Goal: Task Accomplishment & Management: Complete application form

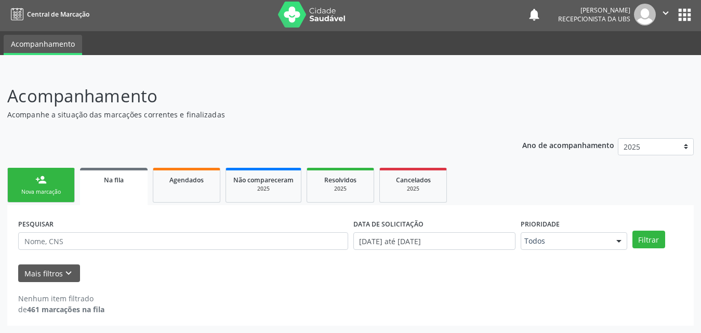
scroll to position [2, 0]
click at [130, 241] on input "text" at bounding box center [183, 241] width 330 height 18
type input "7"
click at [46, 179] on div "person_add" at bounding box center [40, 179] width 11 height 11
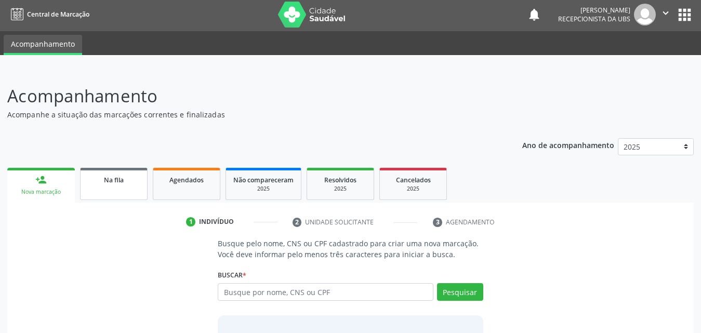
click at [112, 188] on link "Na fila" at bounding box center [114, 184] width 68 height 32
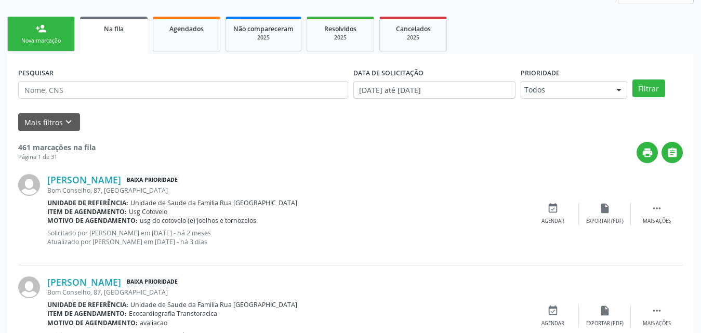
scroll to position [158, 0]
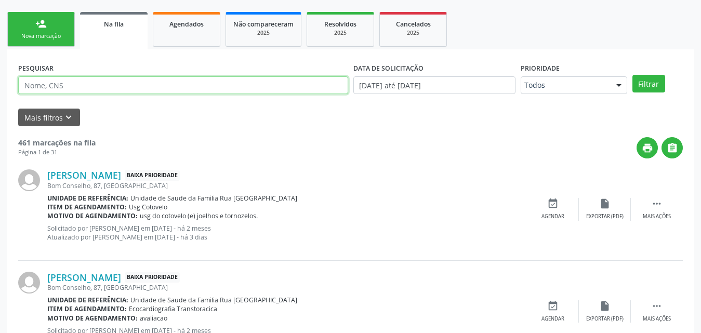
click at [148, 90] on input "text" at bounding box center [183, 85] width 330 height 18
type input "706306794101778"
click at [632, 75] on button "Filtrar" at bounding box center [648, 84] width 33 height 18
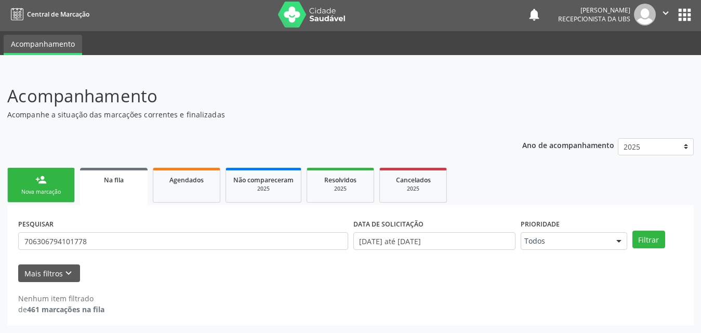
scroll to position [2, 0]
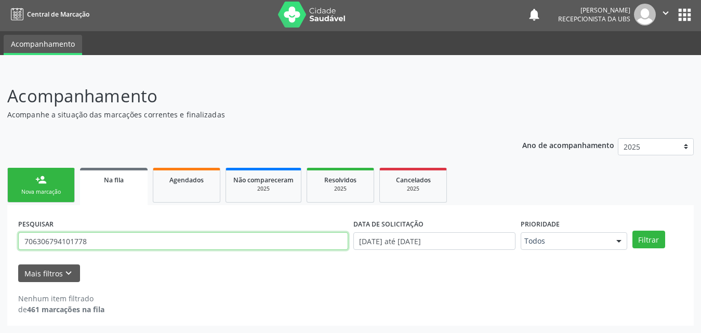
click at [128, 238] on input "706306794101778" at bounding box center [183, 241] width 330 height 18
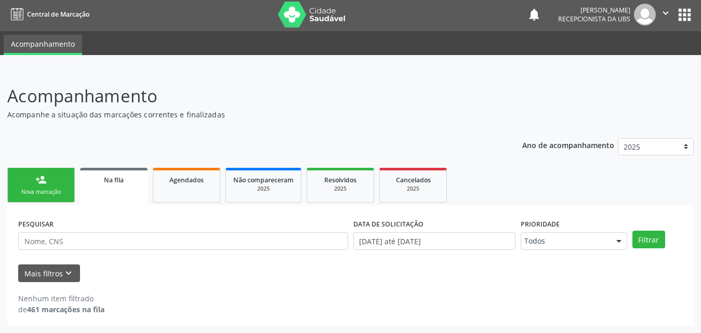
click at [52, 191] on div "Nova marcação" at bounding box center [41, 192] width 52 height 8
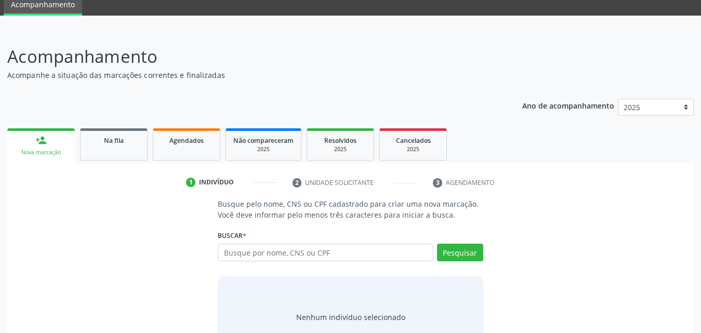
scroll to position [82, 0]
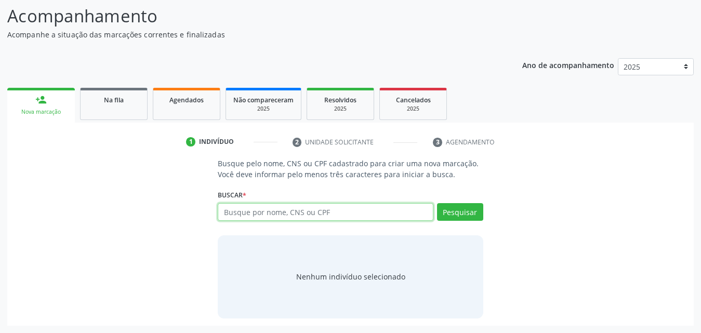
click at [338, 213] on input "text" at bounding box center [326, 212] width 216 height 18
type input "706306794101778"
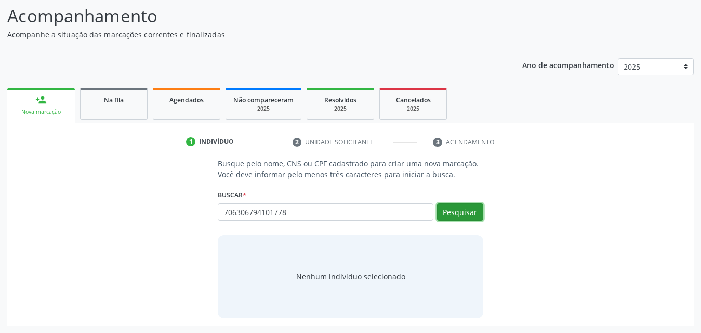
click at [451, 216] on button "Pesquisar" at bounding box center [460, 212] width 46 height 18
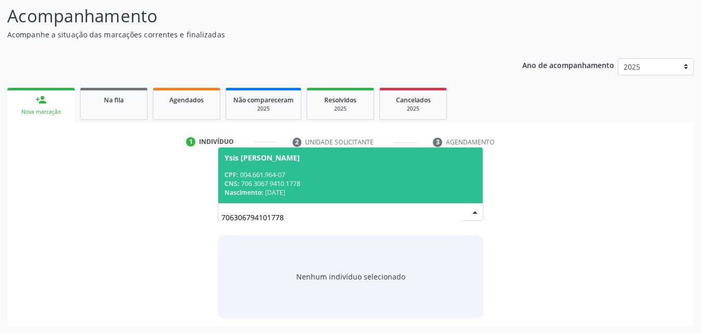
click at [282, 180] on div "CNS: 706 3067 9410 1778" at bounding box center [350, 183] width 252 height 9
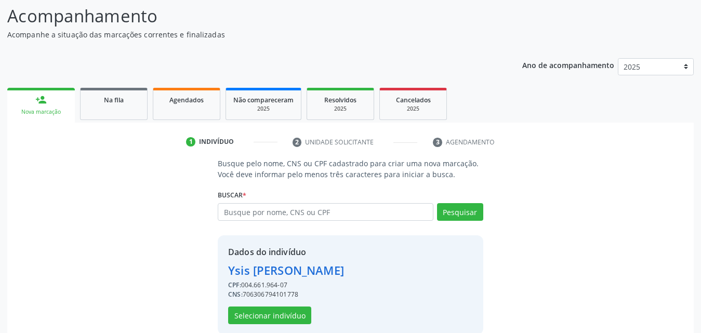
scroll to position [98, 0]
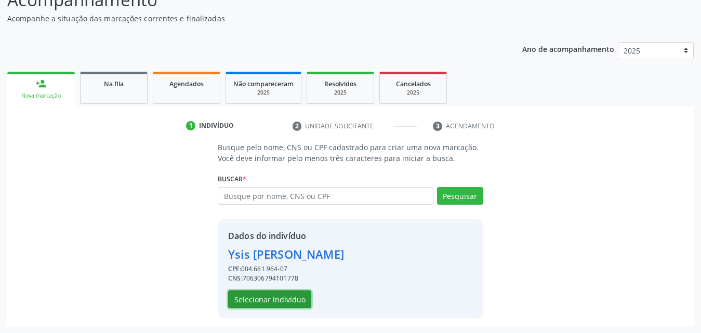
click at [270, 304] on button "Selecionar indivíduo" at bounding box center [269, 299] width 83 height 18
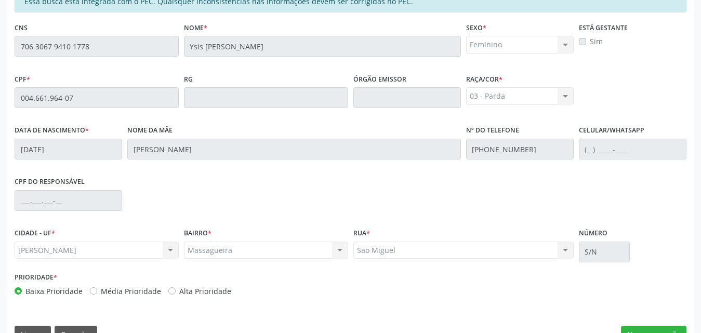
scroll to position [275, 0]
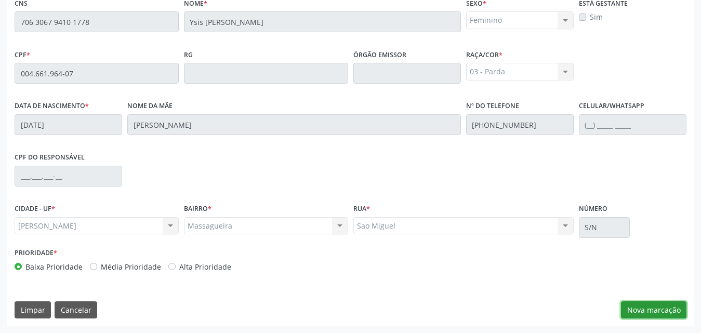
click at [656, 317] on button "Nova marcação" at bounding box center [653, 310] width 65 height 18
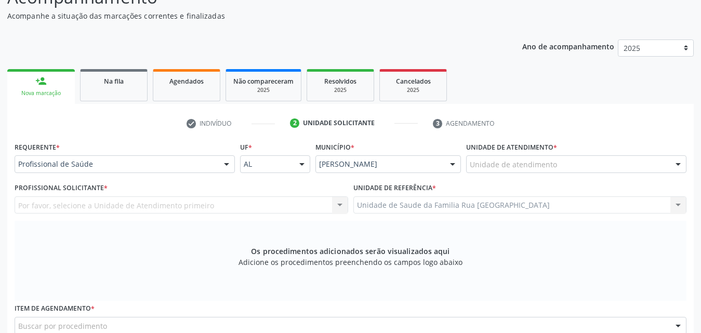
scroll to position [119, 0]
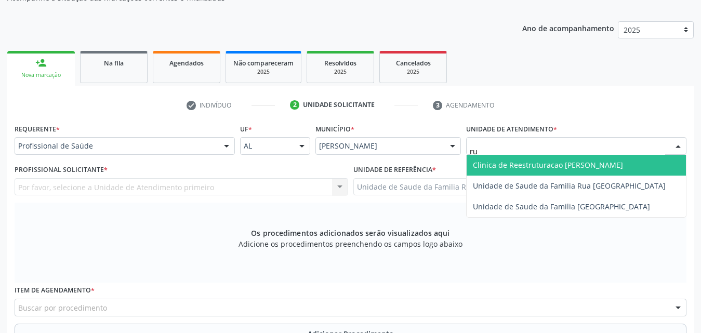
type input "rua"
click at [541, 164] on span "Unidade de Saude da Familia Rua [GEOGRAPHIC_DATA]" at bounding box center [569, 165] width 193 height 10
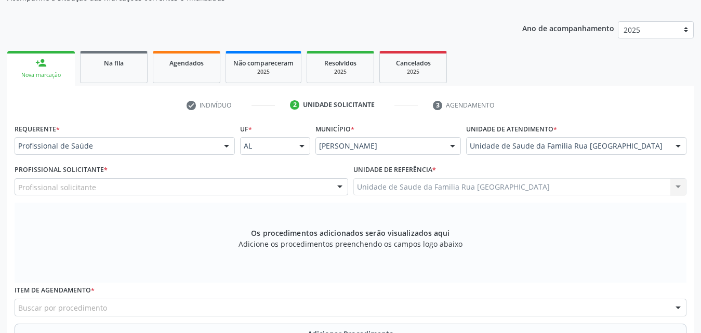
click at [198, 184] on div "Profissional solicitante" at bounding box center [182, 187] width 334 height 18
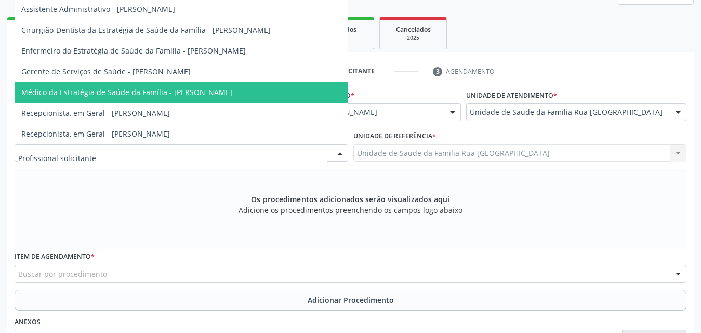
scroll to position [171, 0]
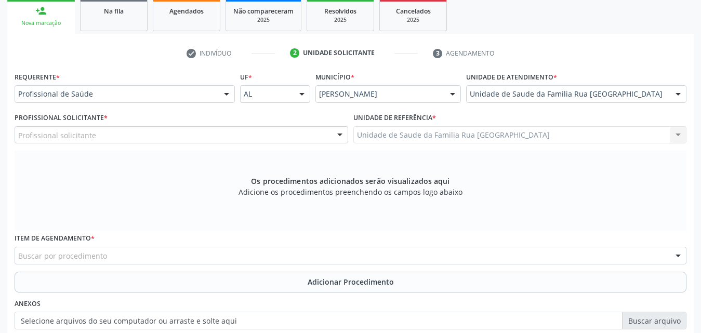
click at [197, 180] on div "Os procedimentos adicionados serão visualizados aqui Adicione os procedimentos …" at bounding box center [351, 191] width 672 height 80
click at [339, 130] on div at bounding box center [340, 136] width 16 height 18
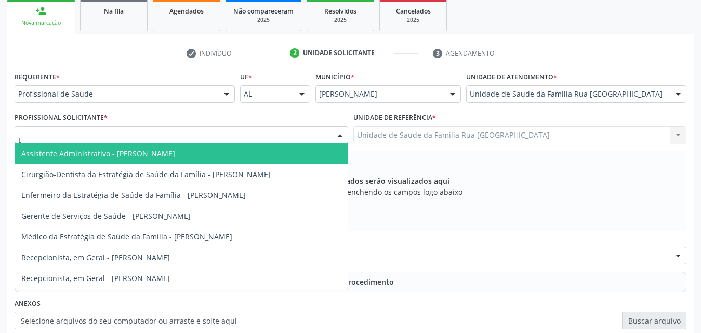
type input "th"
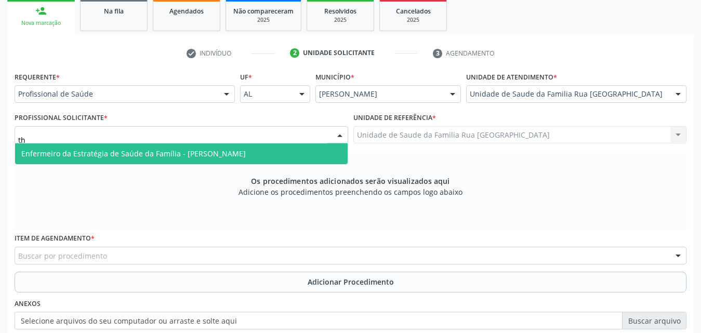
click at [246, 152] on span "Enfermeiro da Estratégia de Saúde da Família - [PERSON_NAME]" at bounding box center [133, 154] width 224 height 10
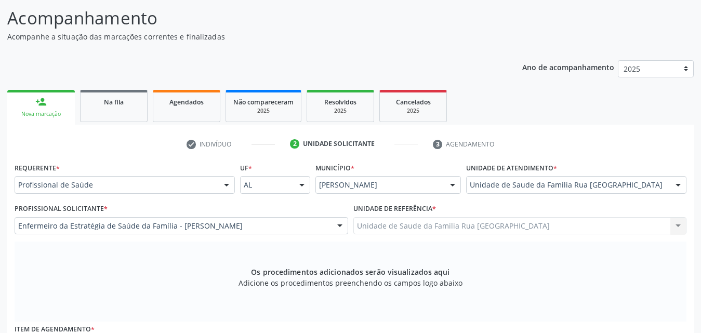
scroll to position [0, 0]
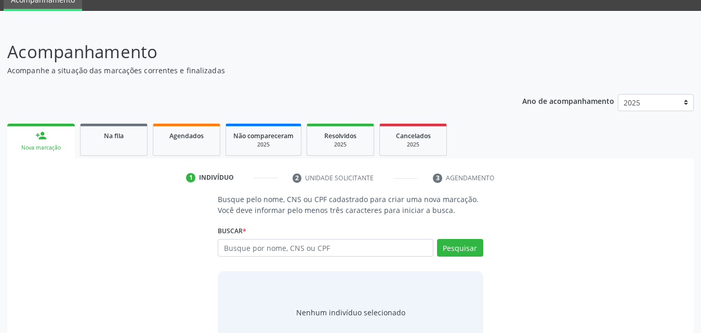
scroll to position [82, 0]
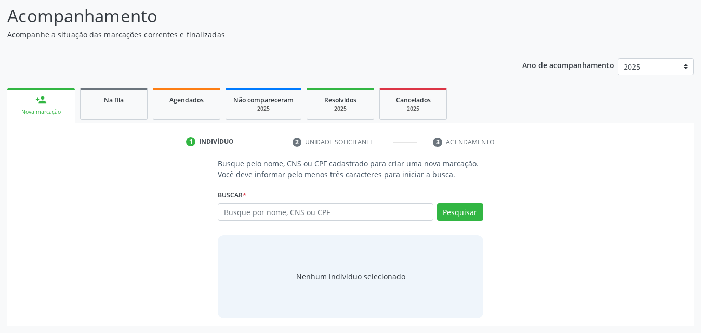
click at [336, 215] on input "text" at bounding box center [326, 212] width 216 height 18
type input "705604422471112"
click at [460, 215] on button "Pesquisar" at bounding box center [460, 212] width 46 height 18
type input "705604422471112"
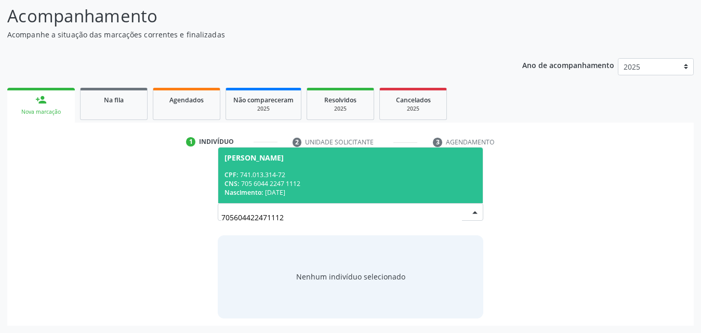
click at [271, 179] on div "CNS: 705 6044 2247 1112" at bounding box center [350, 183] width 252 height 9
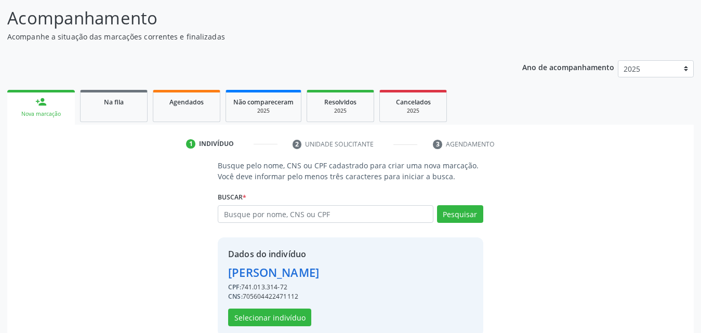
scroll to position [98, 0]
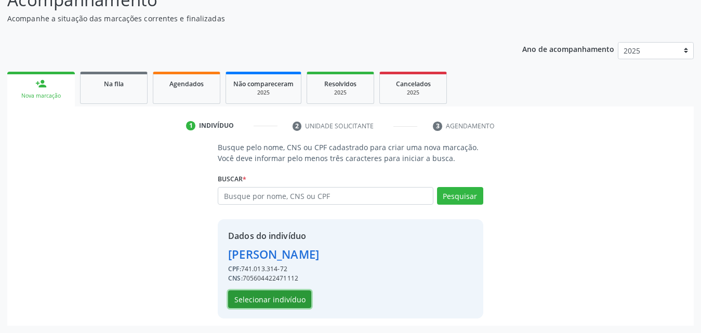
click at [271, 302] on button "Selecionar indivíduo" at bounding box center [269, 299] width 83 height 18
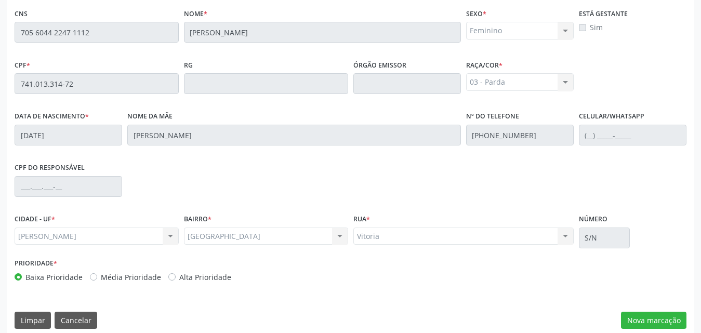
scroll to position [275, 0]
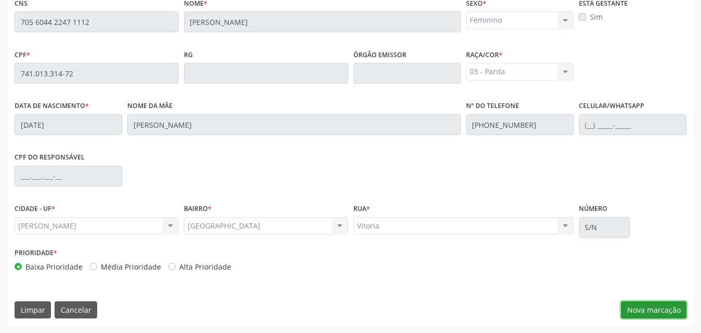
click at [649, 313] on button "Nova marcação" at bounding box center [653, 310] width 65 height 18
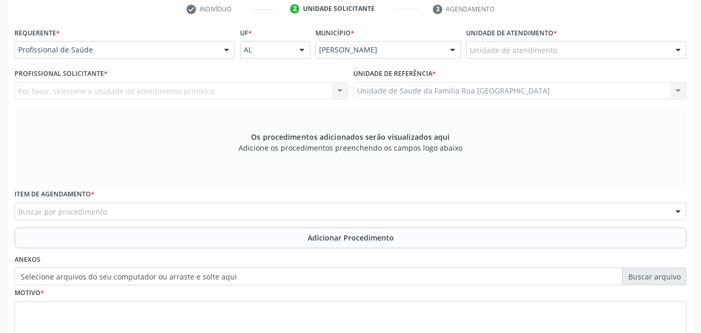
scroll to position [119, 0]
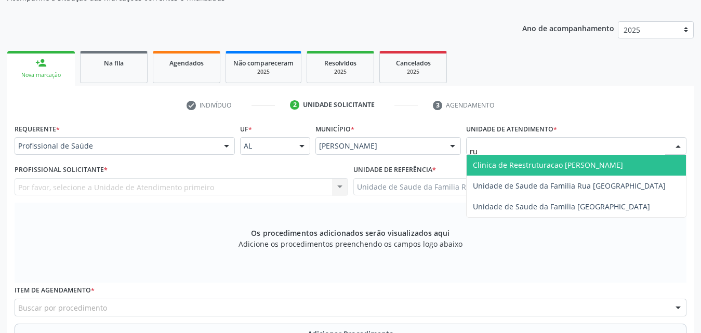
type input "rua"
click at [510, 167] on span "Unidade de Saude da Familia Rua [GEOGRAPHIC_DATA]" at bounding box center [569, 165] width 193 height 10
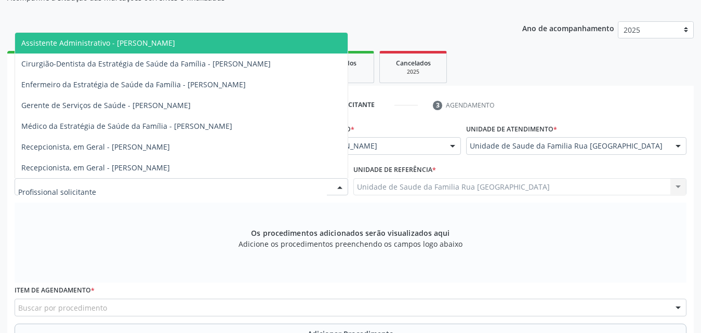
click at [174, 188] on div at bounding box center [182, 187] width 334 height 18
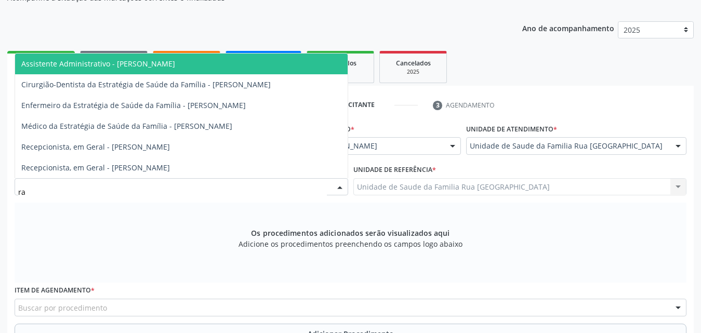
type input "r"
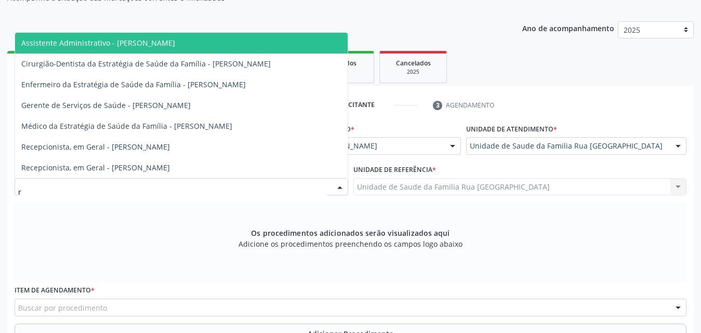
type input "ro"
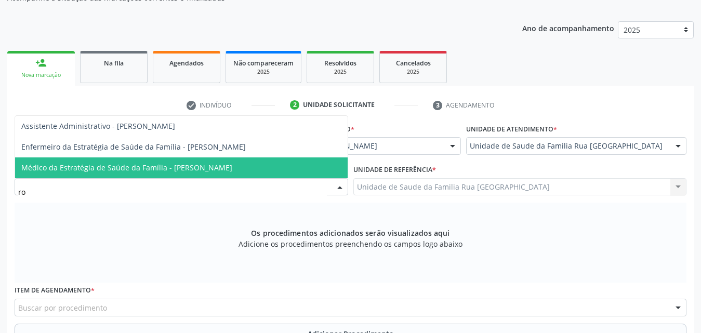
click at [156, 169] on span "Médico da Estratégia de Saúde da Família - [PERSON_NAME]" at bounding box center [126, 168] width 211 height 10
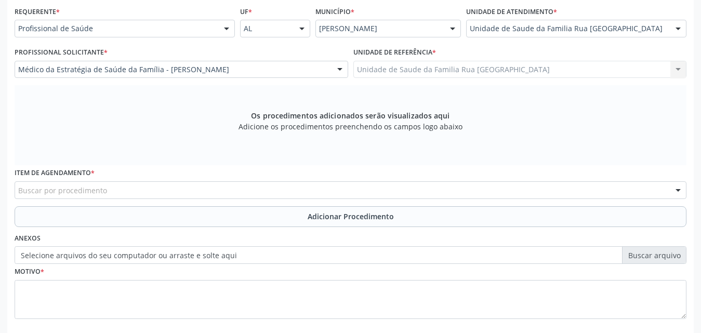
scroll to position [275, 0]
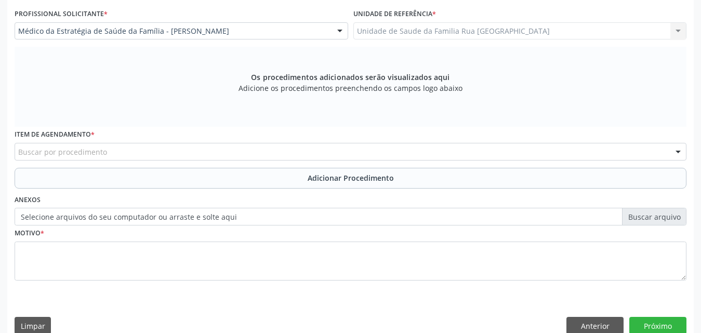
click at [157, 153] on div "Buscar por procedimento" at bounding box center [351, 152] width 672 height 18
type input "radiografia"
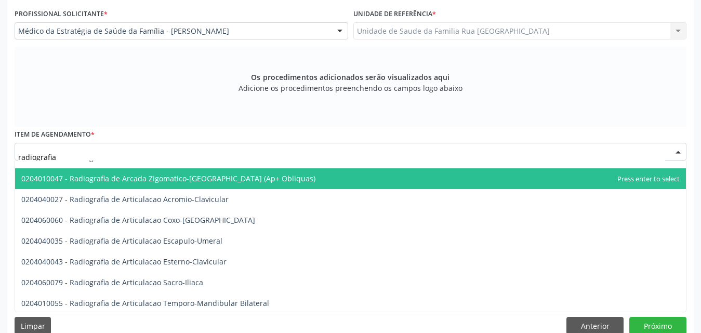
scroll to position [260, 0]
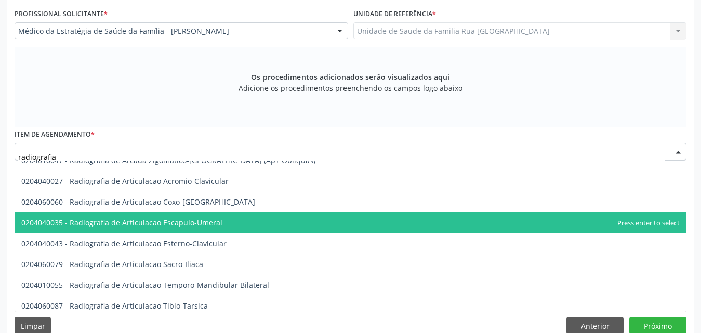
click at [208, 222] on span "0204040035 - Radiografia de Articulacao Escapulo-Umeral" at bounding box center [121, 223] width 201 height 10
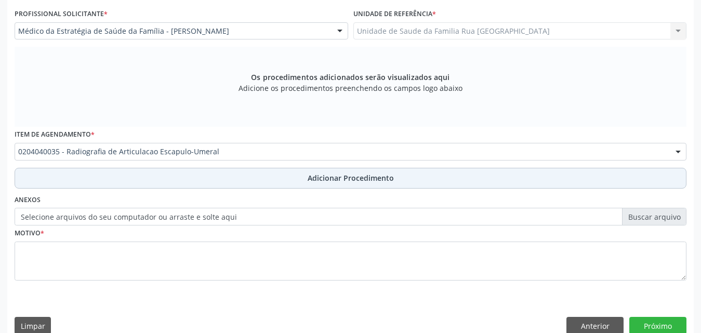
click at [357, 174] on span "Adicionar Procedimento" at bounding box center [351, 178] width 86 height 11
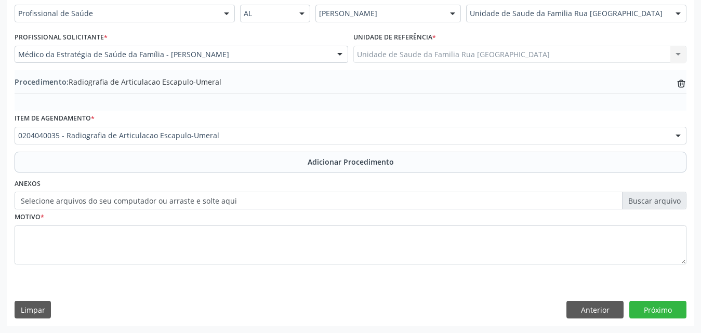
scroll to position [251, 0]
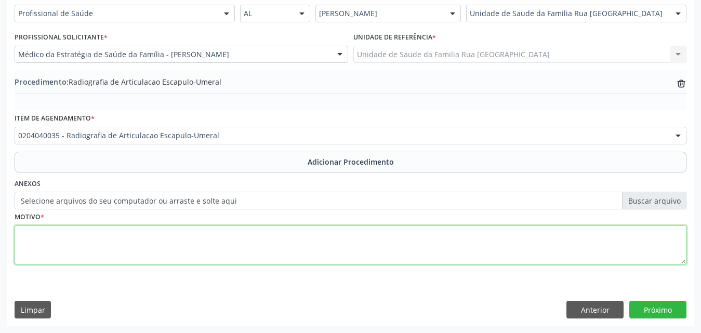
click at [115, 241] on textarea at bounding box center [351, 245] width 672 height 39
type textarea "a"
type textarea "AVALIACAO"
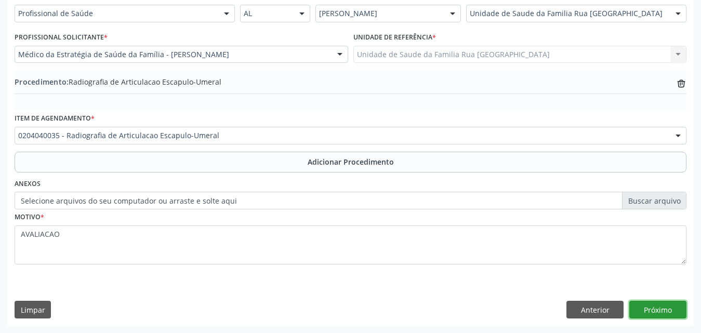
click at [655, 308] on button "Próximo" at bounding box center [657, 310] width 57 height 18
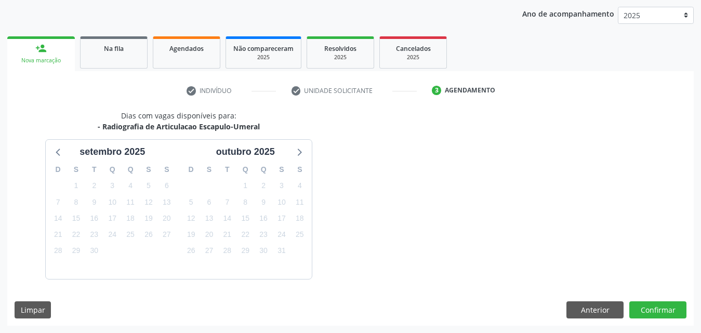
scroll to position [164, 0]
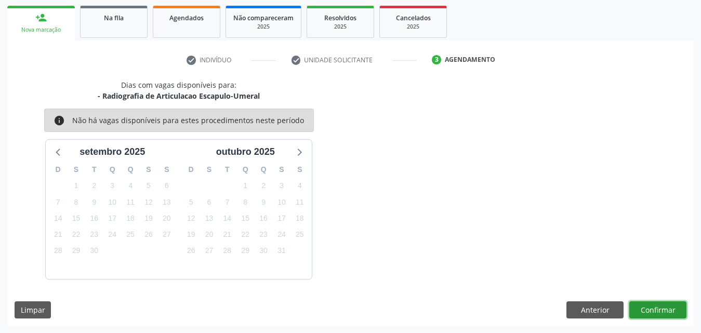
click at [654, 308] on button "Confirmar" at bounding box center [657, 310] width 57 height 18
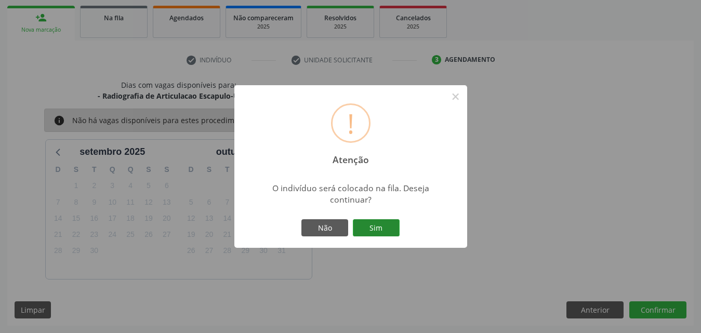
click at [361, 229] on button "Sim" at bounding box center [376, 228] width 47 height 18
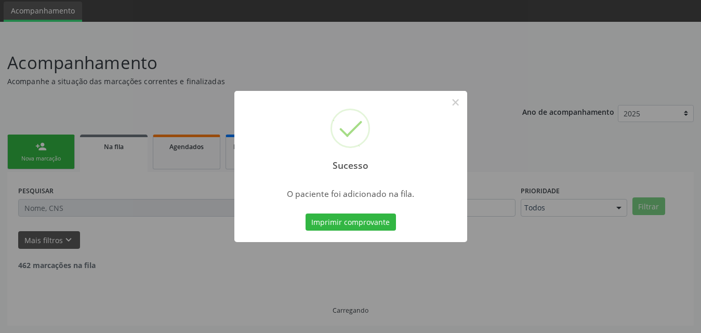
scroll to position [24, 0]
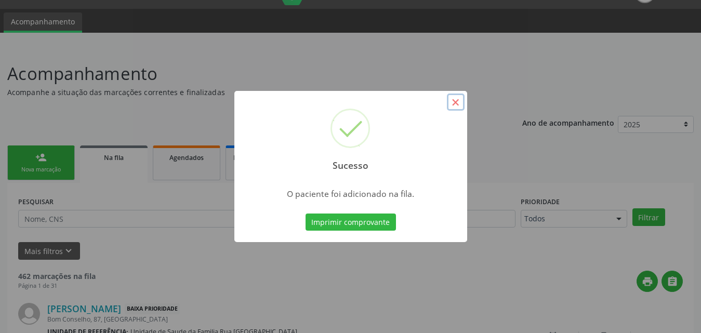
click at [454, 105] on button "×" at bounding box center [456, 103] width 18 height 18
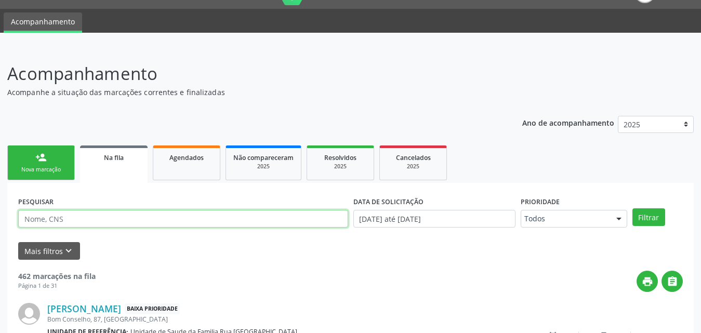
click at [123, 214] on input "text" at bounding box center [183, 219] width 330 height 18
type input "7"
click at [36, 174] on div "Nova marcação" at bounding box center [41, 170] width 52 height 8
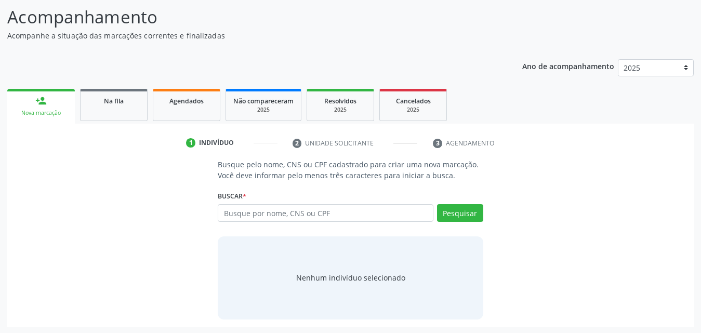
scroll to position [82, 0]
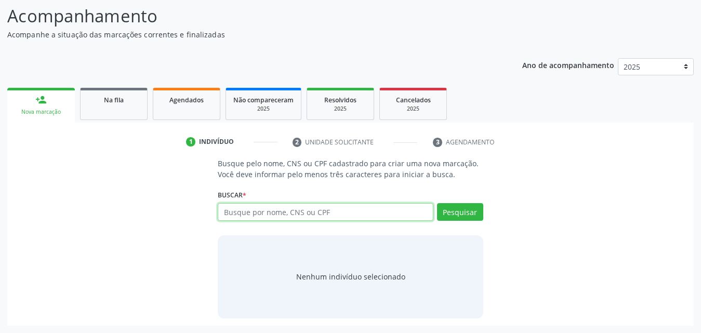
click at [330, 214] on input "text" at bounding box center [326, 212] width 216 height 18
type input "705604422471112"
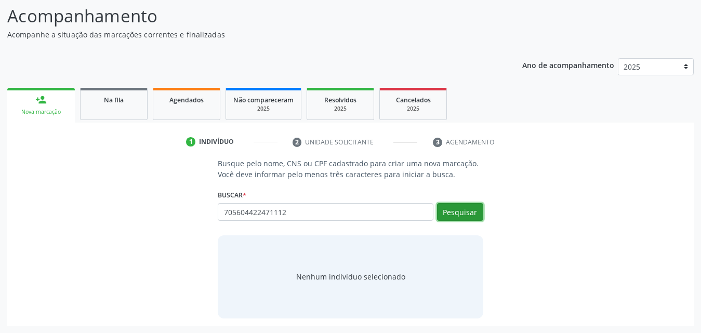
click at [465, 210] on button "Pesquisar" at bounding box center [460, 212] width 46 height 18
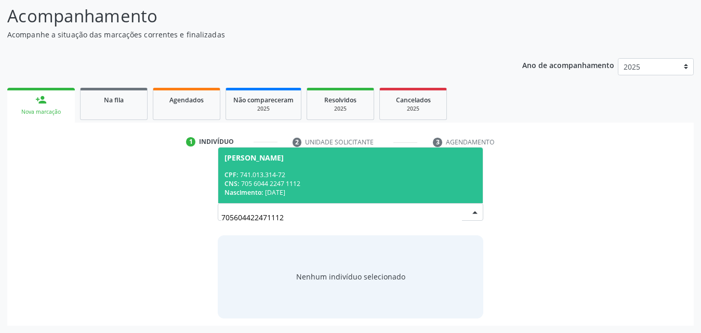
click at [360, 187] on div "CNS: 705 6044 2247 1112" at bounding box center [350, 183] width 252 height 9
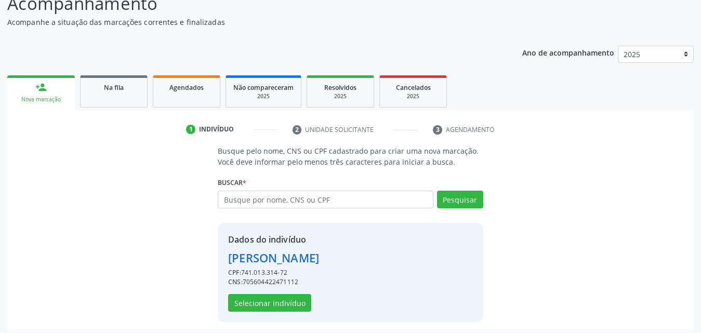
scroll to position [98, 0]
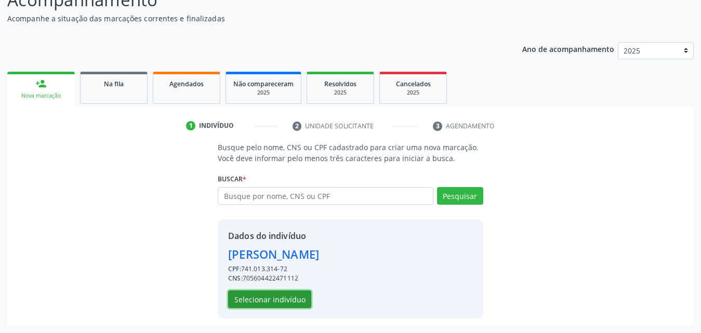
click at [268, 302] on button "Selecionar indivíduo" at bounding box center [269, 299] width 83 height 18
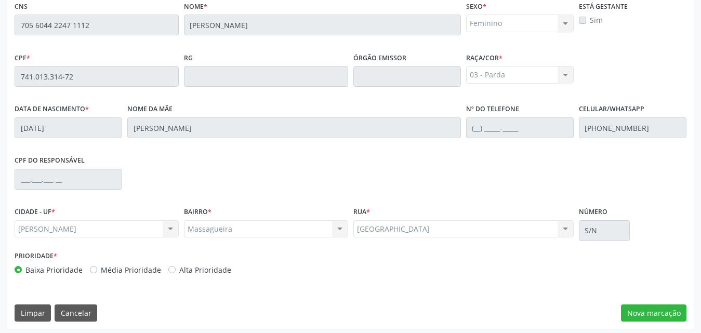
scroll to position [275, 0]
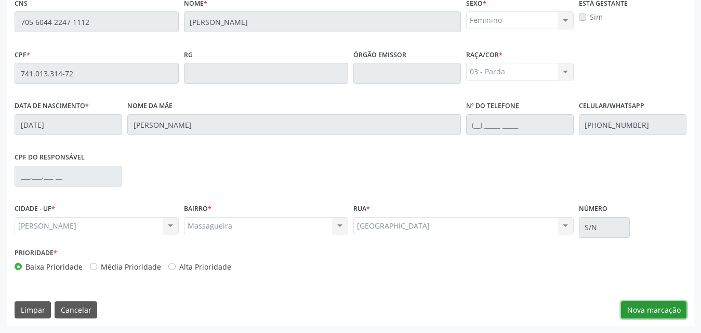
click at [651, 314] on button "Nova marcação" at bounding box center [653, 310] width 65 height 18
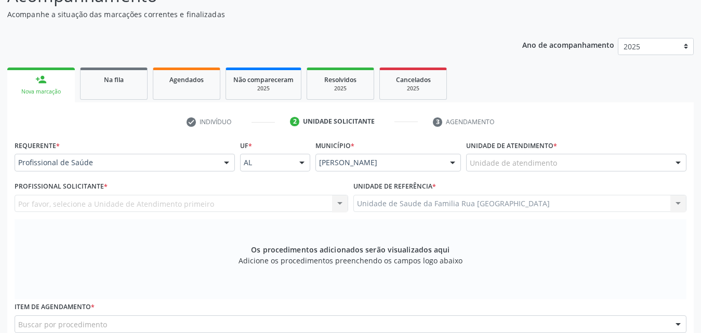
scroll to position [67, 0]
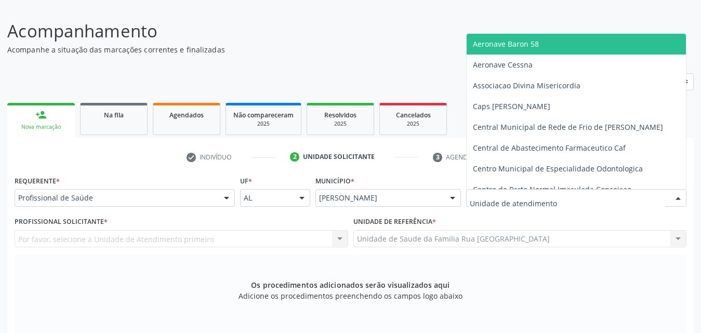
click at [562, 197] on div at bounding box center [576, 198] width 220 height 18
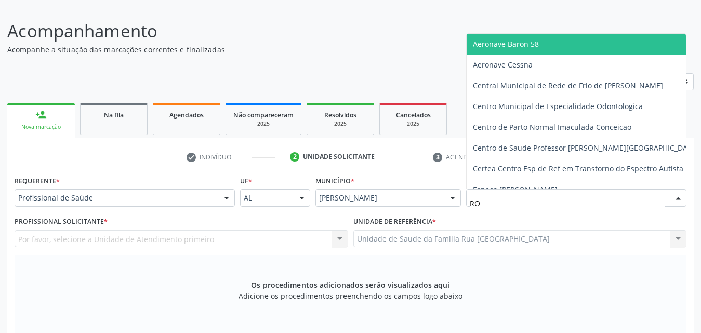
type input "R"
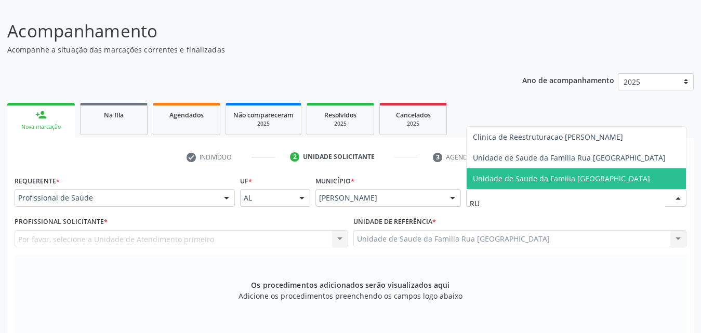
type input "RUA"
click at [539, 180] on span "Unidade de Saude da Familia [GEOGRAPHIC_DATA]" at bounding box center [561, 179] width 177 height 10
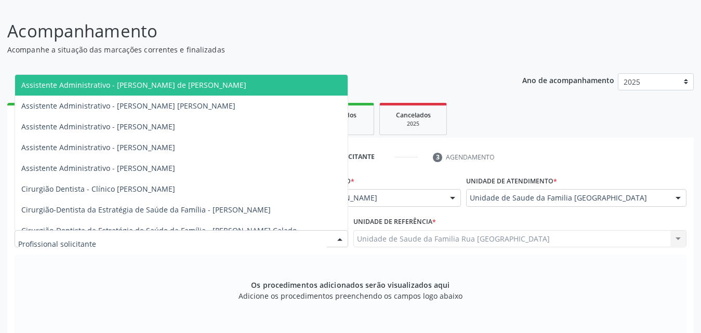
click at [135, 241] on div at bounding box center [182, 239] width 334 height 18
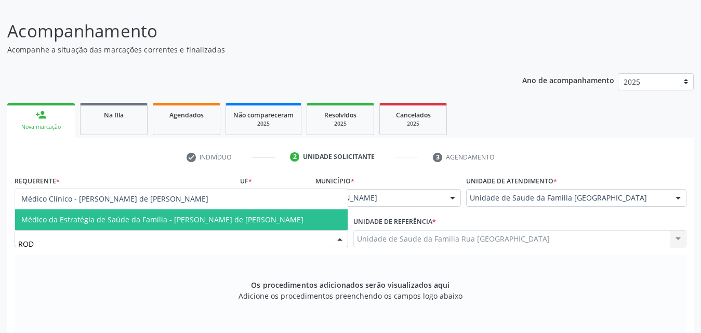
click at [141, 223] on span "Médico da Estratégia de Saúde da Família - Rodrigo Santana de Luna Batista" at bounding box center [162, 220] width 282 height 10
type input "ROD"
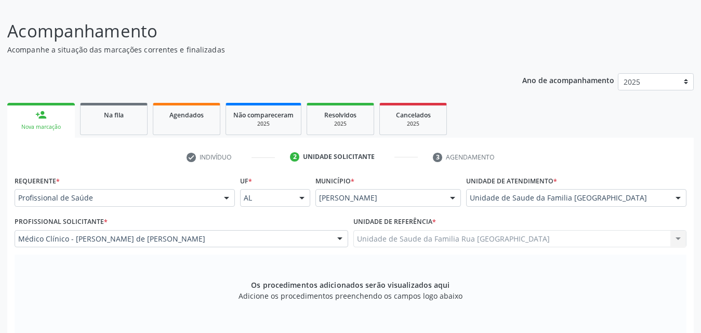
click at [190, 280] on div "Os procedimentos adicionados serão visualizados aqui Adicione os procedimentos …" at bounding box center [351, 295] width 672 height 80
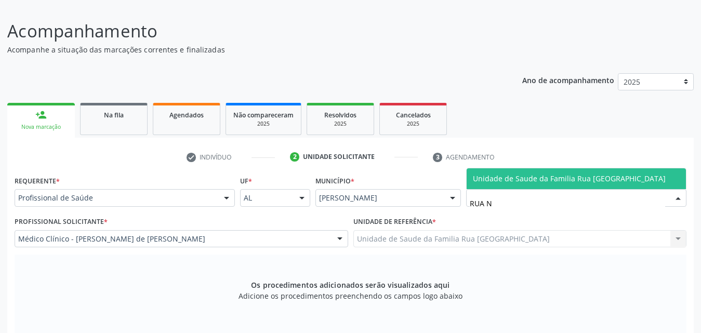
type input "RUA NO"
click at [635, 183] on span "Unidade de Saude da Familia Rua [GEOGRAPHIC_DATA]" at bounding box center [569, 179] width 193 height 10
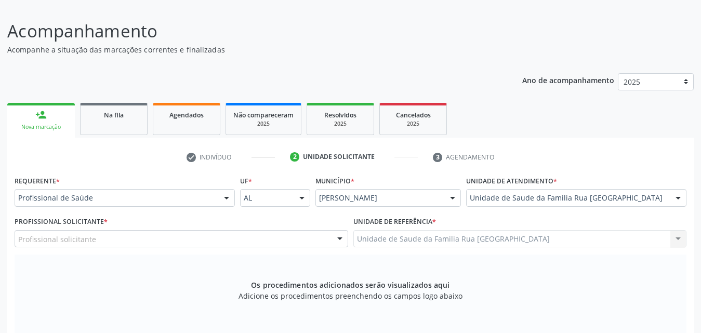
click at [132, 240] on div "Profissional solicitante" at bounding box center [182, 239] width 334 height 18
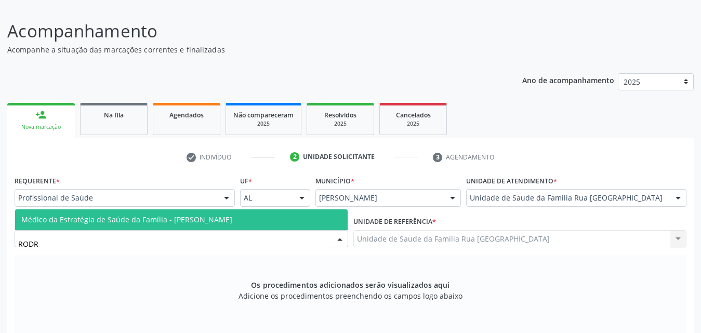
type input "RODRI"
click at [140, 227] on span "Médico da Estratégia de Saúde da Família - Rodrigo Paranhos de Melo" at bounding box center [181, 219] width 333 height 21
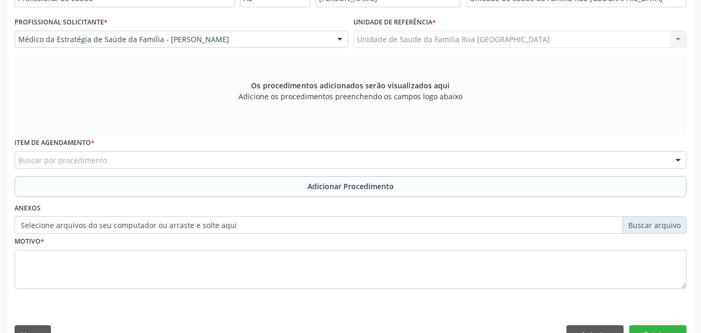
scroll to position [275, 0]
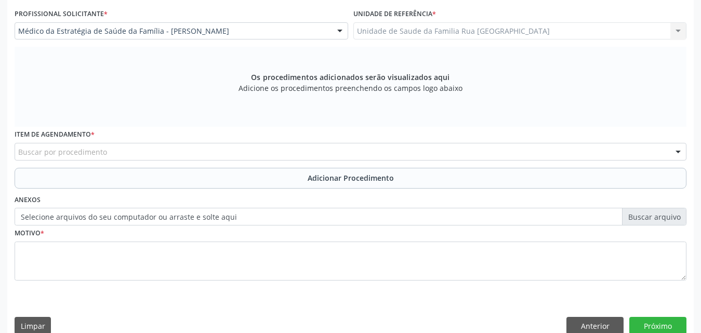
click at [194, 157] on div "Buscar por procedimento" at bounding box center [351, 152] width 672 height 18
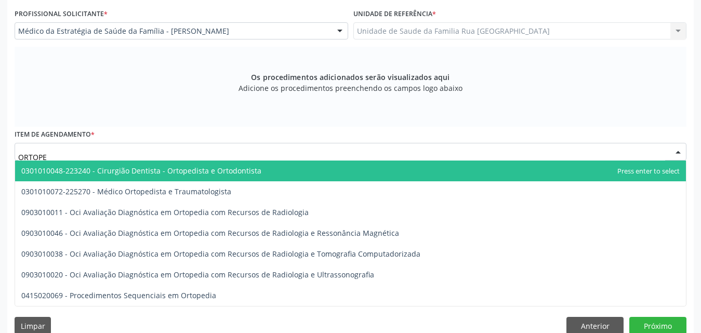
click at [188, 175] on span "0301010048-223240 - Cirurgião Dentista - Ortopedista e Ortodontista" at bounding box center [141, 171] width 240 height 10
type input "ORTOPE"
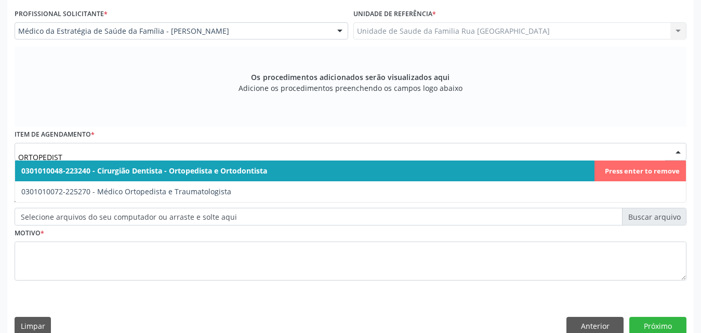
type input "ORTOPEDISTA"
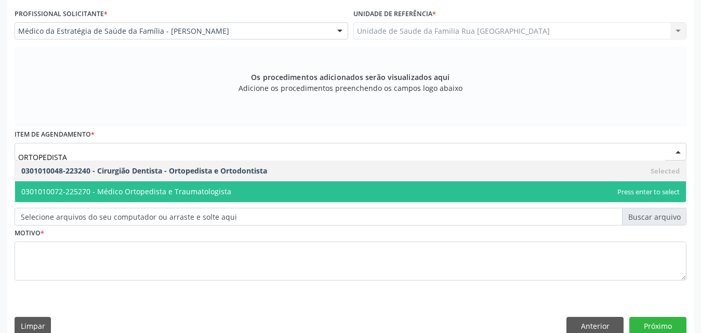
click at [193, 195] on span "0301010072-225270 - Médico Ortopedista e Traumatologista" at bounding box center [126, 192] width 210 height 10
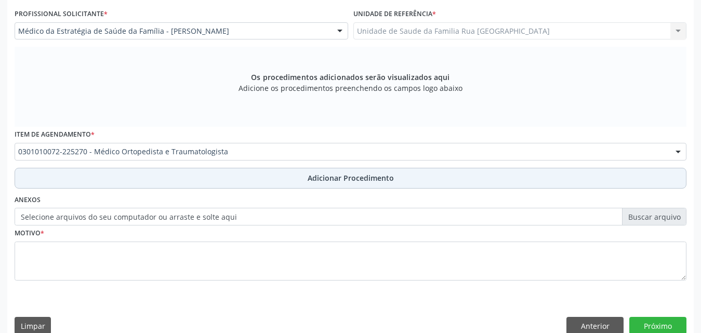
click at [361, 177] on span "Adicionar Procedimento" at bounding box center [351, 178] width 86 height 11
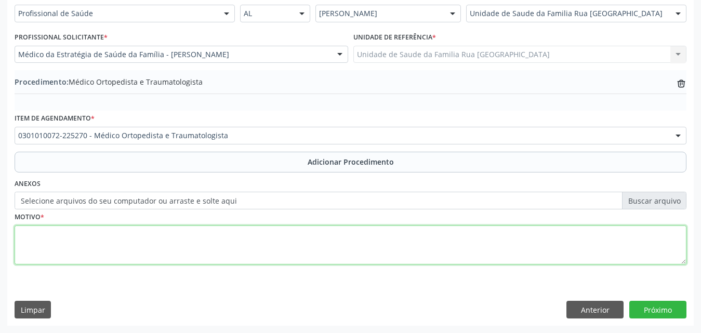
click at [111, 241] on textarea at bounding box center [351, 245] width 672 height 39
type textarea "PACIENTE COM DORES CRONICAS EM COLUNA E COM PERDA DE FORCA EM MMSS."
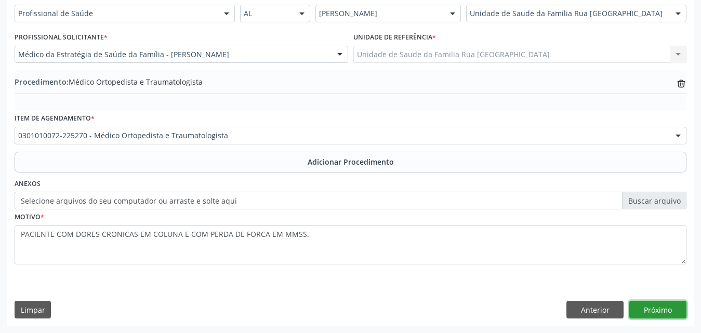
click at [640, 310] on button "Próximo" at bounding box center [657, 310] width 57 height 18
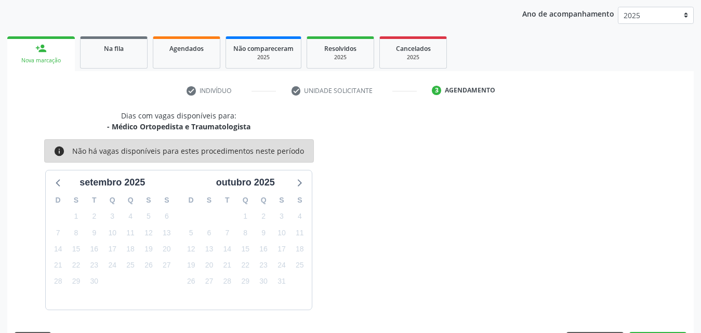
scroll to position [164, 0]
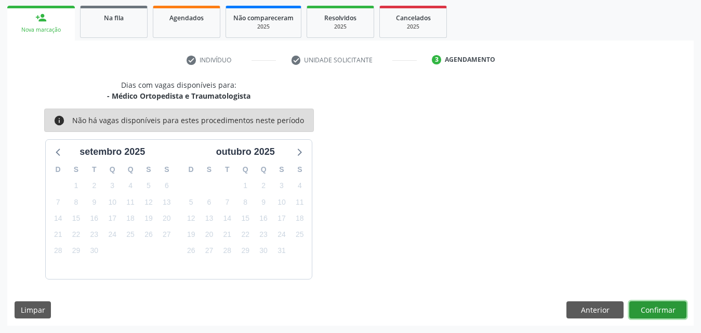
click at [641, 310] on button "Confirmar" at bounding box center [657, 310] width 57 height 18
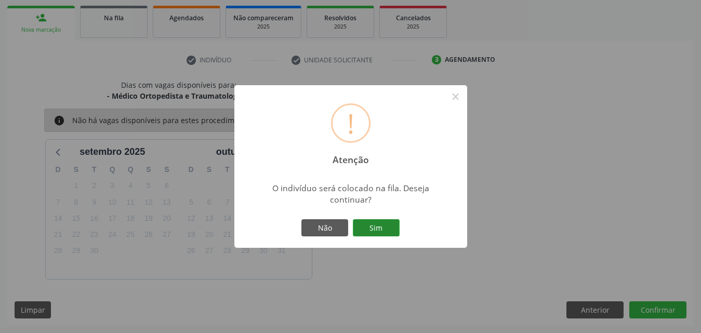
click at [391, 228] on button "Sim" at bounding box center [376, 228] width 47 height 18
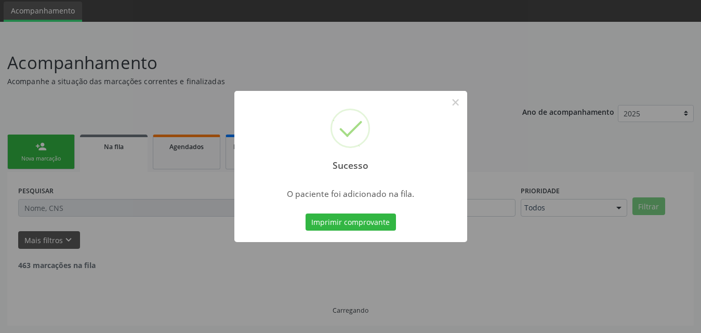
scroll to position [24, 0]
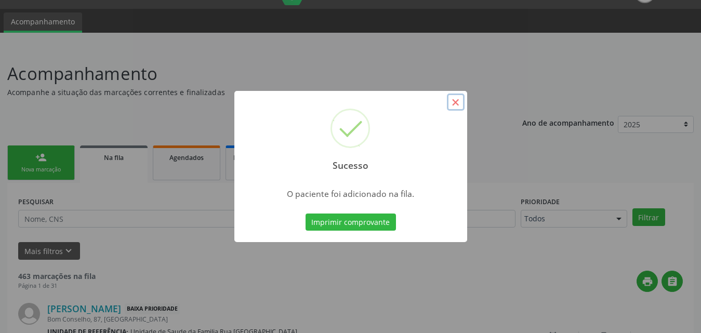
click at [455, 98] on button "×" at bounding box center [456, 103] width 18 height 18
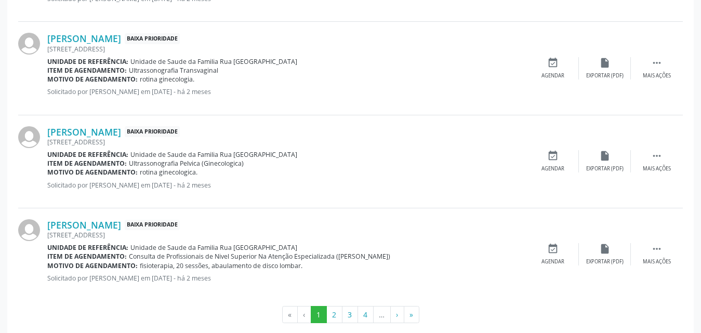
scroll to position [1472, 0]
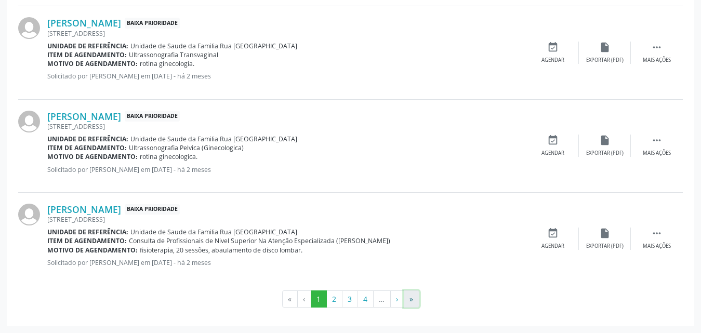
click at [413, 304] on button "»" at bounding box center [412, 299] width 16 height 18
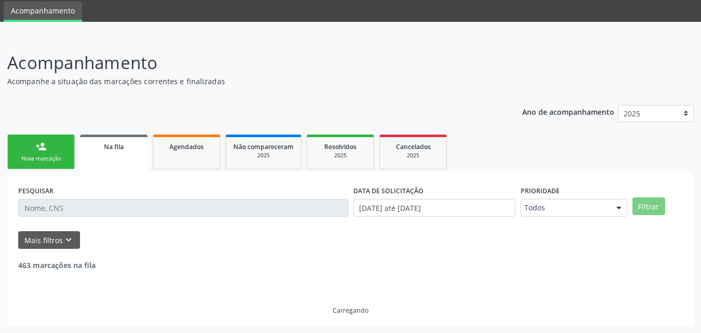
scroll to position [0, 0]
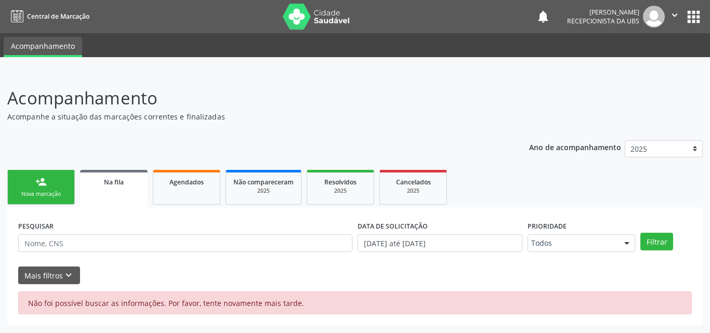
click at [116, 193] on link "Na fila" at bounding box center [114, 188] width 68 height 37
click at [59, 191] on div "Nova marcação" at bounding box center [41, 194] width 52 height 8
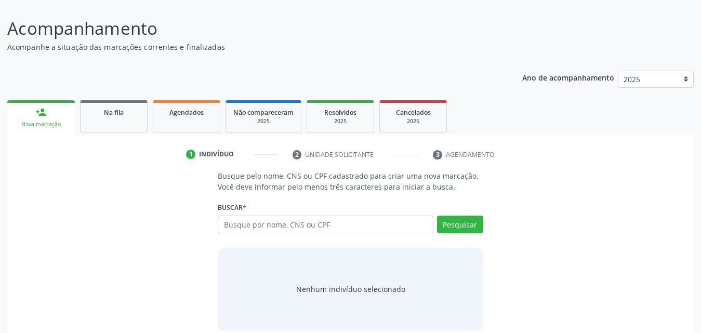
scroll to position [82, 0]
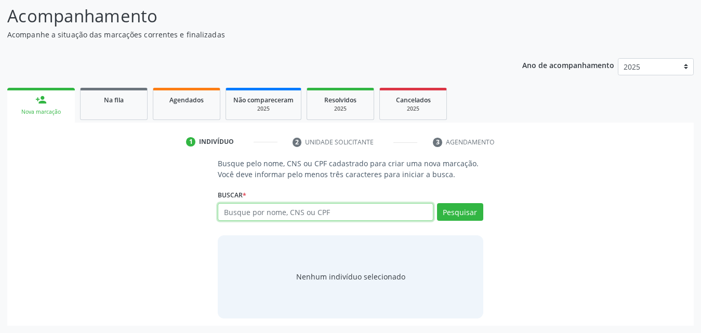
click at [368, 215] on input "text" at bounding box center [326, 212] width 216 height 18
click at [107, 107] on link "Na fila" at bounding box center [114, 104] width 68 height 32
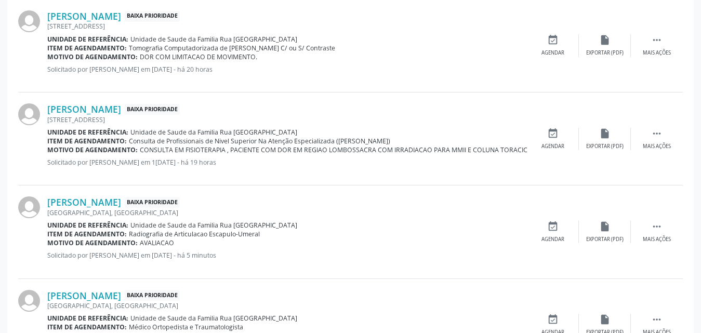
scroll to position [1241, 0]
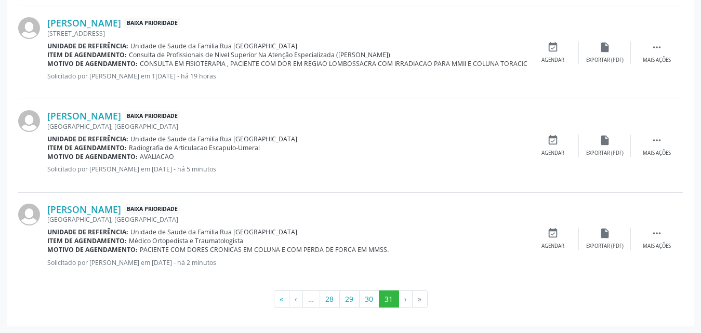
click at [417, 301] on li "»" at bounding box center [420, 299] width 15 height 18
click at [419, 301] on li "»" at bounding box center [420, 299] width 15 height 18
click at [390, 296] on button "31" at bounding box center [389, 299] width 20 height 18
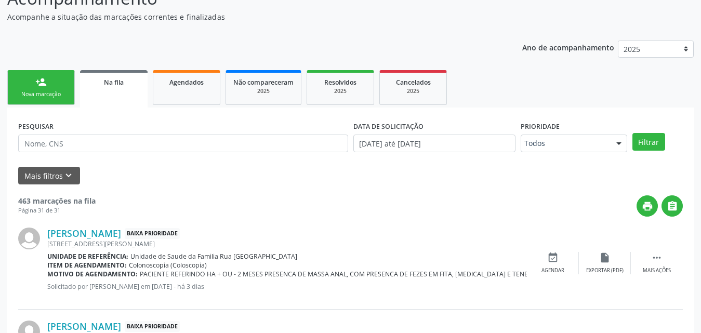
scroll to position [104, 0]
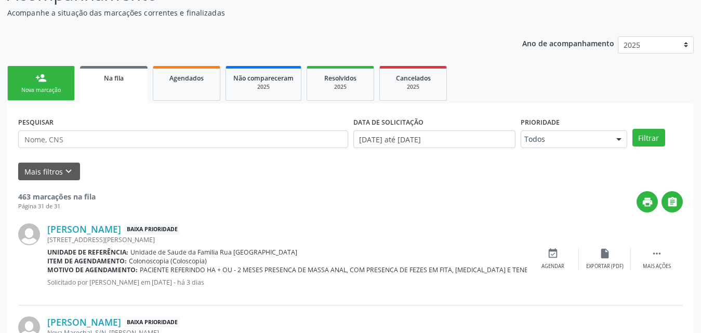
click at [102, 80] on div "Na fila" at bounding box center [113, 77] width 53 height 11
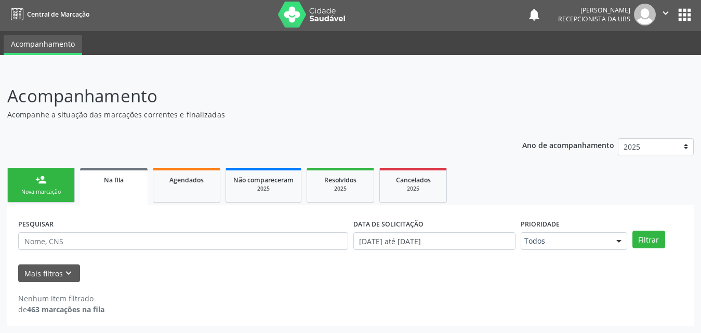
click at [120, 184] on div "Na fila" at bounding box center [113, 179] width 53 height 11
click at [115, 182] on span "Na fila" at bounding box center [114, 180] width 20 height 9
click at [176, 185] on link "Agendados" at bounding box center [187, 185] width 68 height 35
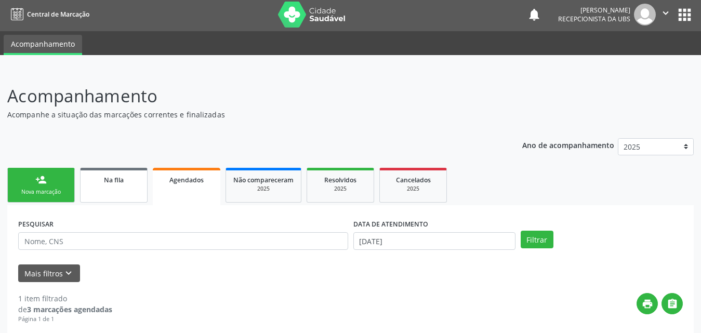
click at [125, 185] on link "Na fila" at bounding box center [114, 185] width 68 height 35
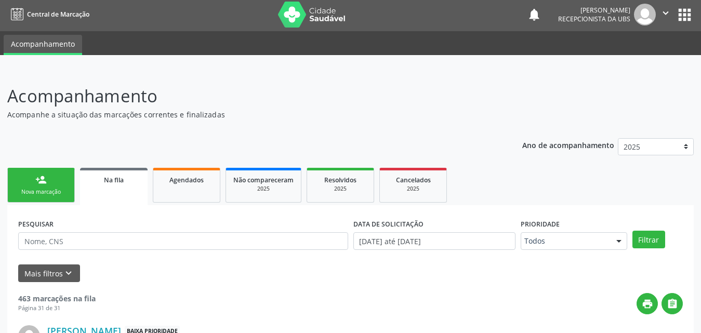
scroll to position [35, 0]
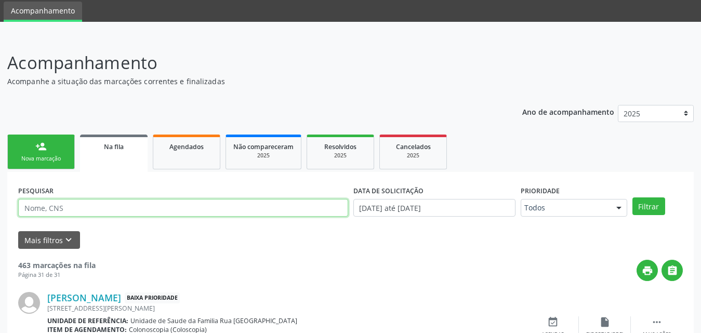
click at [117, 204] on input "text" at bounding box center [183, 208] width 330 height 18
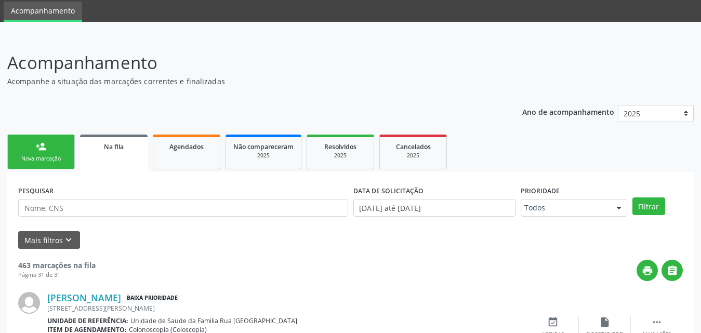
click at [218, 270] on div "print " at bounding box center [389, 270] width 587 height 21
click at [109, 148] on span "Na fila" at bounding box center [114, 146] width 20 height 9
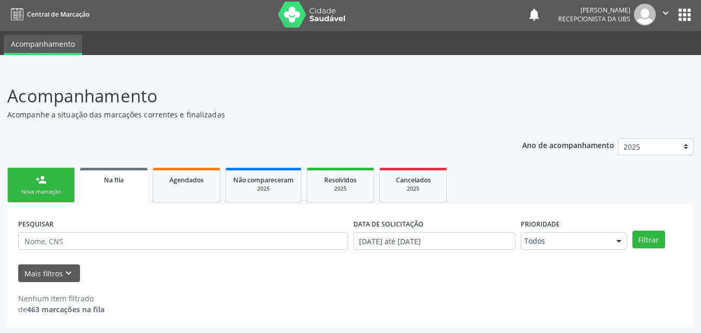
scroll to position [2, 0]
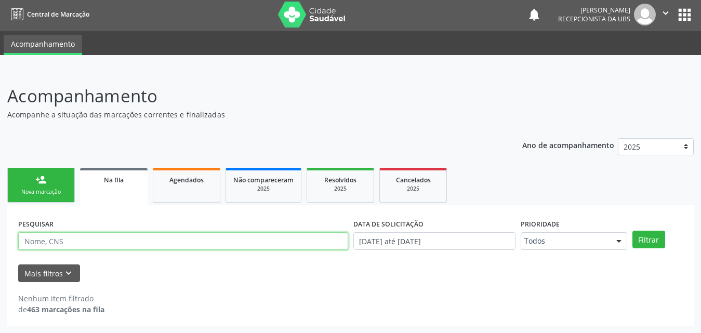
click at [163, 235] on input "text" at bounding box center [183, 241] width 330 height 18
type input "704203781643986"
click at [632, 231] on button "Filtrar" at bounding box center [648, 240] width 33 height 18
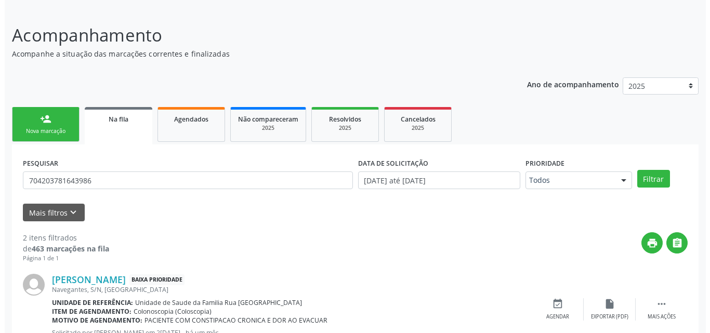
scroll to position [196, 0]
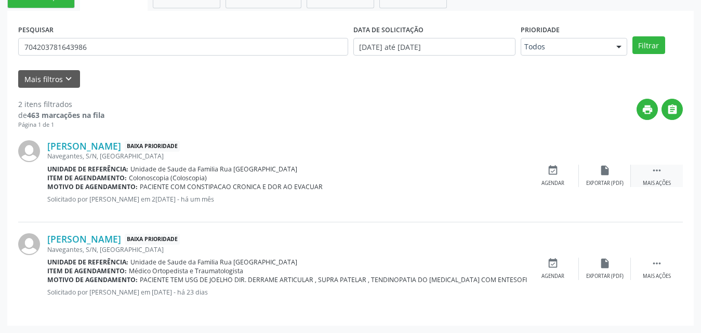
click at [648, 175] on div " Mais ações" at bounding box center [657, 176] width 52 height 22
click at [548, 182] on div "Cancelar" at bounding box center [552, 183] width 24 height 7
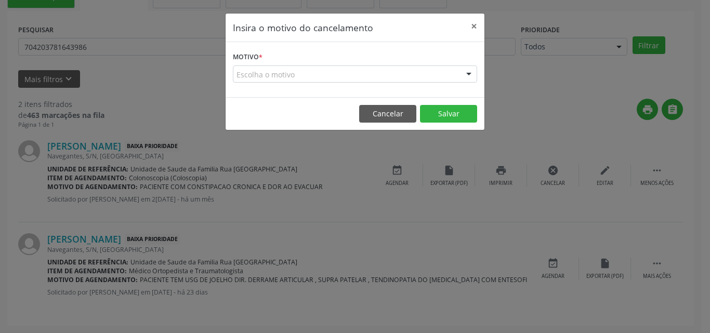
click at [310, 76] on div "Escolha o motivo" at bounding box center [355, 74] width 244 height 18
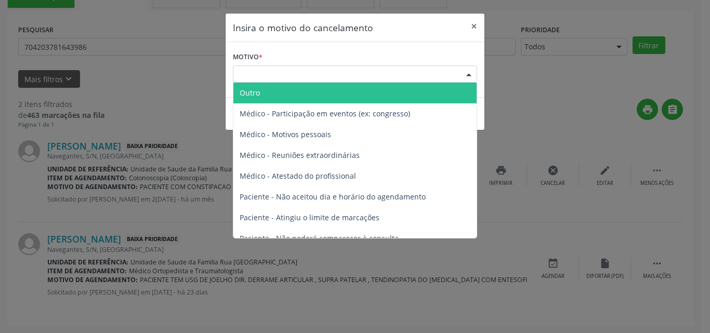
click at [300, 90] on span "Outro" at bounding box center [354, 93] width 243 height 21
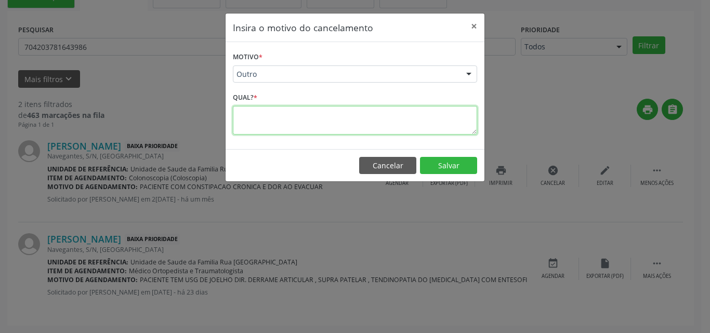
click at [277, 123] on textarea at bounding box center [355, 120] width 244 height 29
type textarea "PACIENTE INFORMOU Q FEZ PAGO."
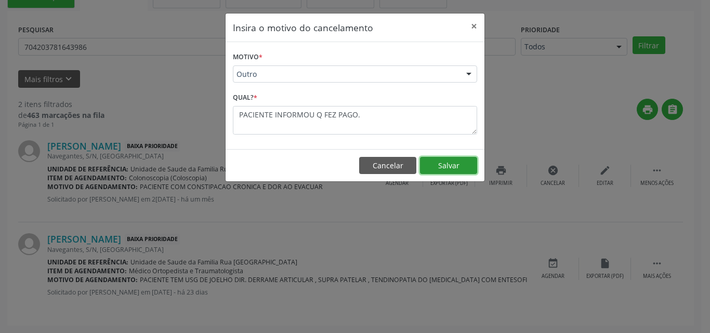
click at [444, 164] on button "Salvar" at bounding box center [448, 166] width 57 height 18
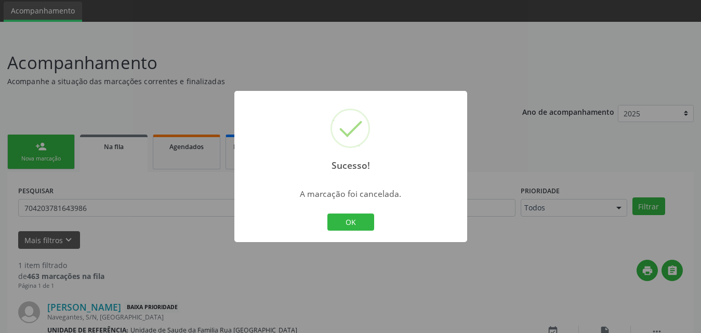
scroll to position [103, 0]
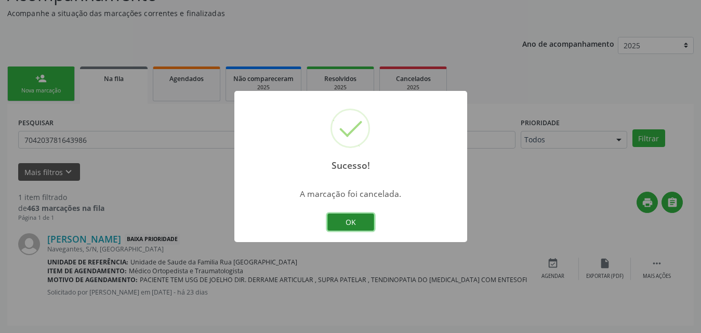
click at [353, 219] on button "OK" at bounding box center [350, 223] width 47 height 18
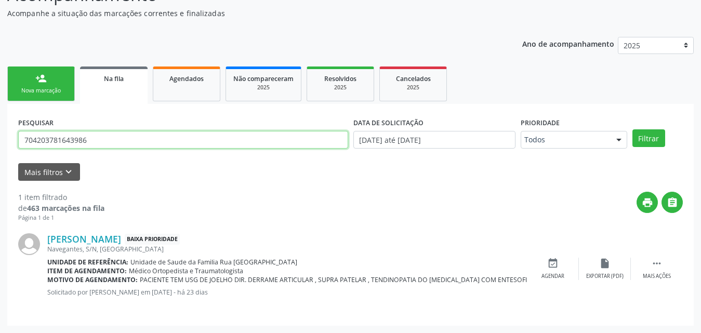
click at [192, 147] on input "704203781643986" at bounding box center [183, 140] width 330 height 18
click at [52, 86] on link "person_add Nova marcação" at bounding box center [41, 84] width 68 height 35
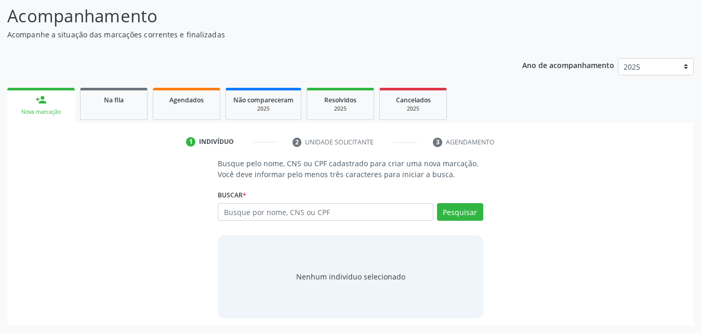
scroll to position [82, 0]
click at [336, 212] on input "text" at bounding box center [326, 212] width 216 height 18
type input "704203781643986"
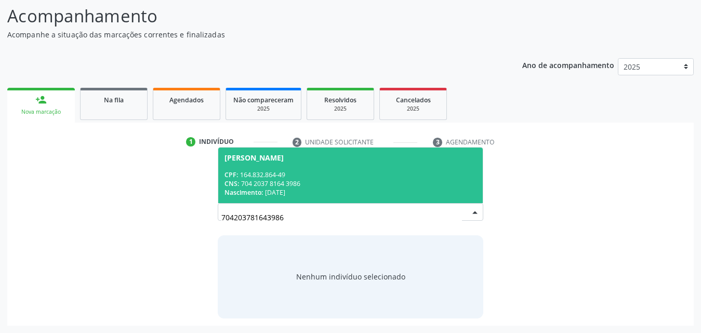
click at [298, 177] on div "CPF: 164.832.864-49" at bounding box center [350, 174] width 252 height 9
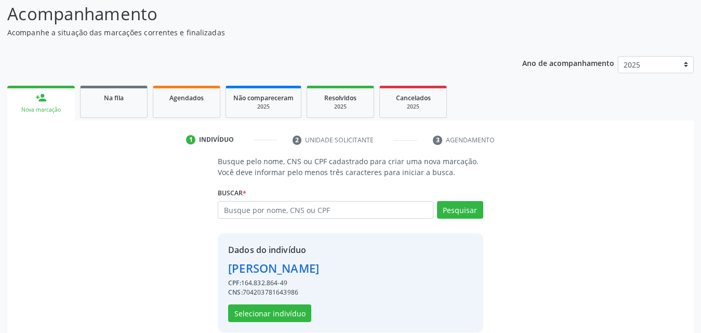
scroll to position [98, 0]
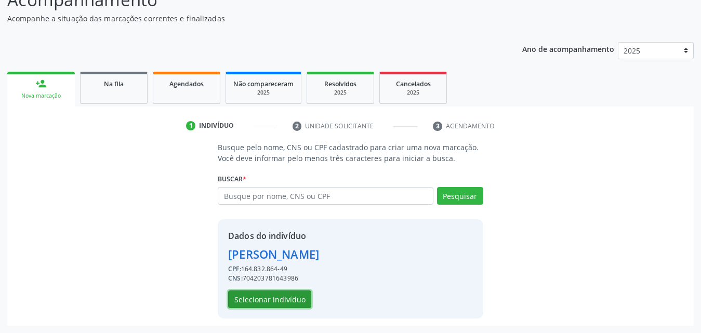
click at [270, 303] on button "Selecionar indivíduo" at bounding box center [269, 299] width 83 height 18
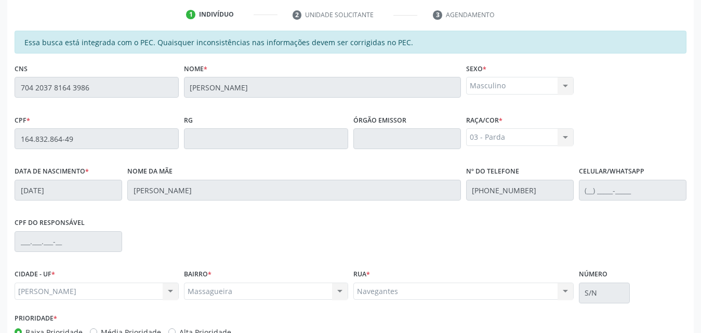
scroll to position [275, 0]
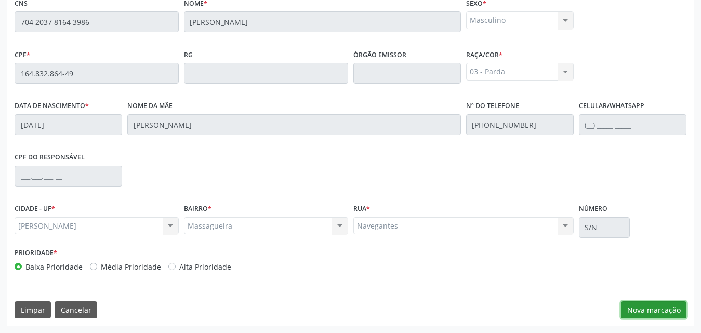
click at [665, 312] on button "Nova marcação" at bounding box center [653, 310] width 65 height 18
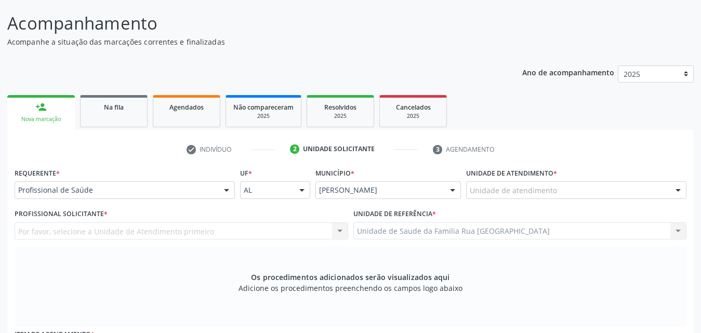
scroll to position [67, 0]
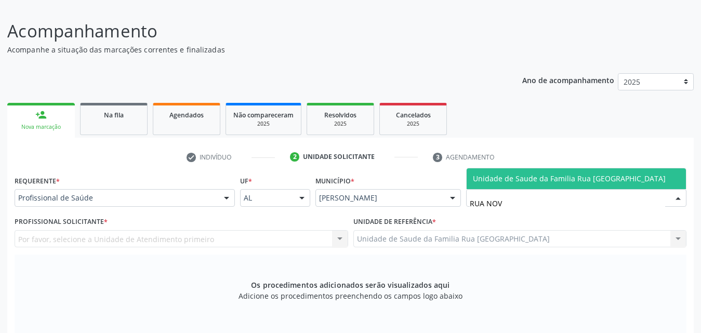
type input "RUA NOVA"
click at [548, 185] on span "Unidade de Saude da Familia Rua [GEOGRAPHIC_DATA]" at bounding box center [576, 178] width 219 height 21
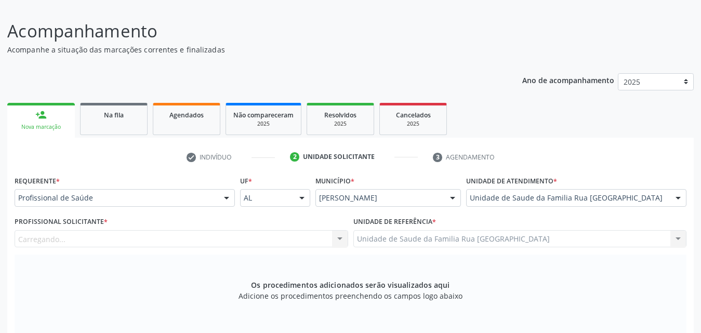
click at [99, 242] on div "Carregando... Nenhum resultado encontrado para: " " Não há nenhuma opção para s…" at bounding box center [182, 239] width 334 height 18
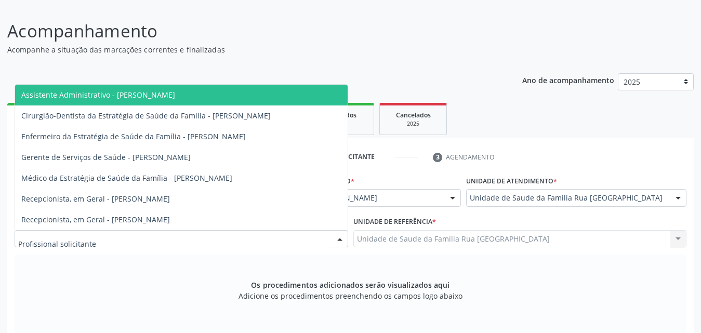
click at [98, 242] on div at bounding box center [182, 239] width 334 height 18
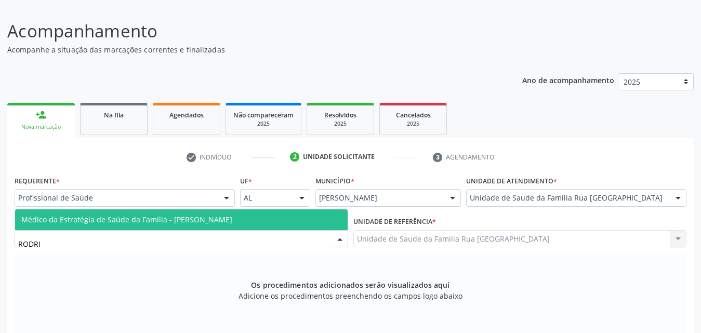
type input "RODRIG"
click at [124, 222] on span "Médico da Estratégia de Saúde da Família - [PERSON_NAME]" at bounding box center [126, 220] width 211 height 10
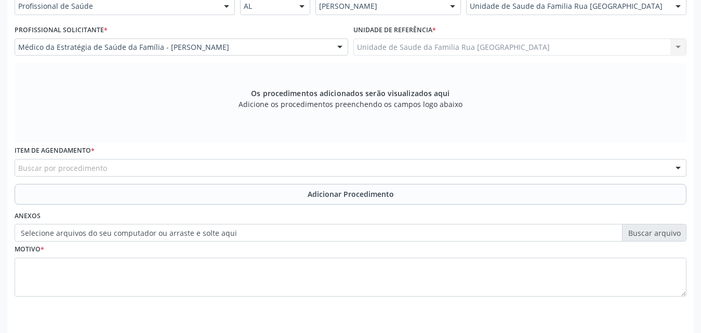
scroll to position [291, 0]
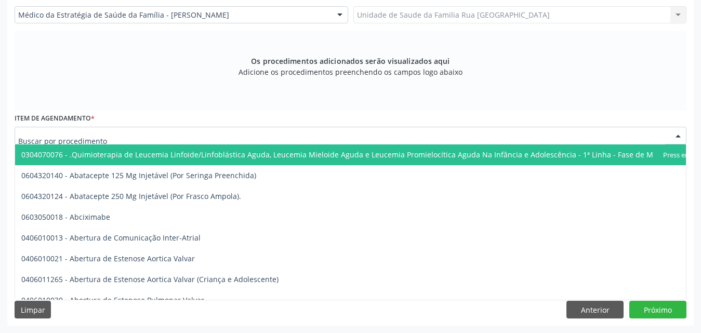
click at [217, 135] on div at bounding box center [351, 136] width 672 height 18
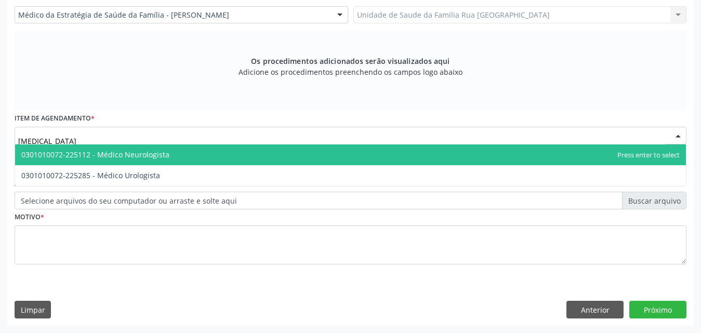
type input "UROLOGISTA"
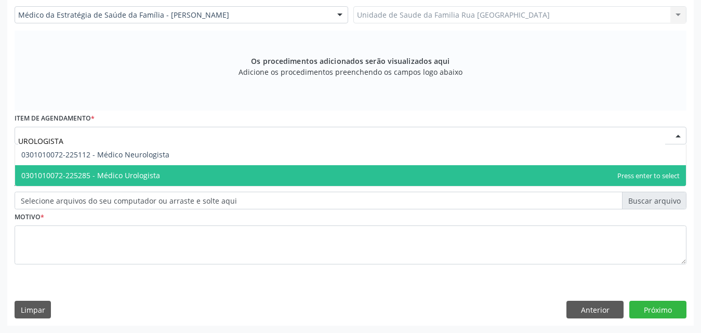
click at [149, 182] on span "0301010072-225285 - Médico Urologista" at bounding box center [350, 175] width 671 height 21
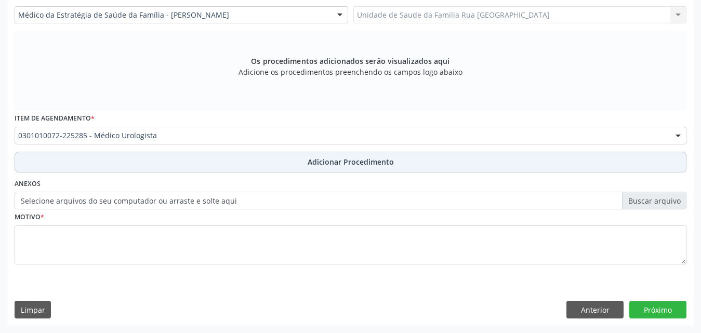
click at [367, 164] on span "Adicionar Procedimento" at bounding box center [351, 161] width 86 height 11
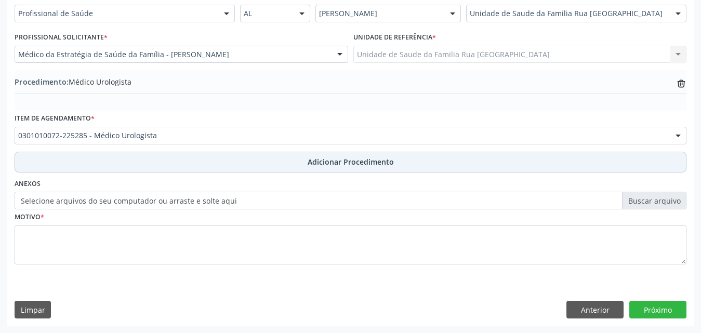
scroll to position [251, 0]
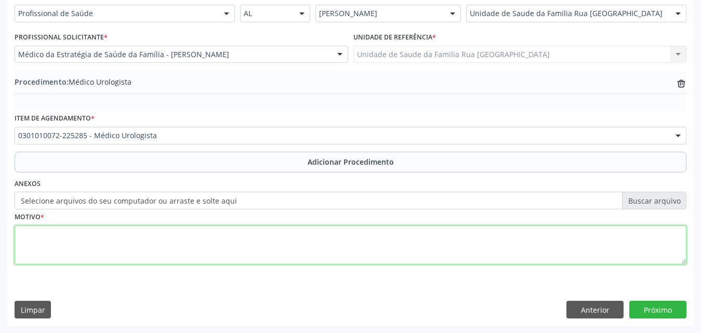
click at [170, 245] on textarea at bounding box center [351, 245] width 672 height 39
type textarea "PACIENTE COM LESAO ULCERADA E HIPEREMIADA EM PENIS."
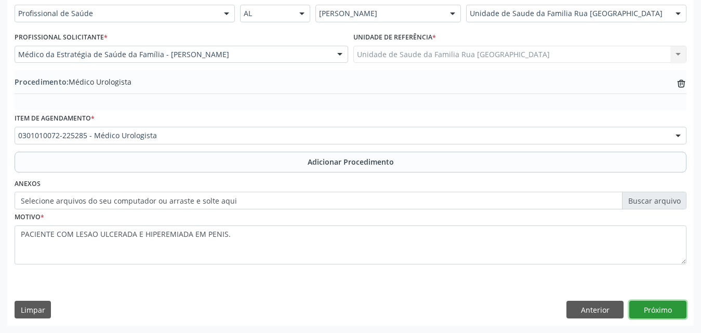
click at [647, 312] on button "Próximo" at bounding box center [657, 310] width 57 height 18
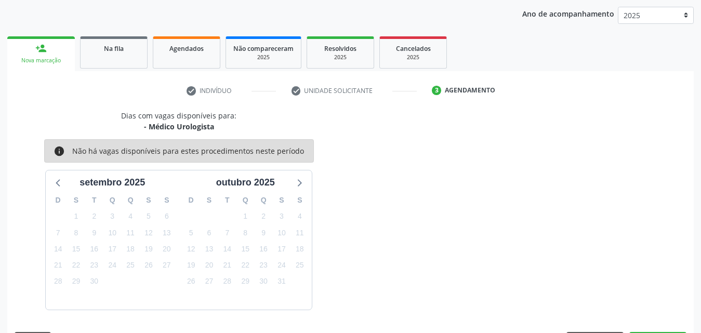
scroll to position [164, 0]
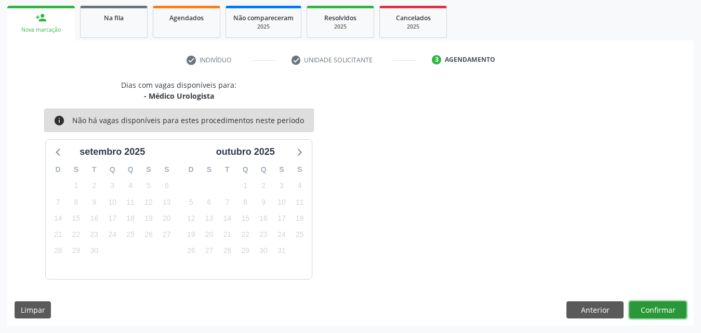
click at [647, 312] on button "Confirmar" at bounding box center [657, 310] width 57 height 18
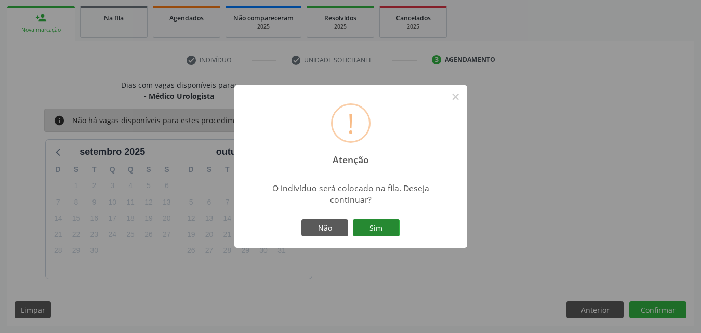
click at [377, 236] on button "Sim" at bounding box center [376, 228] width 47 height 18
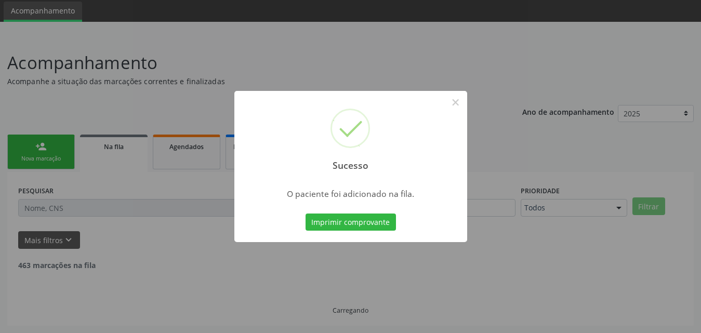
scroll to position [24, 0]
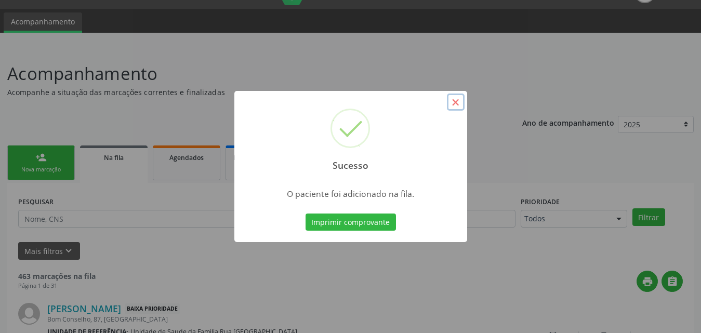
click at [454, 107] on button "×" at bounding box center [456, 103] width 18 height 18
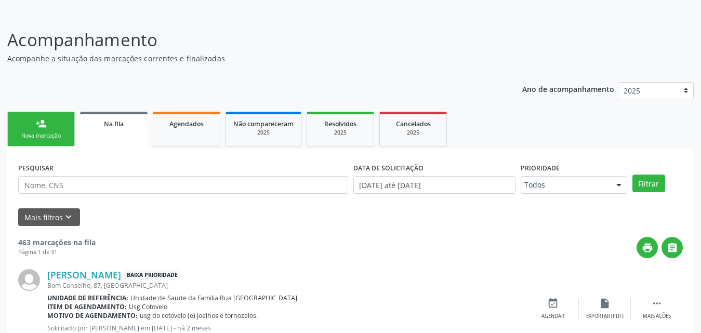
scroll to position [76, 0]
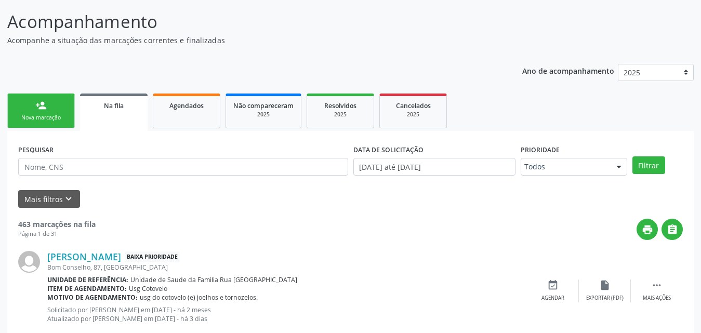
click at [53, 125] on link "person_add Nova marcação" at bounding box center [41, 111] width 68 height 35
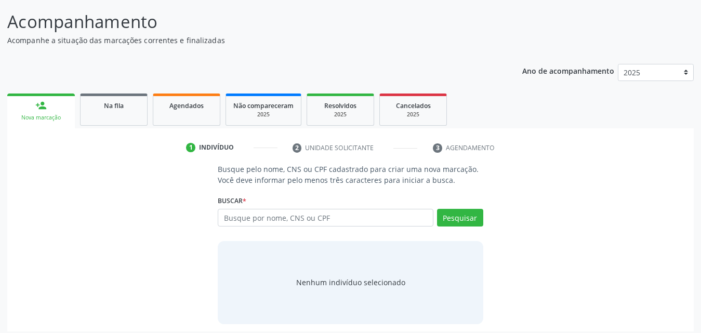
click at [36, 117] on div "Nova marcação" at bounding box center [41, 118] width 53 height 8
click at [396, 215] on input "text" at bounding box center [326, 218] width 216 height 18
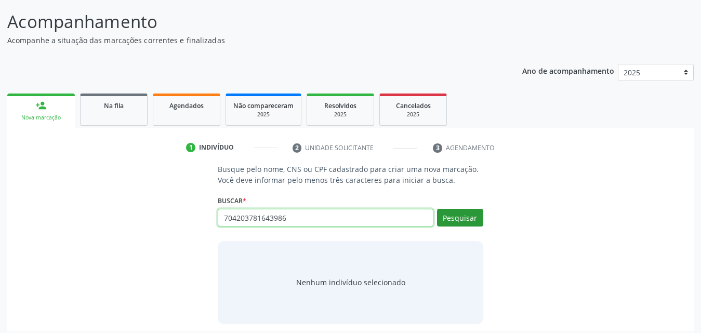
type input "704203781643986"
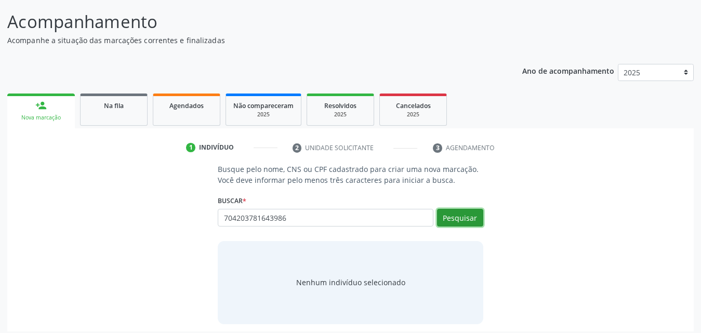
click at [447, 218] on button "Pesquisar" at bounding box center [460, 218] width 46 height 18
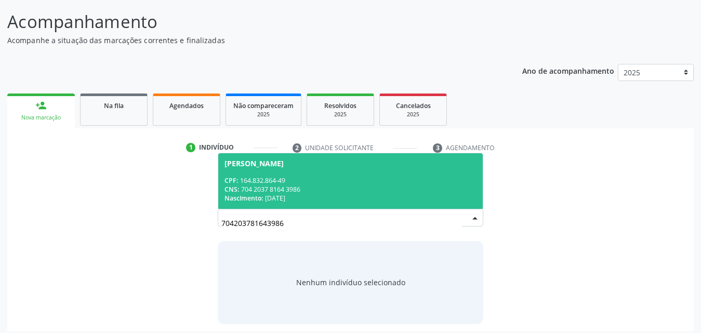
click at [302, 179] on div "CPF: 164.832.864-49" at bounding box center [350, 180] width 252 height 9
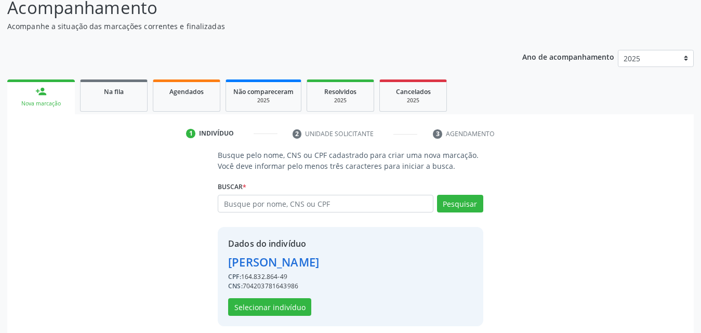
scroll to position [98, 0]
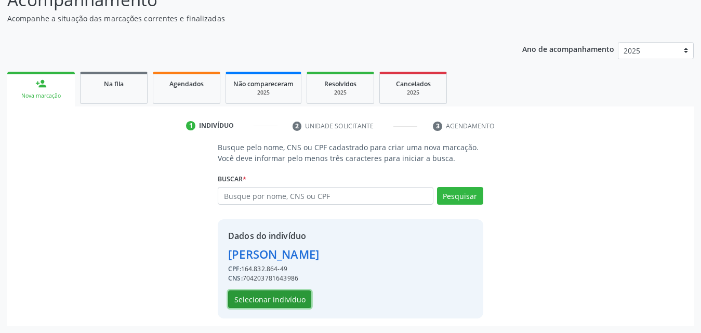
click at [286, 299] on button "Selecionar indivíduo" at bounding box center [269, 299] width 83 height 18
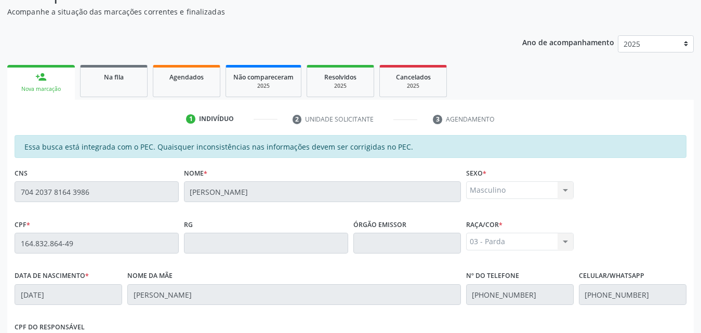
scroll to position [275, 0]
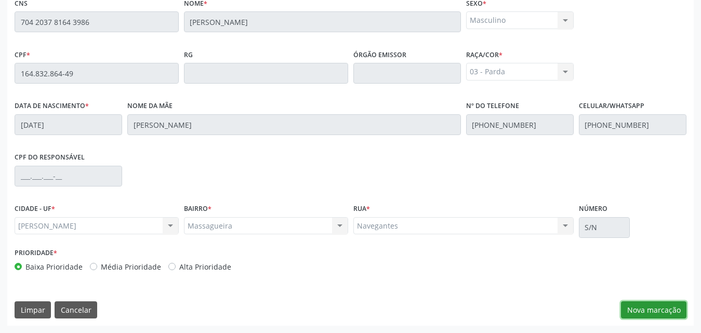
click at [636, 311] on button "Nova marcação" at bounding box center [653, 310] width 65 height 18
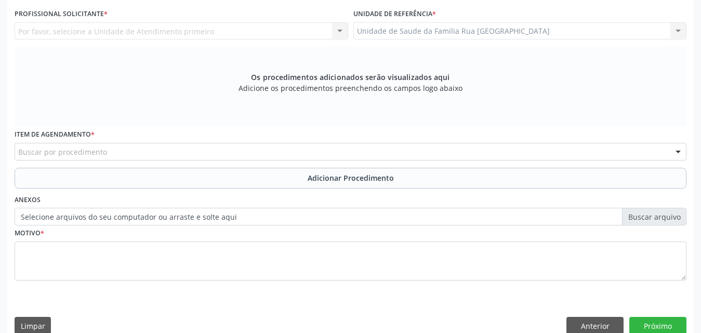
scroll to position [119, 0]
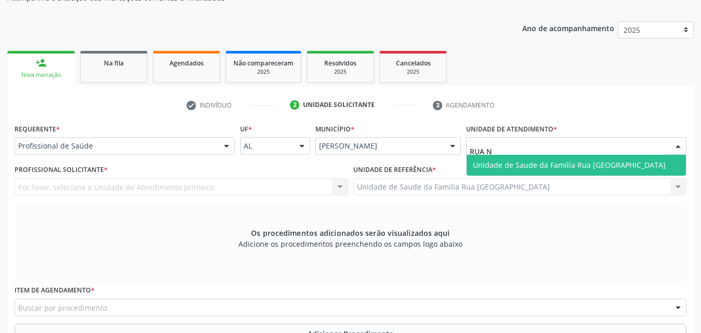
type input "RUA NO"
click at [559, 164] on span "Unidade de Saude da Familia Rua [GEOGRAPHIC_DATA]" at bounding box center [569, 165] width 193 height 10
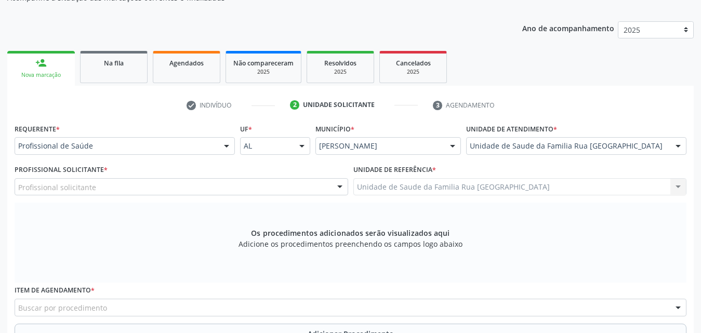
click at [169, 189] on div "Profissional solicitante" at bounding box center [182, 187] width 334 height 18
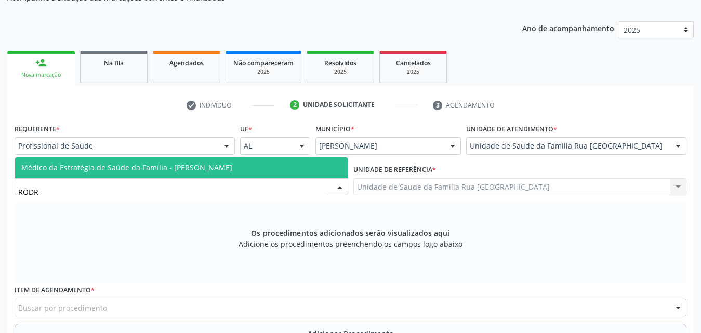
type input "RODRI"
click at [181, 162] on span "Médico da Estratégia de Saúde da Família - [PERSON_NAME]" at bounding box center [181, 167] width 333 height 21
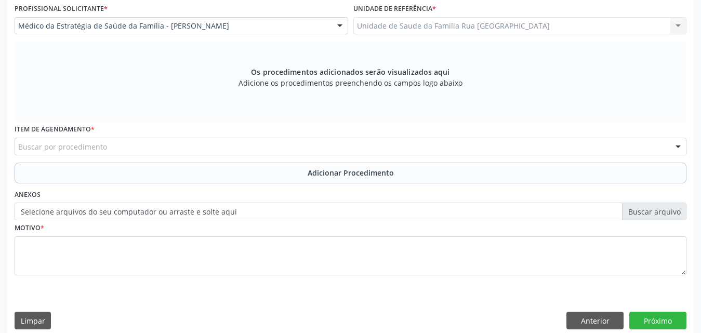
scroll to position [291, 0]
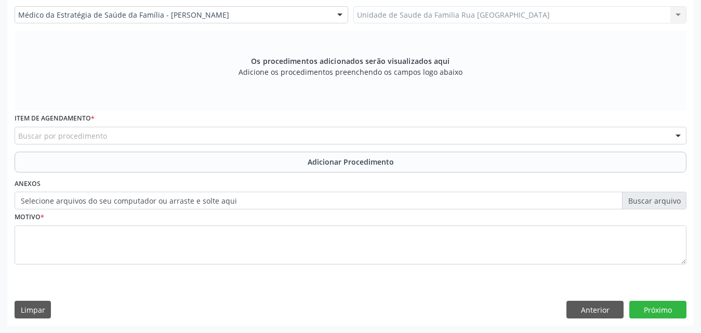
click at [178, 138] on div "Buscar por procedimento" at bounding box center [351, 136] width 672 height 18
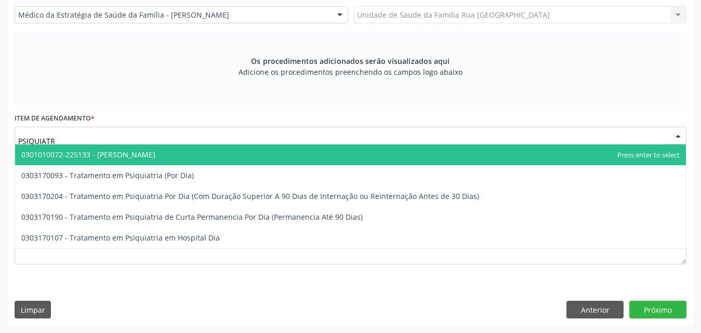
type input "PSIQUIATRA"
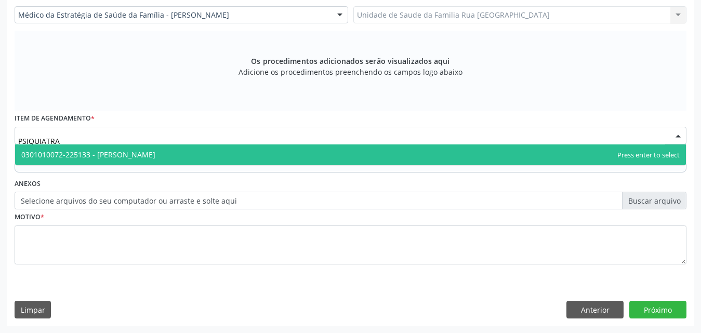
click at [167, 158] on span "0301010072-225133 - Médico Psiquiatra" at bounding box center [350, 154] width 671 height 21
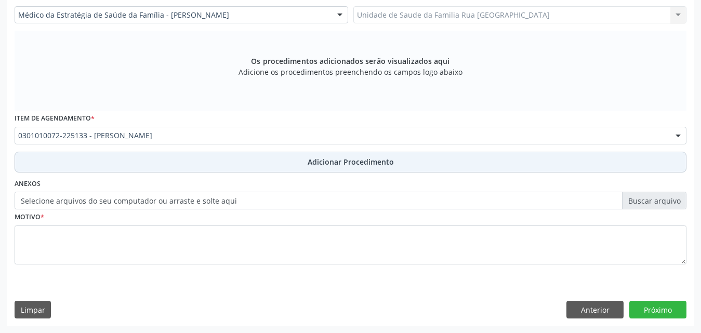
click at [359, 165] on span "Adicionar Procedimento" at bounding box center [351, 161] width 86 height 11
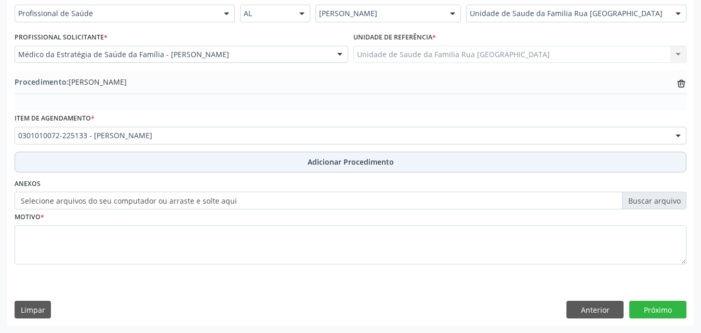
scroll to position [251, 0]
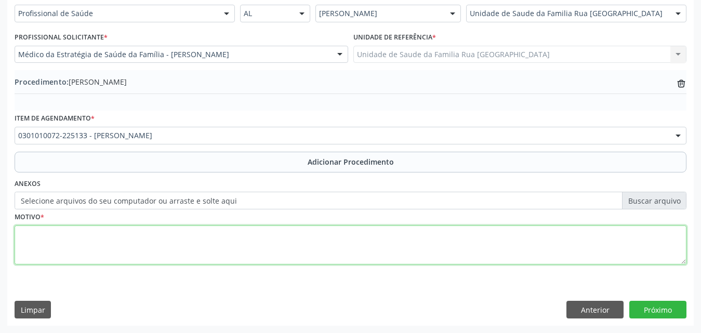
drag, startPoint x: 61, startPoint y: 263, endPoint x: 48, endPoint y: 254, distance: 16.0
click at [60, 263] on textarea at bounding box center [351, 245] width 672 height 39
type textarea "PACIENTE COM HISTORIA DE ALUCINACOES VISUAIS COM QUEIXA DE INSONIA."
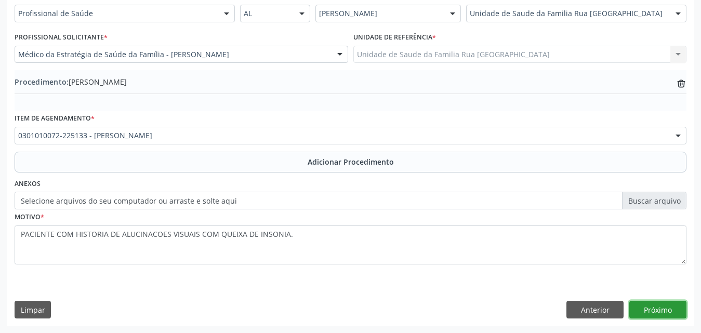
click at [651, 309] on button "Próximo" at bounding box center [657, 310] width 57 height 18
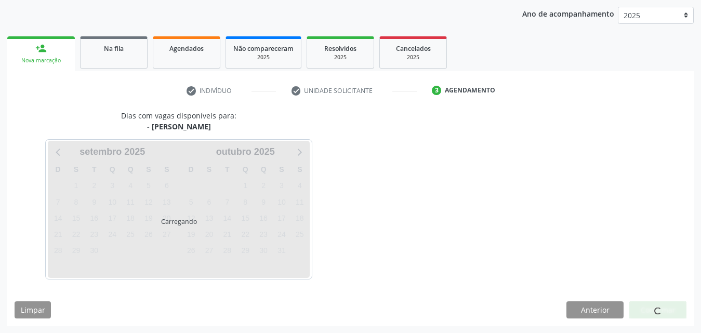
scroll to position [164, 0]
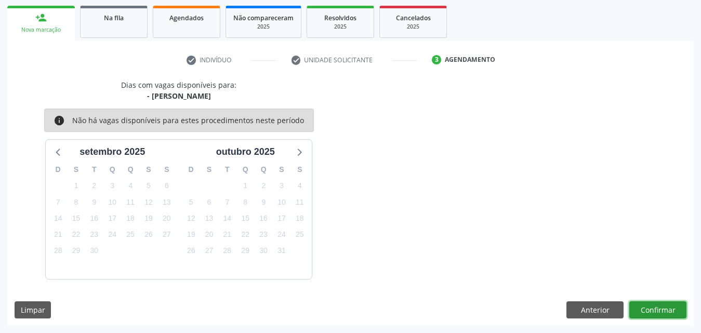
click at [654, 310] on button "Confirmar" at bounding box center [657, 310] width 57 height 18
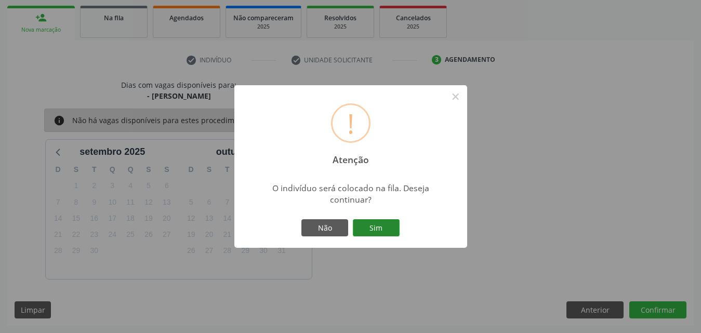
click at [393, 230] on button "Sim" at bounding box center [376, 228] width 47 height 18
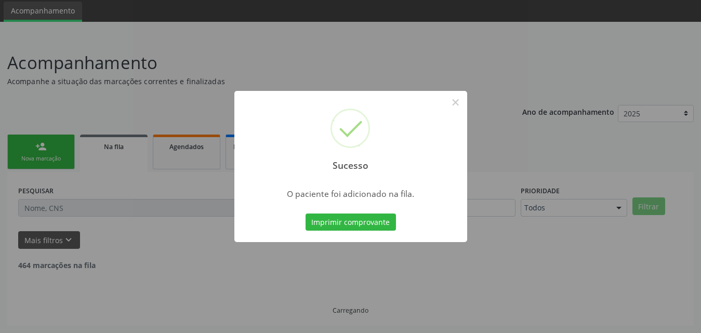
scroll to position [24, 0]
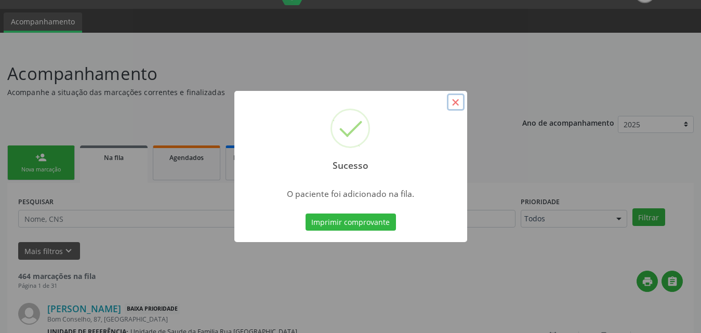
click at [456, 99] on button "×" at bounding box center [456, 103] width 18 height 18
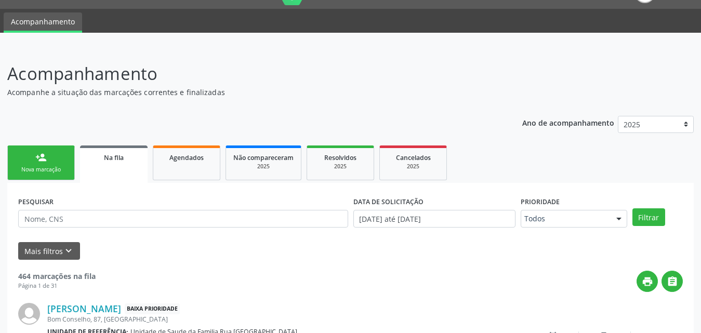
click at [52, 164] on link "person_add Nova marcação" at bounding box center [41, 162] width 68 height 35
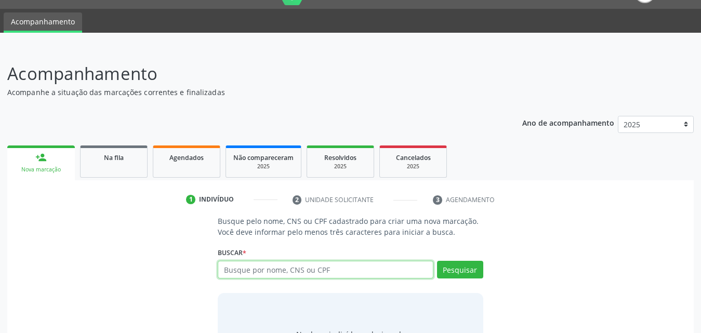
click at [308, 271] on input "text" at bounding box center [326, 270] width 216 height 18
type input "704203781643986"
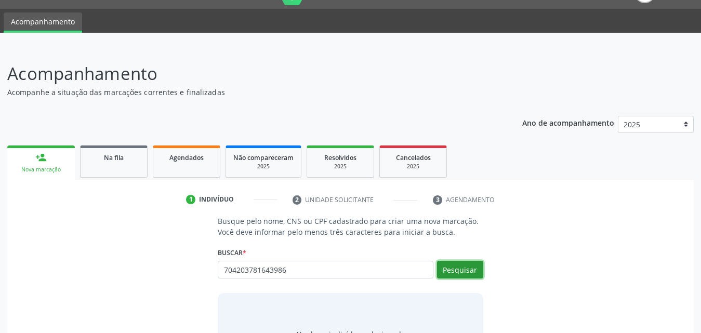
click at [453, 272] on button "Pesquisar" at bounding box center [460, 270] width 46 height 18
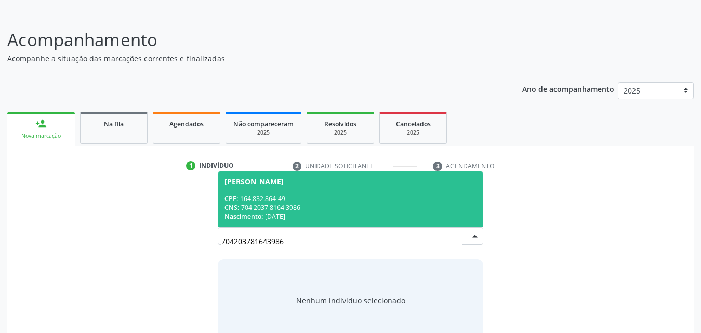
scroll to position [76, 0]
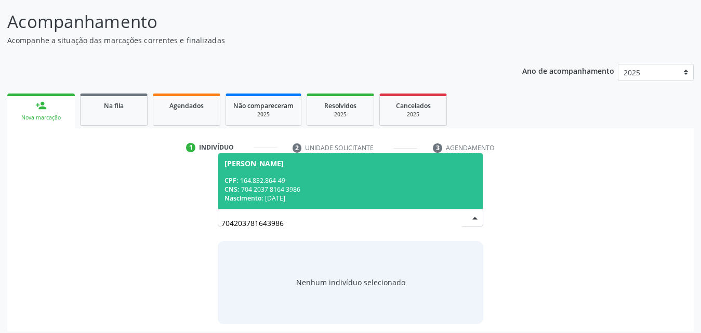
click at [296, 195] on div "Nascimento: 26/01/1958" at bounding box center [350, 198] width 252 height 9
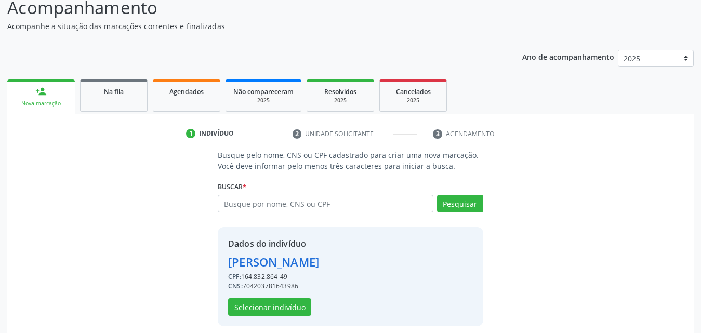
scroll to position [98, 0]
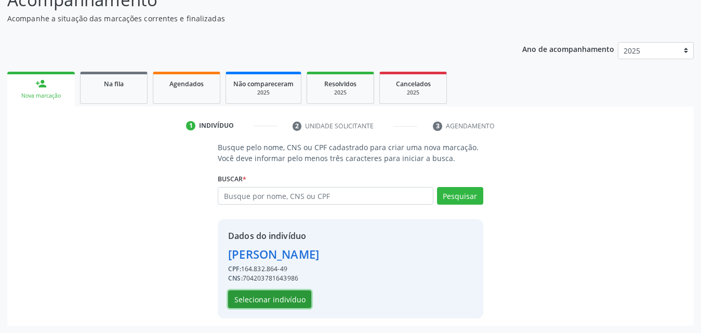
click at [288, 301] on button "Selecionar indivíduo" at bounding box center [269, 299] width 83 height 18
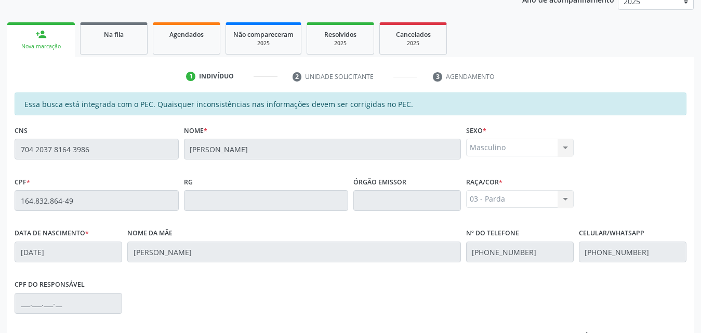
scroll to position [275, 0]
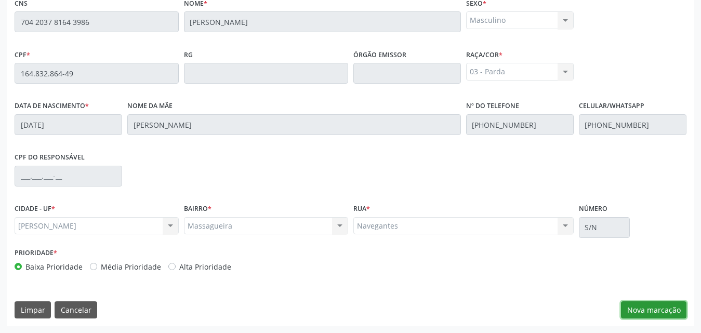
click at [668, 309] on button "Nova marcação" at bounding box center [653, 310] width 65 height 18
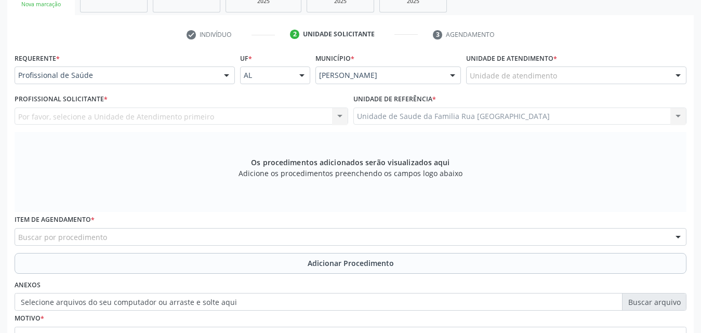
scroll to position [119, 0]
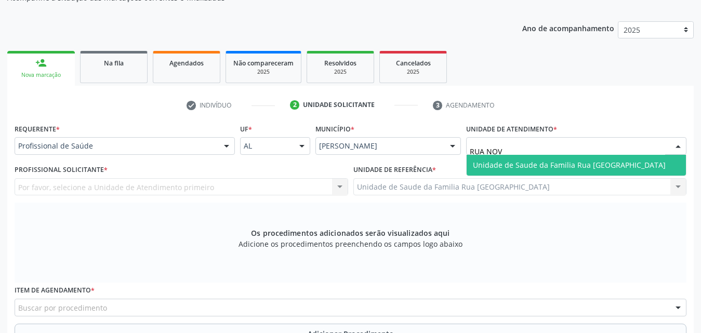
type input "RUA NOVA"
click at [564, 167] on span "Unidade de Saude da Familia Rua [GEOGRAPHIC_DATA]" at bounding box center [569, 165] width 193 height 10
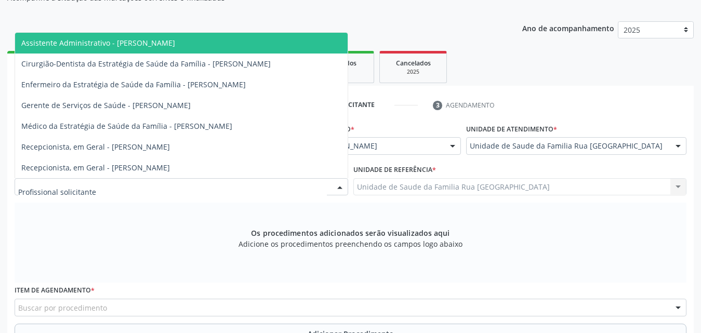
click at [211, 187] on div at bounding box center [182, 187] width 334 height 18
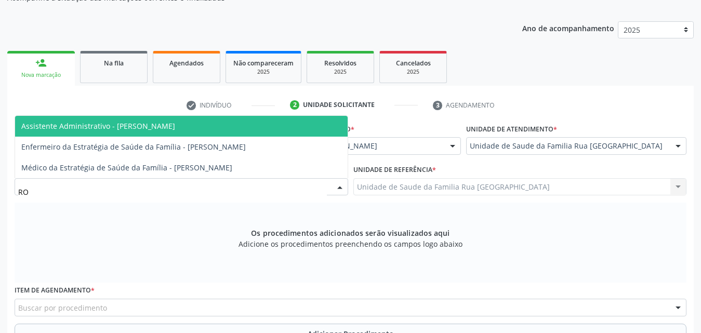
type input "ROD"
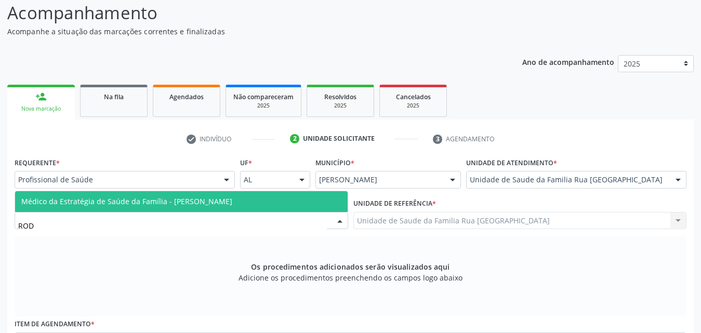
scroll to position [67, 0]
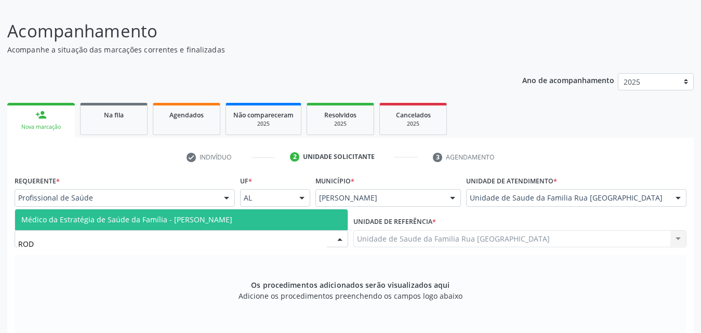
click at [182, 221] on span "Médico da Estratégia de Saúde da Família - [PERSON_NAME]" at bounding box center [126, 220] width 211 height 10
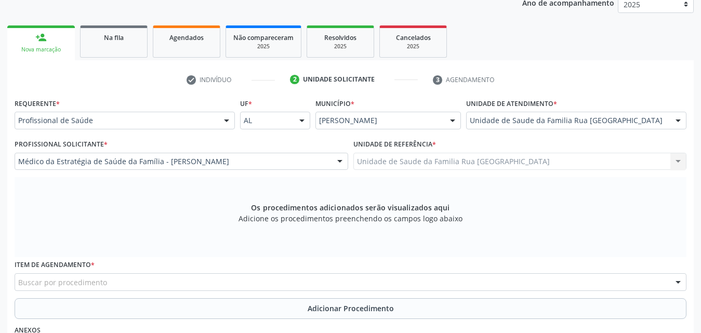
scroll to position [275, 0]
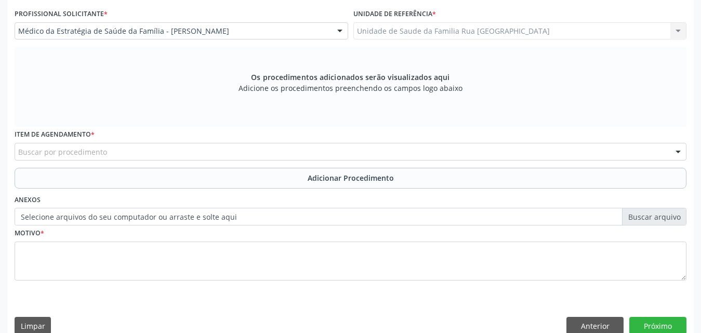
click at [187, 152] on div "Buscar por procedimento" at bounding box center [351, 152] width 672 height 18
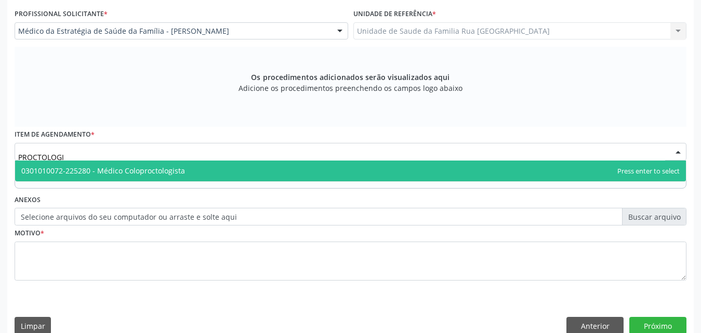
type input "PROCTOLOGIS"
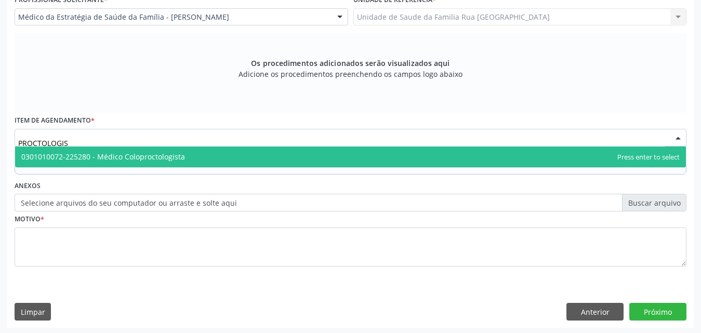
scroll to position [291, 0]
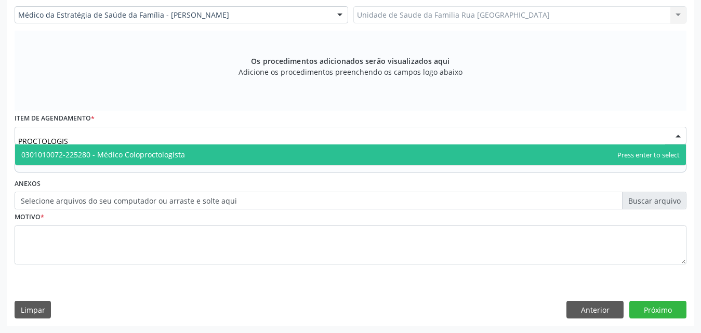
click at [196, 154] on span "0301010072-225280 - Médico Coloproctologista" at bounding box center [350, 154] width 671 height 21
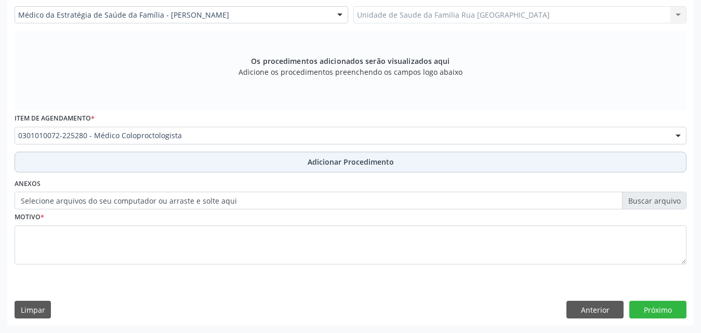
click at [348, 163] on span "Adicionar Procedimento" at bounding box center [351, 161] width 86 height 11
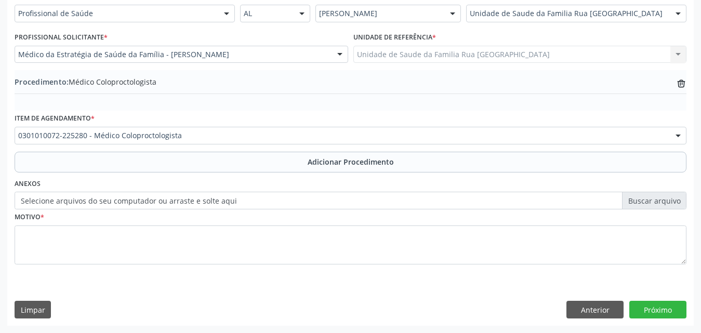
scroll to position [251, 0]
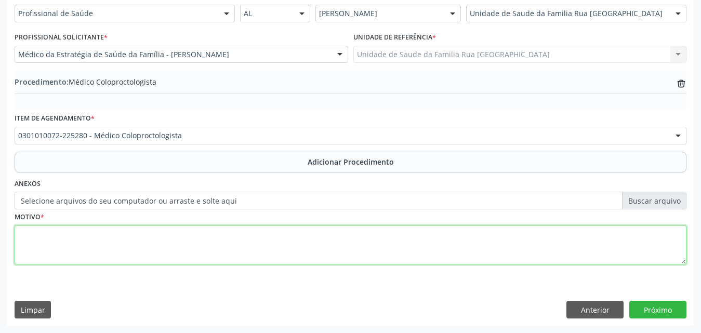
click at [95, 247] on textarea at bounding box center [351, 245] width 672 height 39
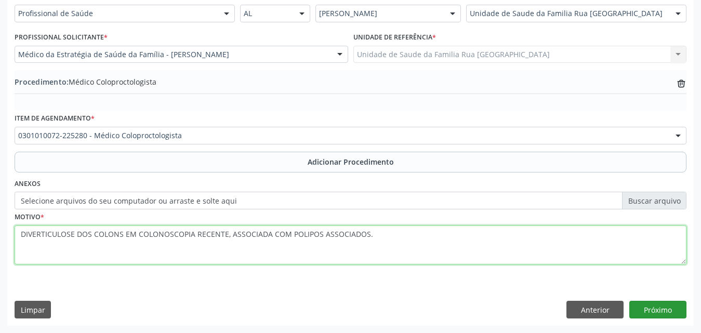
type textarea "DIVERTICULOSE DOS COLONS EM COLONOSCOPIA RECENTE, ASSOCIADA COM POLIPOS ASSOCIA…"
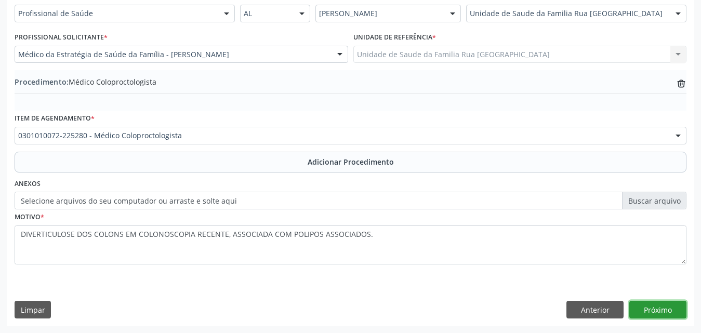
click at [669, 314] on button "Próximo" at bounding box center [657, 310] width 57 height 18
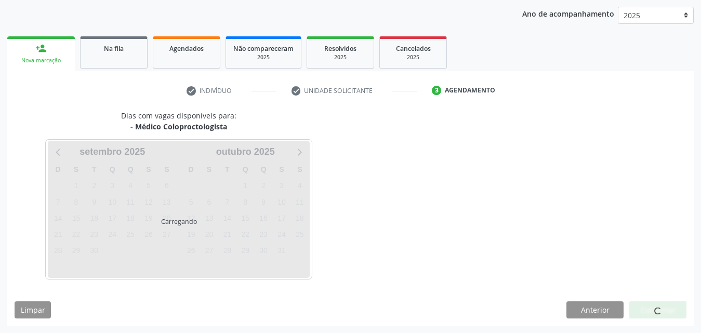
scroll to position [164, 0]
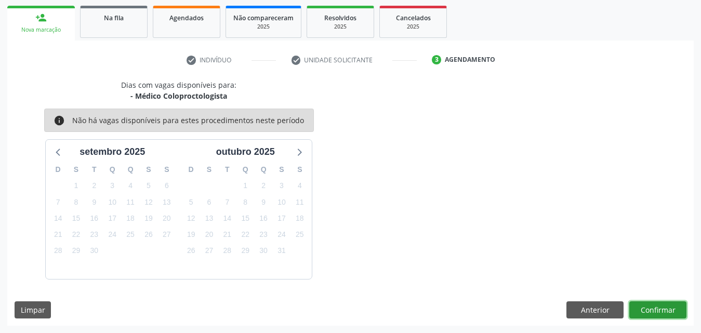
click at [669, 314] on button "Confirmar" at bounding box center [657, 310] width 57 height 18
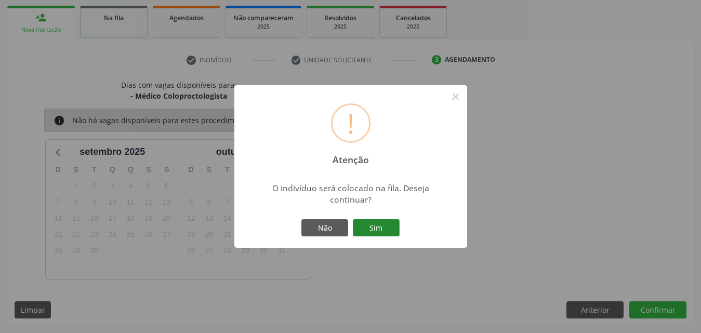
click at [381, 229] on button "Sim" at bounding box center [376, 228] width 47 height 18
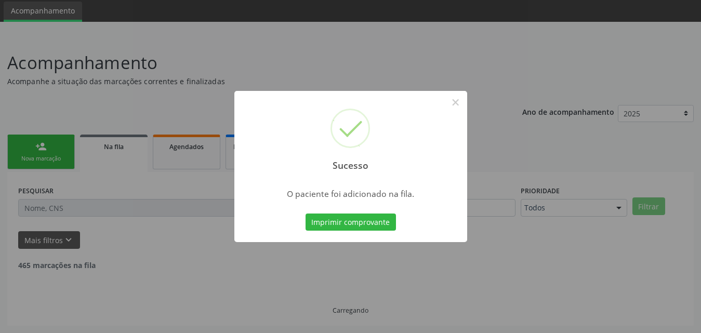
scroll to position [24, 0]
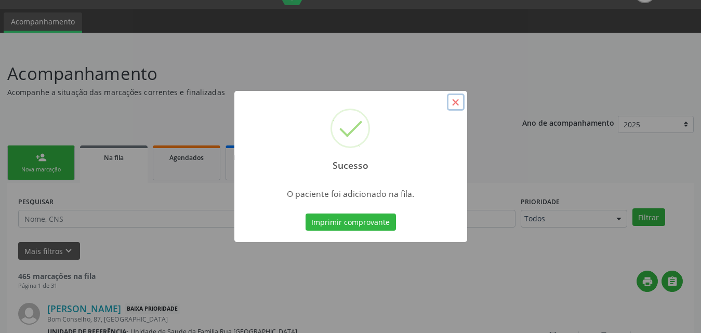
click at [454, 103] on button "×" at bounding box center [456, 103] width 18 height 18
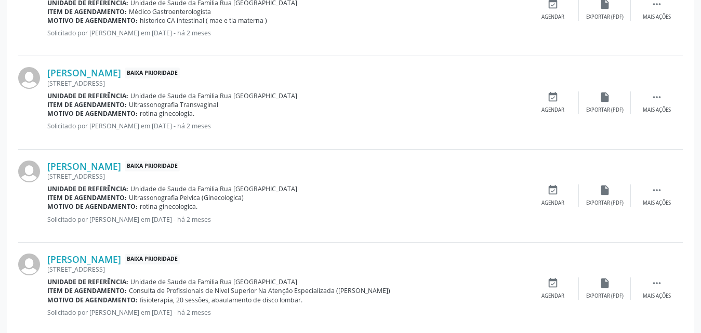
scroll to position [1472, 0]
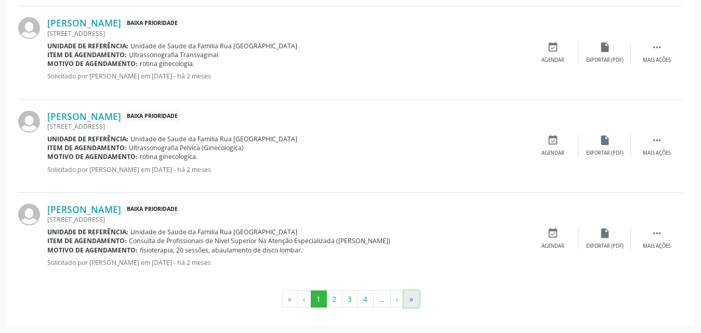
click at [412, 300] on button "»" at bounding box center [412, 299] width 16 height 18
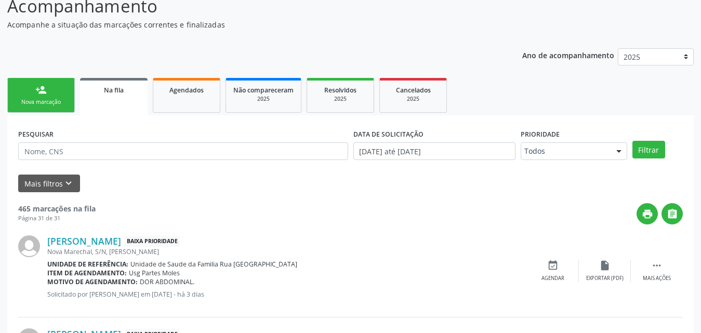
scroll to position [0, 0]
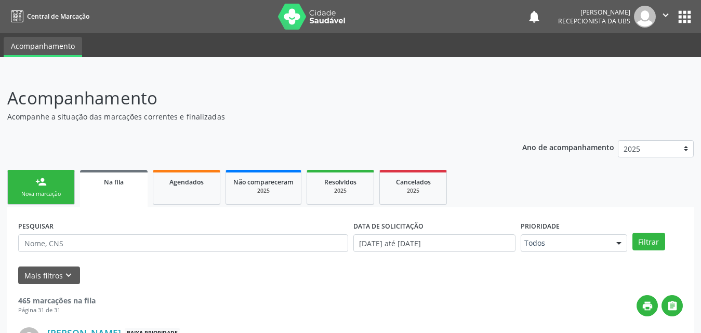
click at [124, 188] on link "Na fila" at bounding box center [114, 188] width 68 height 37
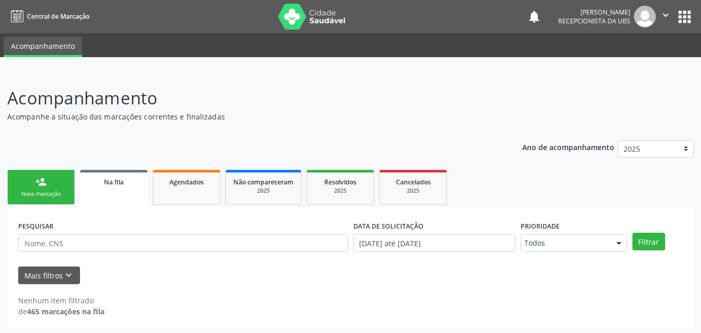
click at [42, 202] on link "person_add Nova marcação" at bounding box center [41, 187] width 68 height 35
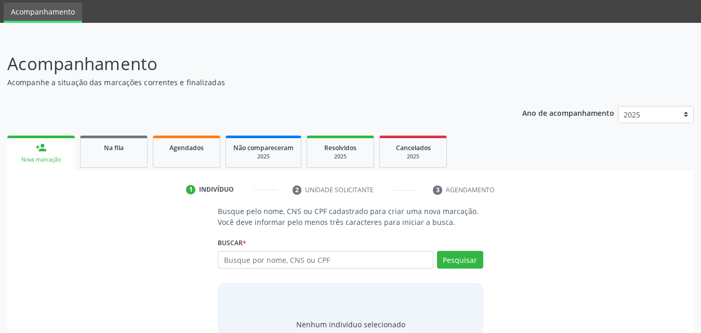
scroll to position [30, 0]
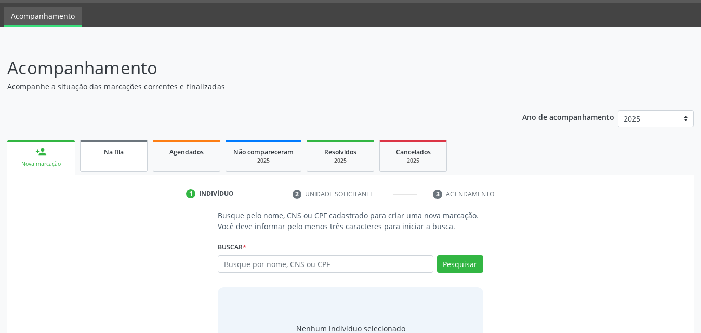
click at [113, 152] on span "Na fila" at bounding box center [114, 152] width 20 height 9
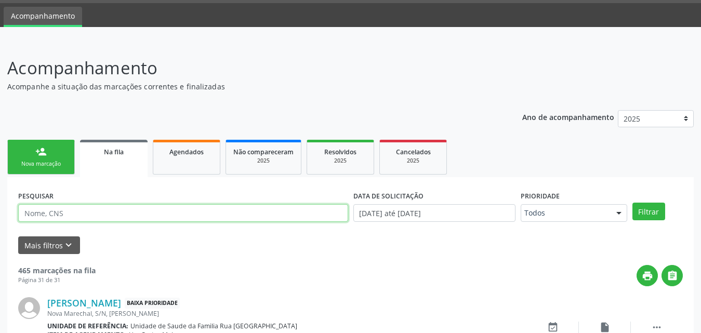
click at [162, 211] on input "text" at bounding box center [183, 213] width 330 height 18
type input "700007495997405"
click at [632, 203] on button "Filtrar" at bounding box center [648, 212] width 33 height 18
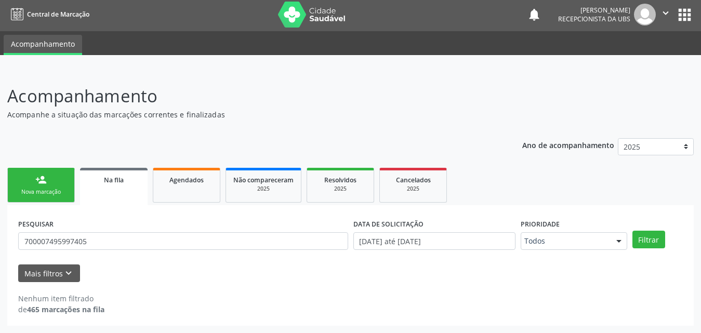
scroll to position [2, 0]
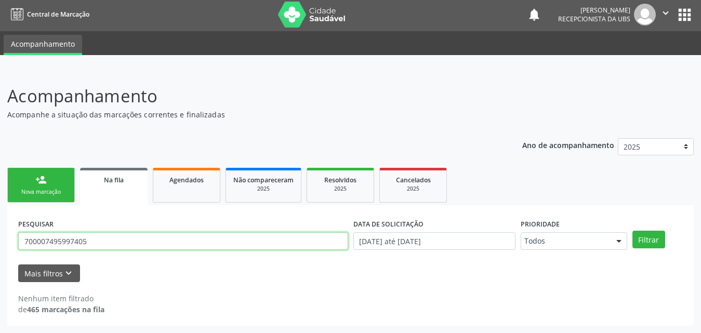
click at [100, 237] on input "700007495997405" at bounding box center [183, 241] width 330 height 18
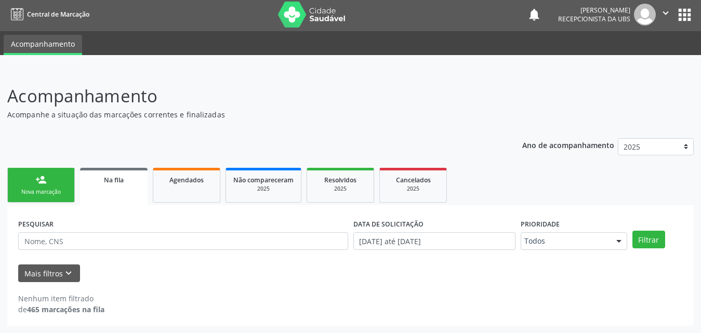
click at [39, 183] on div "person_add" at bounding box center [40, 179] width 11 height 11
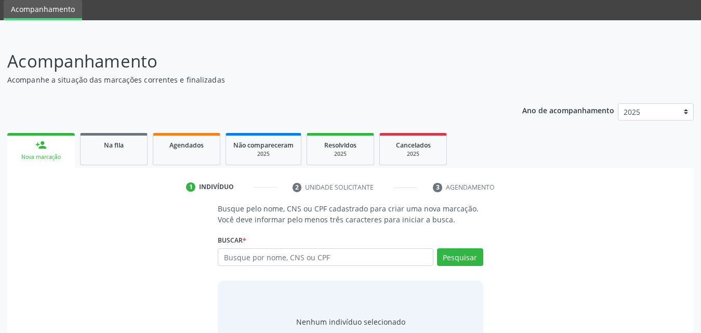
scroll to position [82, 0]
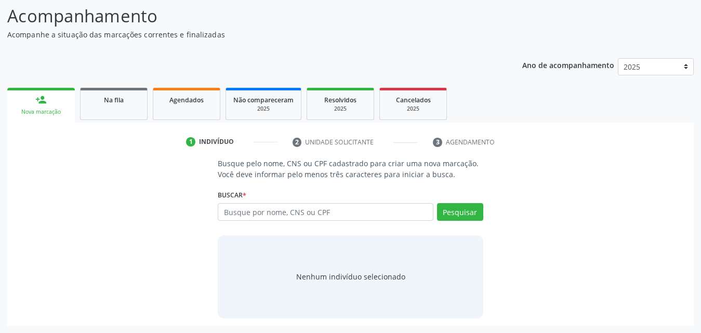
drag, startPoint x: 327, startPoint y: 200, endPoint x: 329, endPoint y: 207, distance: 7.6
click at [328, 204] on div "Buscar * Busque por nome, CNS ou CPF Nenhum resultado encontrado para: " " Digi…" at bounding box center [351, 207] width 266 height 41
click at [327, 218] on input "text" at bounding box center [326, 212] width 216 height 18
type input "700007495997405"
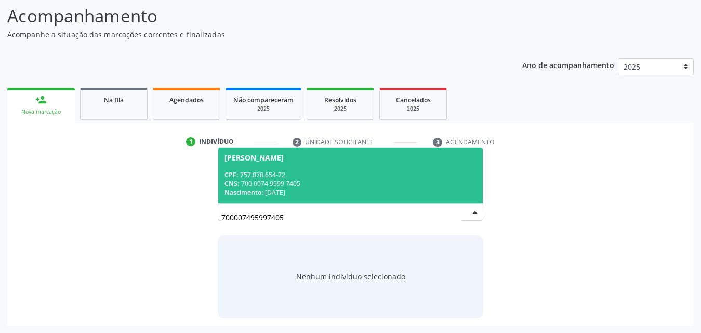
click at [243, 184] on div "CNS: 700 0074 9599 7405" at bounding box center [350, 183] width 252 height 9
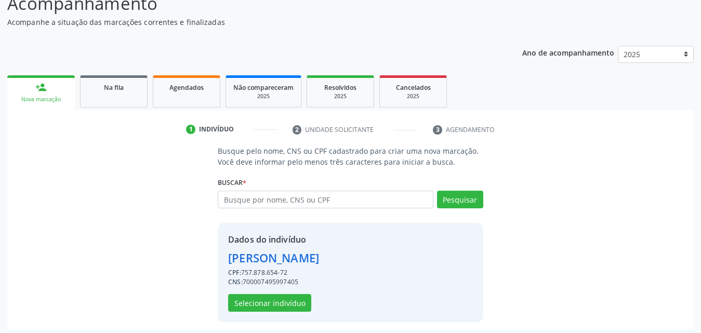
scroll to position [98, 0]
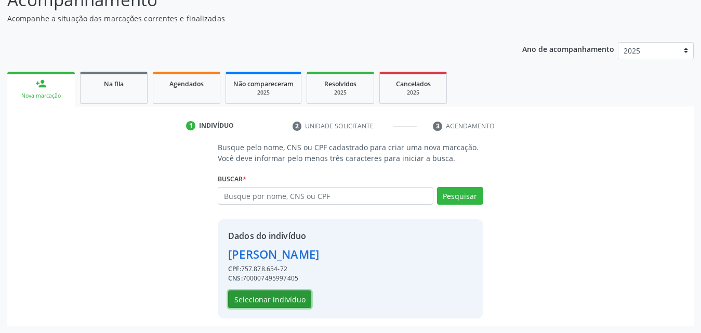
click at [297, 296] on button "Selecionar indivíduo" at bounding box center [269, 299] width 83 height 18
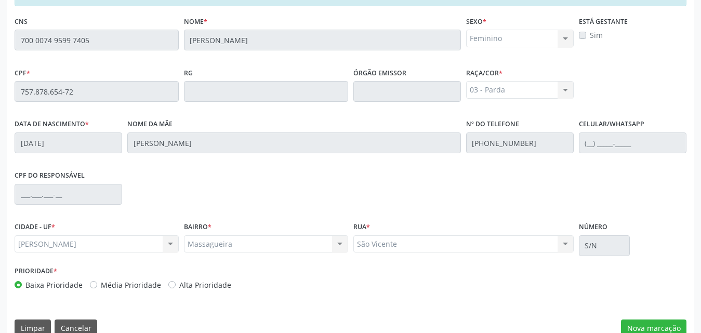
scroll to position [275, 0]
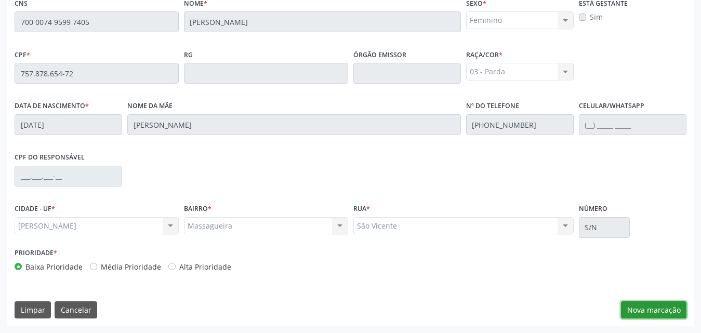
click at [638, 309] on button "Nova marcação" at bounding box center [653, 310] width 65 height 18
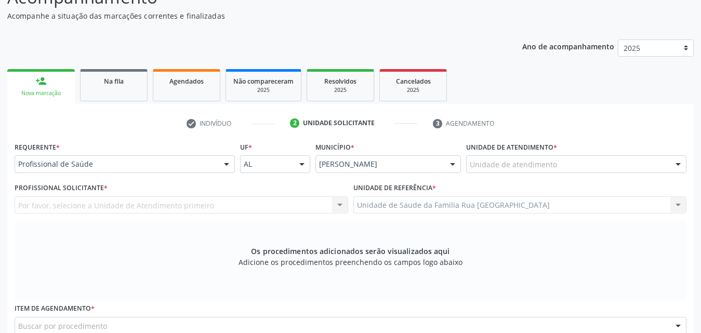
scroll to position [119, 0]
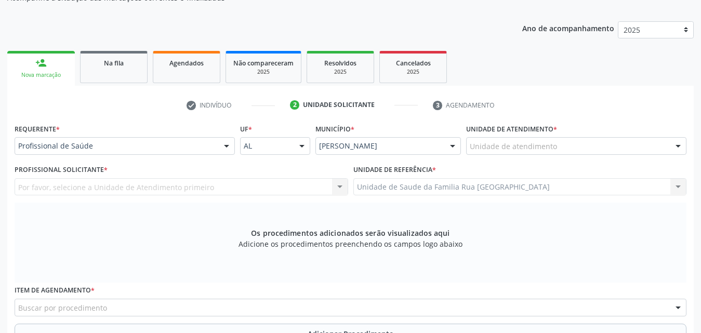
click at [559, 147] on div "Unidade de atendimento" at bounding box center [576, 146] width 220 height 18
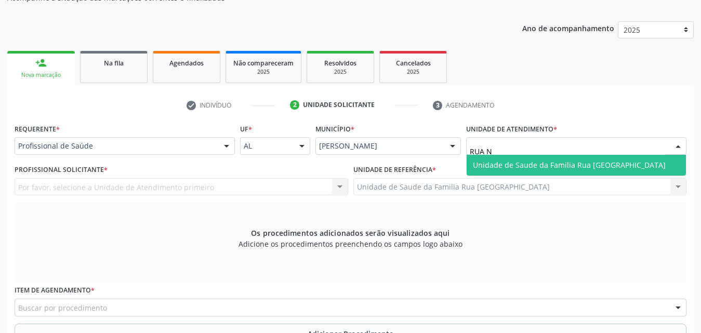
type input "RUA NO"
click at [579, 164] on span "Unidade de Saude da Familia Rua [GEOGRAPHIC_DATA]" at bounding box center [569, 165] width 193 height 10
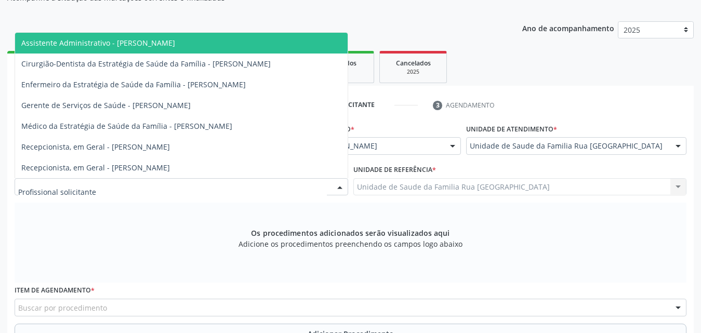
click at [141, 187] on div at bounding box center [182, 187] width 334 height 18
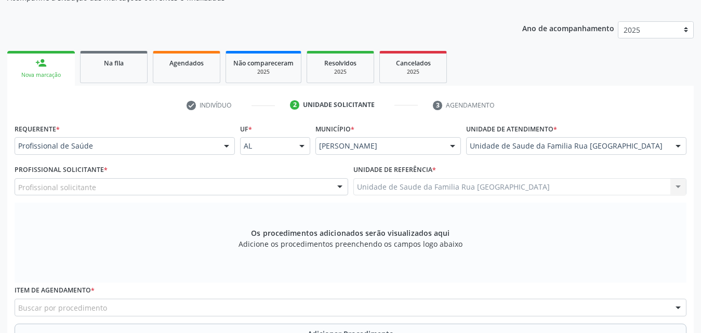
click at [140, 205] on div "Os procedimentos adicionados serão visualizados aqui Adicione os procedimentos …" at bounding box center [351, 243] width 672 height 80
click at [143, 188] on div "Profissional solicitante" at bounding box center [182, 187] width 334 height 18
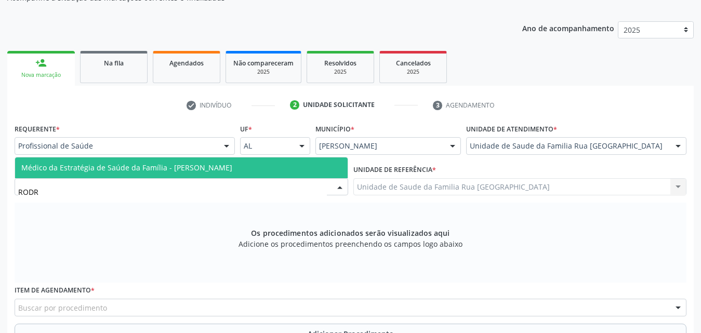
type input "RODRI"
click at [149, 168] on span "Médico da Estratégia de Saúde da Família - [PERSON_NAME]" at bounding box center [126, 168] width 211 height 10
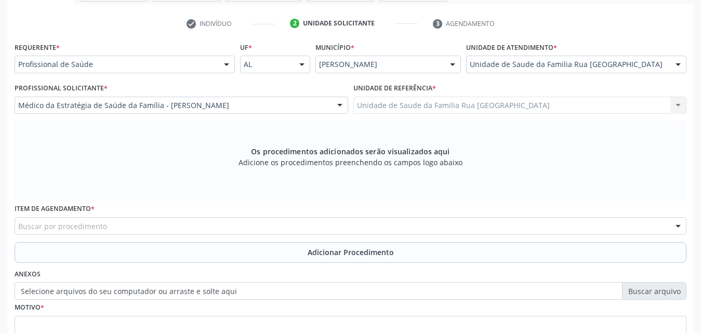
scroll to position [291, 0]
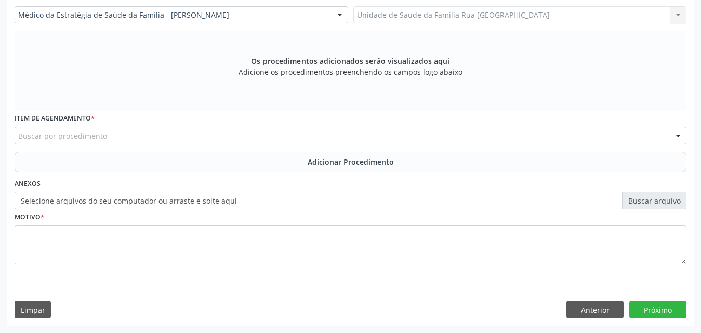
click at [131, 140] on div "Buscar por procedimento" at bounding box center [351, 136] width 672 height 18
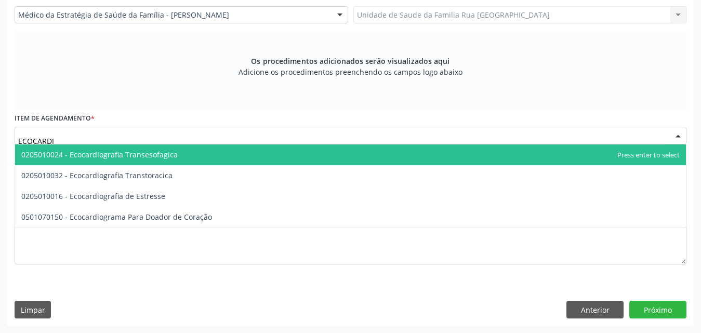
type input "ECOCARDIO"
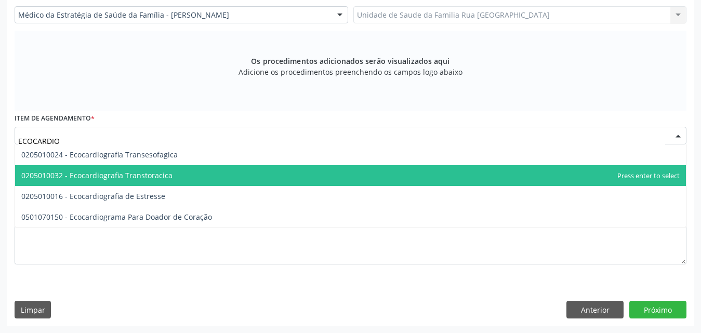
click at [143, 180] on span "0205010032 - Ecocardiografia Transtoracica" at bounding box center [96, 175] width 151 height 10
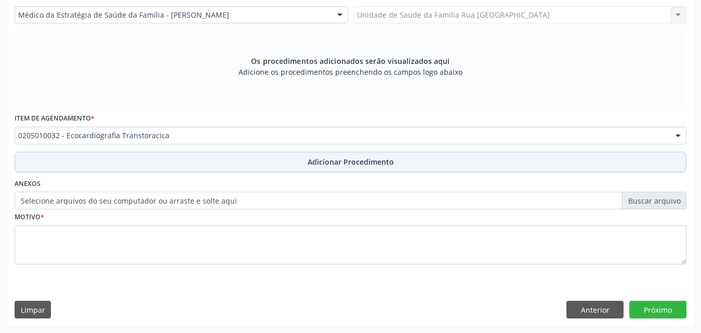
click at [377, 164] on span "Adicionar Procedimento" at bounding box center [351, 161] width 86 height 11
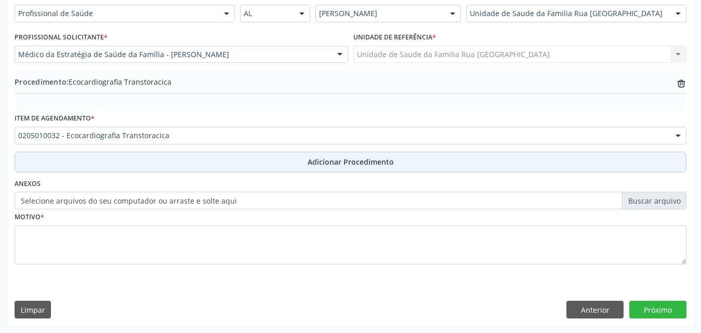
scroll to position [251, 0]
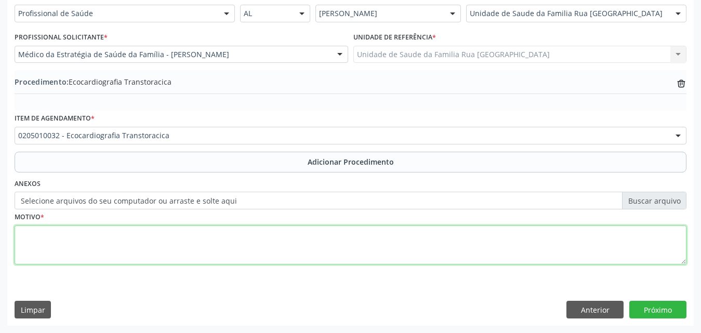
click at [108, 233] on textarea at bounding box center [351, 245] width 672 height 39
type textarea "INSUFICIENCIA CARDIACA."
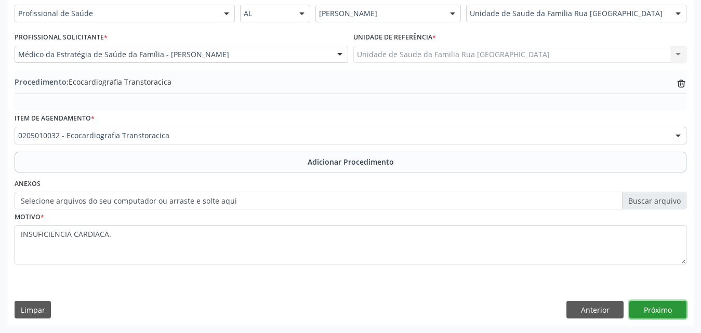
click at [645, 304] on button "Próximo" at bounding box center [657, 310] width 57 height 18
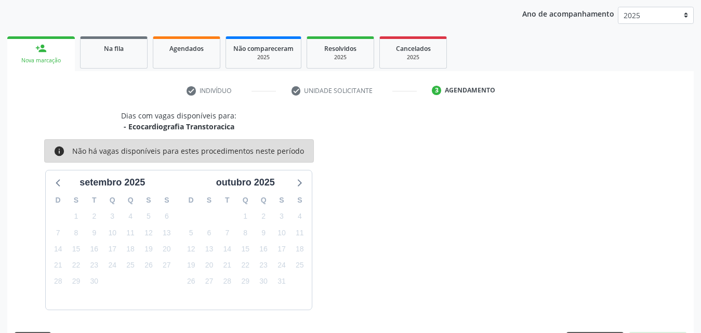
scroll to position [164, 0]
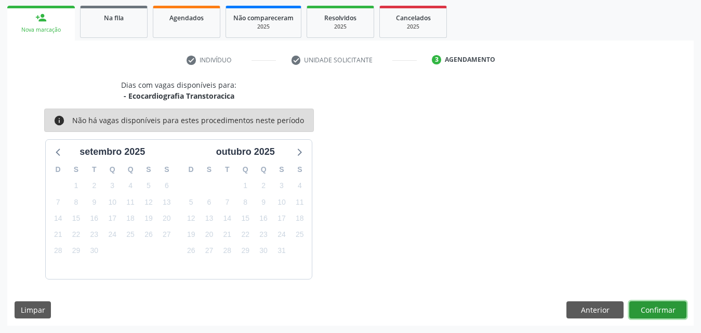
click at [646, 312] on button "Confirmar" at bounding box center [657, 310] width 57 height 18
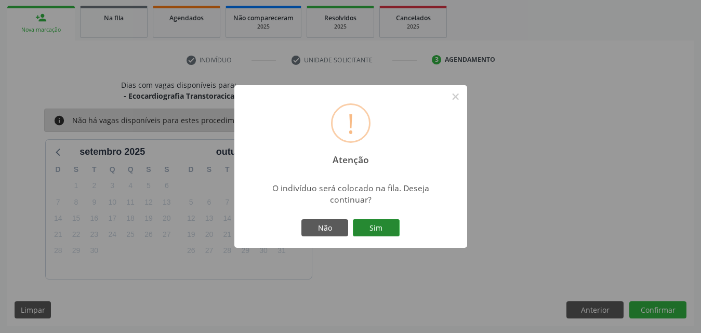
click at [372, 229] on button "Sim" at bounding box center [376, 228] width 47 height 18
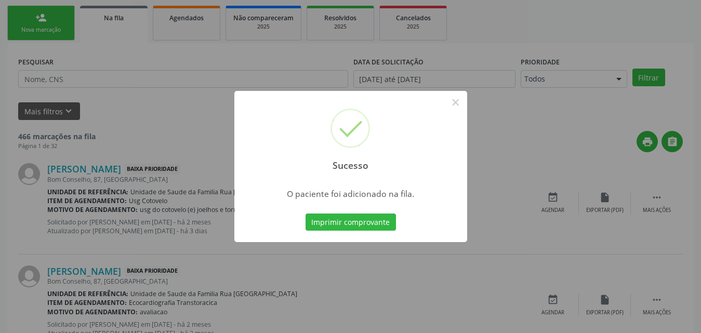
scroll to position [24, 0]
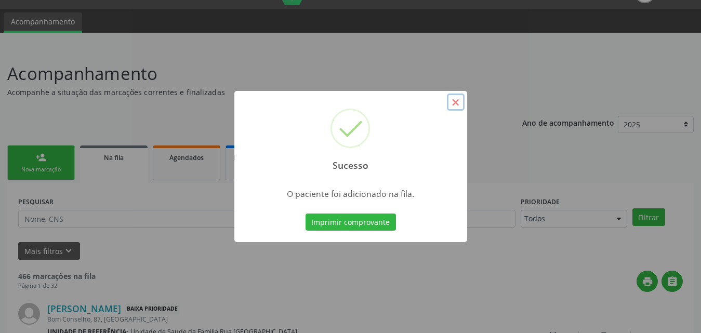
click at [455, 101] on button "×" at bounding box center [456, 103] width 18 height 18
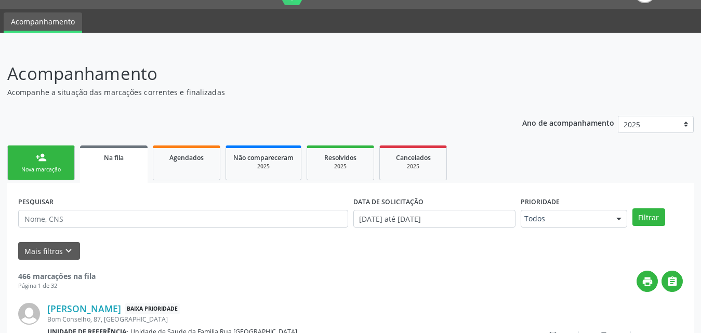
click at [33, 163] on link "person_add Nova marcação" at bounding box center [41, 162] width 68 height 35
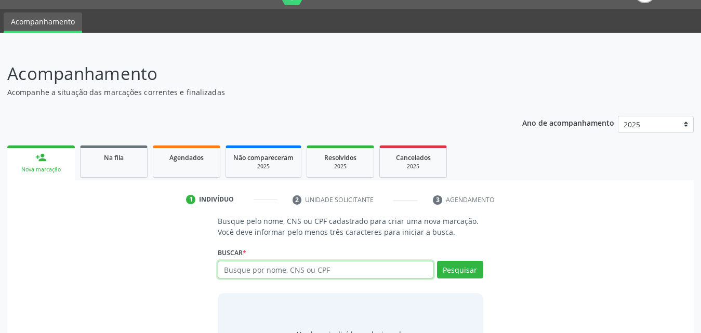
click at [343, 267] on input "text" at bounding box center [326, 270] width 216 height 18
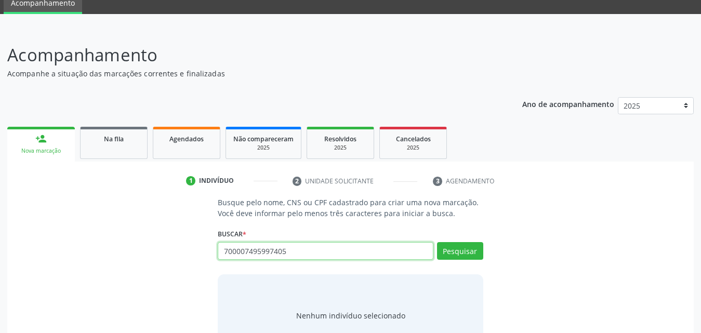
scroll to position [76, 0]
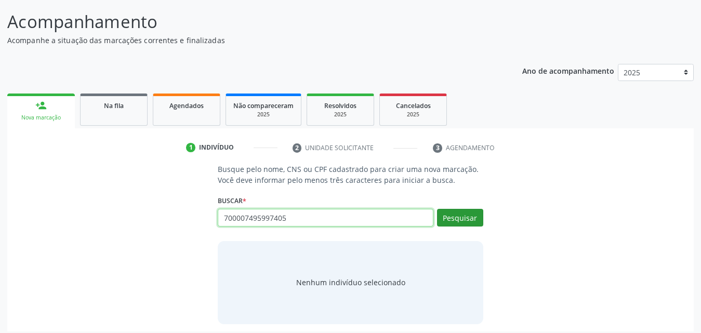
type input "700007495997405"
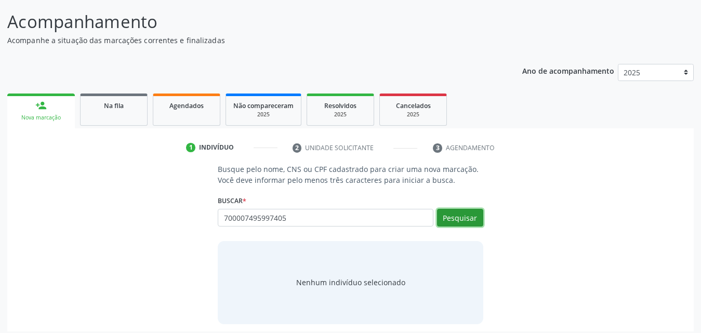
click at [460, 225] on button "Pesquisar" at bounding box center [460, 218] width 46 height 18
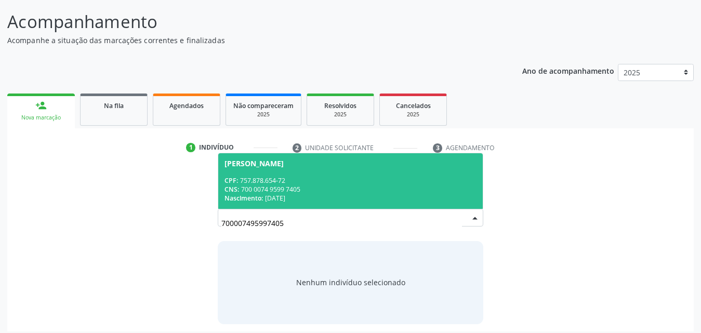
click at [328, 178] on div "CPF: 757.878.654-72" at bounding box center [350, 180] width 252 height 9
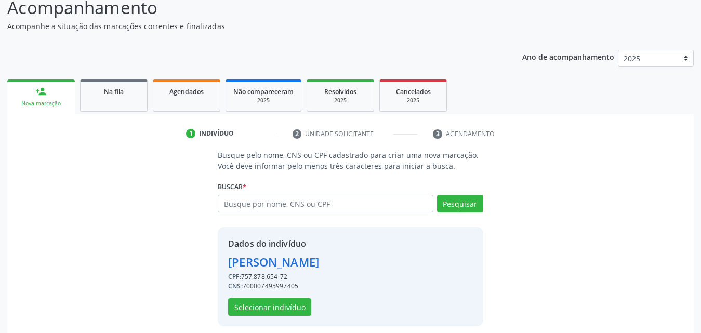
scroll to position [98, 0]
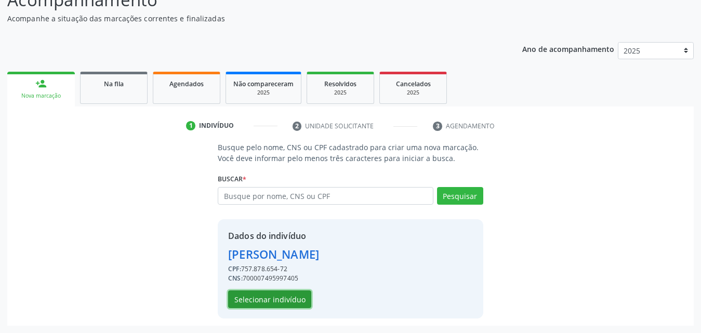
click at [265, 304] on button "Selecionar indivíduo" at bounding box center [269, 299] width 83 height 18
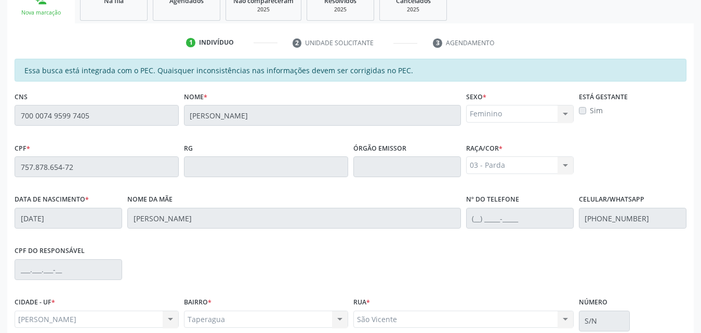
scroll to position [275, 0]
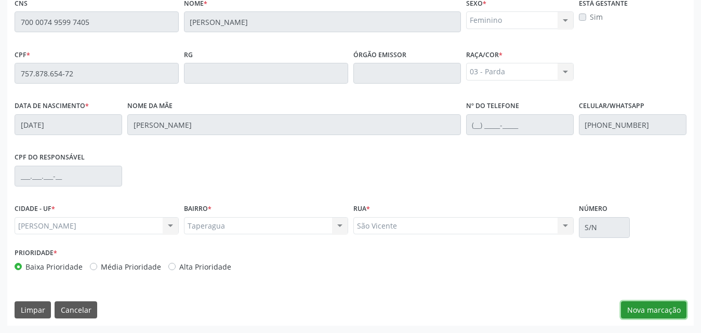
click at [660, 313] on button "Nova marcação" at bounding box center [653, 310] width 65 height 18
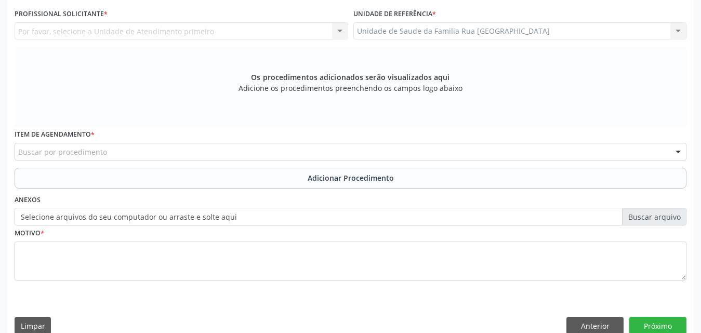
scroll to position [119, 0]
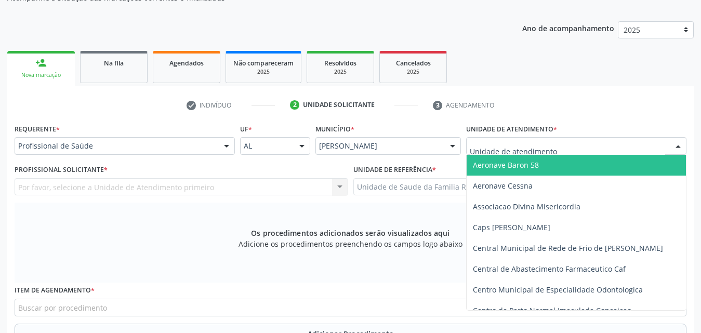
click at [572, 147] on div at bounding box center [576, 146] width 220 height 18
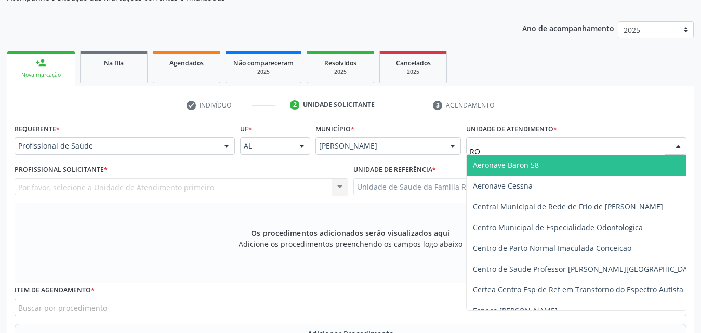
type input "R"
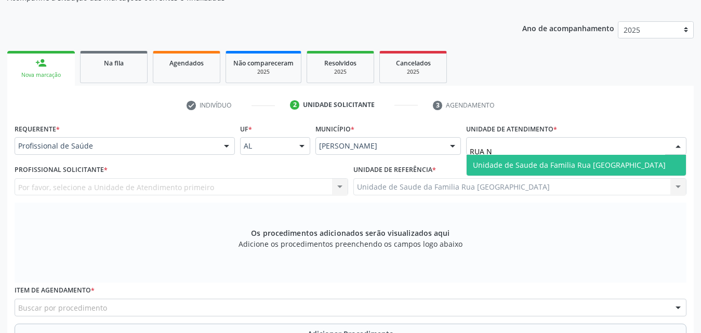
type input "RUA NO"
click at [587, 162] on span "Unidade de Saude da Familia Rua [GEOGRAPHIC_DATA]" at bounding box center [569, 165] width 193 height 10
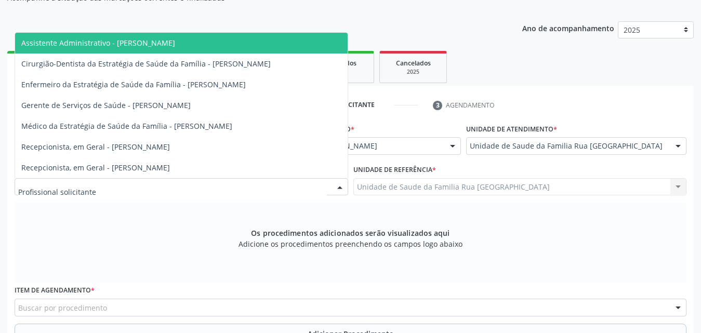
click at [149, 190] on div at bounding box center [182, 187] width 334 height 18
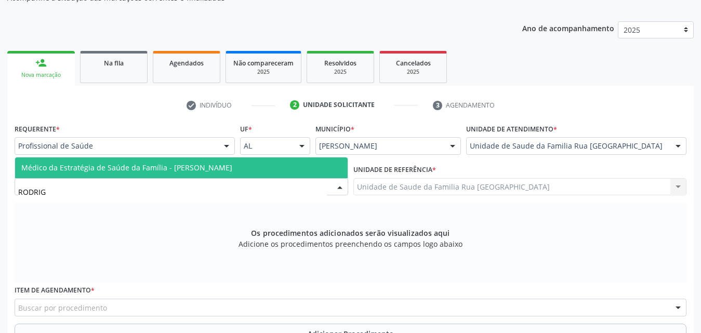
type input "RODRIGO"
click at [151, 177] on span "Médico da Estratégia de Saúde da Família - [PERSON_NAME]" at bounding box center [181, 167] width 333 height 21
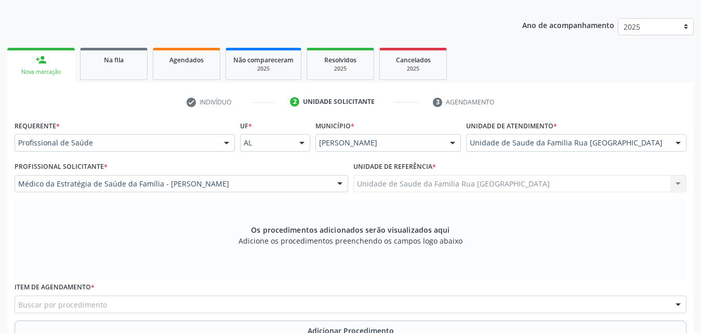
scroll to position [291, 0]
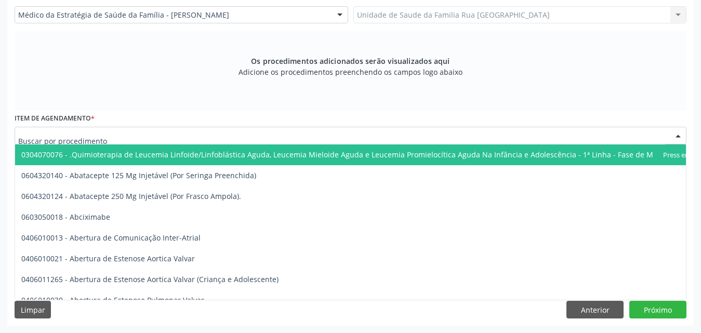
click at [161, 136] on div at bounding box center [351, 136] width 672 height 18
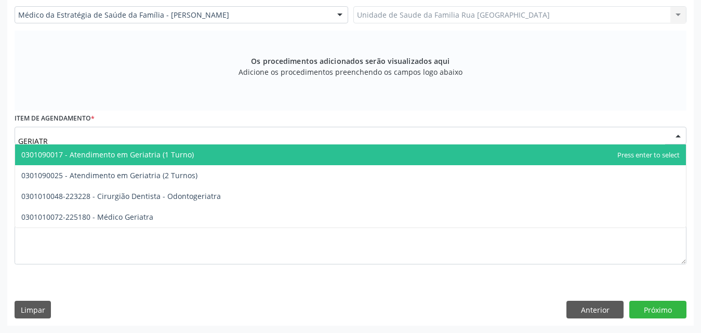
type input "GERIATRA"
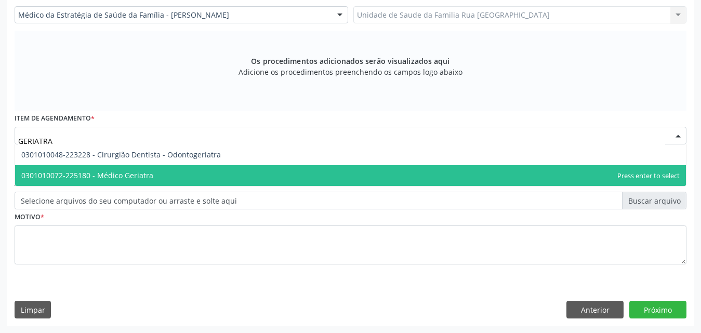
click at [147, 173] on span "0301010072-225180 - Médico Geriatra" at bounding box center [87, 175] width 132 height 10
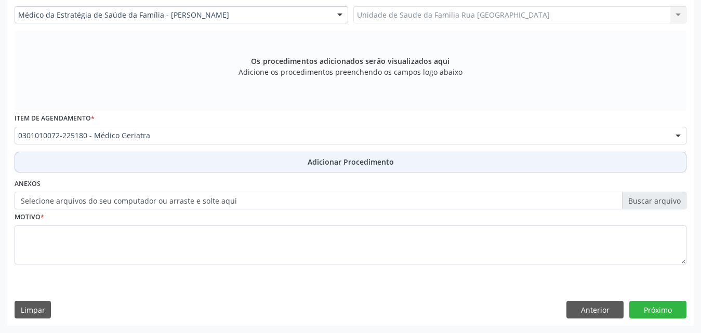
click at [356, 167] on button "Adicionar Procedimento" at bounding box center [351, 162] width 672 height 21
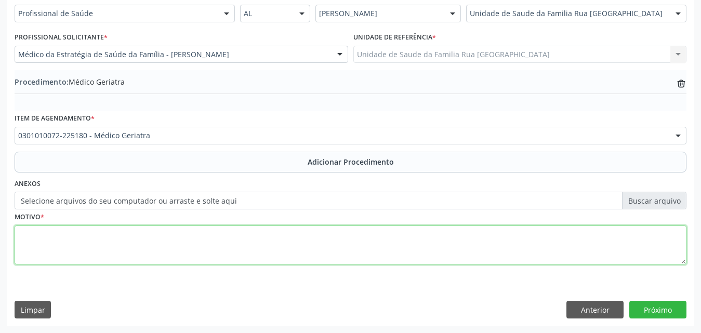
click at [169, 259] on textarea at bounding box center [351, 245] width 672 height 39
type textarea "PACIENTE HIPERTENSA, E PRE-DIABETICA."
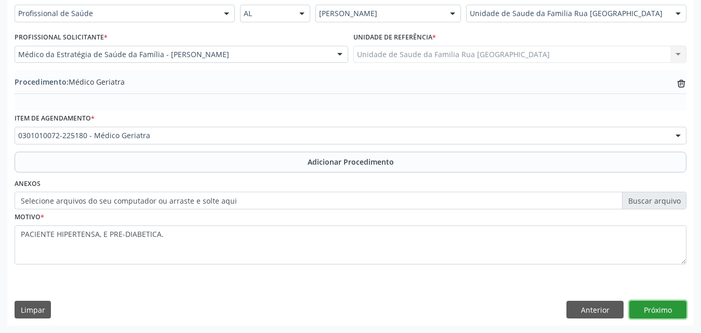
click at [654, 313] on button "Próximo" at bounding box center [657, 310] width 57 height 18
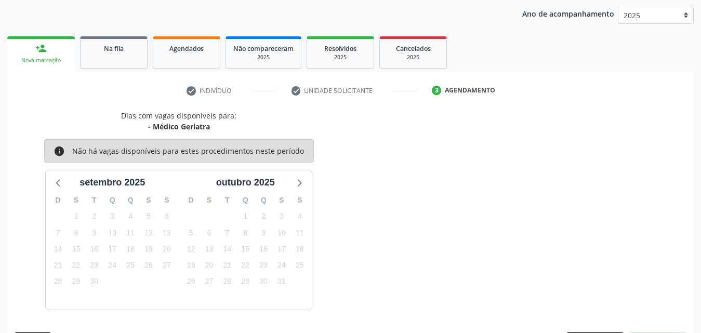
scroll to position [164, 0]
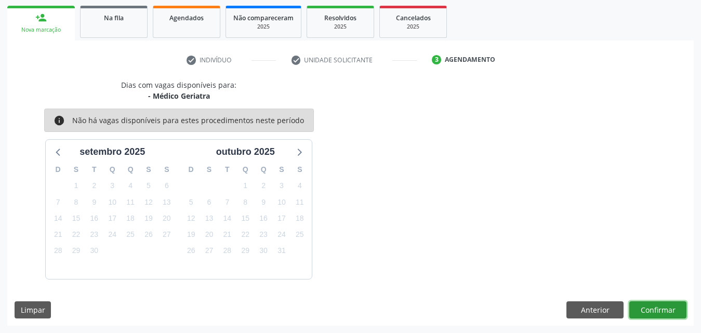
click at [653, 313] on button "Confirmar" at bounding box center [657, 310] width 57 height 18
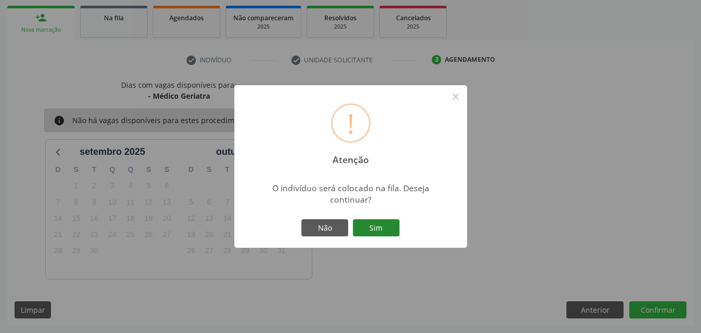
click at [374, 232] on button "Sim" at bounding box center [376, 228] width 47 height 18
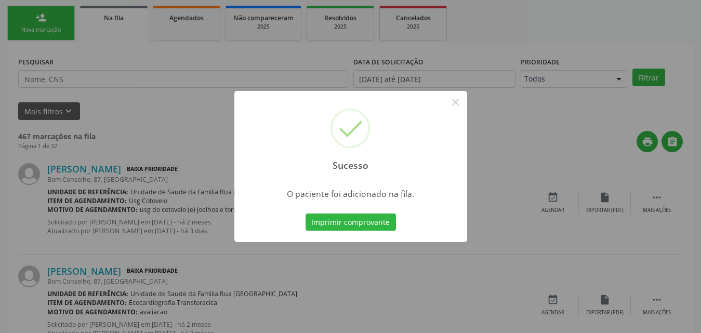
scroll to position [24, 0]
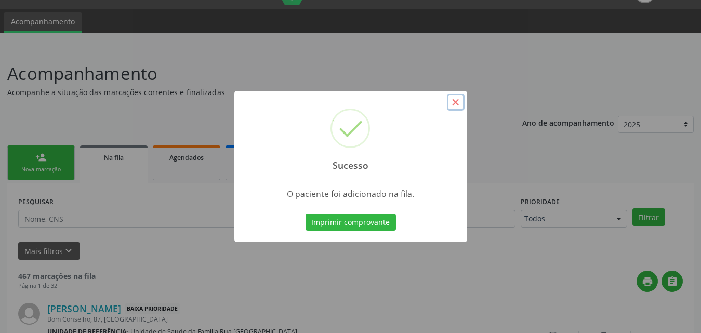
click at [453, 105] on button "×" at bounding box center [456, 103] width 18 height 18
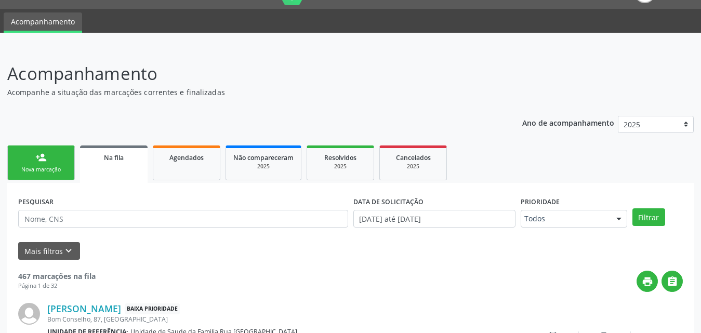
click at [62, 171] on div "Nova marcação" at bounding box center [41, 170] width 52 height 8
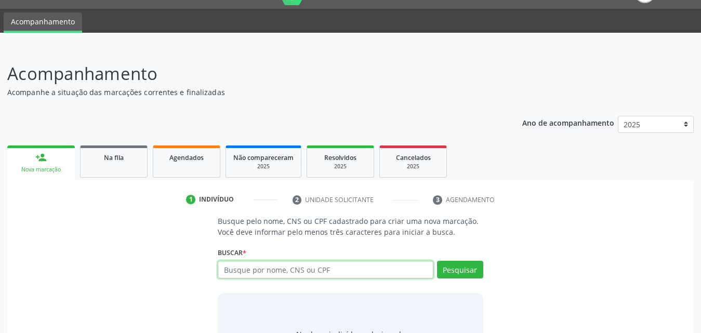
click at [376, 270] on input "text" at bounding box center [326, 270] width 216 height 18
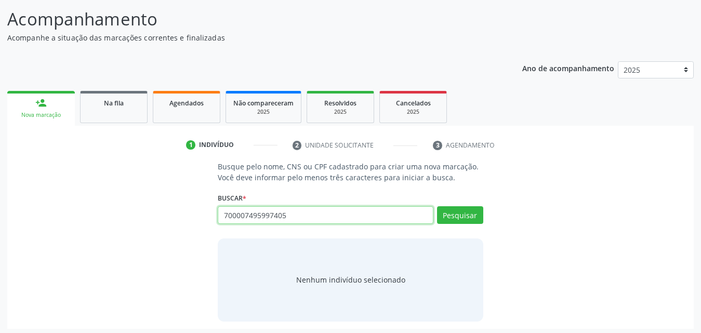
scroll to position [82, 0]
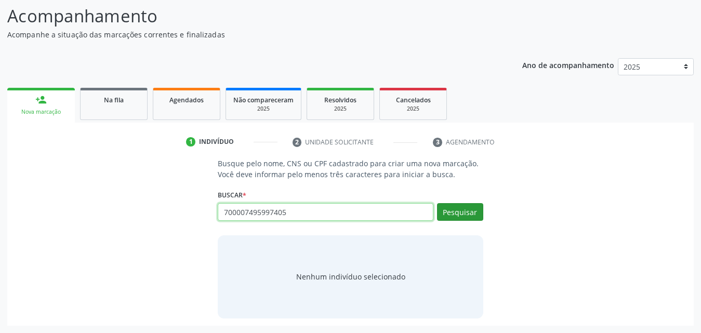
type input "700007495997405"
click at [471, 213] on button "Pesquisar" at bounding box center [460, 212] width 46 height 18
type input "700007495997405"
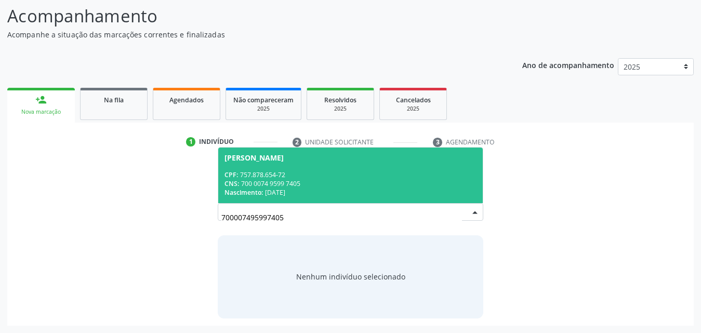
click at [286, 175] on div "CPF: 757.878.654-72" at bounding box center [350, 174] width 252 height 9
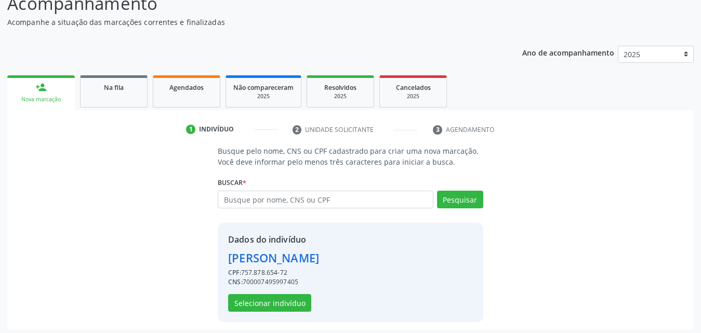
scroll to position [98, 0]
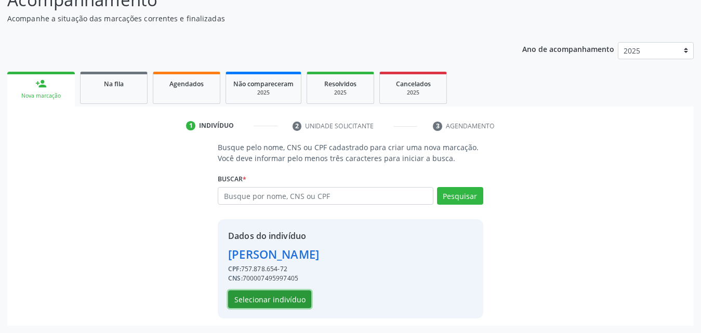
click at [268, 301] on button "Selecionar indivíduo" at bounding box center [269, 299] width 83 height 18
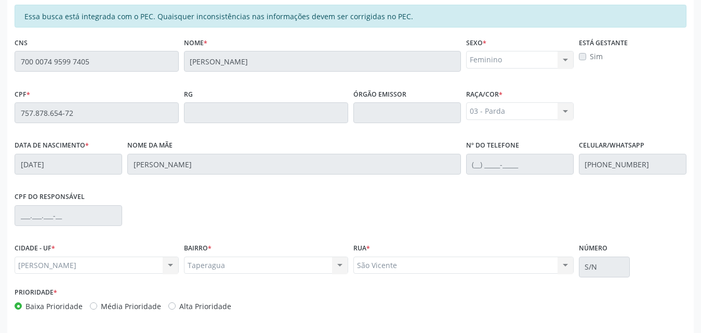
scroll to position [275, 0]
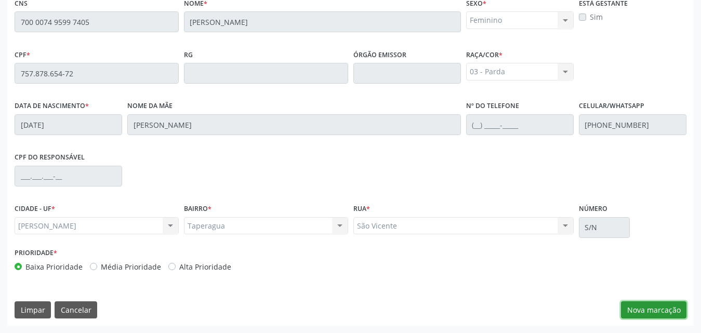
click at [637, 307] on button "Nova marcação" at bounding box center [653, 310] width 65 height 18
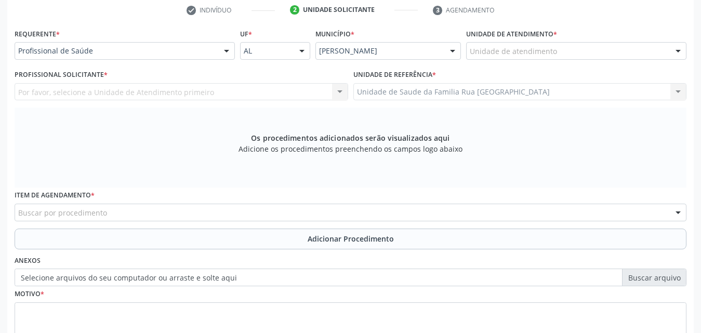
scroll to position [119, 0]
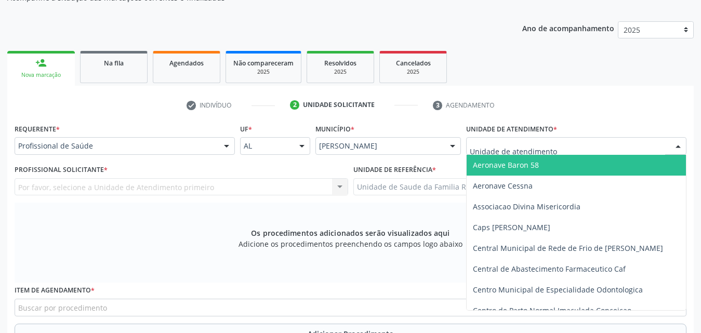
click at [561, 146] on div at bounding box center [576, 146] width 220 height 18
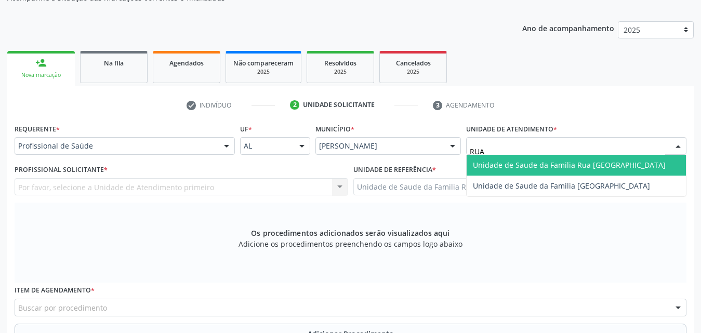
type input "RUA N"
click at [555, 165] on span "Unidade de Saude da Familia Rua [GEOGRAPHIC_DATA]" at bounding box center [569, 165] width 193 height 10
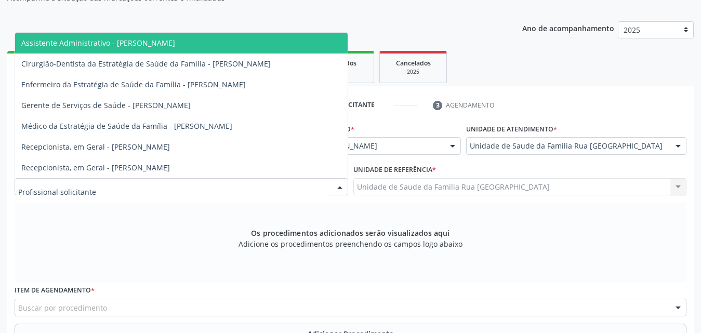
click at [162, 191] on div at bounding box center [182, 187] width 334 height 18
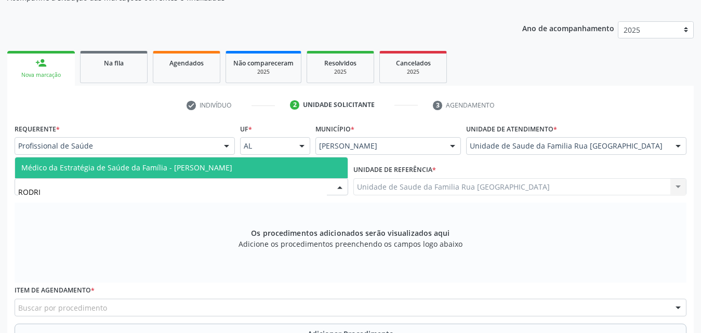
type input "RODRIG"
click at [163, 171] on span "Médico da Estratégia de Saúde da Família - [PERSON_NAME]" at bounding box center [126, 168] width 211 height 10
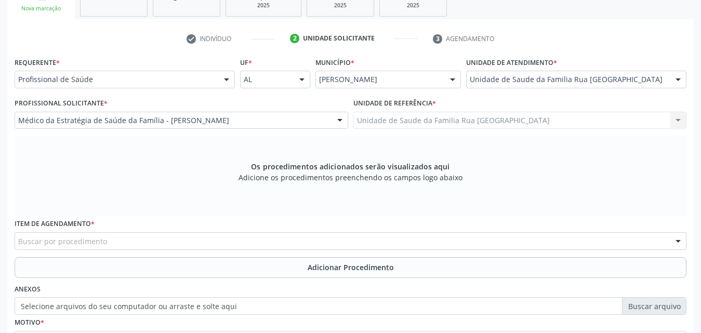
scroll to position [291, 0]
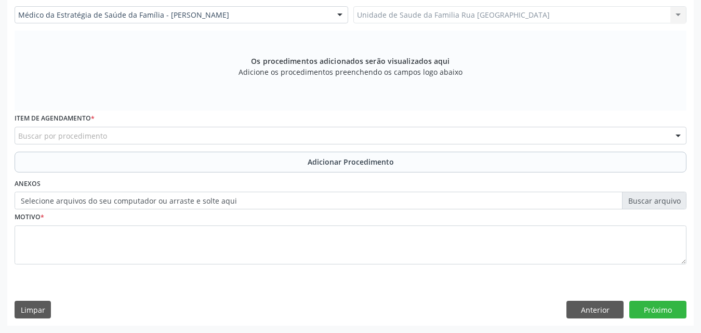
click at [127, 137] on div "Buscar por procedimento" at bounding box center [351, 136] width 672 height 18
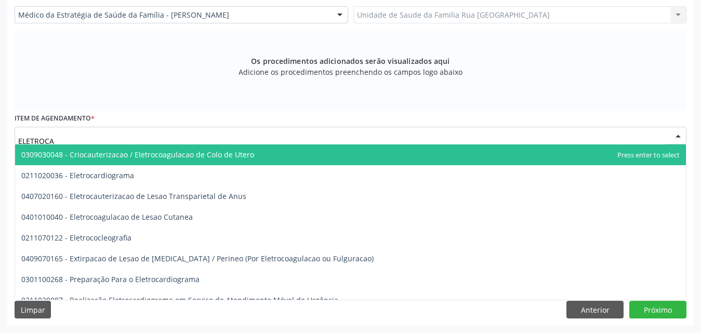
type input "ELETROCAR"
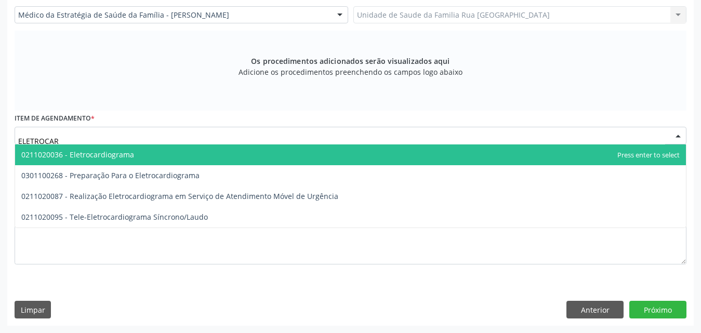
click at [120, 156] on span "0211020036 - Eletrocardiograma" at bounding box center [77, 155] width 113 height 10
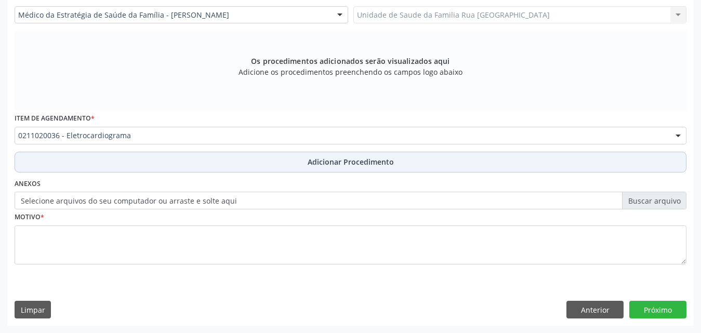
click at [324, 158] on span "Adicionar Procedimento" at bounding box center [351, 161] width 86 height 11
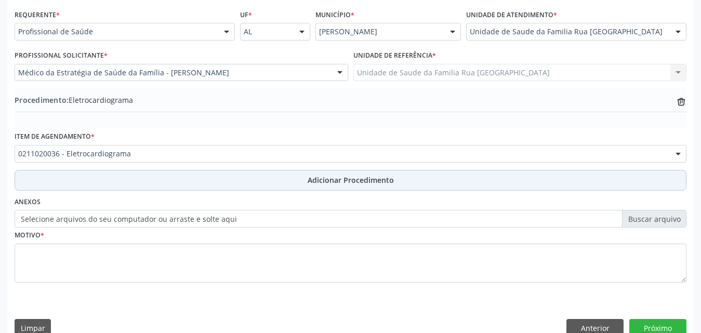
scroll to position [251, 0]
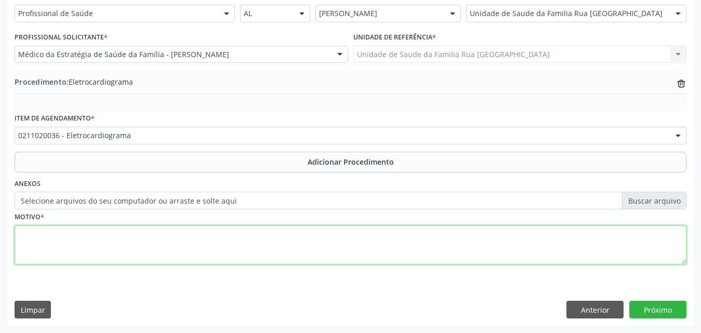
click at [117, 259] on textarea at bounding box center [351, 245] width 672 height 39
type textarea "INSUFICIENCIA CARDIACA."
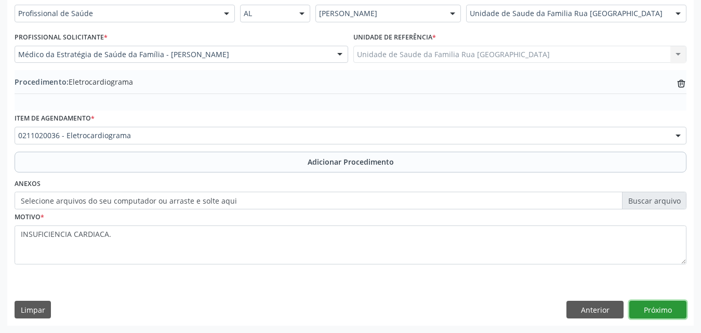
click at [647, 309] on button "Próximo" at bounding box center [657, 310] width 57 height 18
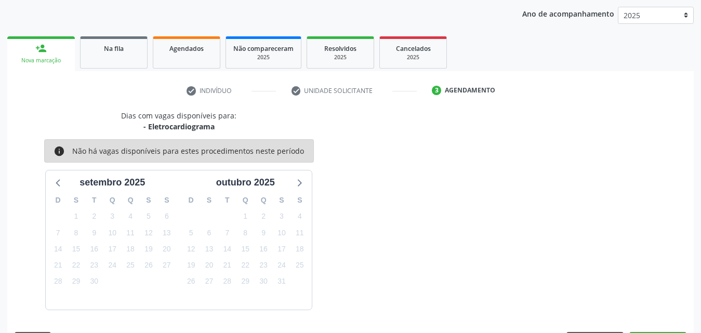
scroll to position [164, 0]
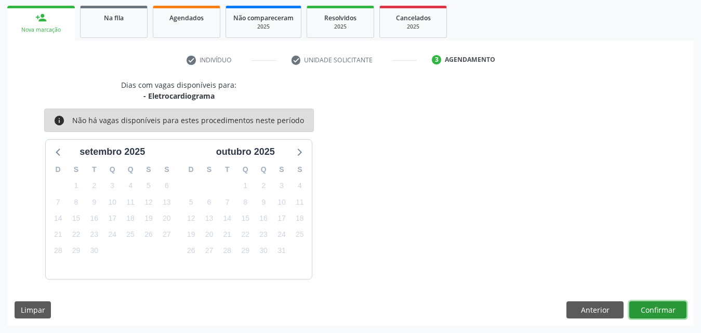
click at [648, 309] on button "Confirmar" at bounding box center [657, 310] width 57 height 18
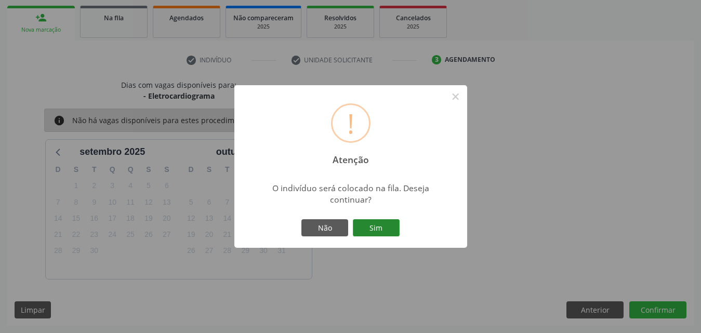
click at [370, 227] on button "Sim" at bounding box center [376, 228] width 47 height 18
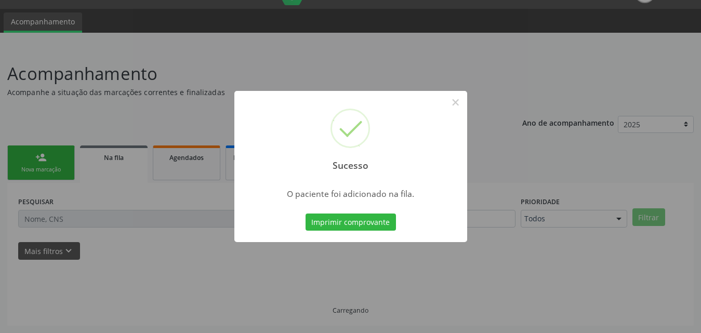
scroll to position [24, 0]
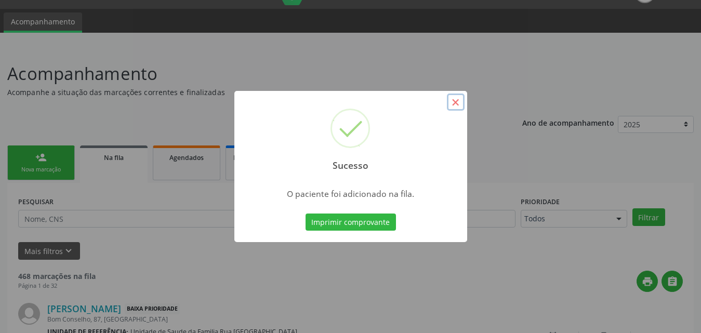
click at [456, 98] on button "×" at bounding box center [456, 103] width 18 height 18
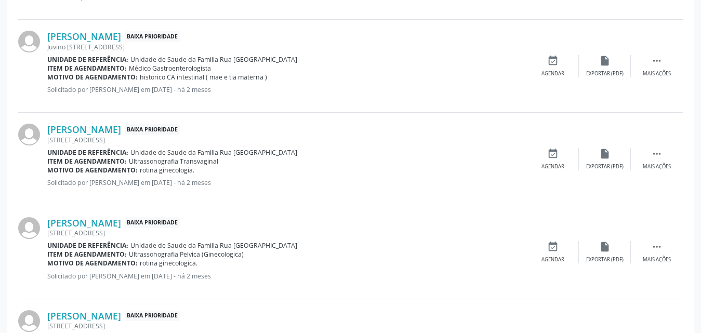
scroll to position [1472, 0]
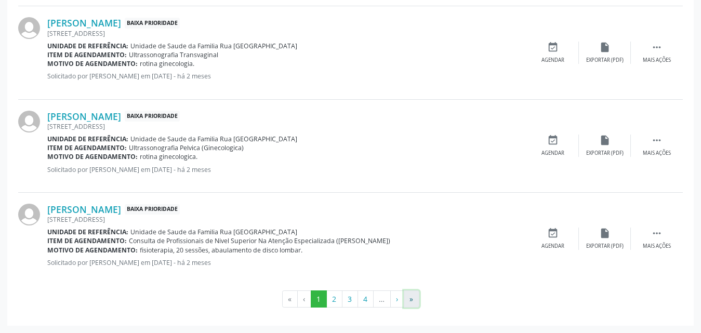
click at [408, 300] on button "»" at bounding box center [412, 299] width 16 height 18
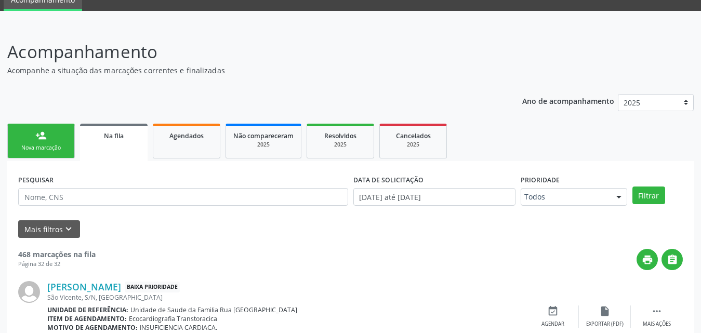
scroll to position [0, 0]
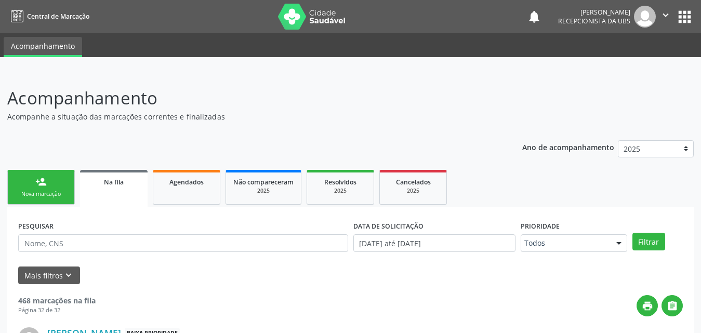
click at [57, 195] on div "Nova marcação" at bounding box center [41, 194] width 52 height 8
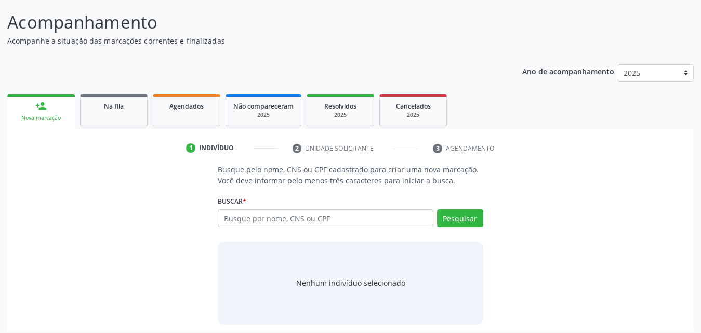
scroll to position [82, 0]
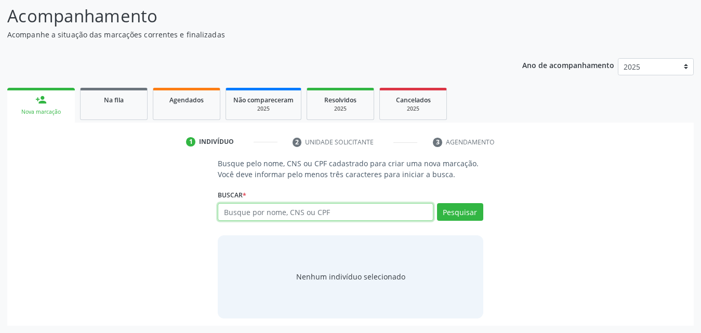
click at [355, 214] on input "text" at bounding box center [326, 212] width 216 height 18
type input "700400402697546"
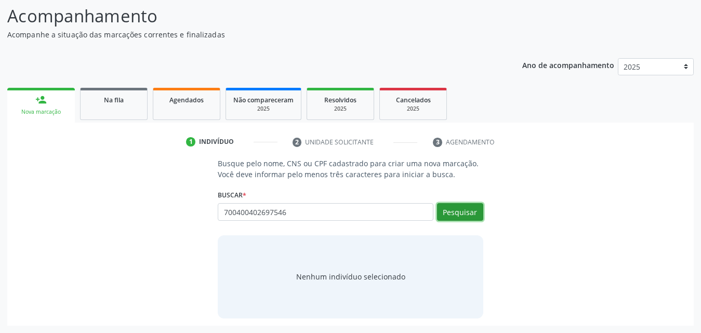
click at [467, 212] on button "Pesquisar" at bounding box center [460, 212] width 46 height 18
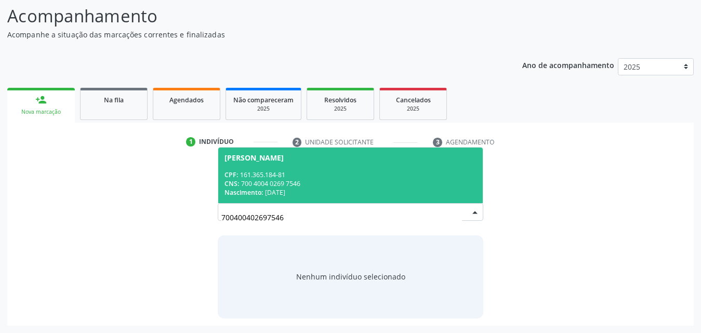
click at [292, 185] on div "CNS: 700 4004 0269 7546" at bounding box center [350, 183] width 252 height 9
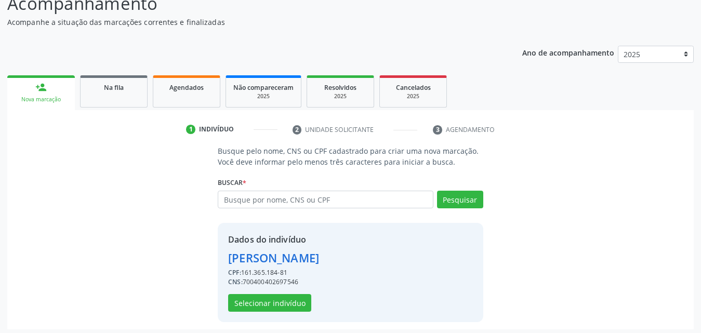
scroll to position [98, 0]
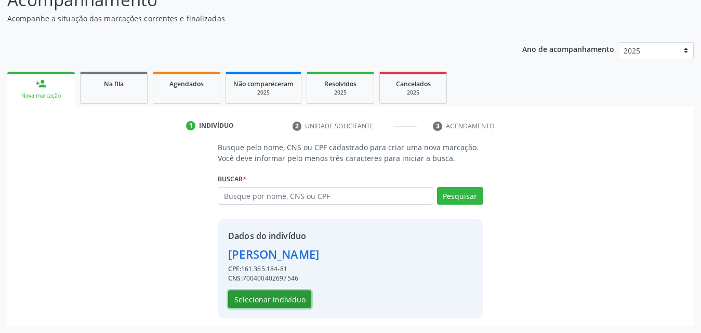
click at [266, 297] on button "Selecionar indivíduo" at bounding box center [269, 299] width 83 height 18
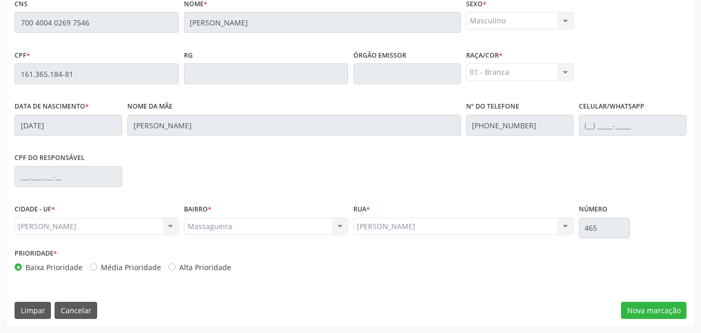
scroll to position [275, 0]
click at [664, 311] on button "Nova marcação" at bounding box center [653, 310] width 65 height 18
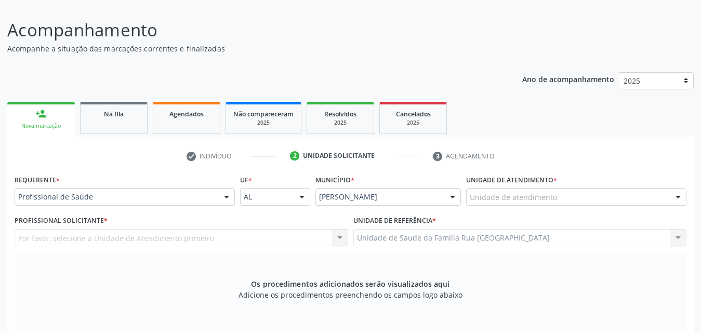
scroll to position [67, 0]
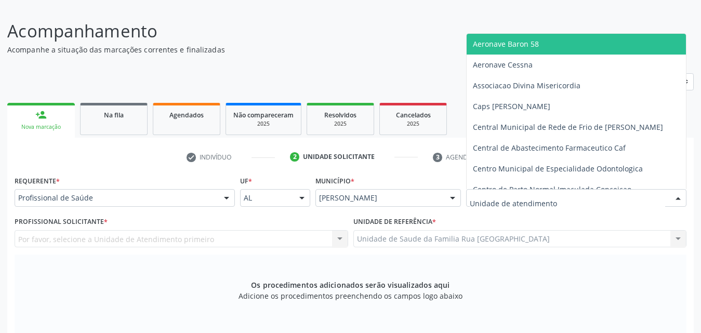
click at [565, 196] on div at bounding box center [576, 198] width 220 height 18
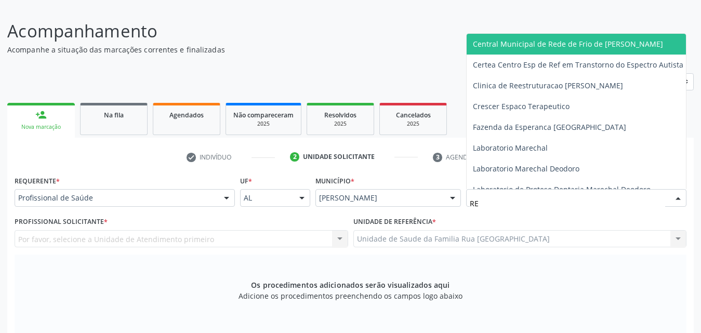
type input "R"
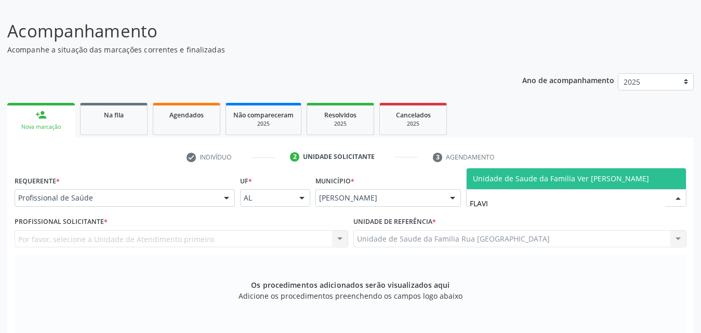
type input "FLAVIO"
click at [567, 175] on span "Unidade de Saude da Familia Ver [PERSON_NAME]" at bounding box center [561, 179] width 176 height 10
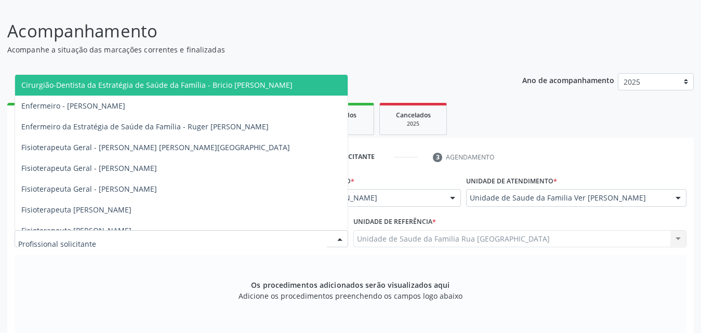
click at [196, 241] on div at bounding box center [182, 239] width 334 height 18
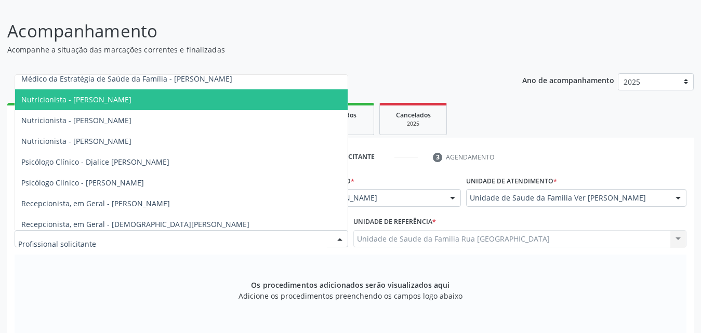
scroll to position [364, 0]
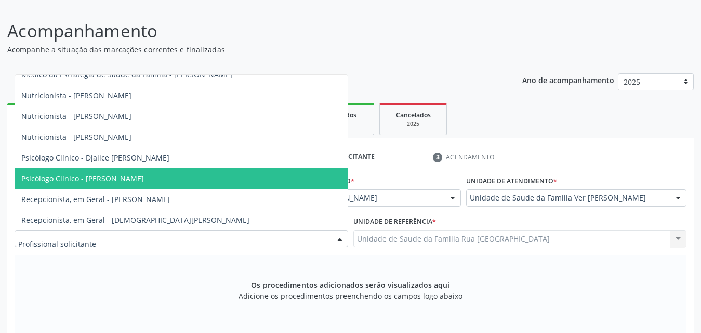
click at [190, 175] on span "Psicólogo Clínico - Vanessa da Graca Tenorio" at bounding box center [181, 178] width 333 height 21
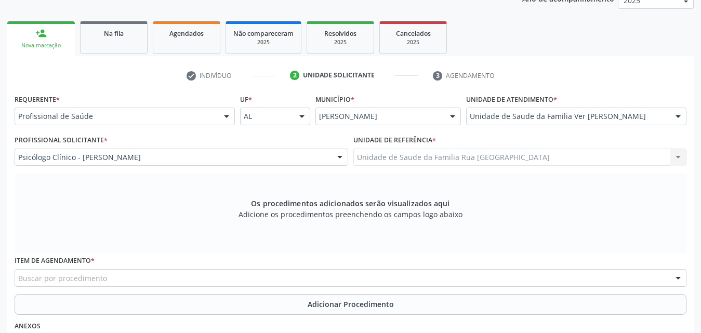
scroll to position [275, 0]
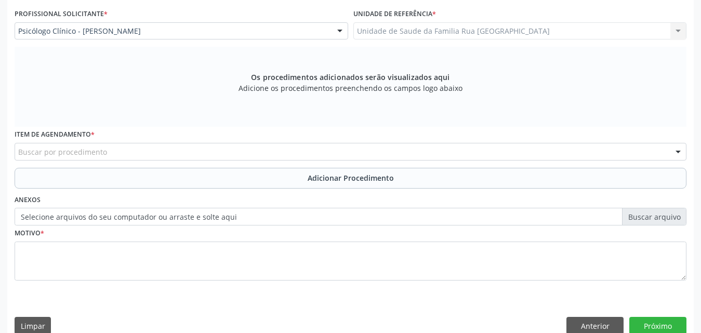
click at [229, 152] on div "Buscar por procedimento" at bounding box center [351, 152] width 672 height 18
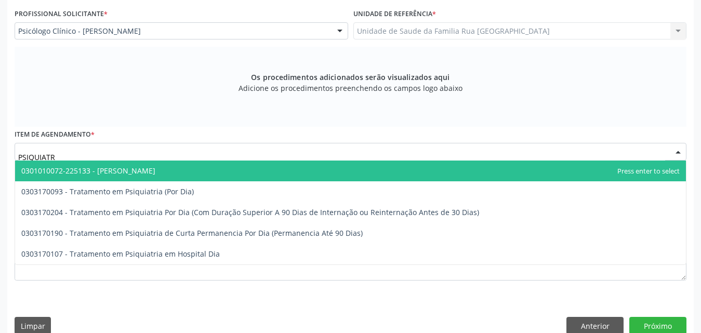
type input "PSIQUIATRA"
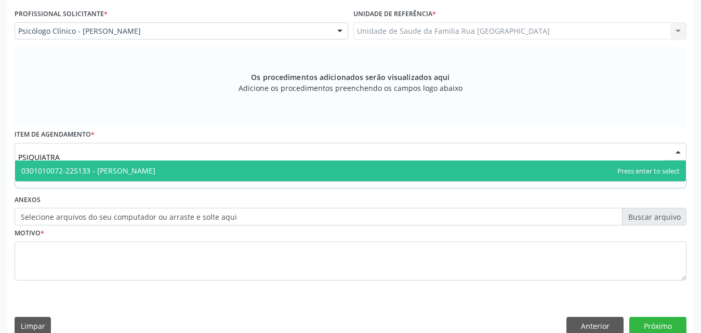
click at [141, 177] on span "0301010072-225133 - Médico Psiquiatra" at bounding box center [350, 171] width 671 height 21
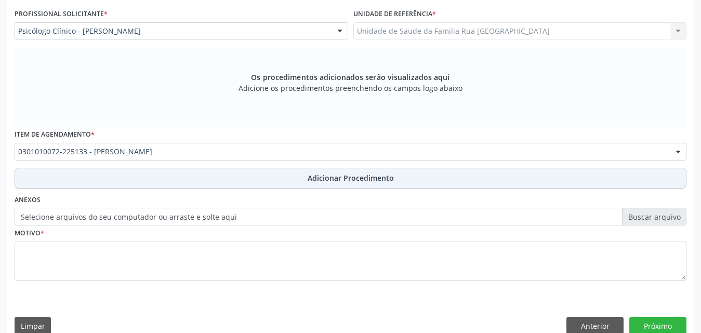
click at [370, 184] on button "Adicionar Procedimento" at bounding box center [351, 178] width 672 height 21
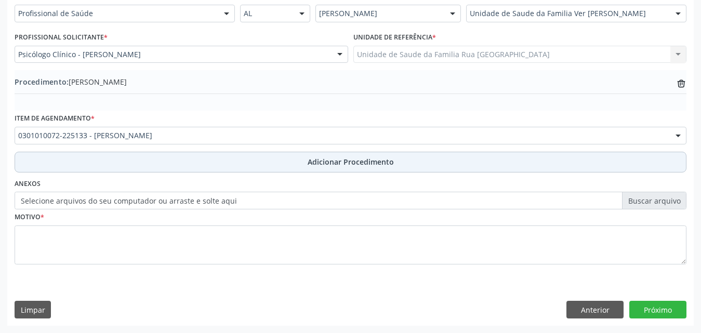
scroll to position [251, 0]
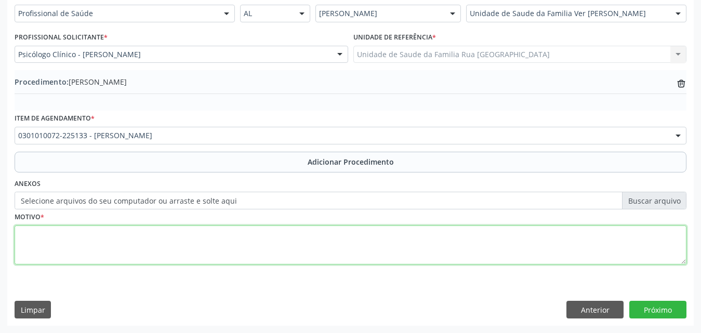
click at [138, 256] on textarea at bounding box center [351, 245] width 672 height 39
type textarea "AVALIACAO."
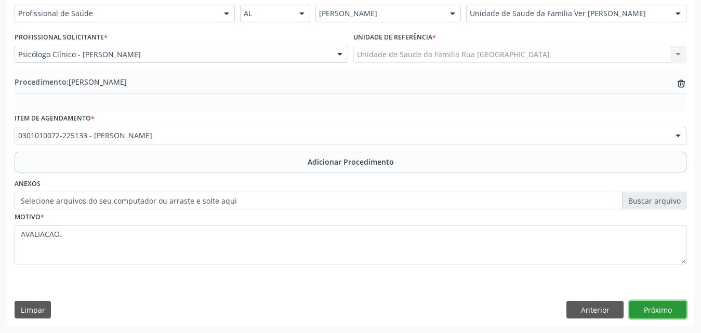
click at [665, 311] on button "Próximo" at bounding box center [657, 310] width 57 height 18
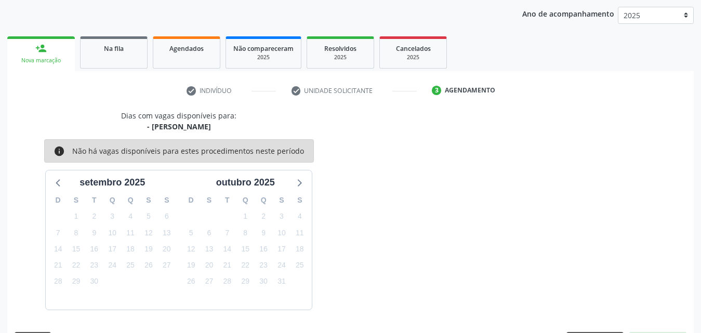
scroll to position [164, 0]
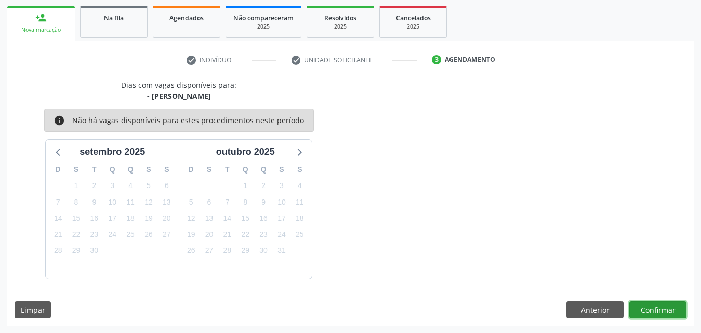
click at [652, 308] on button "Confirmar" at bounding box center [657, 310] width 57 height 18
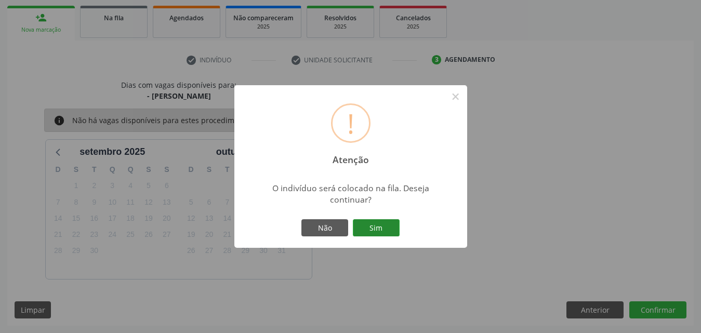
click at [376, 225] on button "Sim" at bounding box center [376, 228] width 47 height 18
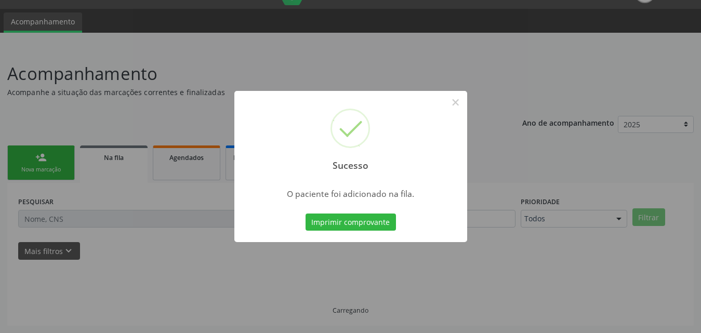
scroll to position [24, 0]
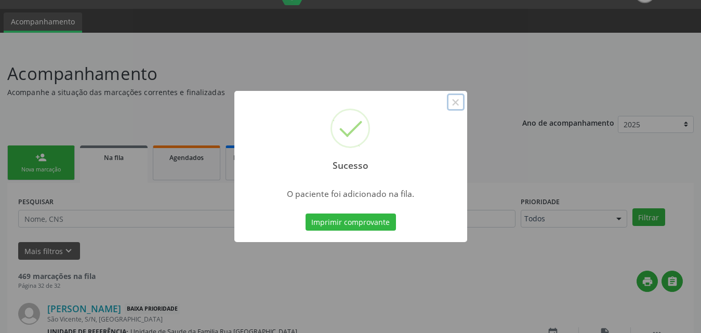
click at [459, 110] on button "×" at bounding box center [456, 103] width 18 height 18
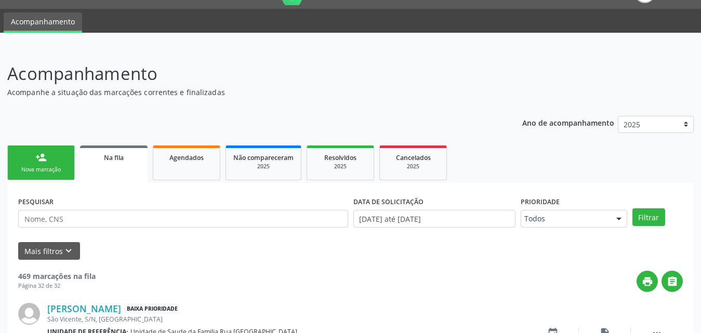
click at [49, 174] on link "person_add Nova marcação" at bounding box center [41, 162] width 68 height 35
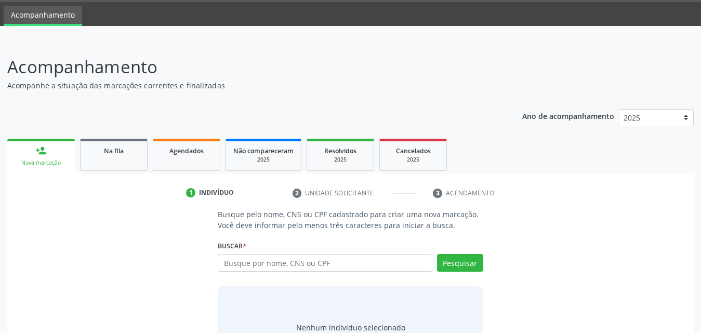
scroll to position [76, 0]
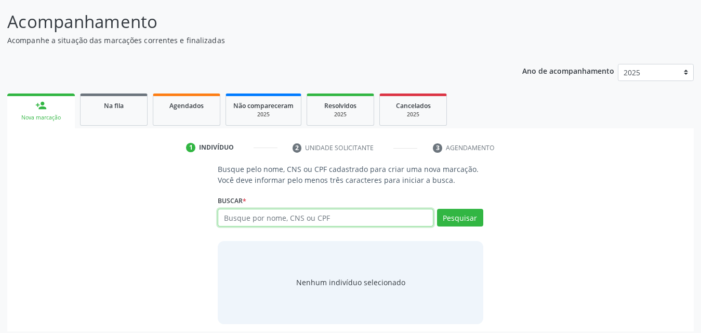
click at [354, 221] on input "text" at bounding box center [326, 218] width 216 height 18
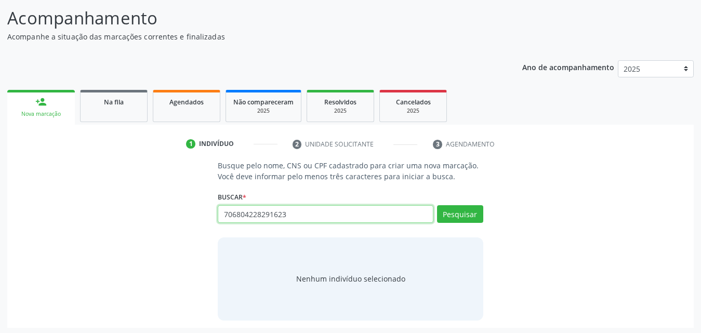
scroll to position [82, 0]
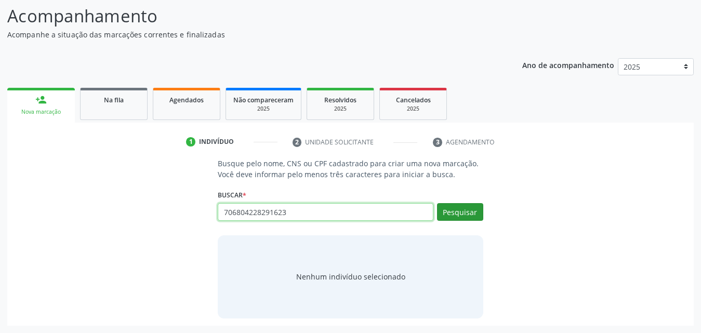
type input "706804228291623"
click at [462, 215] on button "Pesquisar" at bounding box center [460, 212] width 46 height 18
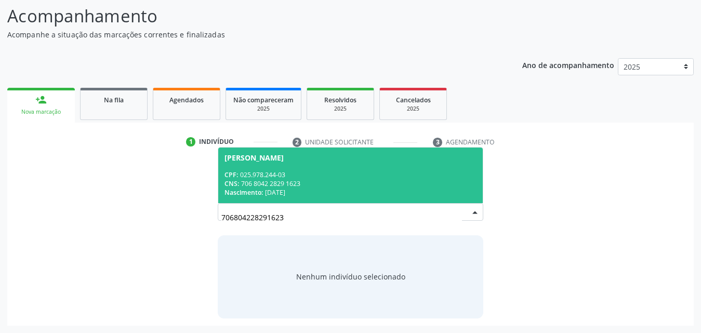
click at [327, 174] on div "CPF: 025.978.244-03" at bounding box center [350, 174] width 252 height 9
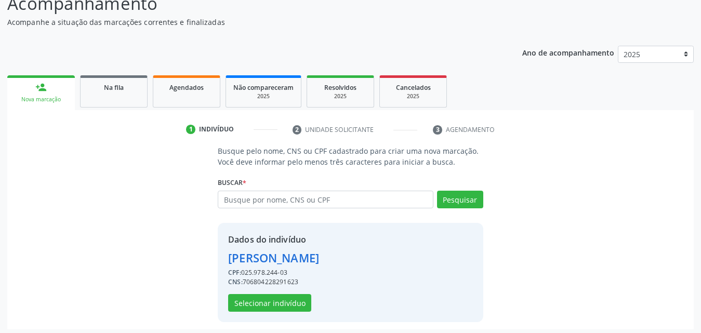
scroll to position [98, 0]
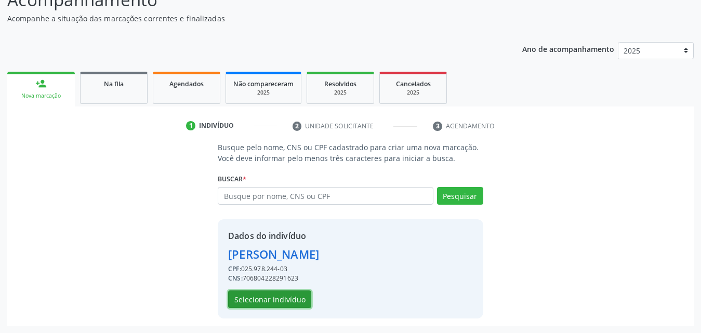
click at [258, 303] on button "Selecionar indivíduo" at bounding box center [269, 299] width 83 height 18
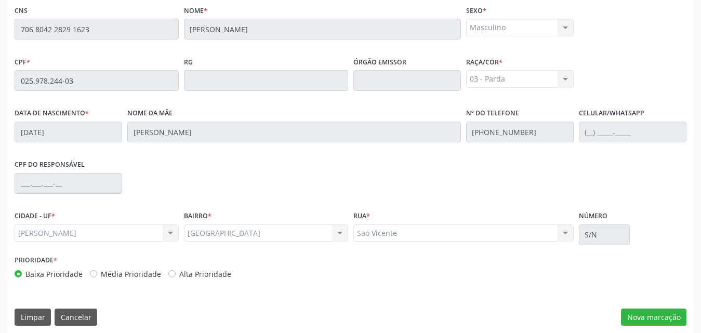
scroll to position [275, 0]
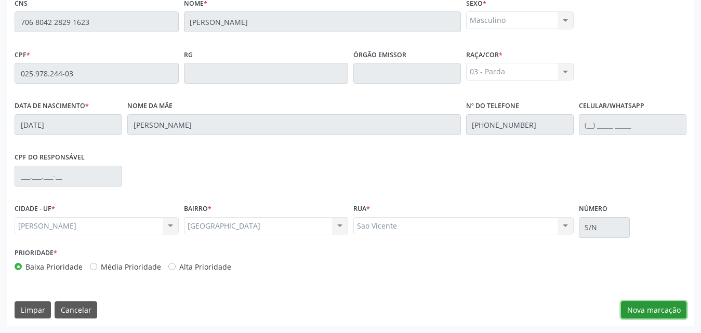
click at [662, 311] on button "Nova marcação" at bounding box center [653, 310] width 65 height 18
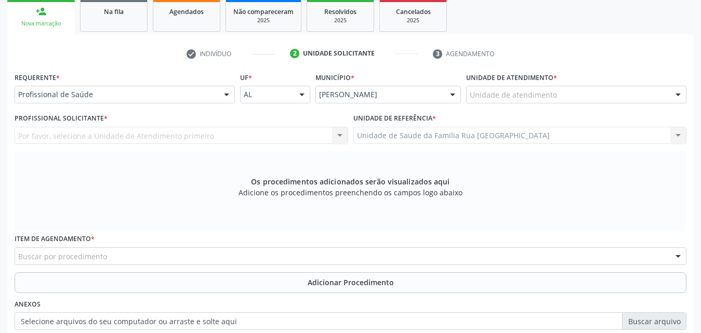
scroll to position [171, 0]
click at [227, 97] on div at bounding box center [227, 95] width 16 height 18
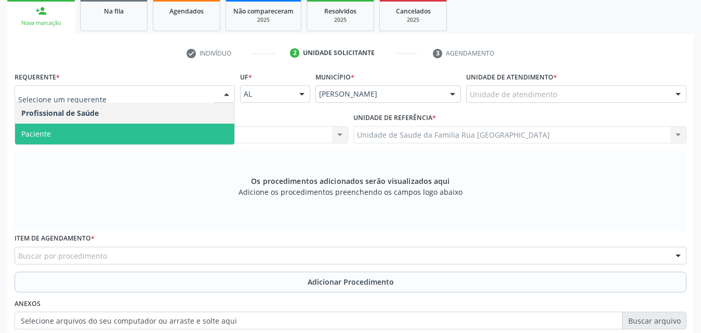
click at [115, 130] on span "Paciente" at bounding box center [124, 134] width 219 height 21
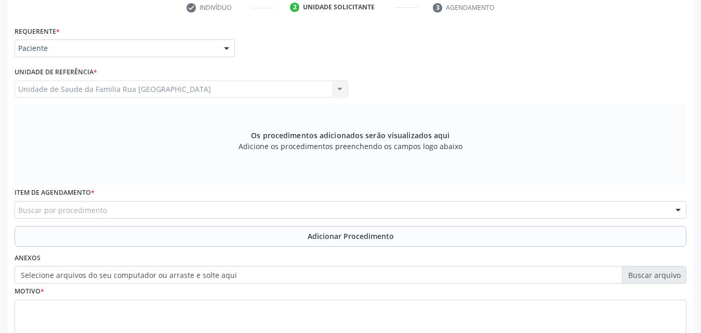
scroll to position [291, 0]
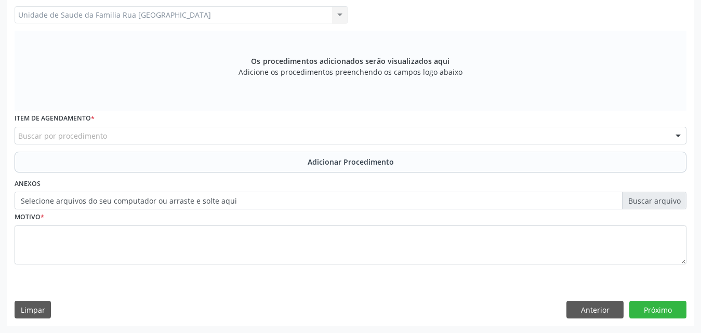
click at [195, 137] on div "Buscar por procedimento" at bounding box center [351, 136] width 672 height 18
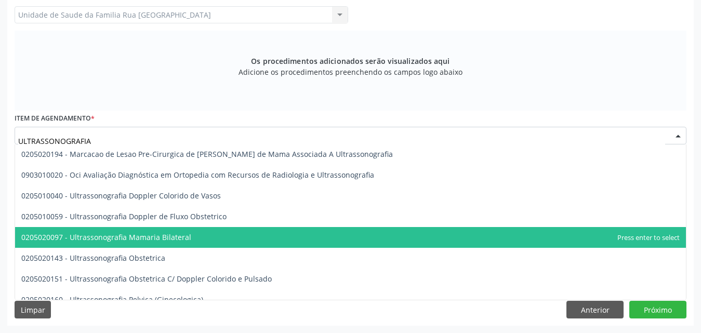
scroll to position [0, 0]
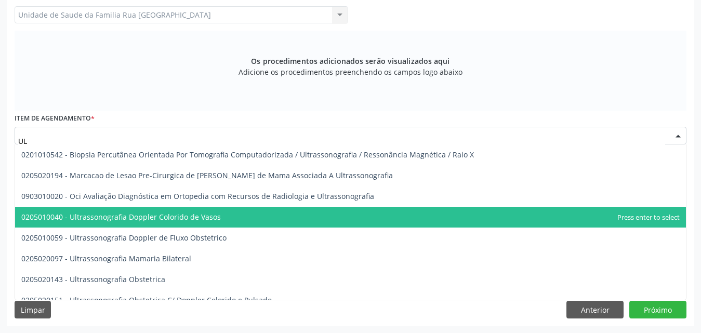
type input "U"
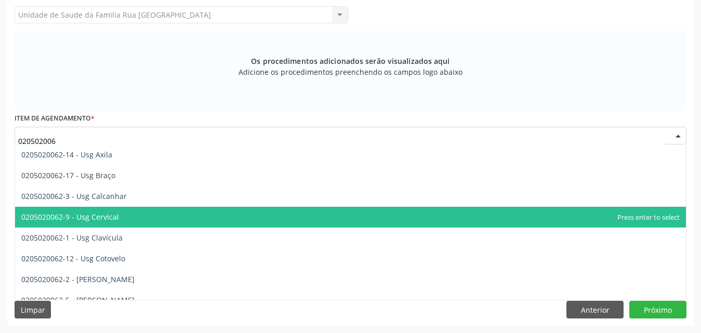
type input "0205020062"
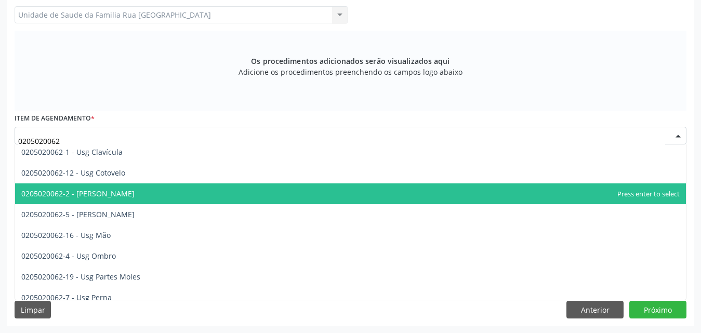
scroll to position [104, 0]
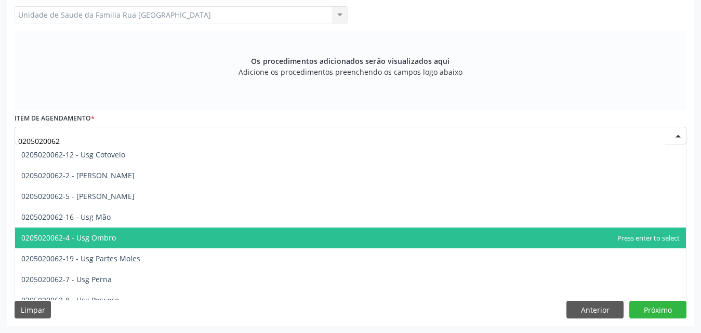
click at [160, 239] on span "0205020062-4 - Usg Ombro" at bounding box center [350, 238] width 671 height 21
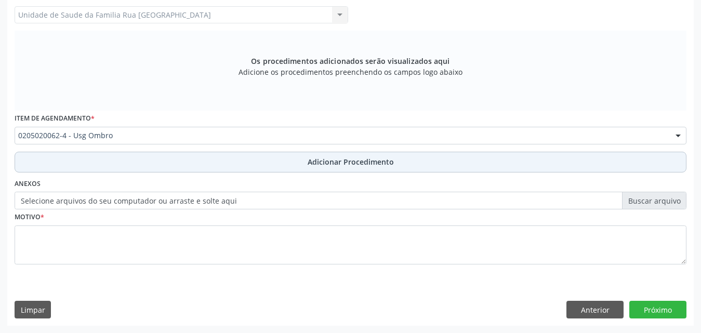
click at [327, 157] on span "Adicionar Procedimento" at bounding box center [351, 161] width 86 height 11
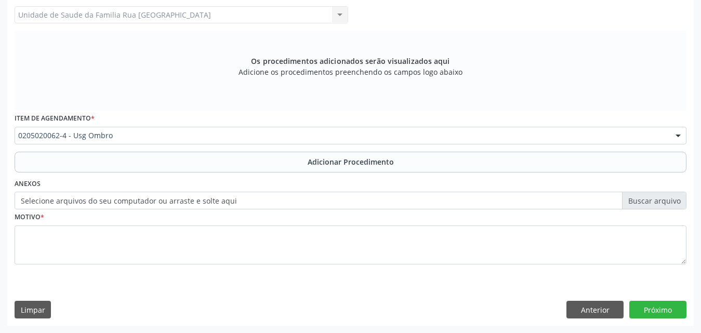
scroll to position [251, 0]
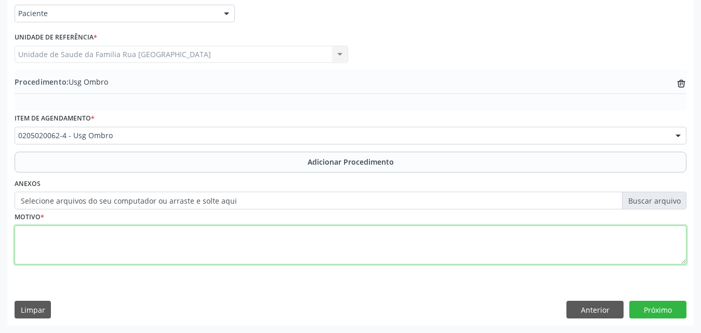
click at [68, 248] on textarea at bounding box center [351, 245] width 672 height 39
type textarea "USG OMBRO BILATERAL, BURSITE."
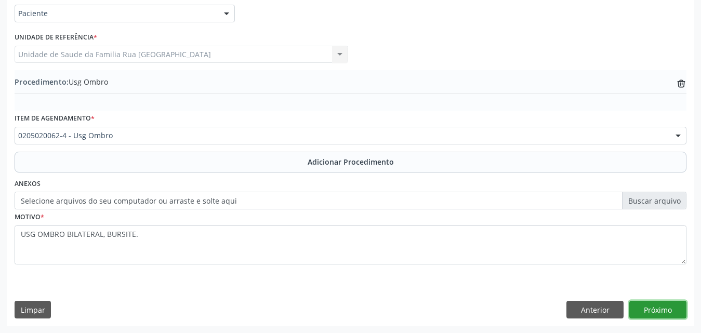
click at [662, 306] on button "Próximo" at bounding box center [657, 310] width 57 height 18
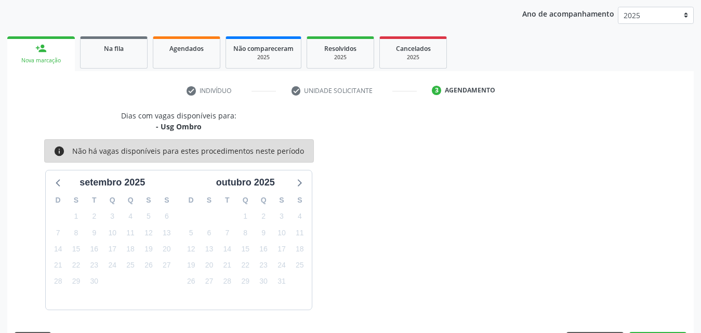
scroll to position [164, 0]
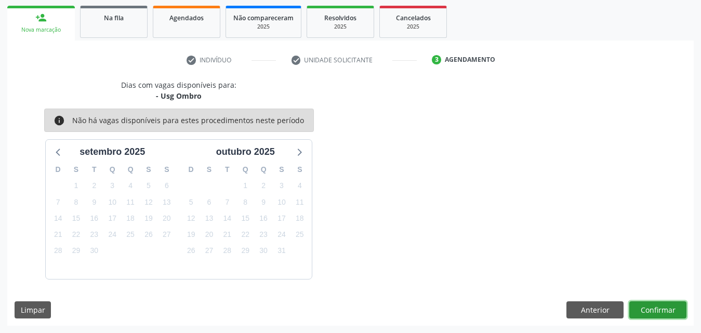
click at [658, 309] on button "Confirmar" at bounding box center [657, 310] width 57 height 18
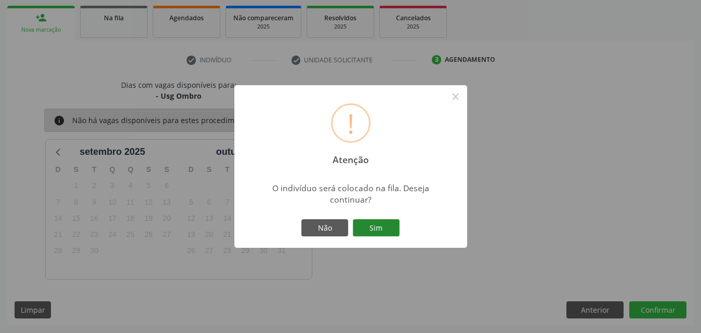
click at [384, 231] on button "Sim" at bounding box center [376, 228] width 47 height 18
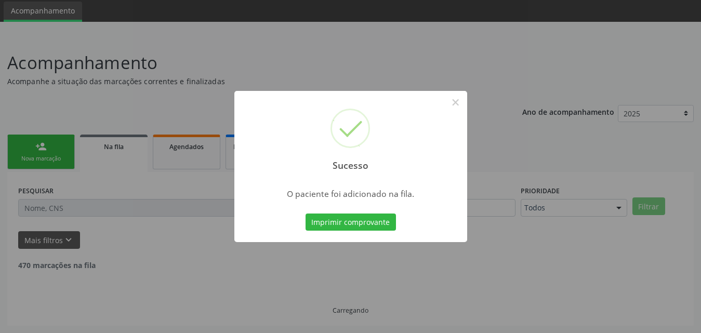
scroll to position [24, 0]
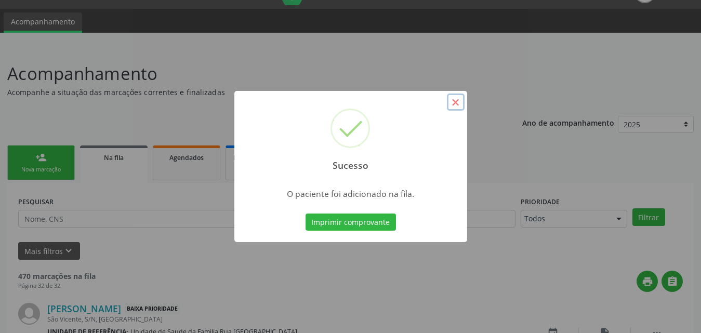
click at [455, 100] on button "×" at bounding box center [456, 103] width 18 height 18
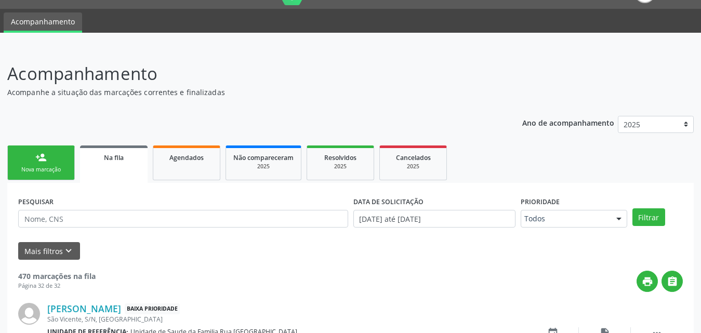
click at [48, 161] on link "person_add Nova marcação" at bounding box center [41, 162] width 68 height 35
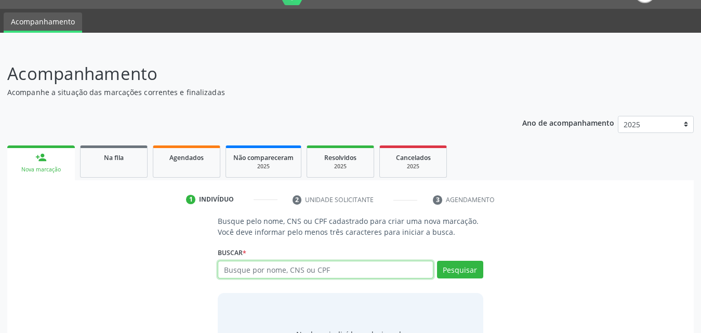
click at [398, 266] on input "text" at bounding box center [326, 270] width 216 height 18
type input "706804228291623"
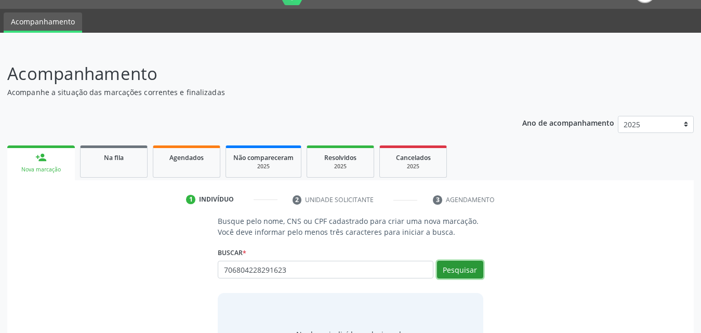
click at [472, 277] on button "Pesquisar" at bounding box center [460, 270] width 46 height 18
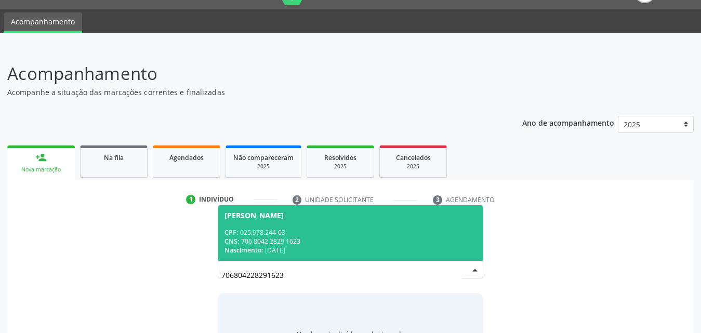
click at [307, 244] on div "CNS: 706 8042 2829 1623" at bounding box center [350, 241] width 252 height 9
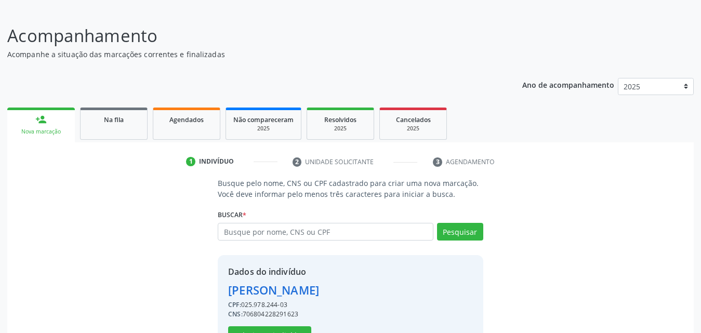
scroll to position [98, 0]
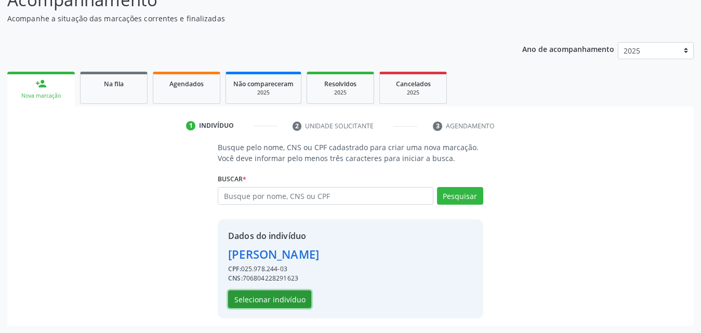
click at [265, 302] on button "Selecionar indivíduo" at bounding box center [269, 299] width 83 height 18
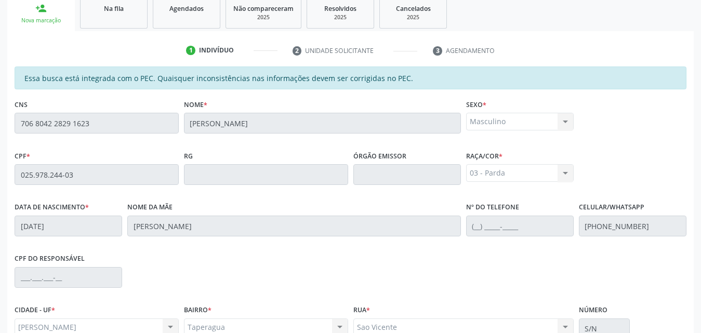
scroll to position [275, 0]
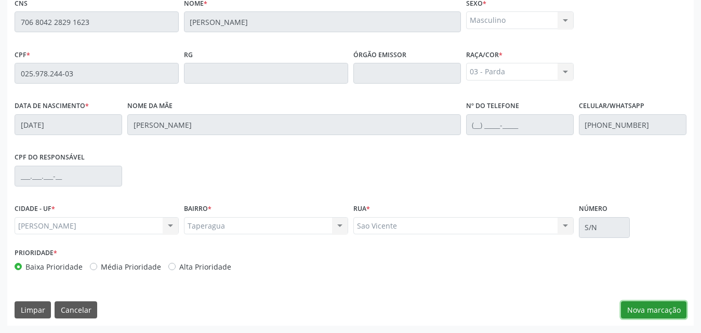
click at [656, 308] on button "Nova marcação" at bounding box center [653, 310] width 65 height 18
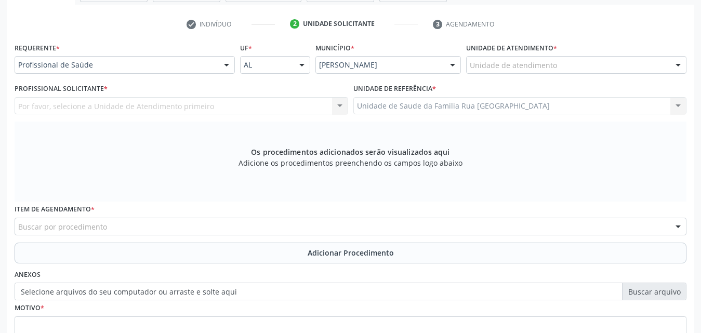
scroll to position [119, 0]
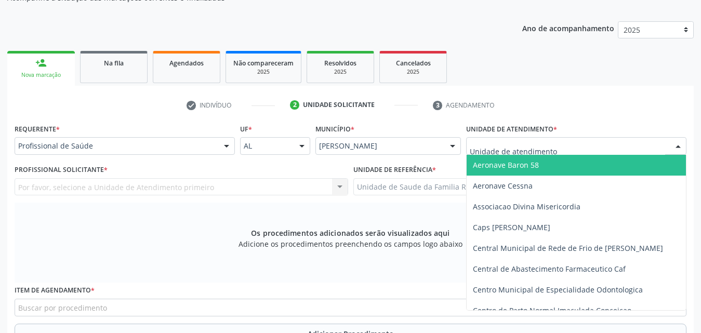
click at [588, 150] on div at bounding box center [576, 146] width 220 height 18
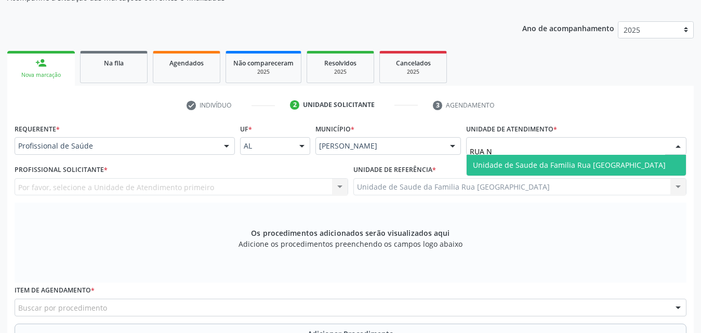
type input "RUA NO"
click at [565, 164] on span "Unidade de Saude da Familia Rua [GEOGRAPHIC_DATA]" at bounding box center [569, 165] width 193 height 10
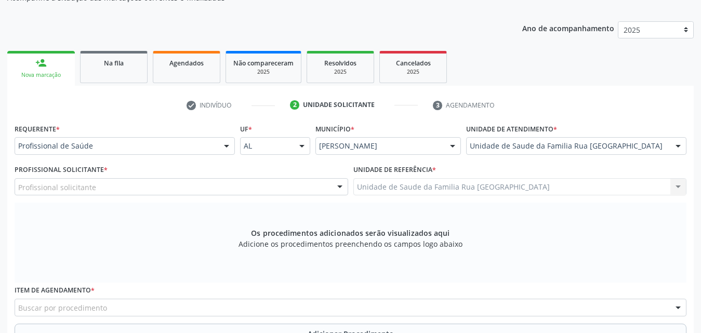
click at [224, 147] on div at bounding box center [227, 147] width 16 height 18
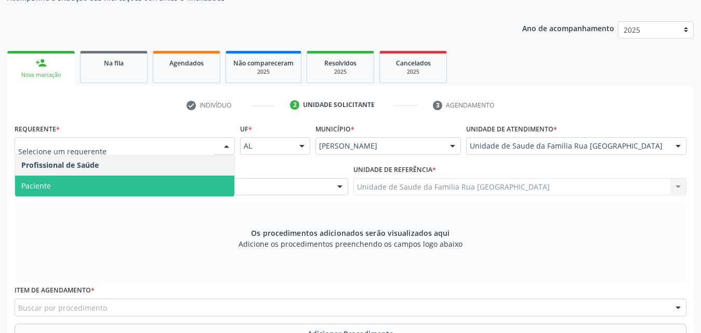
click at [135, 186] on span "Paciente" at bounding box center [124, 186] width 219 height 21
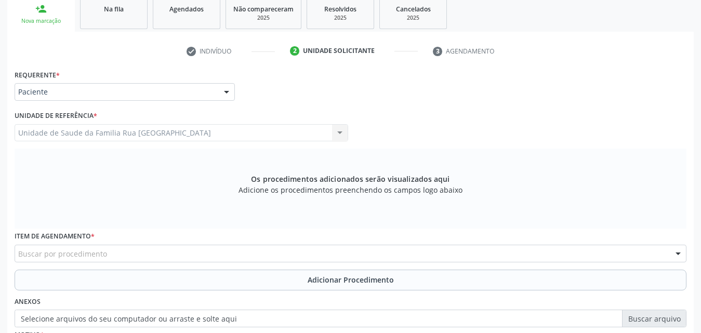
scroll to position [291, 0]
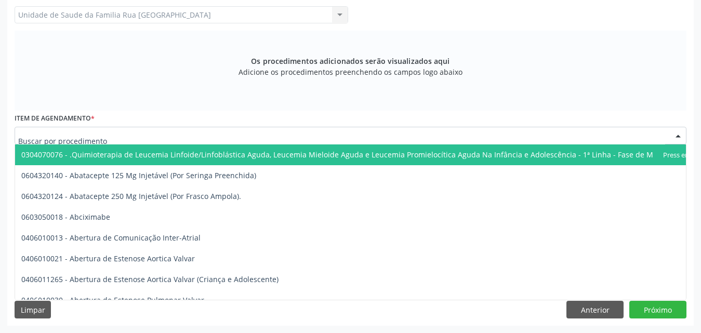
click at [149, 138] on div at bounding box center [351, 136] width 672 height 18
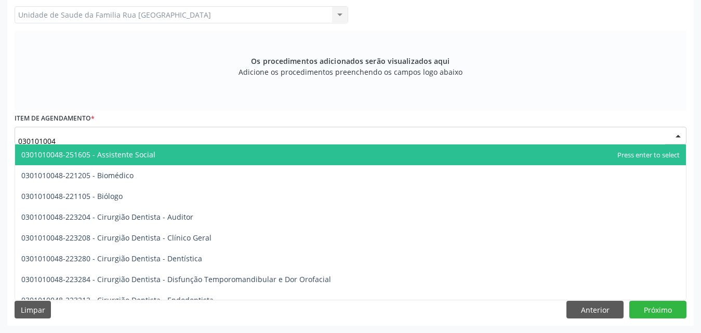
type input "0301010048"
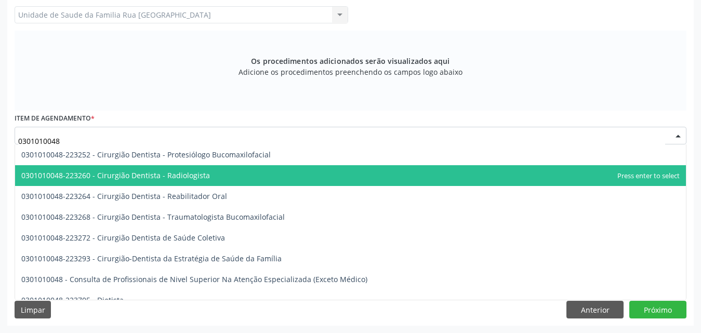
scroll to position [468, 0]
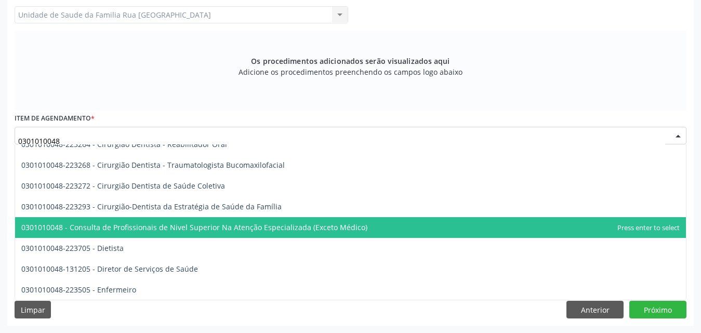
click at [198, 229] on span "0301010048 - Consulta de Profissionais de Nivel Superior Na Atenção Especializa…" at bounding box center [194, 227] width 346 height 10
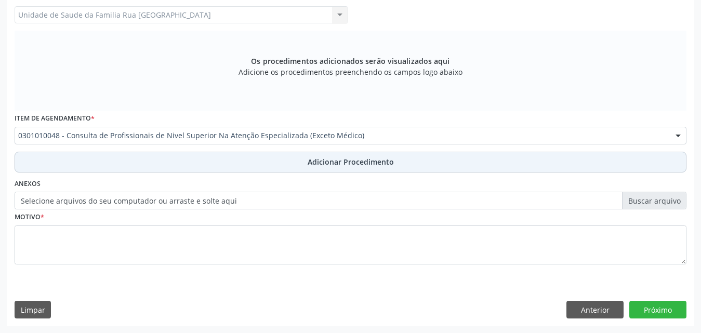
click at [362, 162] on span "Adicionar Procedimento" at bounding box center [351, 161] width 86 height 11
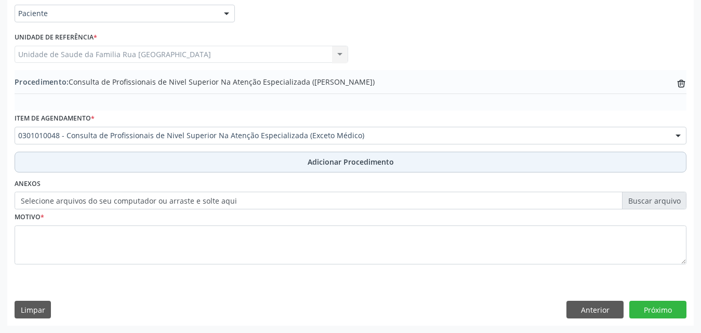
scroll to position [251, 0]
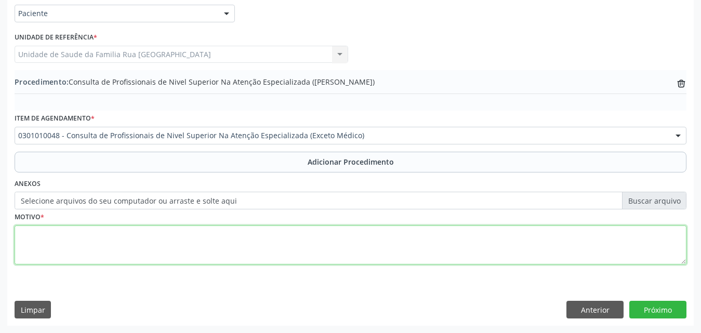
click at [87, 253] on textarea at bounding box center [351, 245] width 672 height 39
type textarea "CONSULTA EM FISIOTERAPIA, 20 SESSOES , LOMBALGIA ? [GEOGRAPHIC_DATA]? BURSITE?"
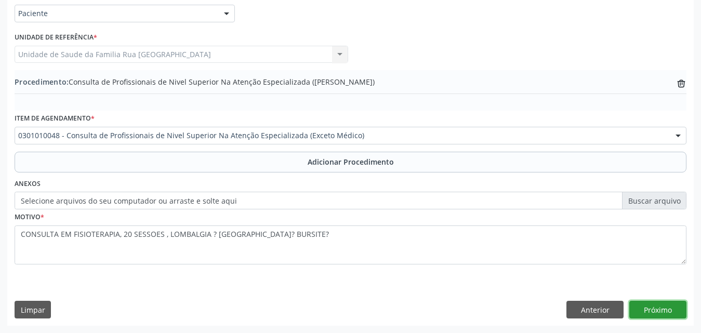
click at [656, 310] on button "Próximo" at bounding box center [657, 310] width 57 height 18
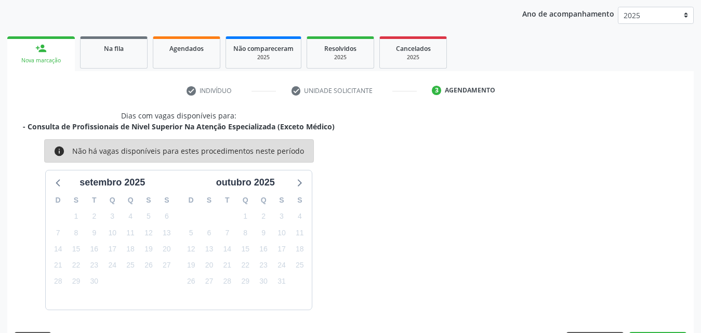
scroll to position [164, 0]
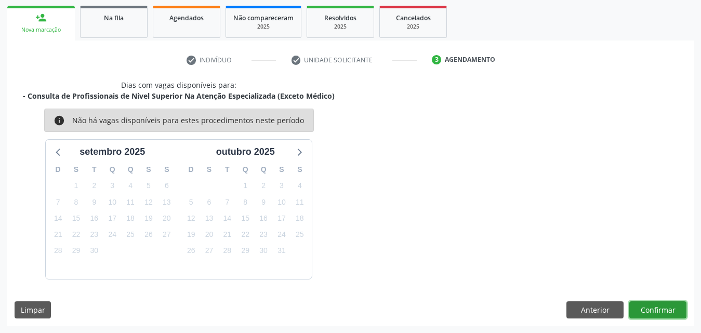
click at [651, 309] on button "Confirmar" at bounding box center [657, 310] width 57 height 18
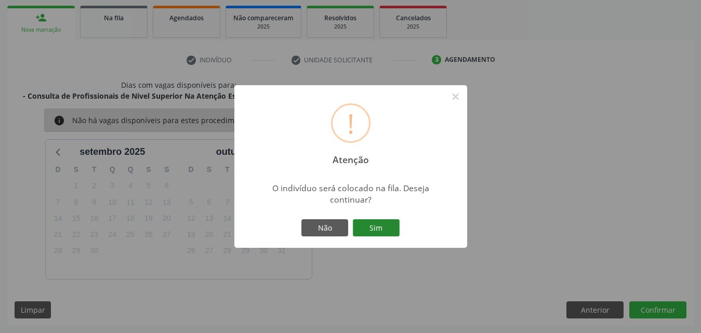
click at [368, 219] on button "Sim" at bounding box center [376, 228] width 47 height 18
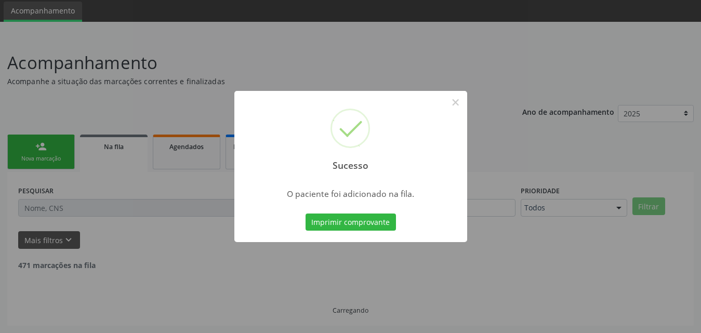
scroll to position [24, 0]
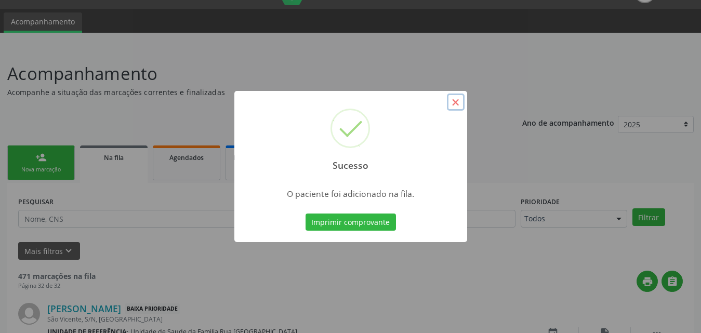
click at [459, 102] on button "×" at bounding box center [456, 103] width 18 height 18
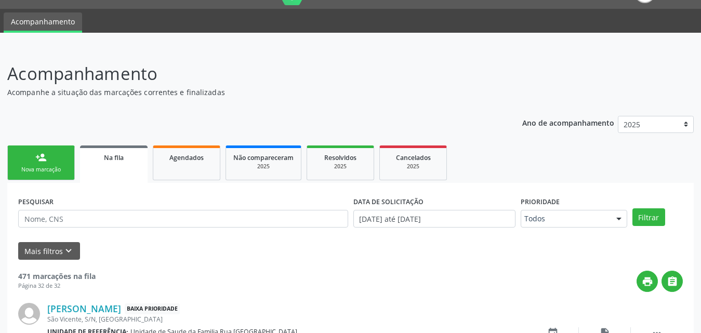
click at [51, 170] on div "Nova marcação" at bounding box center [41, 170] width 52 height 8
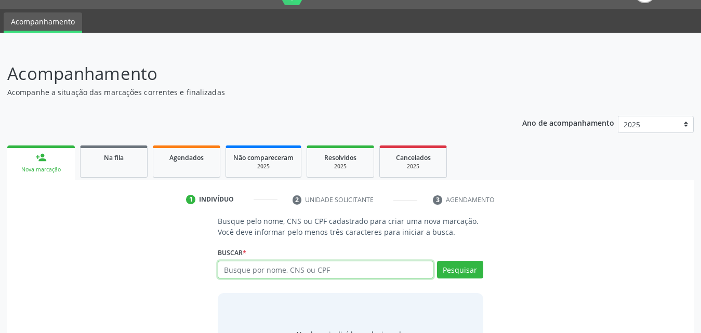
click at [339, 271] on input "text" at bounding box center [326, 270] width 216 height 18
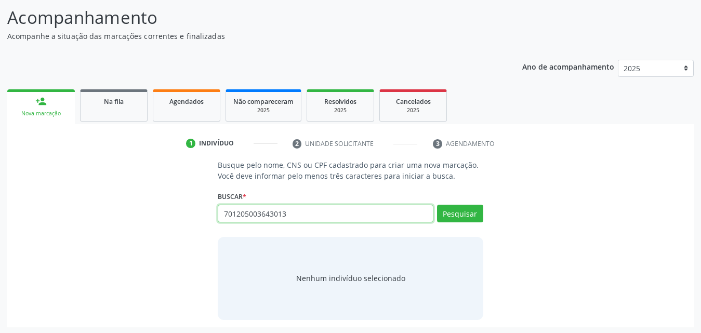
scroll to position [82, 0]
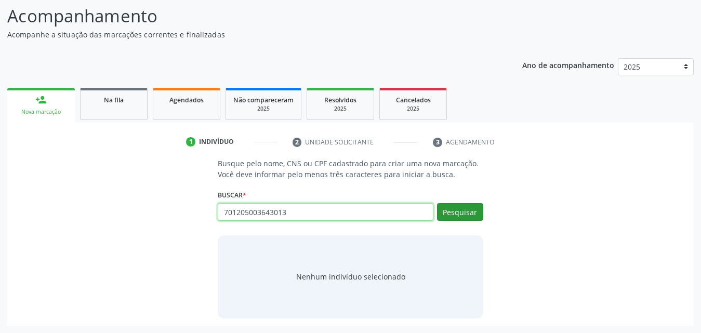
type input "701205003643013"
click at [450, 215] on button "Pesquisar" at bounding box center [460, 212] width 46 height 18
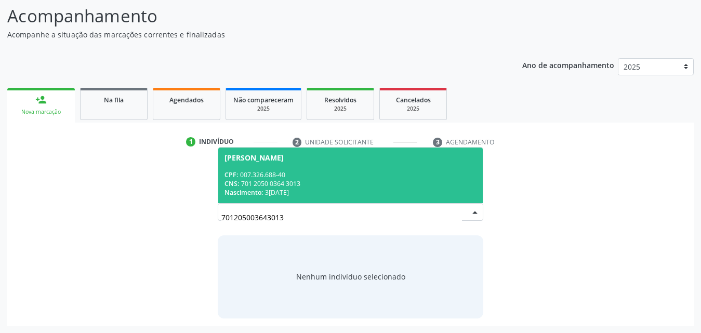
click at [304, 182] on div "CNS: 701 2050 0364 3013" at bounding box center [350, 183] width 252 height 9
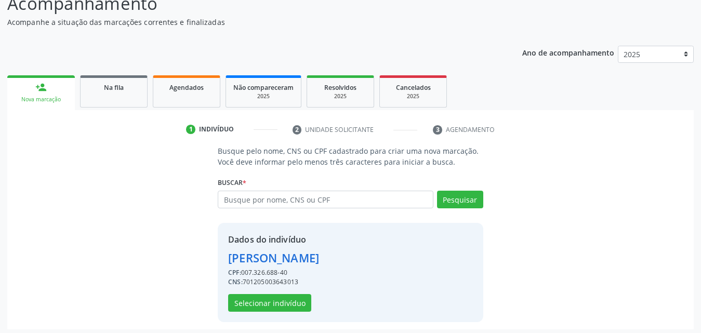
scroll to position [98, 0]
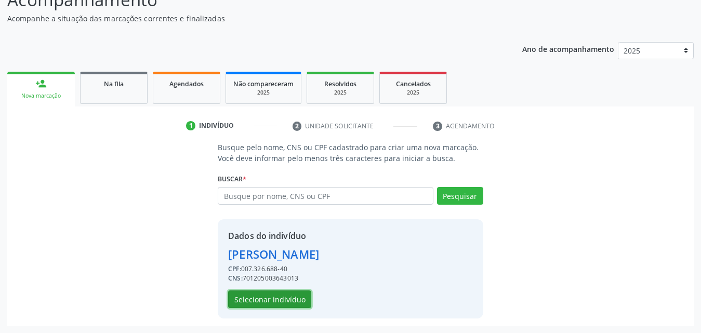
click at [272, 302] on button "Selecionar indivíduo" at bounding box center [269, 299] width 83 height 18
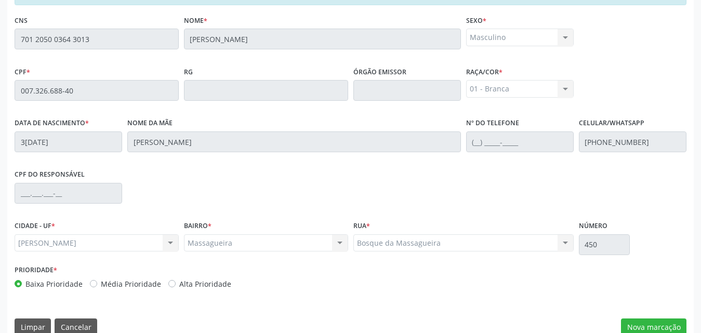
scroll to position [275, 0]
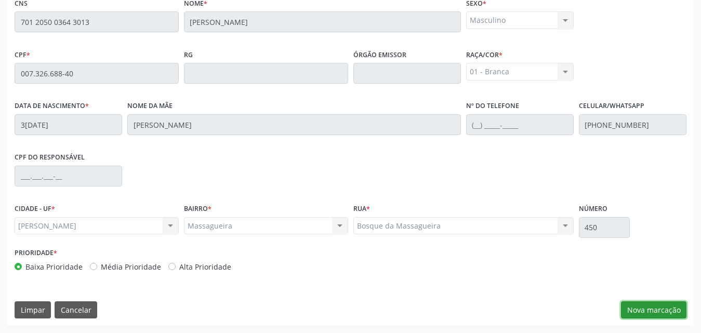
click at [636, 308] on button "Nova marcação" at bounding box center [653, 310] width 65 height 18
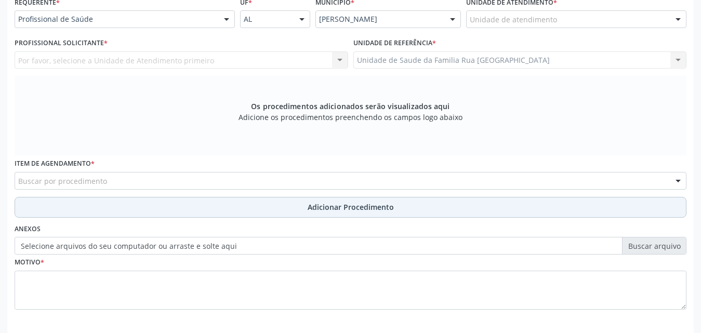
scroll to position [83, 0]
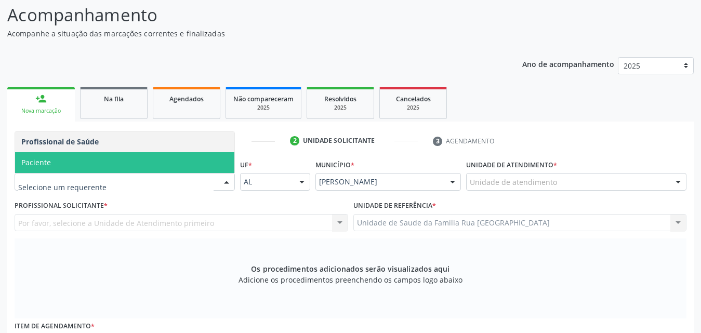
click at [85, 169] on span "Paciente" at bounding box center [124, 162] width 219 height 21
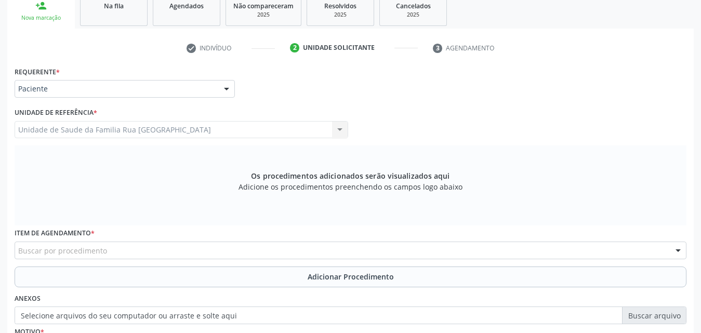
scroll to position [291, 0]
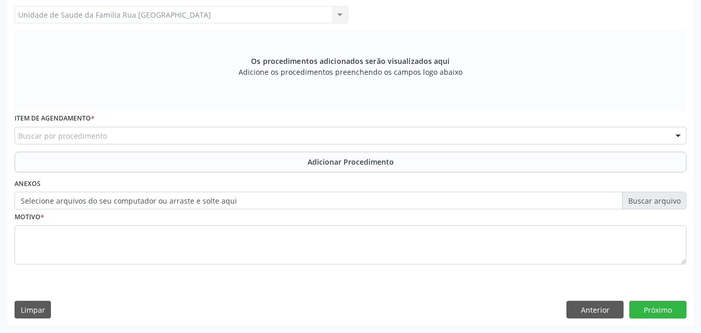
click at [196, 134] on div "Buscar por procedimento" at bounding box center [351, 136] width 672 height 18
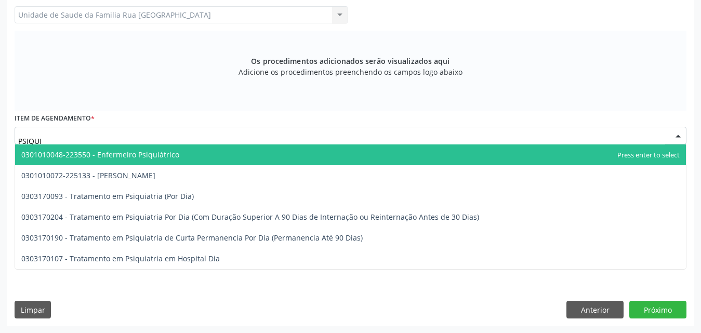
type input "PSIQUIA"
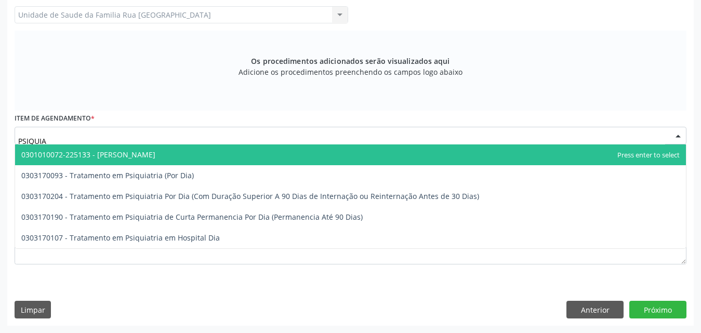
click at [164, 152] on span "0301010072-225133 - Médico Psiquiatra" at bounding box center [350, 154] width 671 height 21
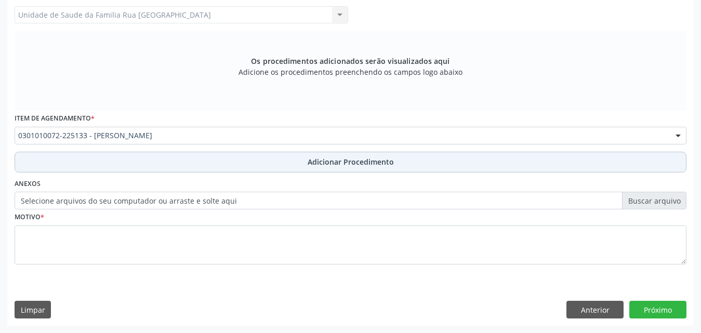
click at [329, 165] on span "Adicionar Procedimento" at bounding box center [351, 161] width 86 height 11
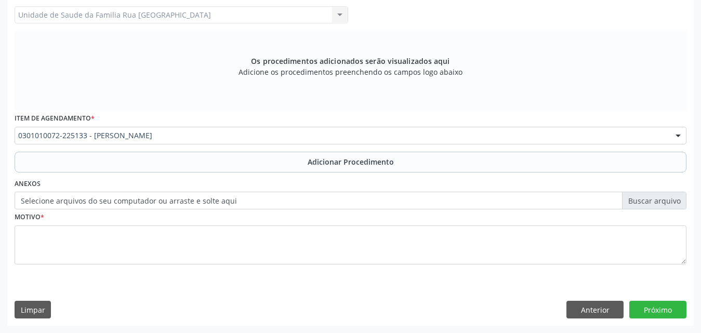
scroll to position [251, 0]
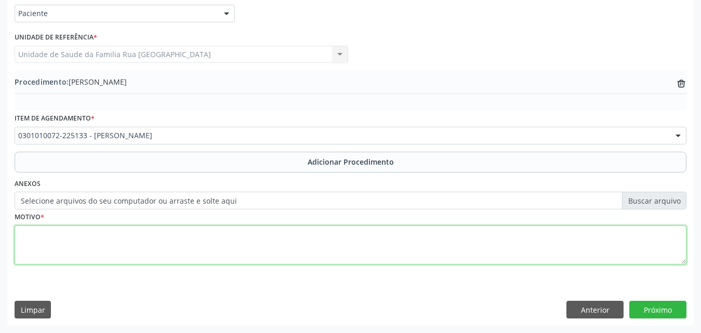
click at [98, 255] on textarea at bounding box center [351, 245] width 672 height 39
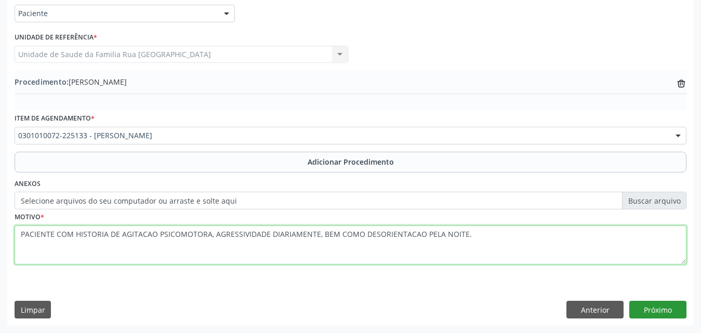
type textarea "PACIENTE COM HISTORIA DE AGITACAO PSICOMOTORA, AGRESSIVIDADE DIARIAMENTE, BEM C…"
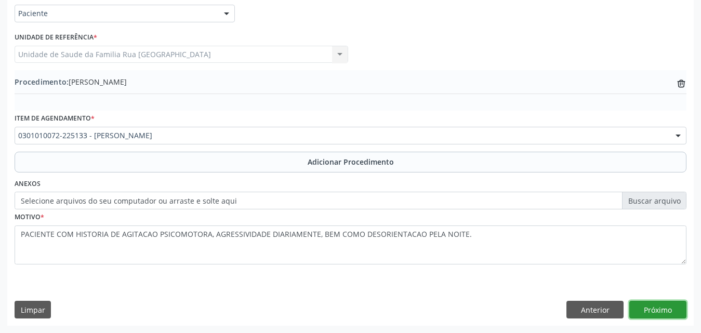
click at [656, 313] on button "Próximo" at bounding box center [657, 310] width 57 height 18
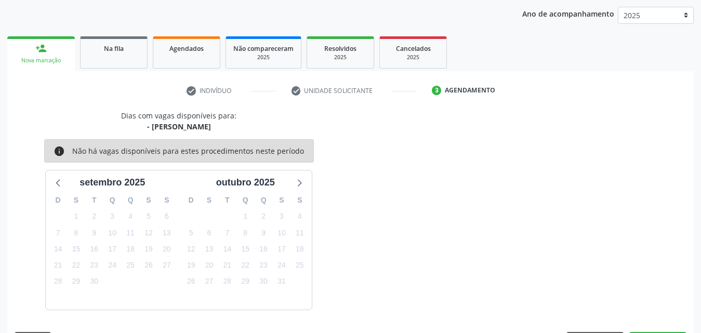
scroll to position [164, 0]
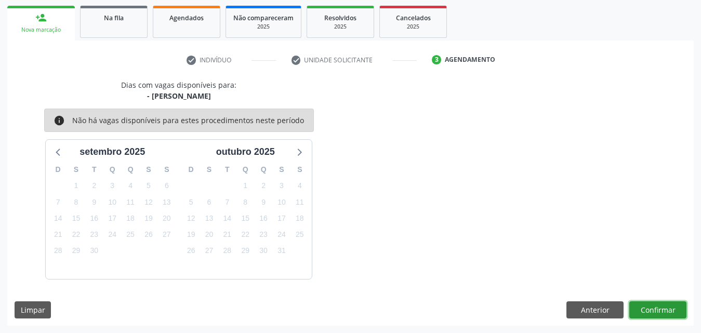
click at [649, 314] on button "Confirmar" at bounding box center [657, 310] width 57 height 18
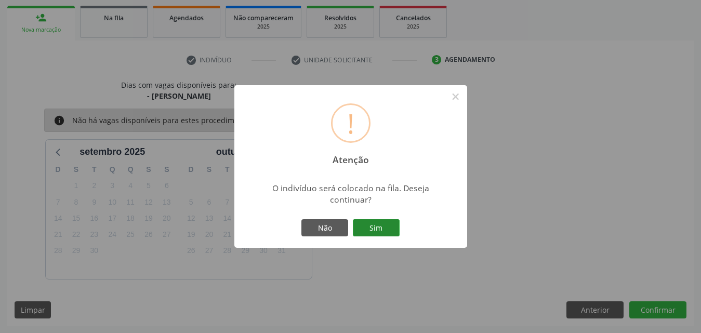
click at [390, 230] on button "Sim" at bounding box center [376, 228] width 47 height 18
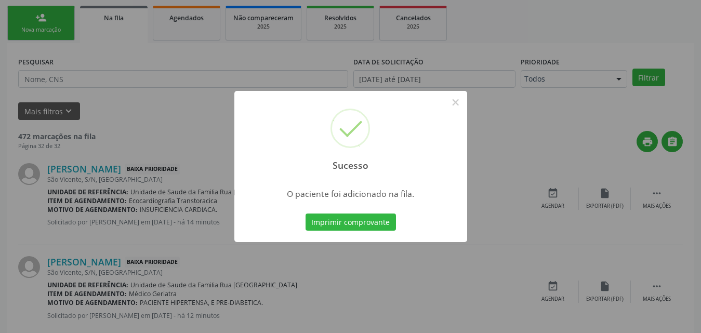
scroll to position [24, 0]
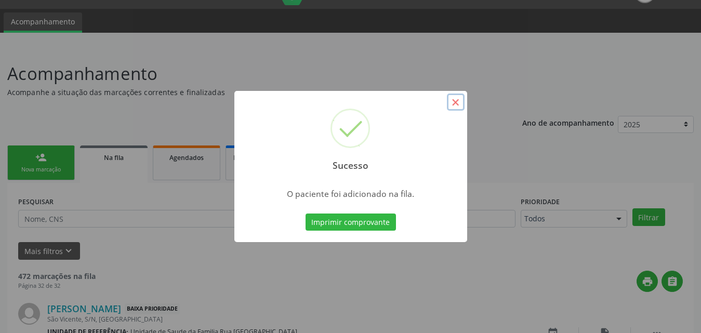
click at [456, 103] on button "×" at bounding box center [456, 103] width 18 height 18
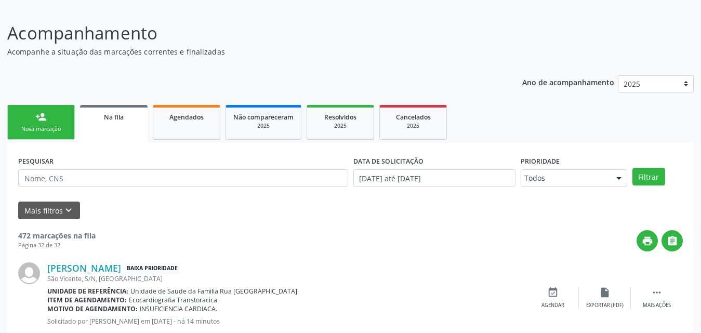
scroll to position [59, 0]
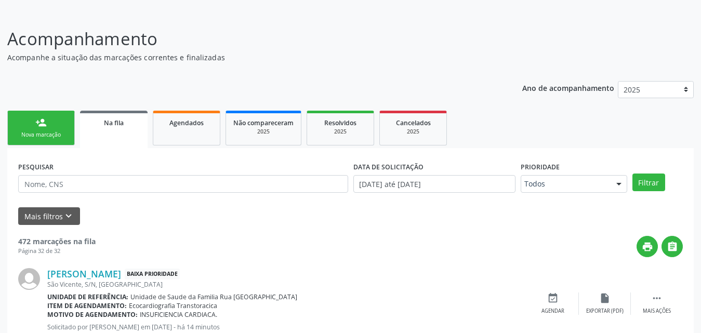
click at [63, 125] on link "person_add Nova marcação" at bounding box center [41, 128] width 68 height 35
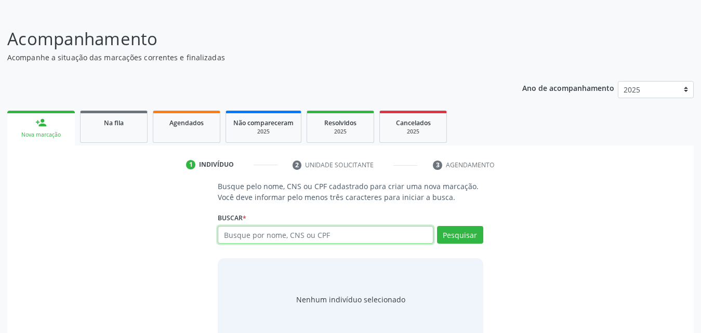
click at [372, 238] on input "text" at bounding box center [326, 235] width 216 height 18
type input "704004896468160"
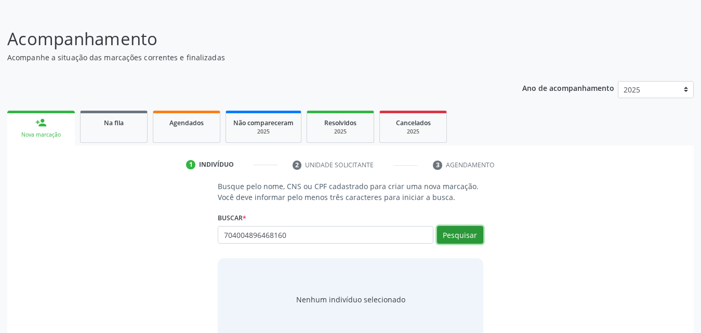
click at [464, 229] on button "Pesquisar" at bounding box center [460, 235] width 46 height 18
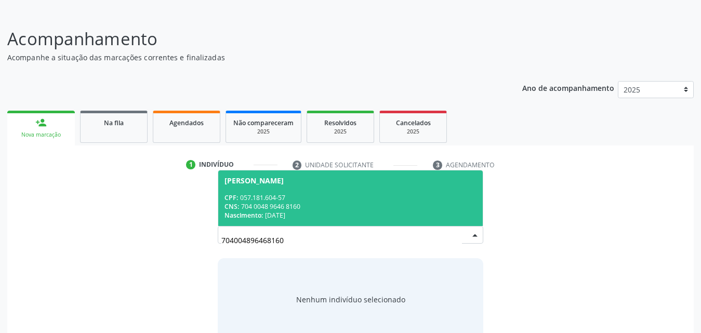
click at [298, 190] on span "Maria Viviane dos Santos CPF: 057.181.604-57 CNS: 704 0048 9646 8160 Nascimento…" at bounding box center [350, 198] width 264 height 56
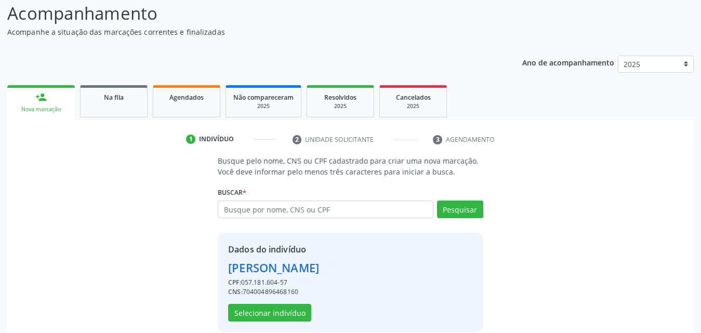
scroll to position [98, 0]
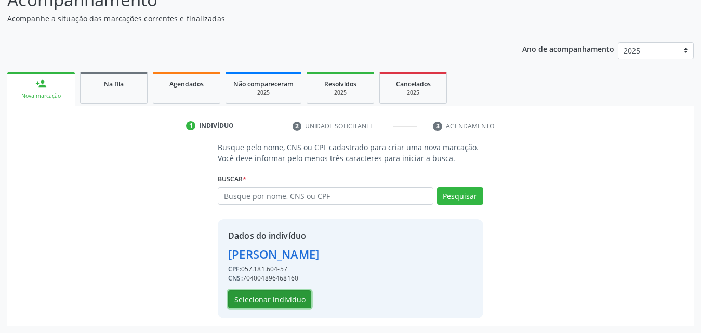
click at [284, 293] on button "Selecionar indivíduo" at bounding box center [269, 299] width 83 height 18
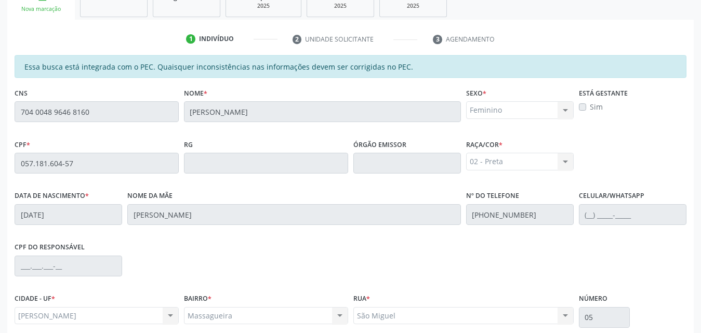
scroll to position [275, 0]
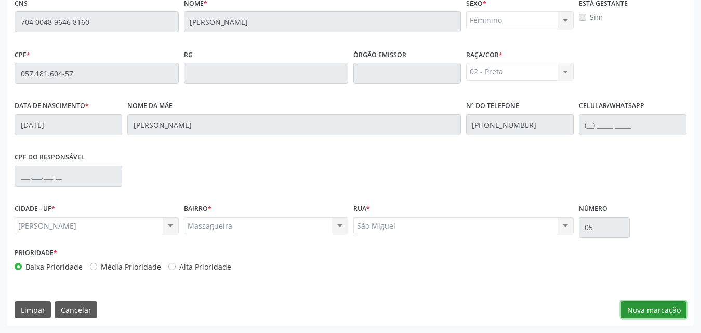
click at [654, 304] on button "Nova marcação" at bounding box center [653, 310] width 65 height 18
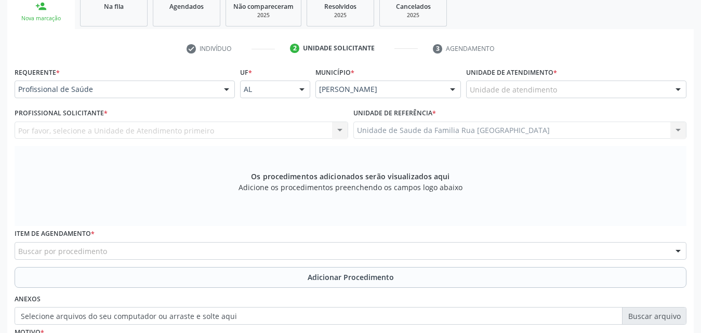
scroll to position [119, 0]
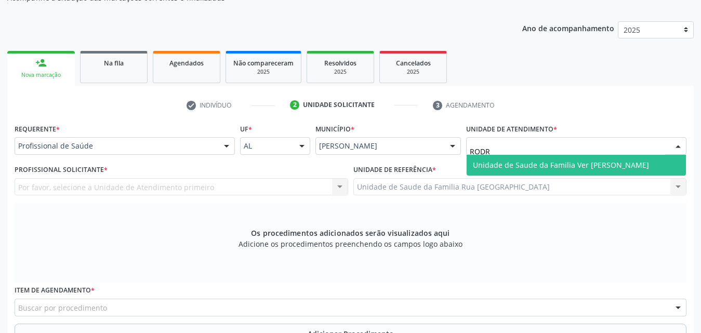
click at [534, 163] on span "Unidade de Saude da Familia Ver [PERSON_NAME]" at bounding box center [561, 165] width 176 height 10
type input "RODR"
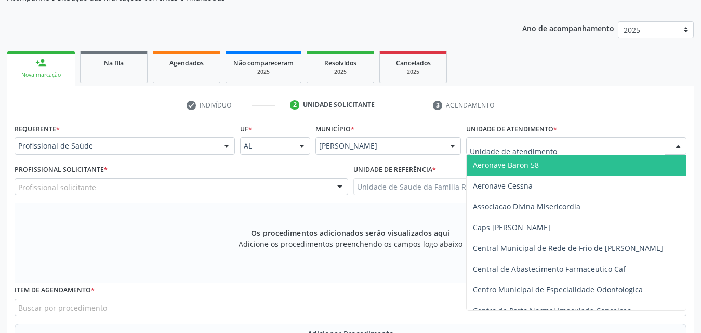
type input "E"
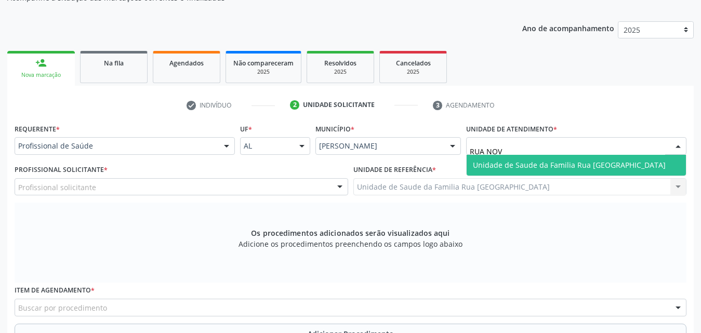
type input "RUA NOVA"
click at [551, 160] on span "Unidade de Saude da Familia Rua [GEOGRAPHIC_DATA]" at bounding box center [569, 165] width 193 height 10
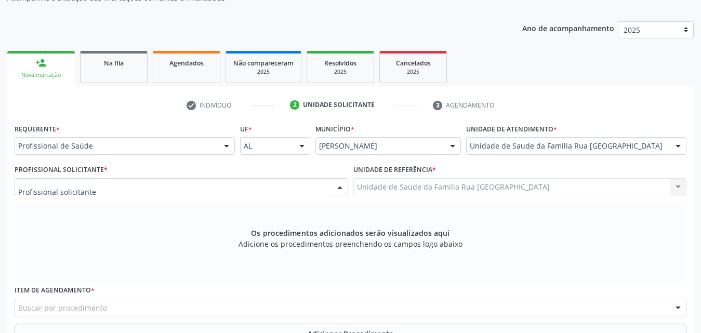
click at [147, 189] on div at bounding box center [182, 187] width 334 height 18
type input "E"
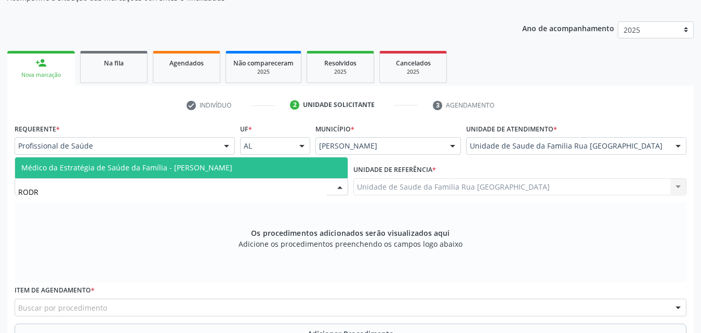
type input "RODRI"
click at [159, 170] on span "Médico da Estratégia de Saúde da Família - [PERSON_NAME]" at bounding box center [126, 168] width 211 height 10
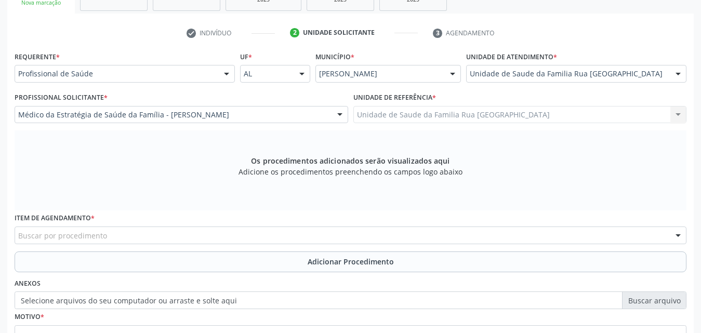
scroll to position [291, 0]
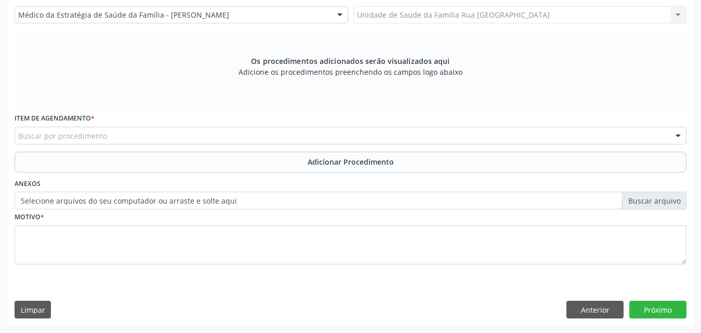
click at [170, 139] on div "Buscar por procedimento" at bounding box center [351, 136] width 672 height 18
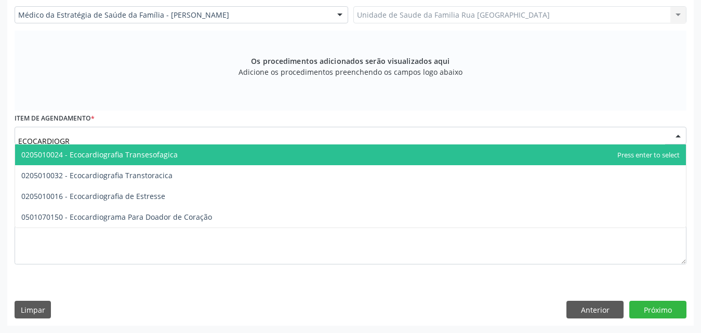
type input "ECOCARDIOGRA"
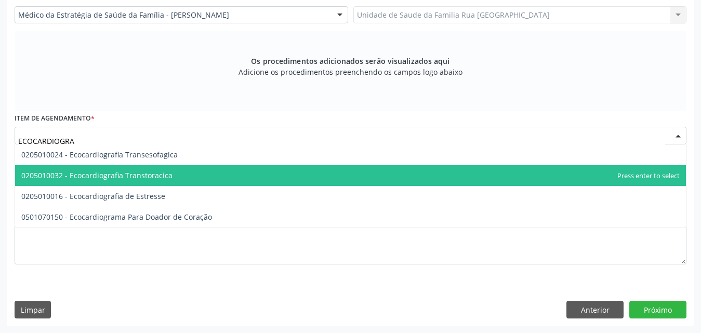
click at [173, 178] on span "0205010032 - Ecocardiografia Transtoracica" at bounding box center [350, 175] width 671 height 21
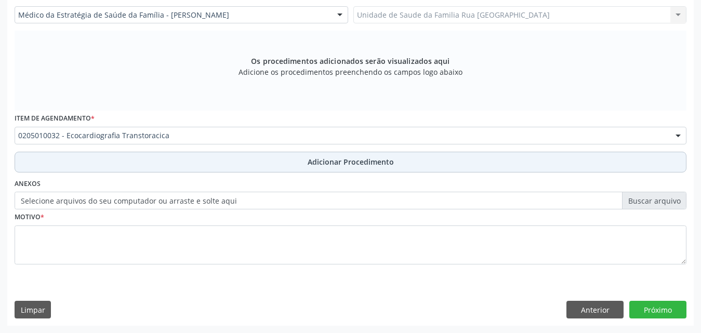
click at [380, 162] on span "Adicionar Procedimento" at bounding box center [351, 161] width 86 height 11
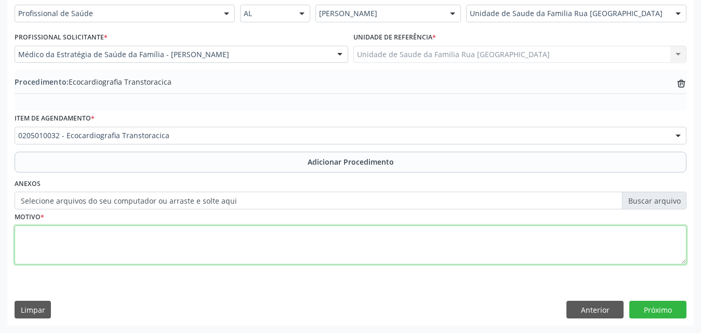
click at [112, 239] on textarea at bounding box center [351, 245] width 672 height 39
type textarea "AVALIAR FRACAO DE EJECAO ATUAL."
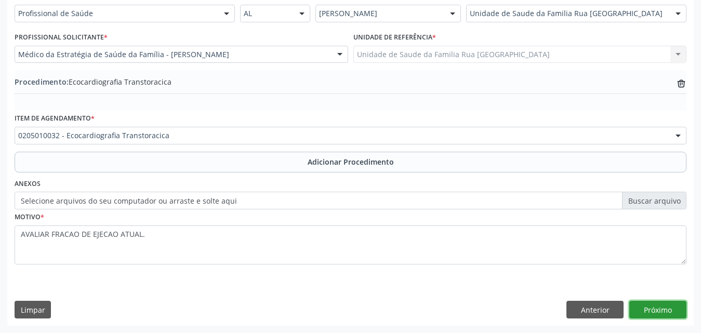
click at [657, 301] on button "Próximo" at bounding box center [657, 310] width 57 height 18
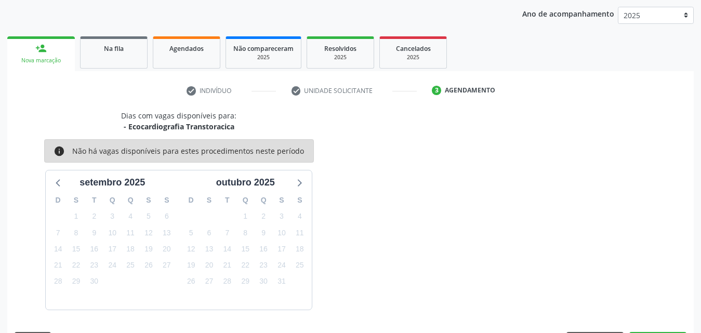
scroll to position [164, 0]
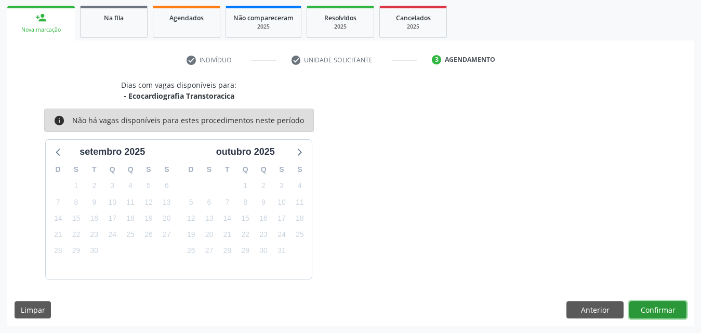
click at [648, 310] on button "Confirmar" at bounding box center [657, 310] width 57 height 18
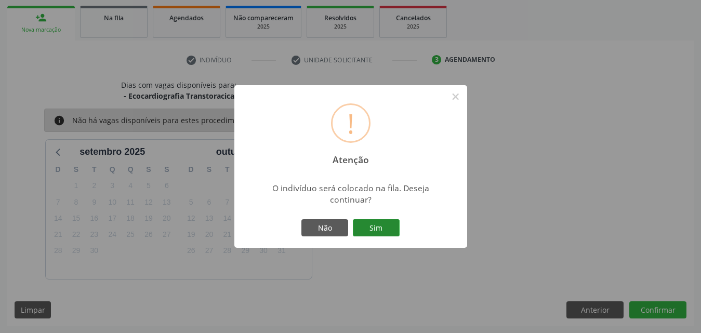
click at [389, 231] on button "Sim" at bounding box center [376, 228] width 47 height 18
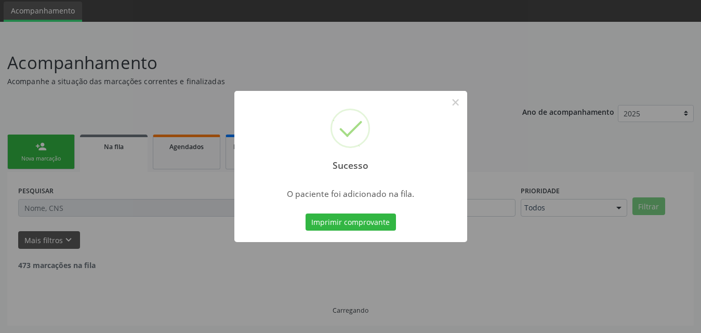
scroll to position [24, 0]
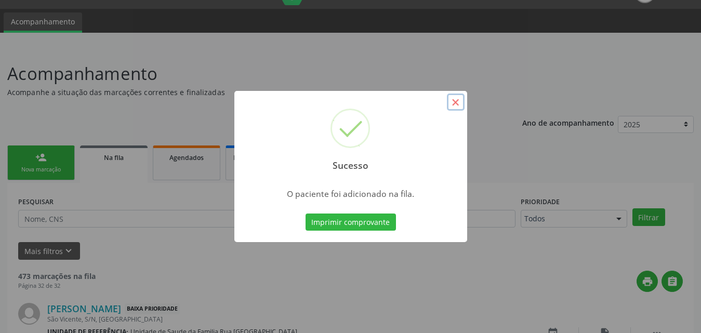
click at [454, 104] on button "×" at bounding box center [456, 103] width 18 height 18
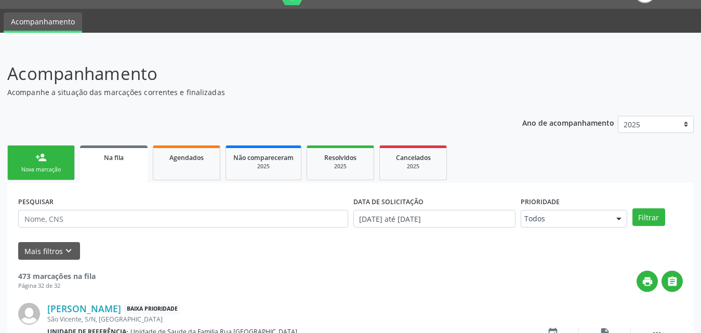
click at [58, 165] on link "person_add Nova marcação" at bounding box center [41, 162] width 68 height 35
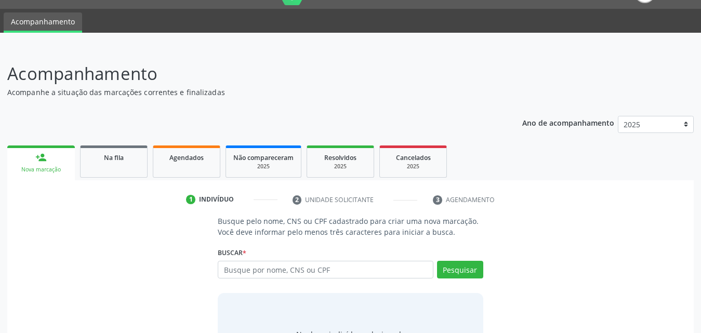
click at [56, 166] on div "Nova marcação" at bounding box center [41, 170] width 53 height 8
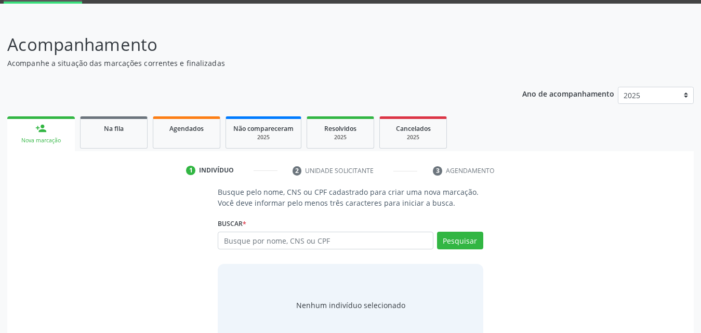
scroll to position [82, 0]
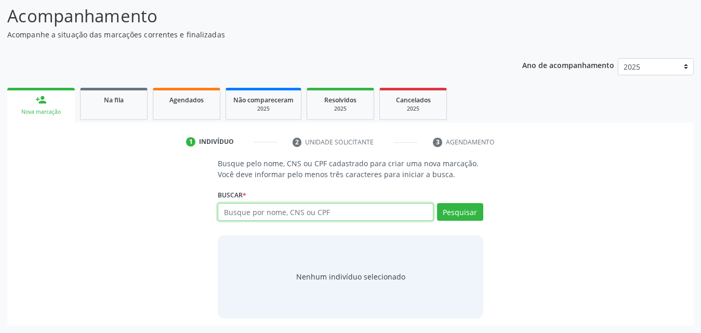
click at [353, 214] on input "text" at bounding box center [326, 212] width 216 height 18
type input "700501599627159"
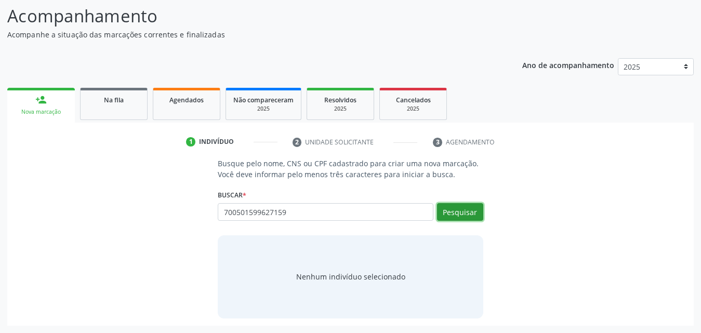
click at [464, 207] on button "Pesquisar" at bounding box center [460, 212] width 46 height 18
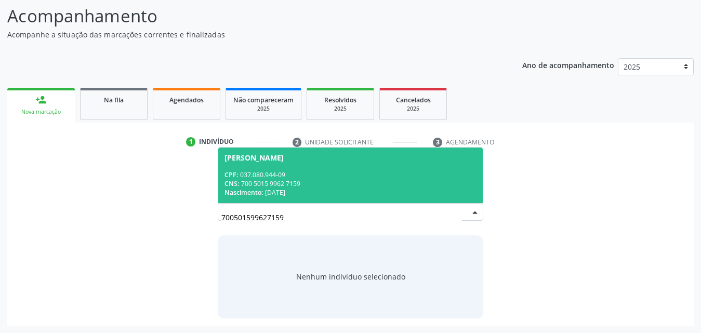
click at [275, 162] on span "Maria Jussara Pereira dos Santos CPF: 037.080.944-09 CNS: 700 5015 9962 7159 Na…" at bounding box center [350, 176] width 264 height 56
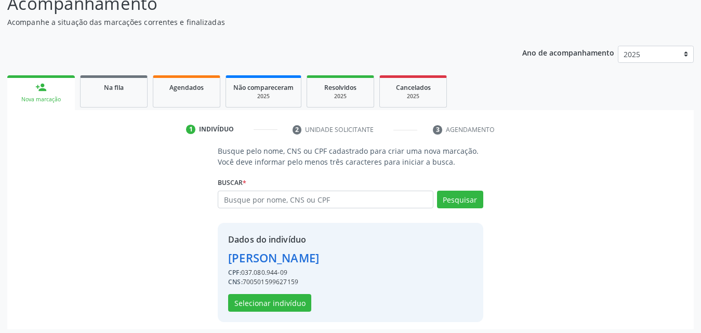
scroll to position [98, 0]
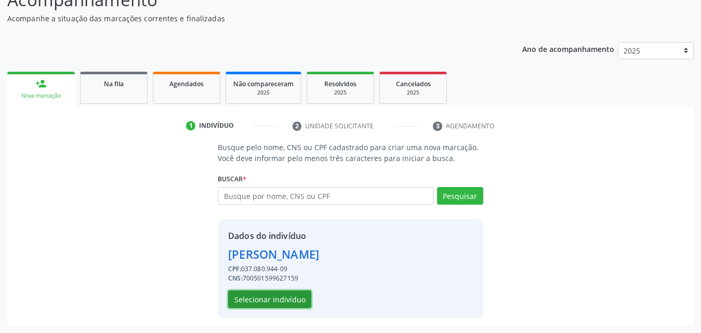
click at [285, 298] on button "Selecionar indivíduo" at bounding box center [269, 299] width 83 height 18
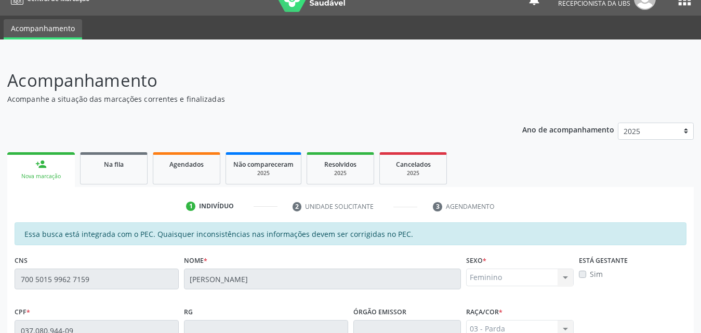
scroll to position [15, 0]
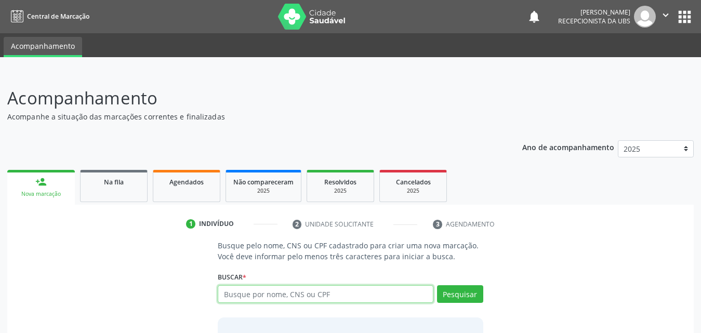
scroll to position [15, 0]
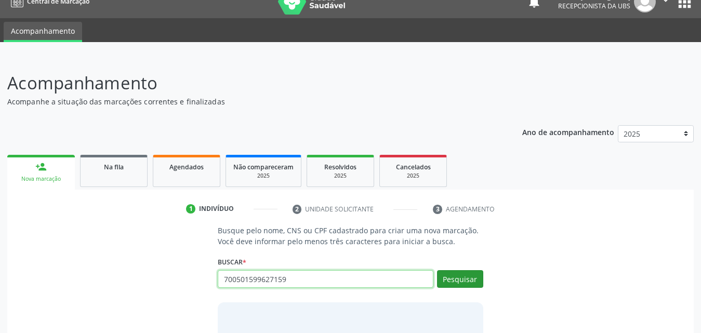
type input "700501599627159"
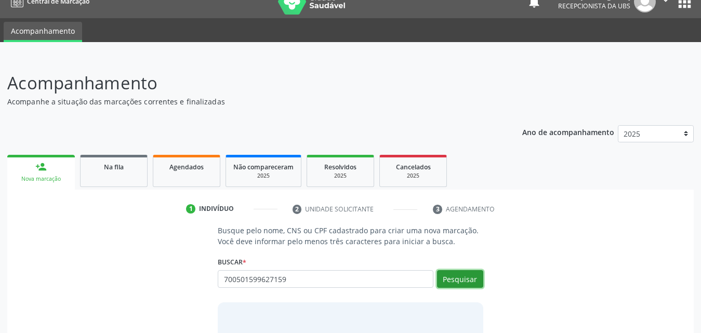
click at [463, 275] on button "Pesquisar" at bounding box center [460, 279] width 46 height 18
type input "700501599627159"
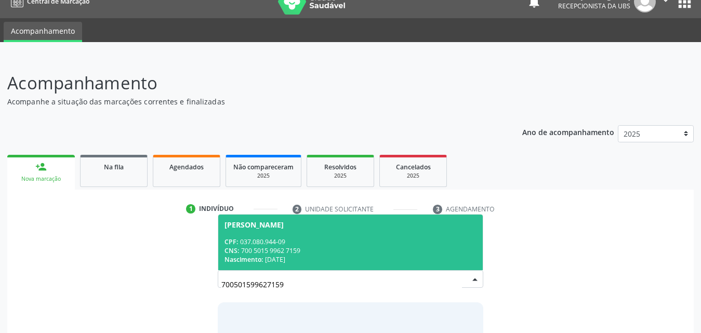
click at [278, 242] on div "CPF: 037.080.944-09" at bounding box center [350, 241] width 252 height 9
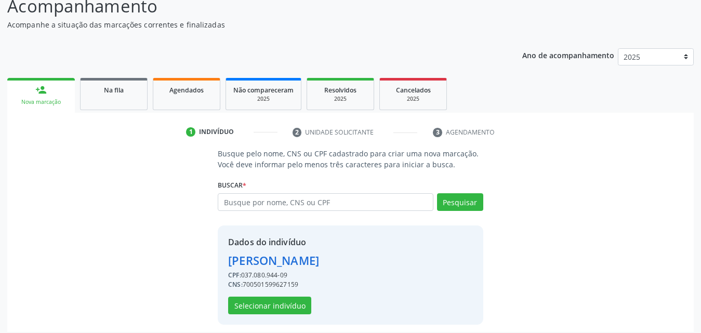
scroll to position [98, 0]
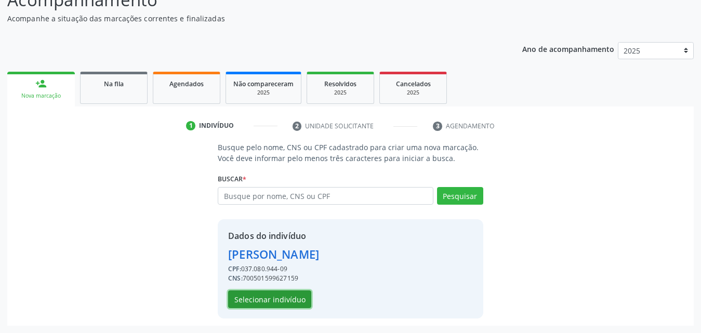
click at [280, 304] on button "Selecionar indivíduo" at bounding box center [269, 299] width 83 height 18
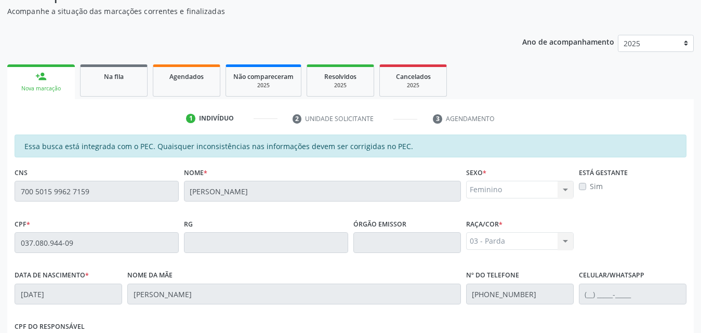
scroll to position [275, 0]
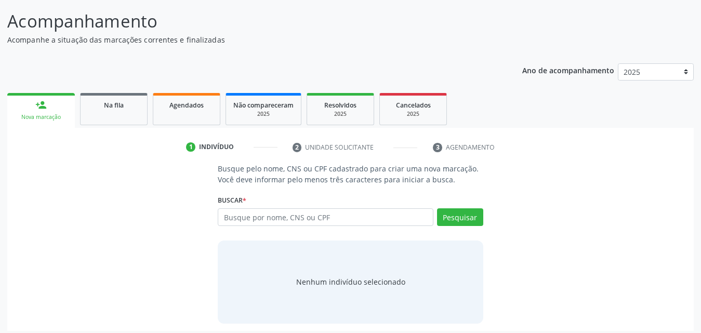
scroll to position [82, 0]
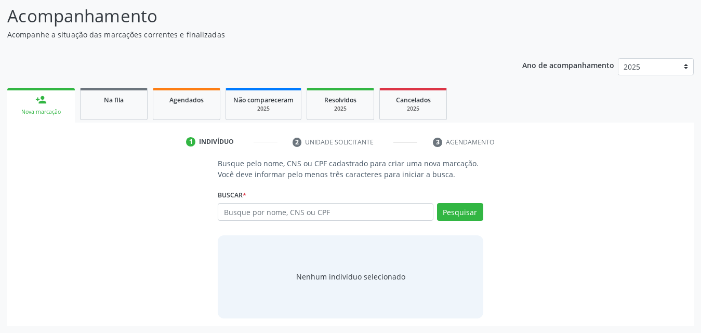
click at [321, 214] on input "text" at bounding box center [326, 212] width 216 height 18
type input "700501599627159"
click at [456, 214] on button "Pesquisar" at bounding box center [460, 212] width 46 height 18
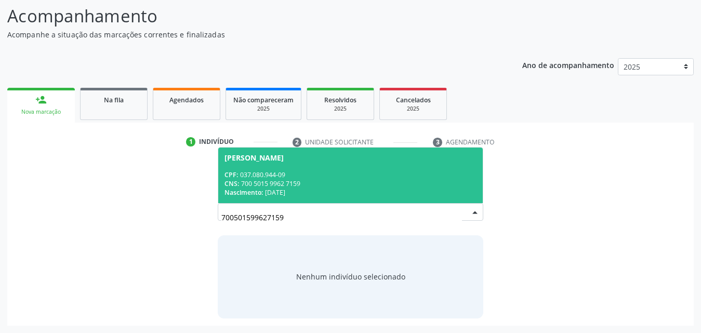
click at [262, 160] on div "[PERSON_NAME]" at bounding box center [253, 158] width 59 height 8
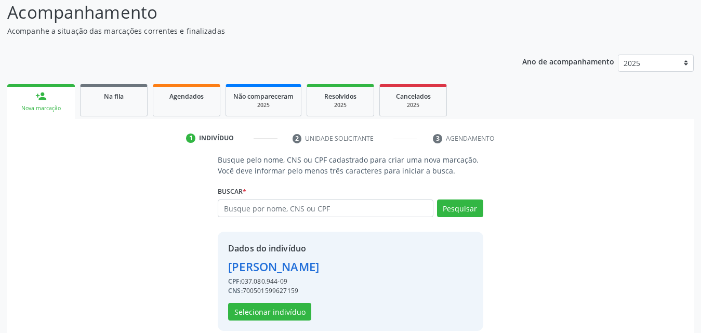
scroll to position [98, 0]
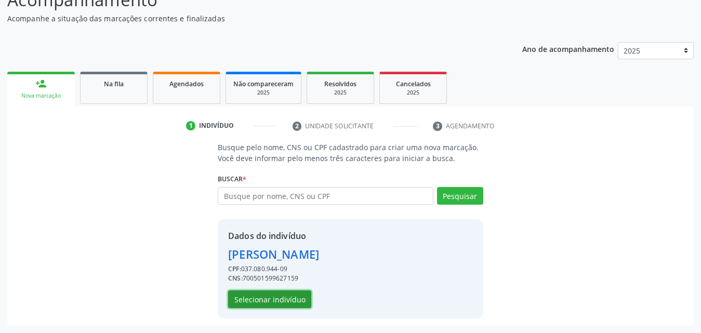
click at [261, 296] on button "Selecionar indivíduo" at bounding box center [269, 299] width 83 height 18
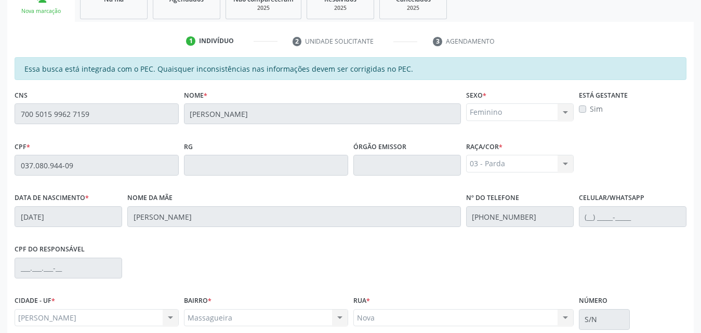
scroll to position [275, 0]
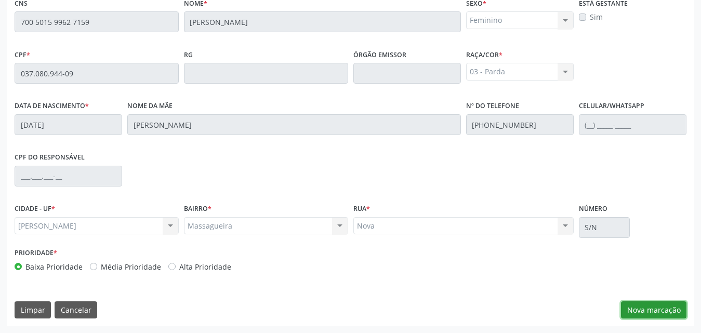
click at [639, 310] on button "Nova marcação" at bounding box center [653, 310] width 65 height 18
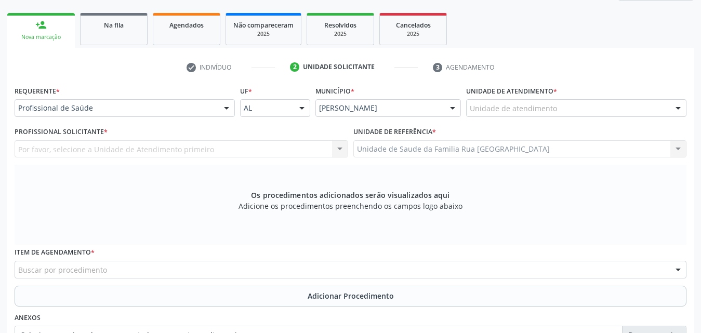
scroll to position [67, 0]
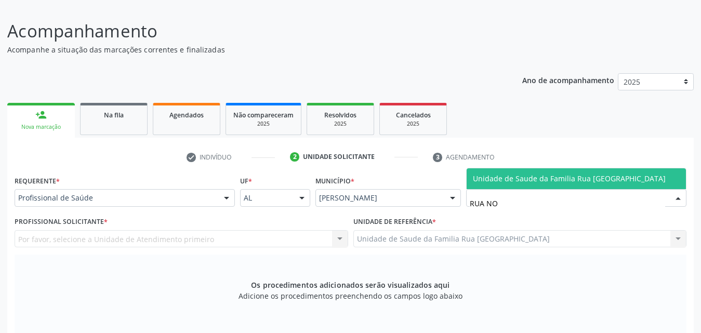
type input "RUA NOV"
click at [547, 175] on span "Unidade de Saude da Familia Rua [GEOGRAPHIC_DATA]" at bounding box center [569, 179] width 193 height 10
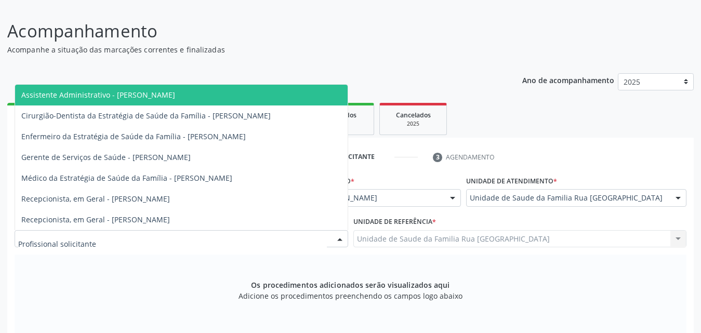
click at [121, 236] on div at bounding box center [182, 239] width 334 height 18
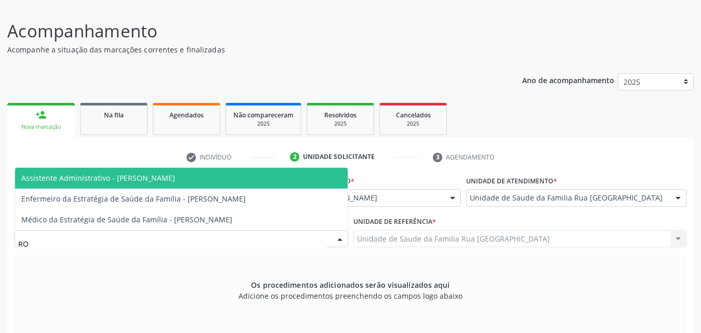
type input "ROD"
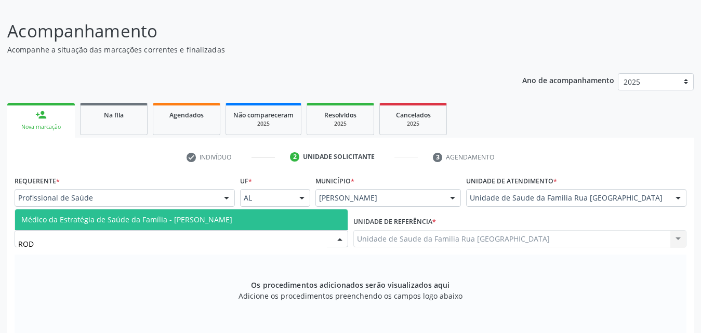
click at [90, 227] on span "Médico da Estratégia de Saúde da Família - [PERSON_NAME]" at bounding box center [181, 219] width 333 height 21
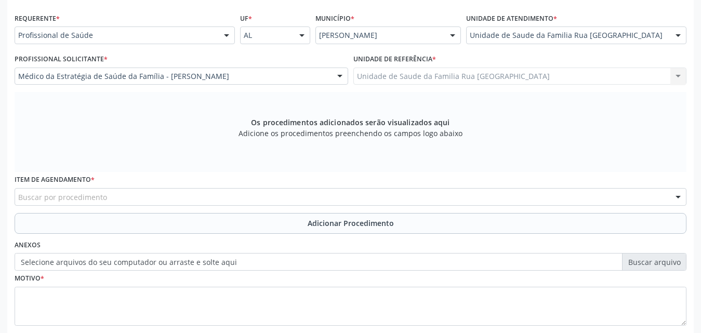
scroll to position [275, 0]
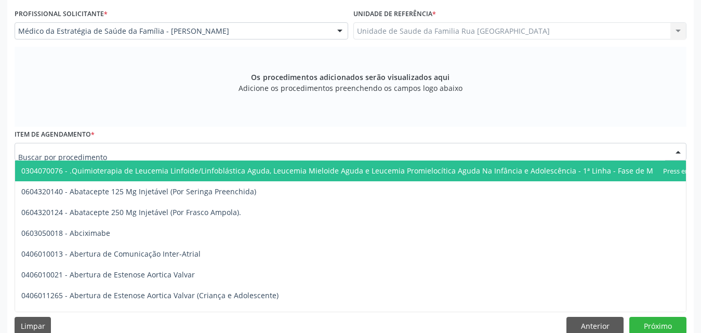
click at [195, 152] on div at bounding box center [351, 152] width 672 height 18
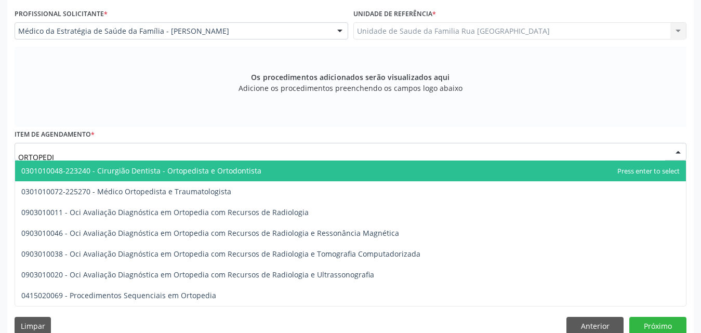
type input "ORTOPEDIS"
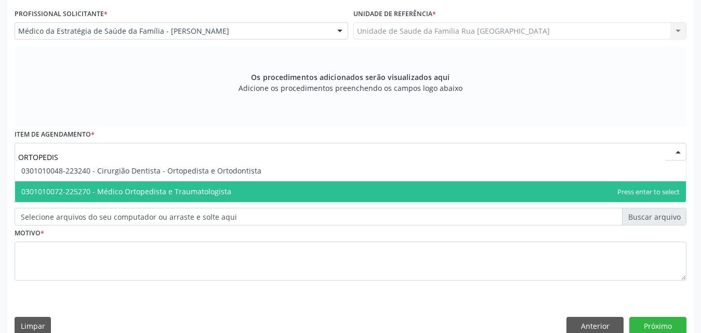
click at [181, 191] on span "0301010072-225270 - Médico Ortopedista e Traumatologista" at bounding box center [126, 192] width 210 height 10
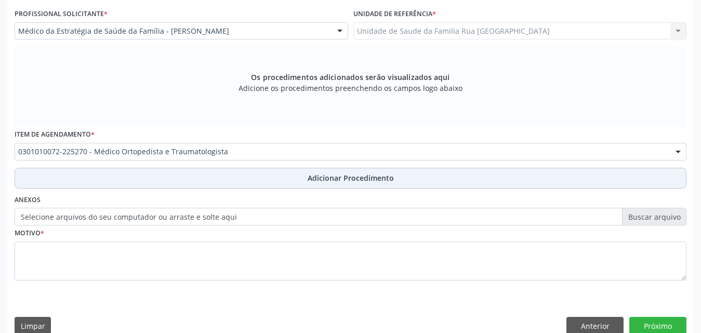
click at [328, 175] on span "Adicionar Procedimento" at bounding box center [351, 178] width 86 height 11
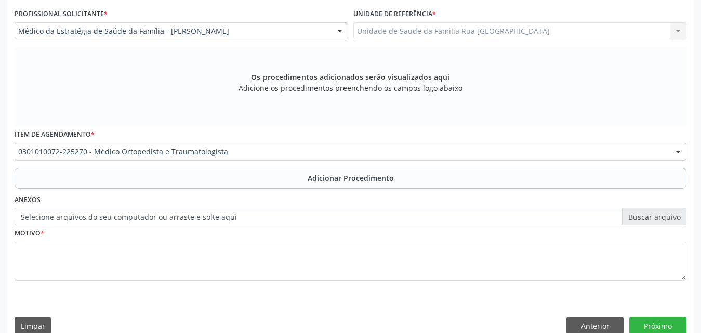
scroll to position [251, 0]
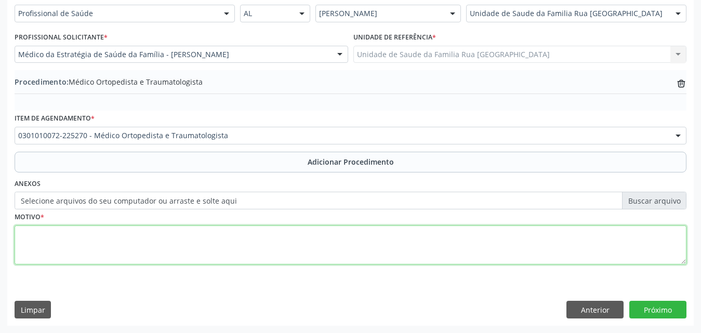
click at [178, 234] on textarea at bounding box center [351, 245] width 672 height 39
type textarea "CIATALGIA - RETORNO"
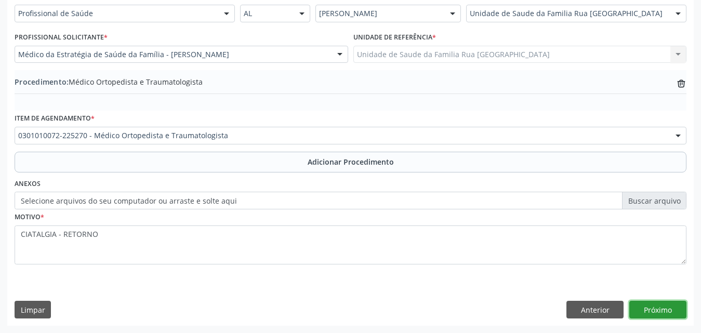
click at [657, 308] on button "Próximo" at bounding box center [657, 310] width 57 height 18
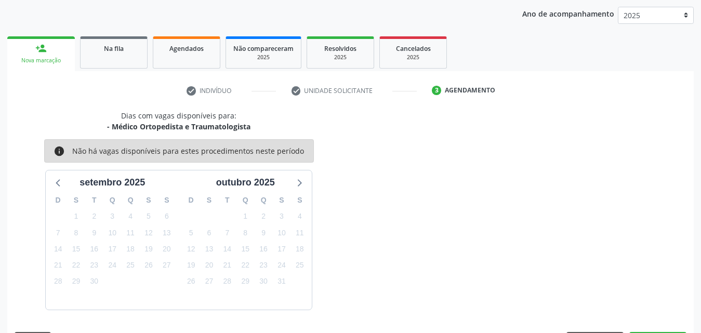
scroll to position [164, 0]
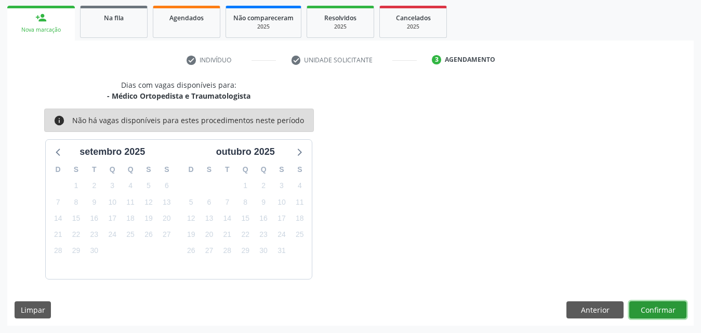
click at [653, 308] on button "Confirmar" at bounding box center [657, 310] width 57 height 18
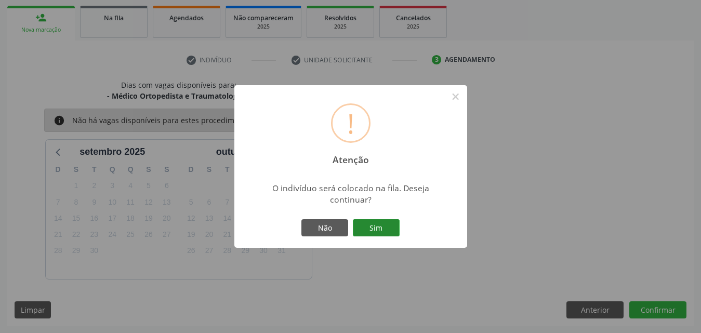
click at [387, 229] on button "Sim" at bounding box center [376, 228] width 47 height 18
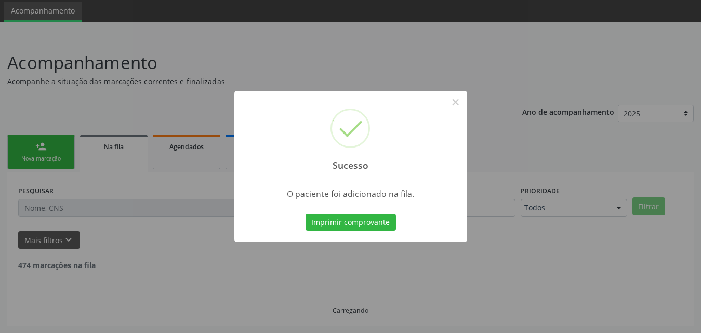
scroll to position [24, 0]
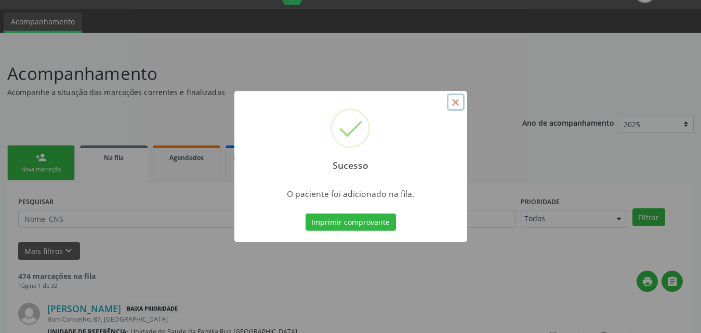
click at [454, 99] on button "×" at bounding box center [456, 103] width 18 height 18
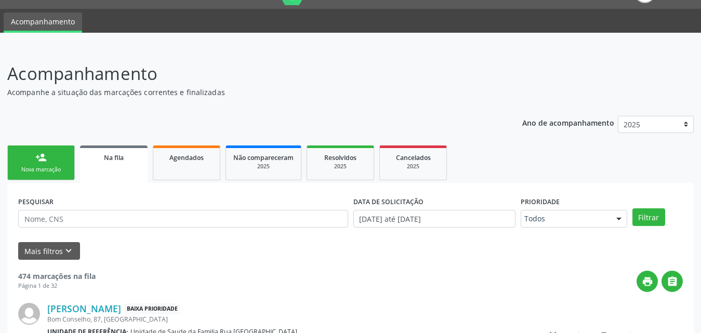
click at [38, 172] on div "Nova marcação" at bounding box center [41, 170] width 52 height 8
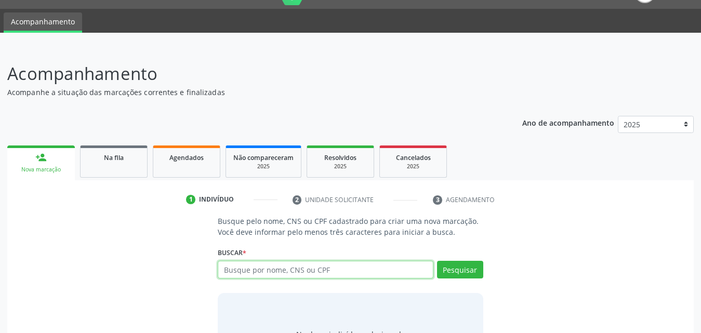
click at [349, 268] on input "text" at bounding box center [326, 270] width 216 height 18
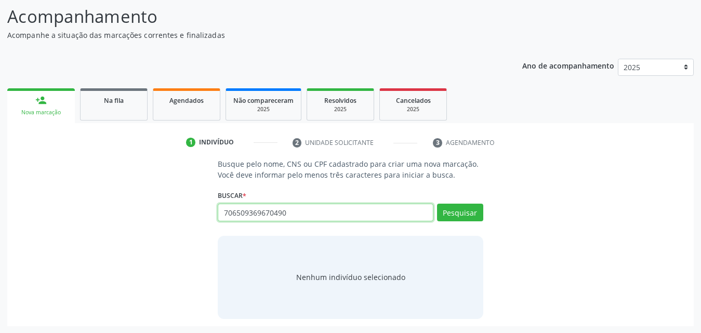
scroll to position [82, 0]
type input "706509369670490"
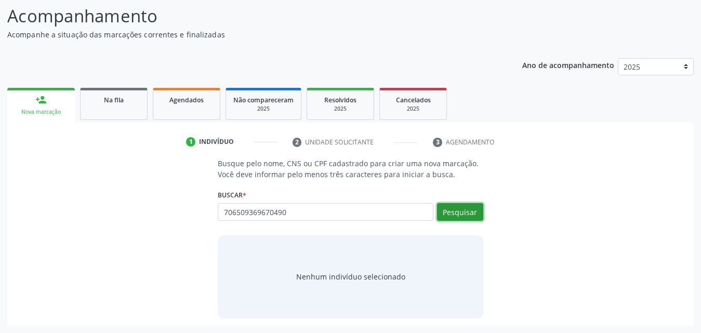
click at [459, 217] on button "Pesquisar" at bounding box center [460, 212] width 46 height 18
type input "706509369670490"
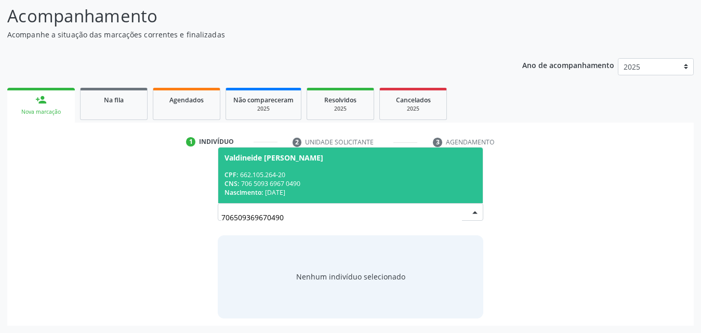
click at [281, 175] on div "CPF: 662.105.264-20" at bounding box center [350, 174] width 252 height 9
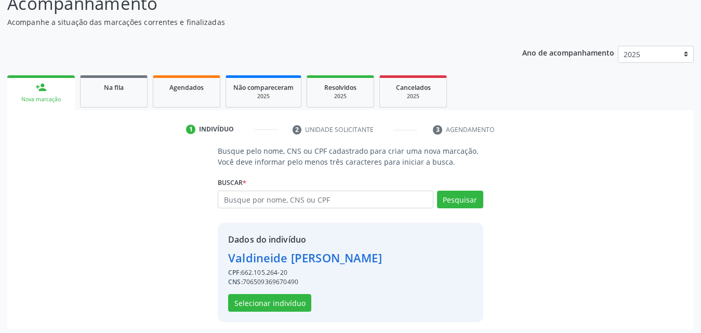
scroll to position [98, 0]
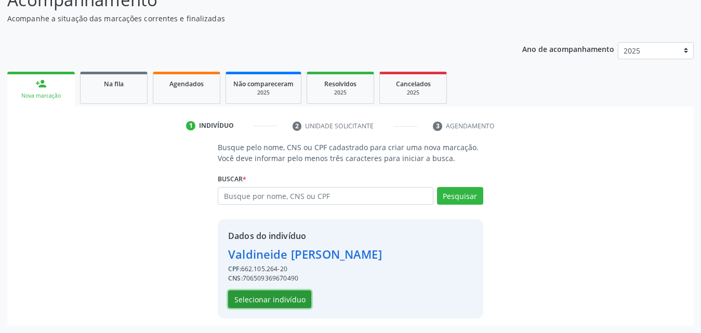
click at [287, 298] on button "Selecionar indivíduo" at bounding box center [269, 299] width 83 height 18
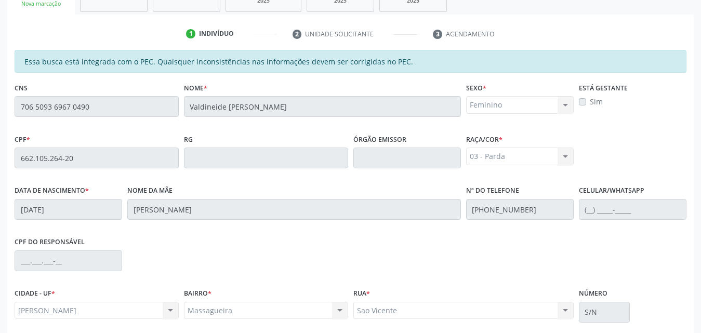
scroll to position [275, 0]
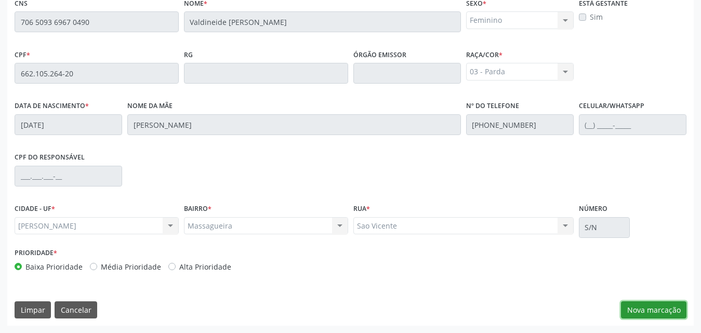
click at [660, 306] on button "Nova marcação" at bounding box center [653, 310] width 65 height 18
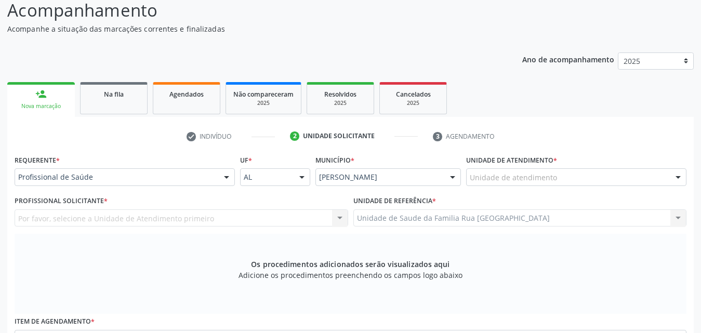
scroll to position [67, 0]
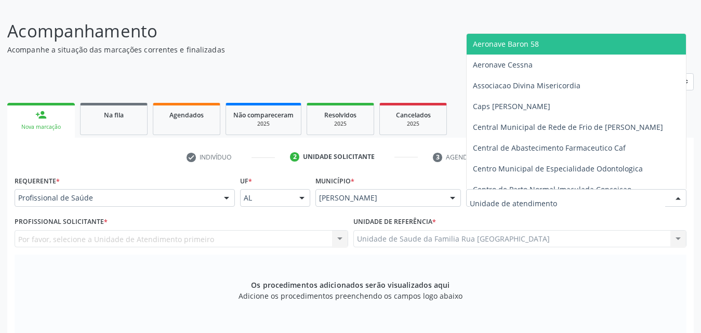
click at [591, 196] on div at bounding box center [576, 198] width 220 height 18
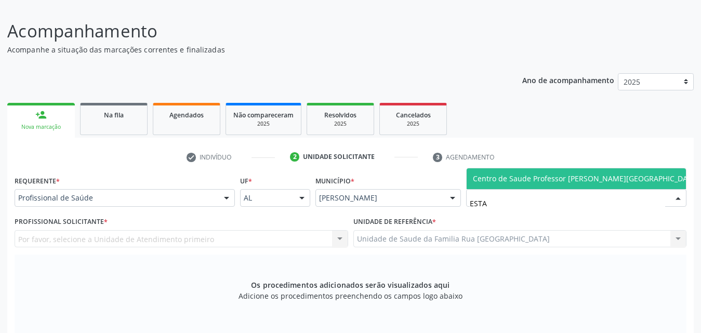
type input "ESTAC"
click at [583, 181] on span "Centro de Saude Professor [PERSON_NAME][GEOGRAPHIC_DATA]" at bounding box center [586, 179] width 226 height 10
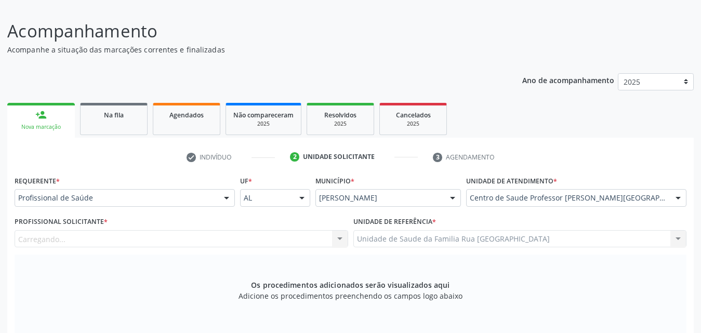
click at [181, 240] on div "Carregando... Nenhum resultado encontrado para: " " Não há nenhuma opção para s…" at bounding box center [182, 239] width 334 height 18
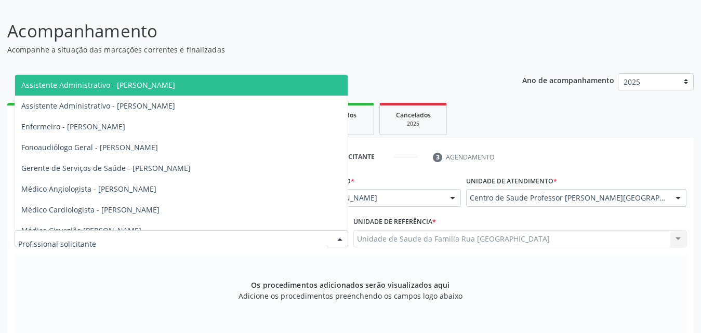
click at [181, 240] on div at bounding box center [182, 239] width 334 height 18
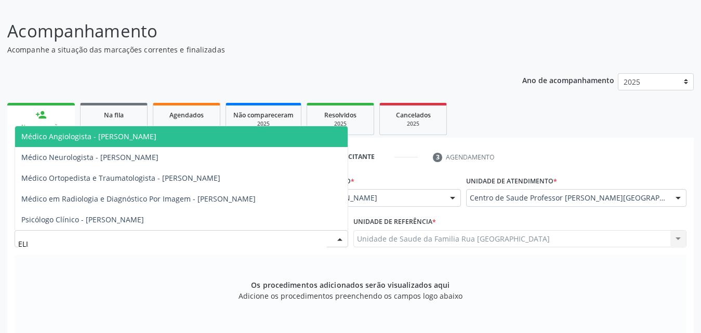
type input "ELIO"
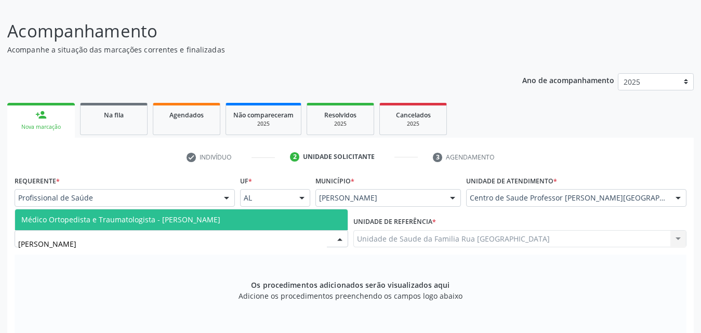
click at [181, 223] on span "Médico Ortopedista e Traumatologista - Elio Goncalves Melo Junior" at bounding box center [120, 220] width 199 height 10
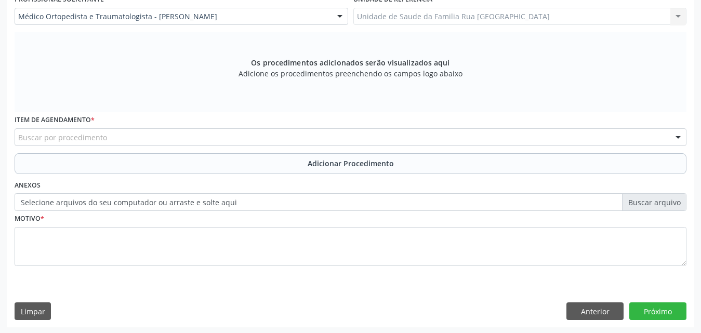
scroll to position [291, 0]
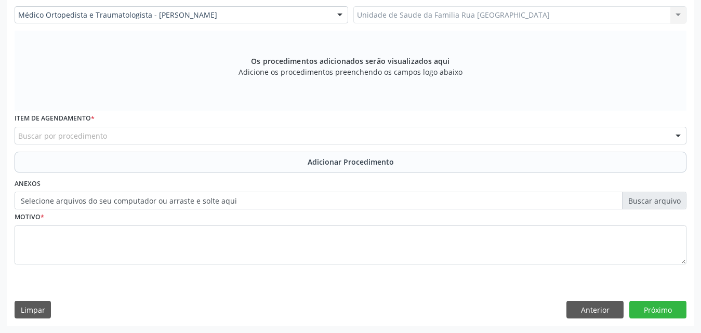
click at [198, 138] on div "Buscar por procedimento" at bounding box center [351, 136] width 672 height 18
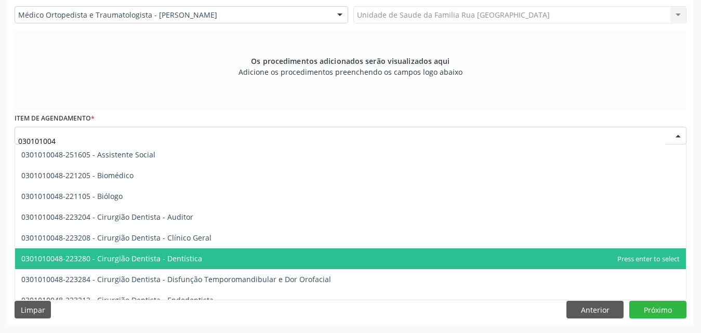
type input "0301010048"
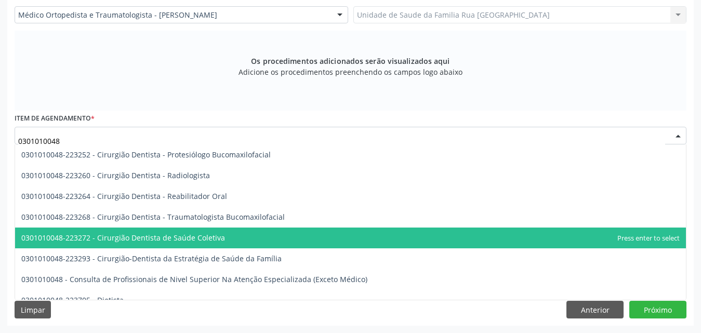
scroll to position [468, 0]
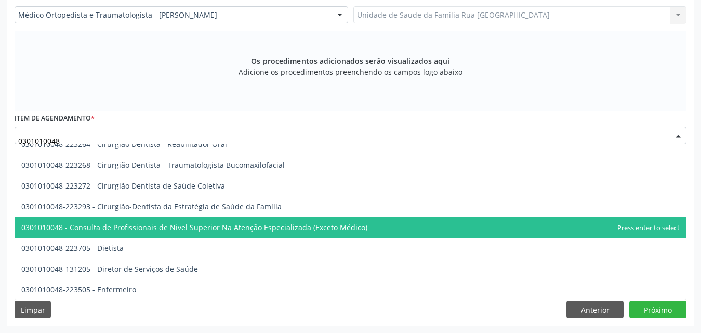
click at [331, 223] on span "0301010048 - Consulta de Profissionais de Nivel Superior Na Atenção Especializa…" at bounding box center [194, 227] width 346 height 10
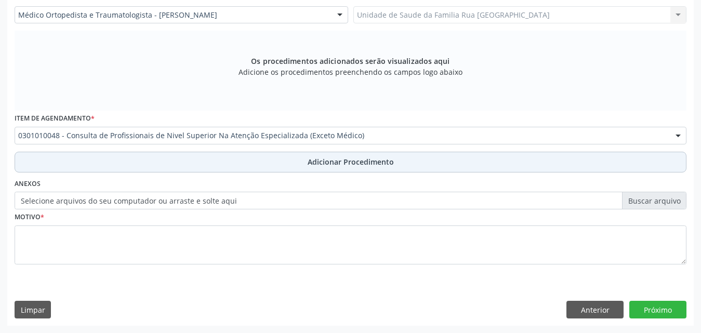
click at [354, 161] on span "Adicionar Procedimento" at bounding box center [351, 161] width 86 height 11
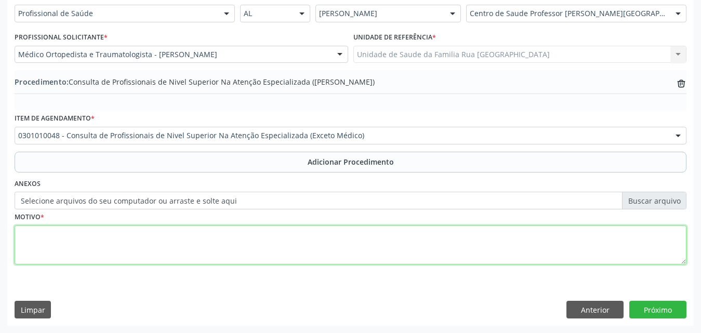
click at [111, 241] on textarea at bounding box center [351, 245] width 672 height 39
type textarea "CONSULTA EM FISIOTERAPIA, 20 SESSOES ARTROSE"
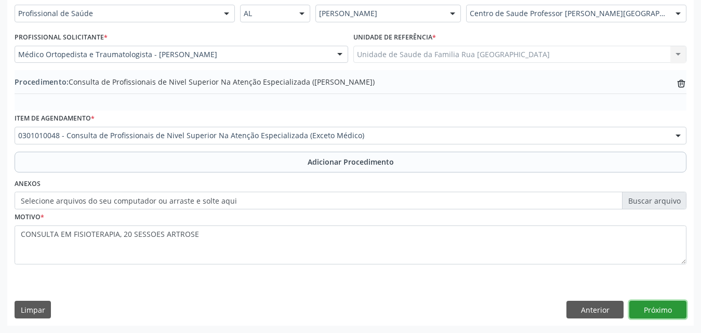
click at [664, 312] on button "Próximo" at bounding box center [657, 310] width 57 height 18
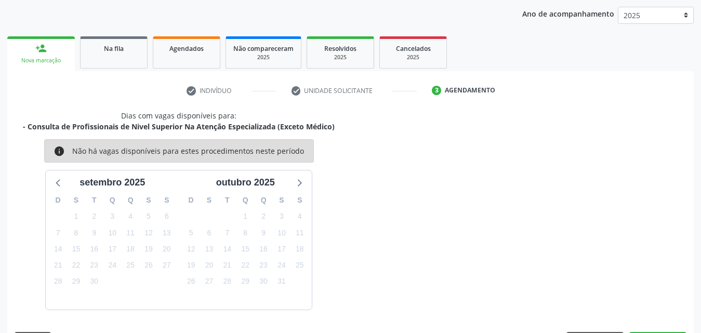
scroll to position [164, 0]
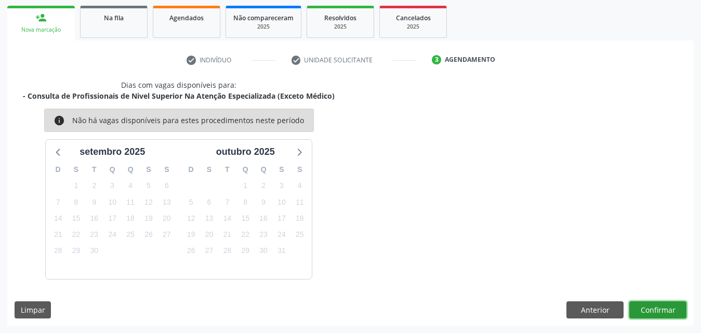
click at [656, 313] on button "Confirmar" at bounding box center [657, 310] width 57 height 18
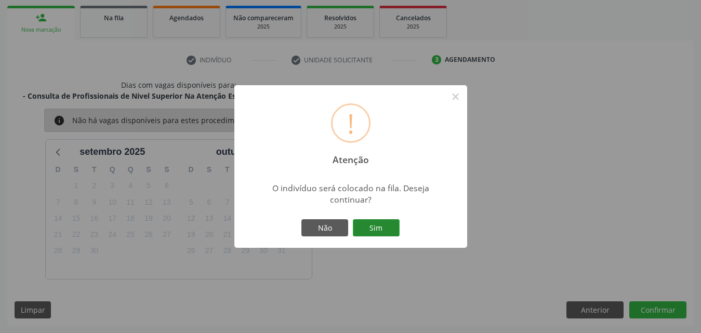
click at [367, 230] on button "Sim" at bounding box center [376, 228] width 47 height 18
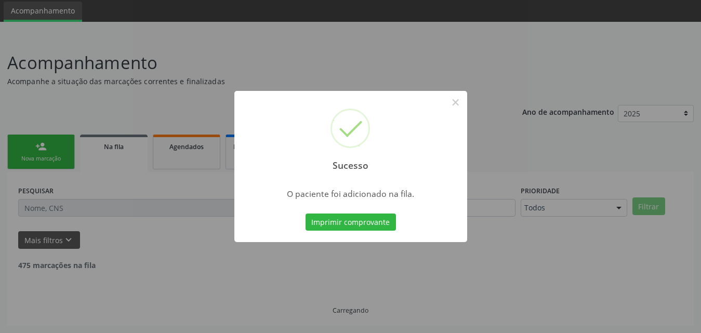
scroll to position [24, 0]
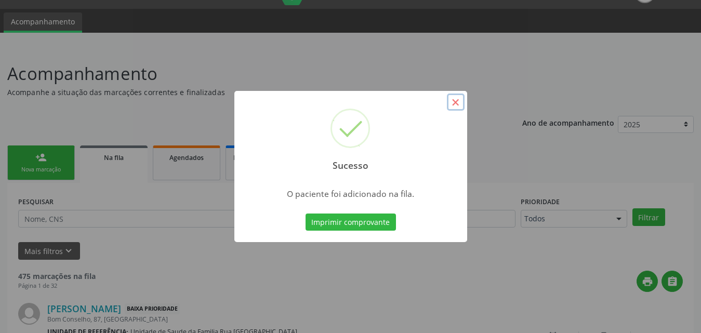
click at [456, 108] on button "×" at bounding box center [456, 103] width 18 height 18
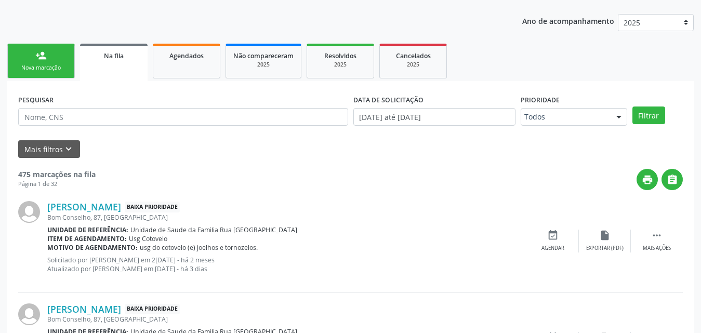
scroll to position [128, 0]
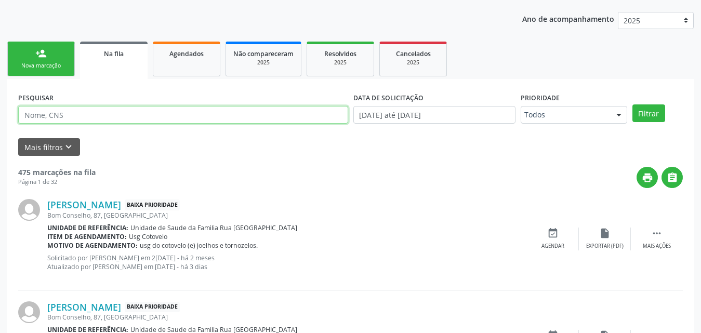
click at [130, 108] on input "text" at bounding box center [183, 115] width 330 height 18
type input "7"
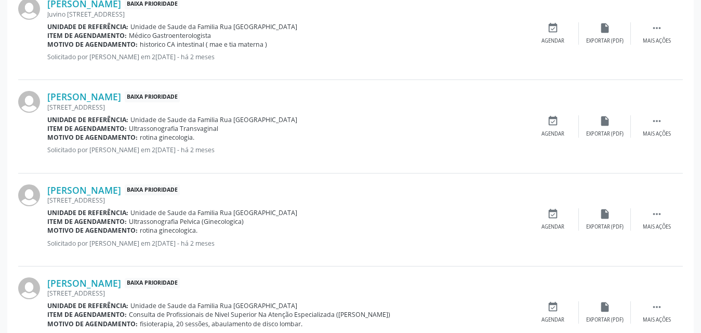
scroll to position [1472, 0]
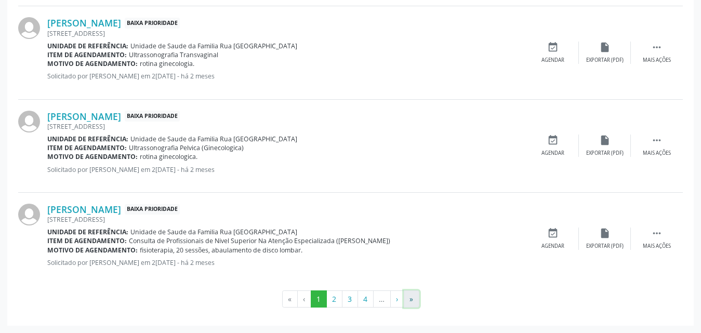
click at [414, 298] on button "»" at bounding box center [412, 299] width 16 height 18
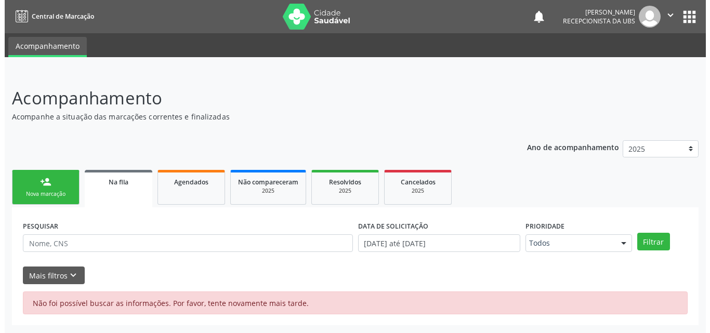
scroll to position [0, 0]
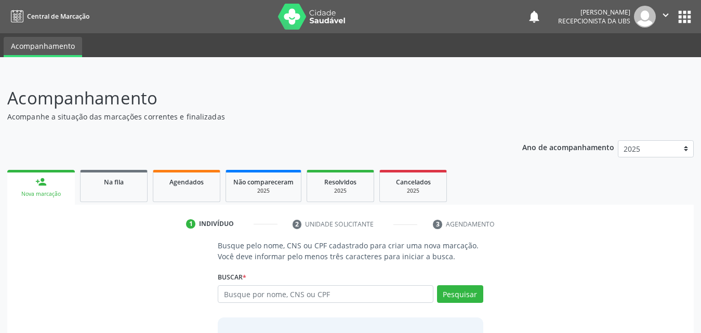
scroll to position [82, 0]
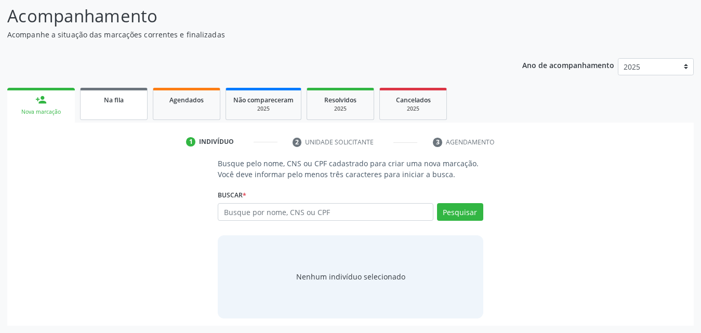
click at [111, 115] on link "Na fila" at bounding box center [114, 104] width 68 height 32
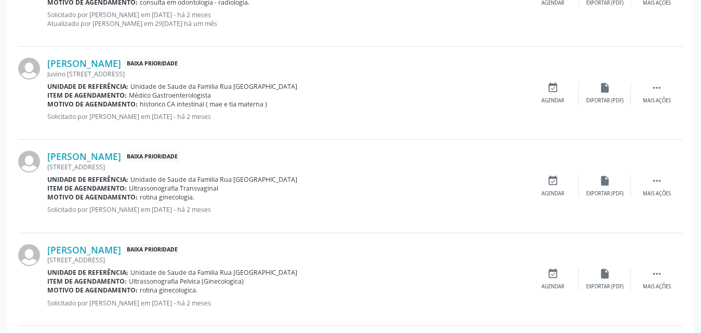
scroll to position [1472, 0]
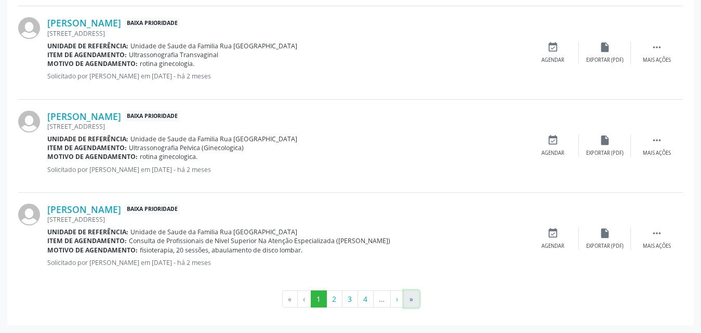
click at [414, 298] on button "»" at bounding box center [412, 299] width 16 height 18
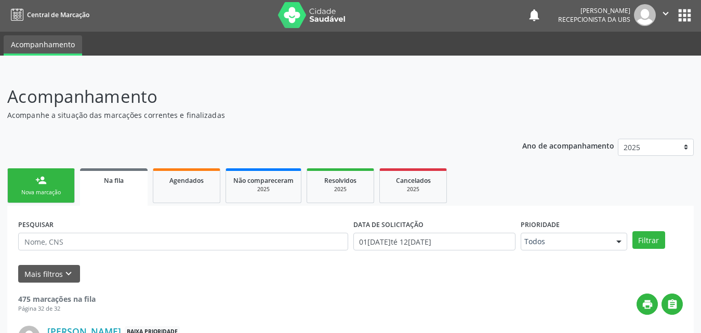
scroll to position [0, 0]
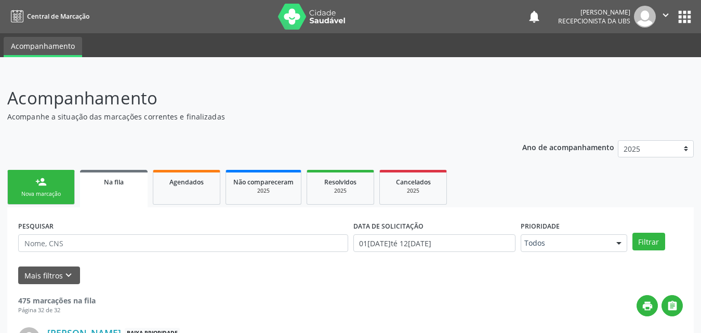
click at [31, 196] on div "Nova marcação" at bounding box center [41, 194] width 52 height 8
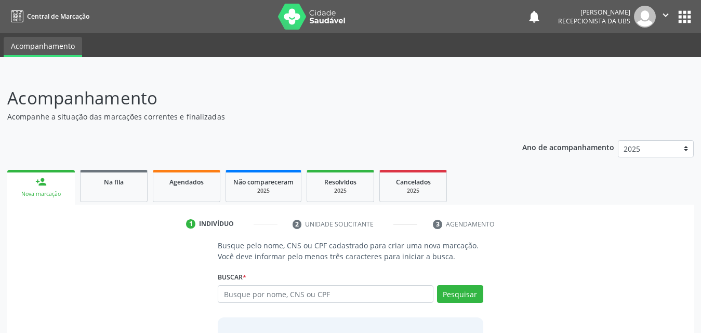
click at [49, 187] on link "person_add Nova marcação" at bounding box center [41, 187] width 68 height 35
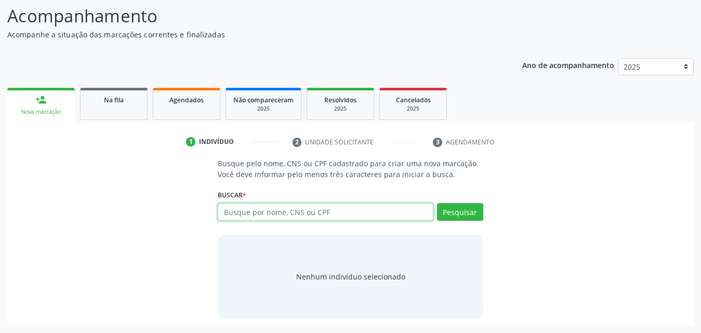
click at [378, 211] on input "text" at bounding box center [326, 212] width 216 height 18
type input "700806918557782"
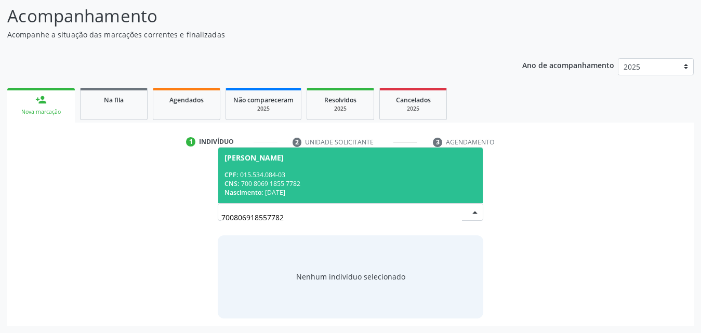
click at [324, 187] on div "CNS: 700 8069 1855 7782" at bounding box center [350, 183] width 252 height 9
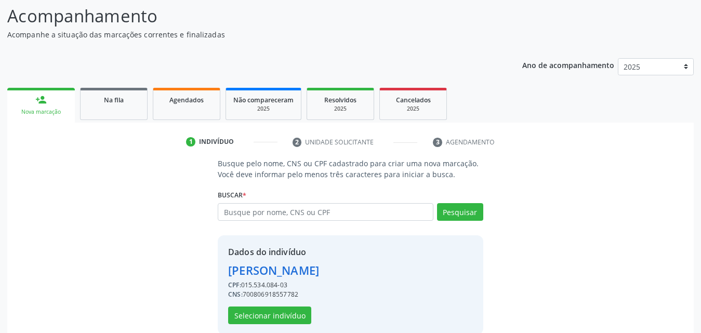
scroll to position [98, 0]
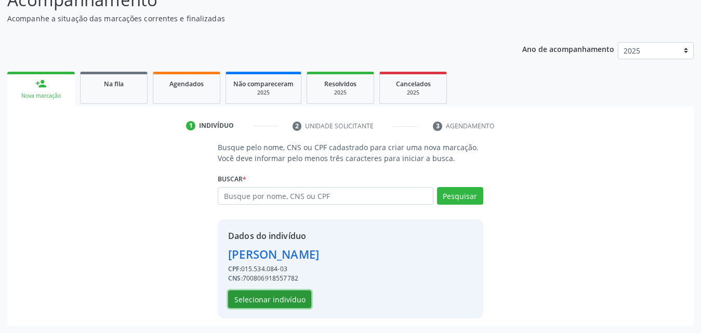
click at [276, 298] on button "Selecionar indivíduo" at bounding box center [269, 299] width 83 height 18
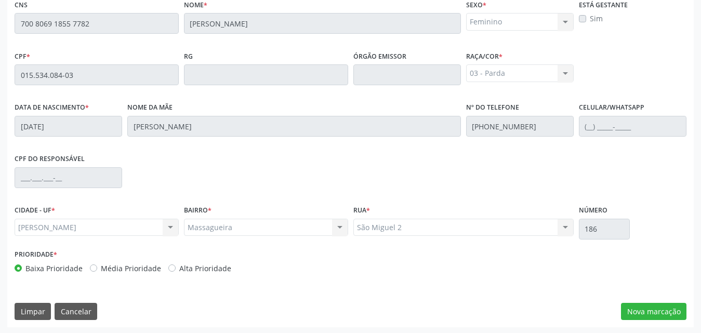
scroll to position [275, 0]
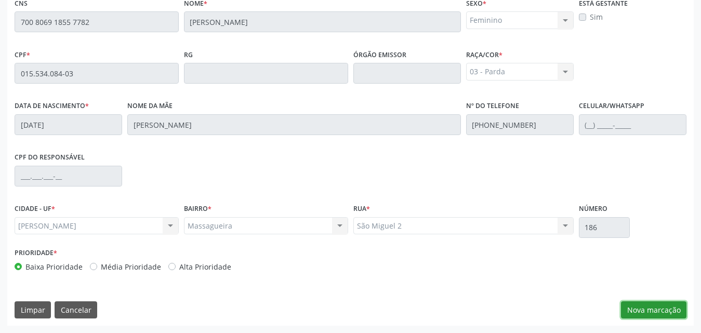
click at [643, 313] on button "Nova marcação" at bounding box center [653, 310] width 65 height 18
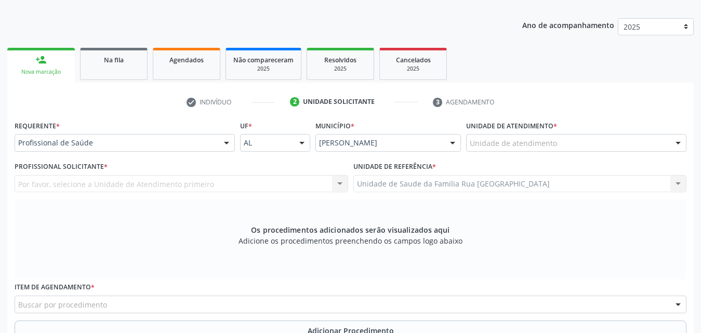
scroll to position [119, 0]
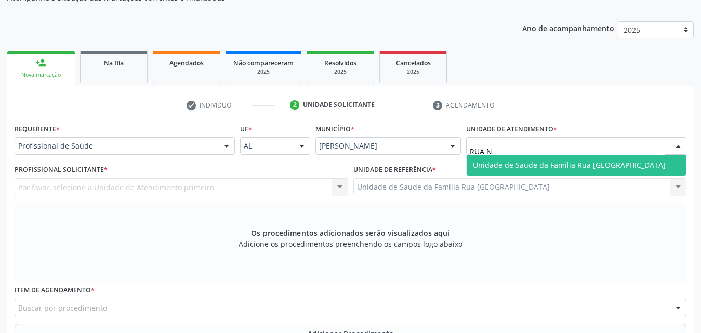
type input "RUA NO"
click at [571, 173] on span "Unidade de Saude da Familia Rua [GEOGRAPHIC_DATA]" at bounding box center [576, 165] width 219 height 21
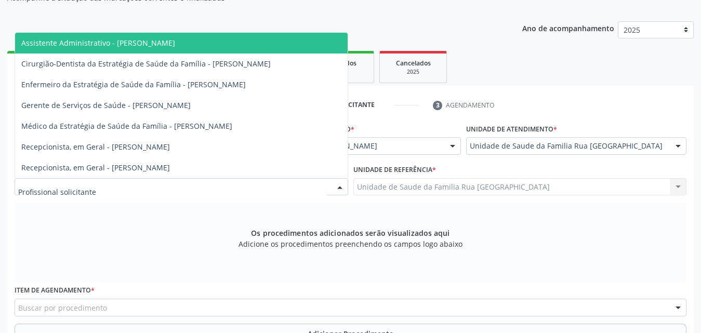
click at [145, 185] on div at bounding box center [182, 187] width 334 height 18
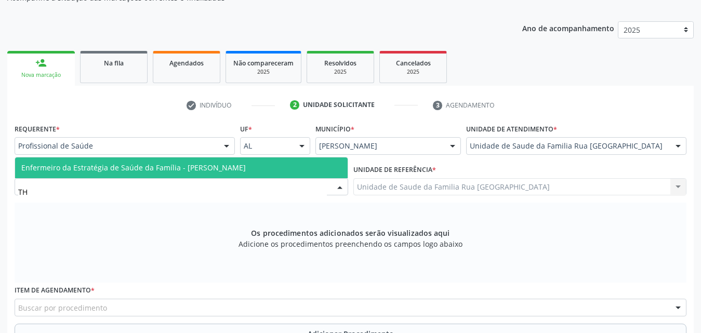
type input "THA"
click at [151, 174] on span "Enfermeiro da Estratégia de Saúde da Família - [PERSON_NAME]" at bounding box center [181, 167] width 333 height 21
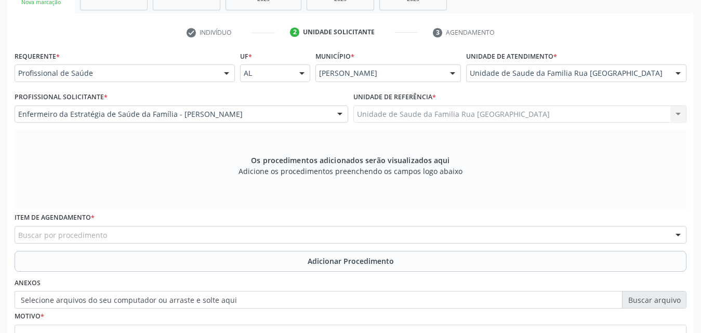
scroll to position [291, 0]
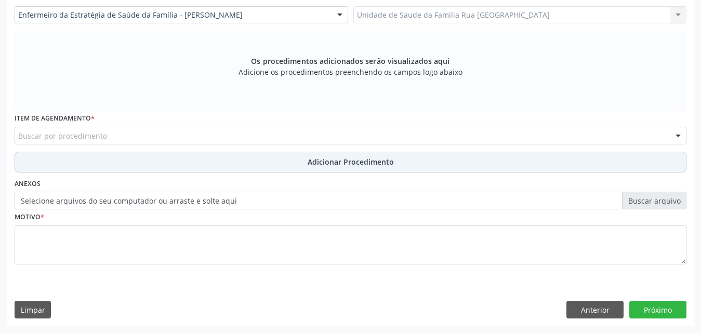
click at [202, 157] on button "Adicionar Procedimento" at bounding box center [351, 162] width 672 height 21
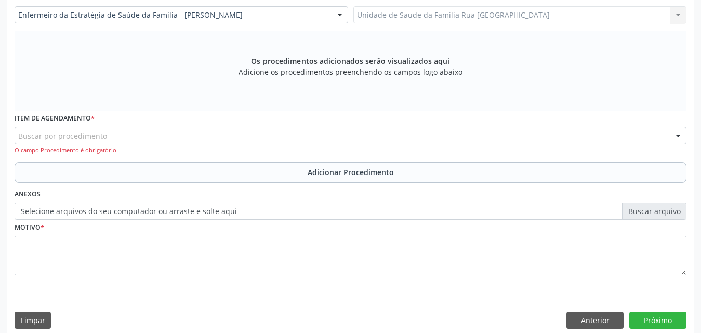
click at [193, 133] on div "Buscar por procedimento" at bounding box center [351, 136] width 672 height 18
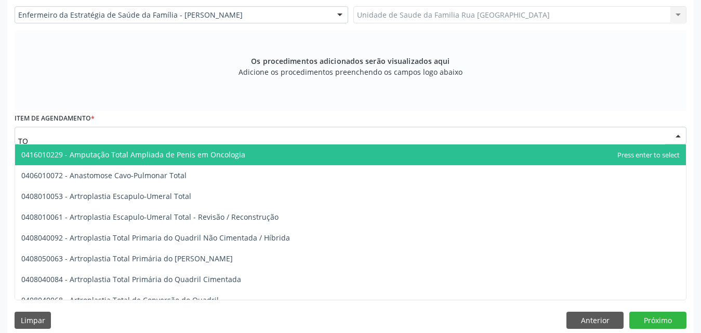
type input "T"
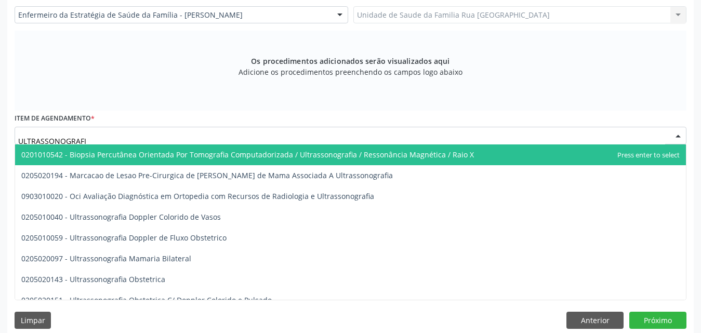
type input "ULTRASSONOGRAFIA"
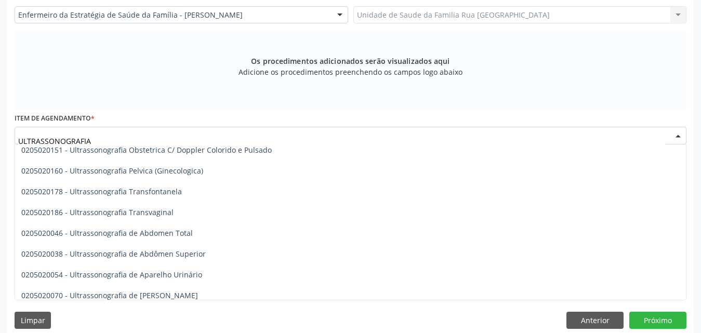
scroll to position [156, 0]
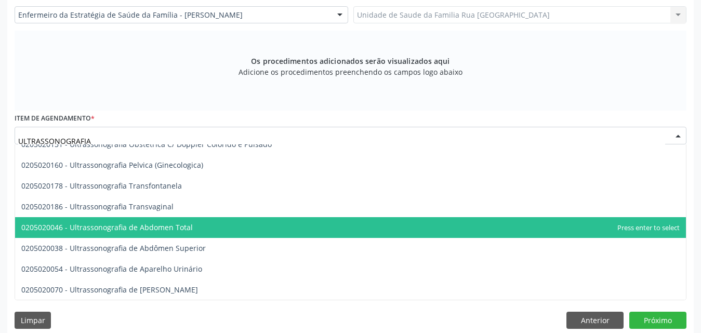
click at [183, 230] on span "0205020046 - Ultrassonografia de Abdomen Total" at bounding box center [106, 227] width 171 height 10
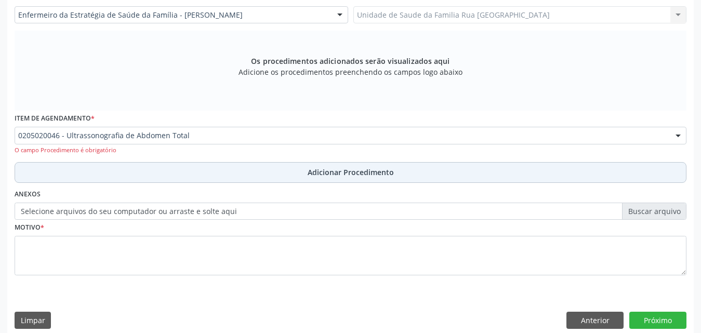
click at [369, 174] on span "Adicionar Procedimento" at bounding box center [351, 172] width 86 height 11
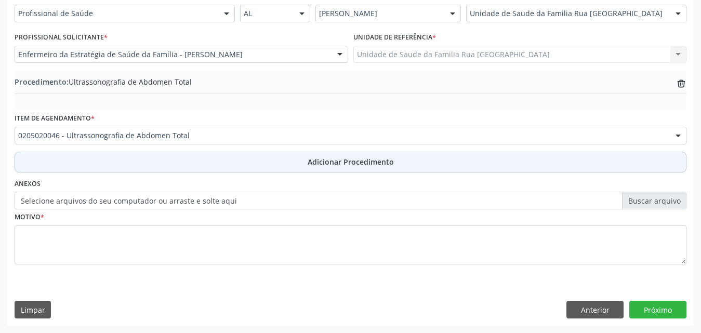
scroll to position [251, 0]
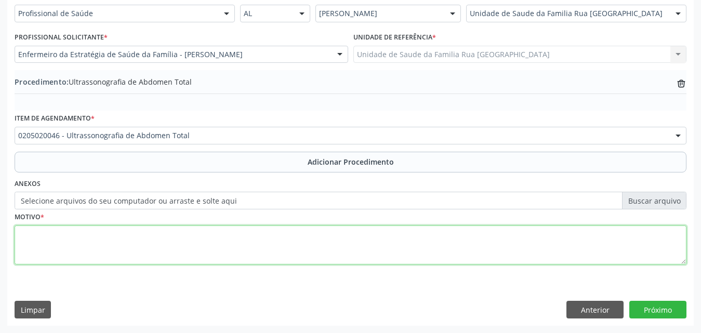
click at [132, 247] on textarea at bounding box center [351, 245] width 672 height 39
type textarea "ACOMPANHAMENTO DE CISTOS PANCREAS E RINS"
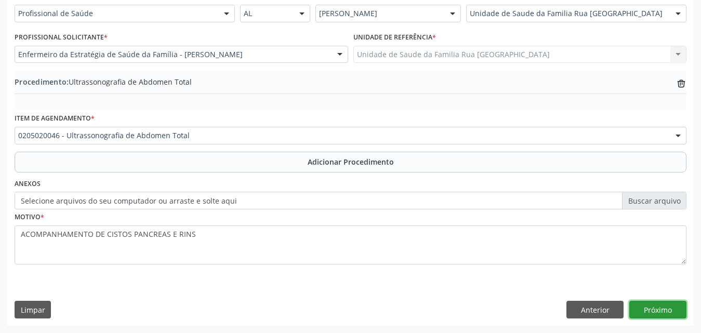
click at [664, 310] on button "Próximo" at bounding box center [657, 310] width 57 height 18
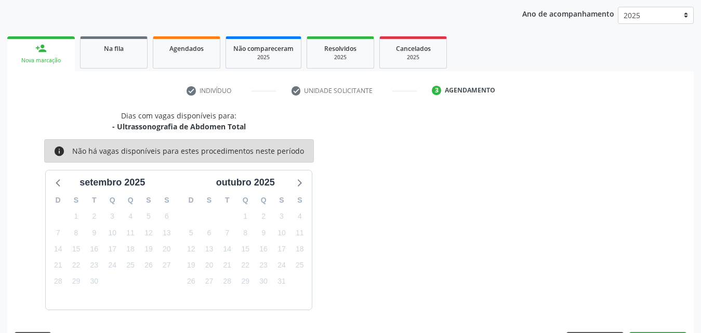
scroll to position [164, 0]
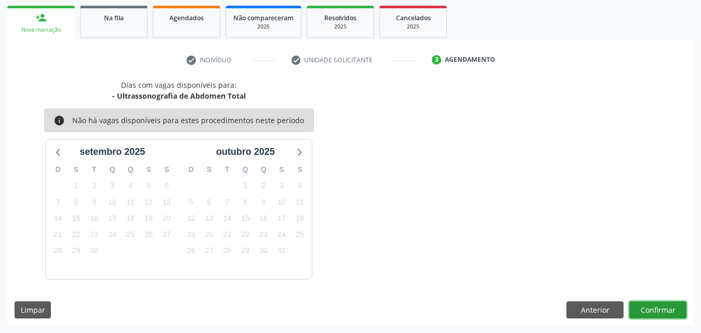
click at [644, 306] on button "Confirmar" at bounding box center [657, 310] width 57 height 18
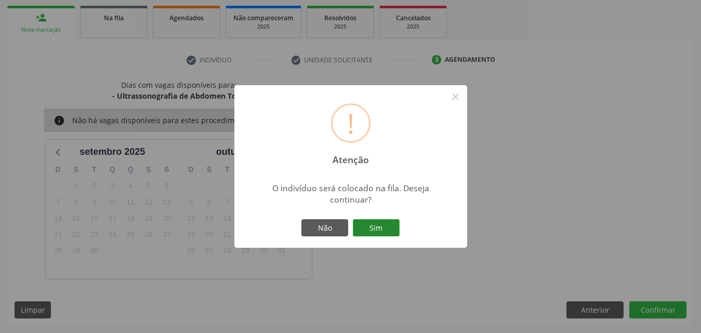
click at [387, 229] on button "Sim" at bounding box center [376, 228] width 47 height 18
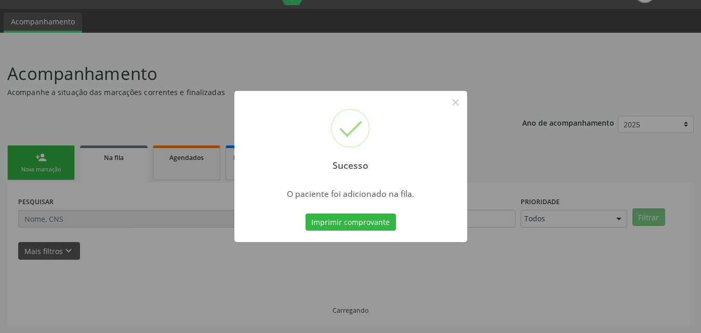
scroll to position [24, 0]
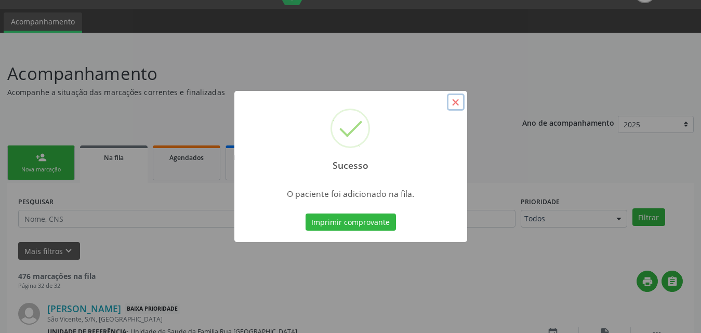
click at [457, 104] on button "×" at bounding box center [456, 103] width 18 height 18
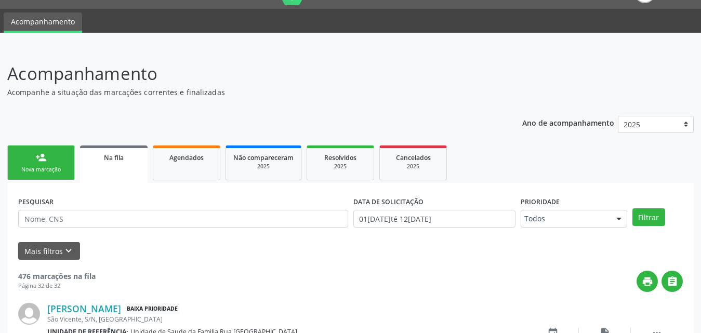
click at [69, 169] on link "person_add Nova marcação" at bounding box center [41, 162] width 68 height 35
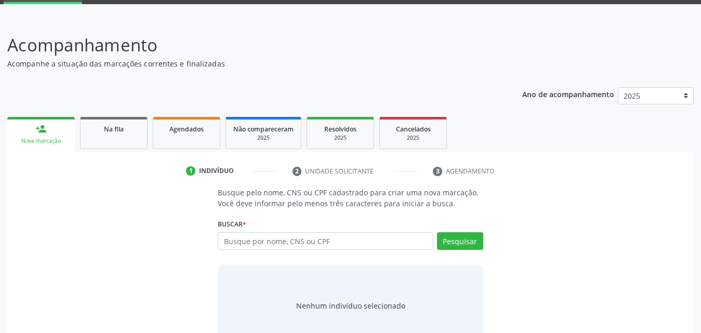
scroll to position [82, 0]
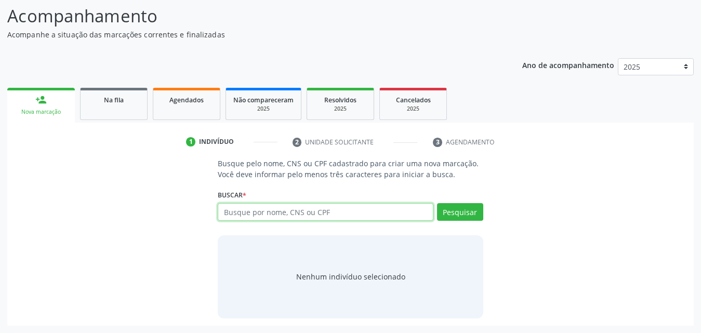
click at [366, 208] on input "text" at bounding box center [326, 212] width 216 height 18
type input "700008035223504"
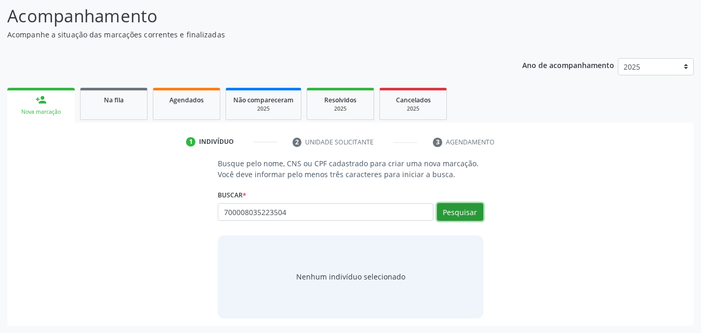
click at [454, 213] on button "Pesquisar" at bounding box center [460, 212] width 46 height 18
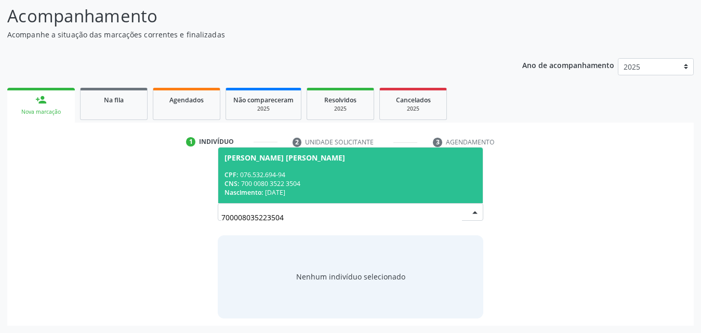
click at [288, 181] on div "CNS: 700 0080 3522 3504" at bounding box center [350, 183] width 252 height 9
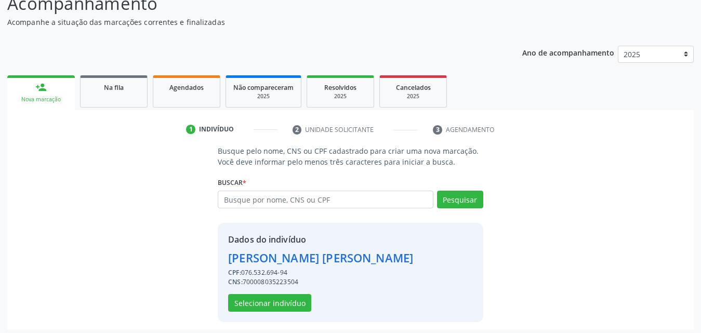
scroll to position [98, 0]
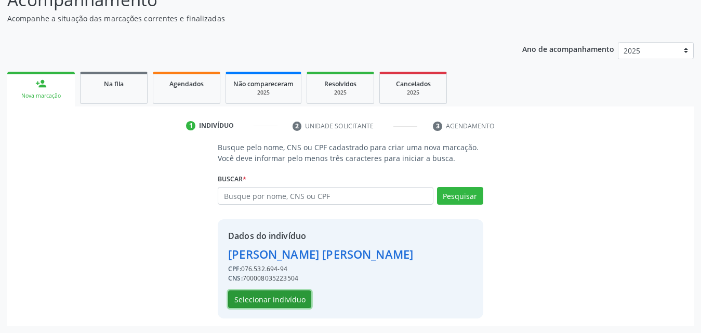
click at [272, 295] on button "Selecionar indivíduo" at bounding box center [269, 299] width 83 height 18
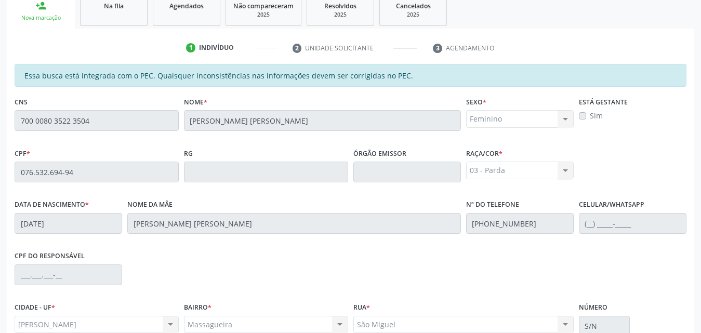
scroll to position [275, 0]
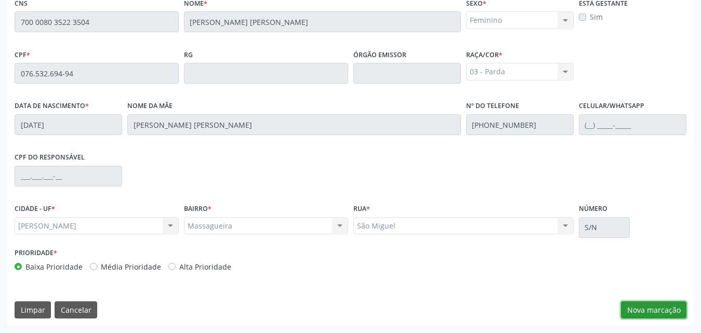
click at [657, 314] on button "Nova marcação" at bounding box center [653, 310] width 65 height 18
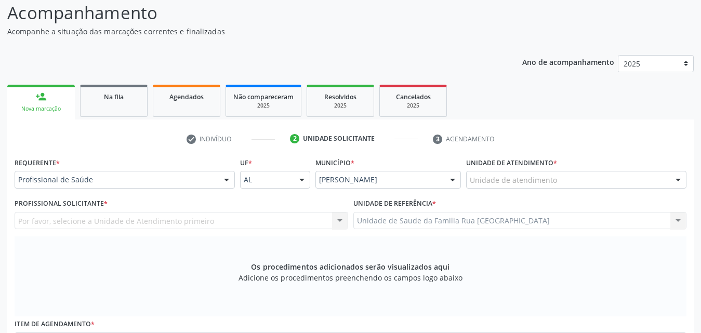
scroll to position [67, 0]
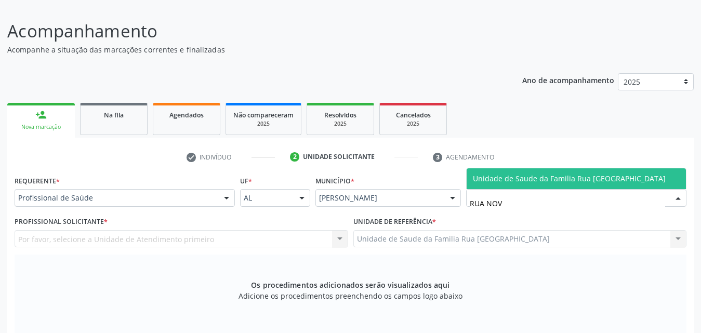
type input "RUA NOVA"
click at [576, 179] on span "Unidade de Saude da Familia Rua [GEOGRAPHIC_DATA]" at bounding box center [569, 179] width 193 height 10
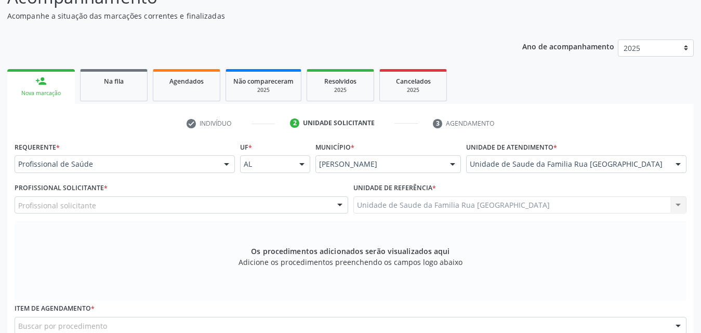
scroll to position [119, 0]
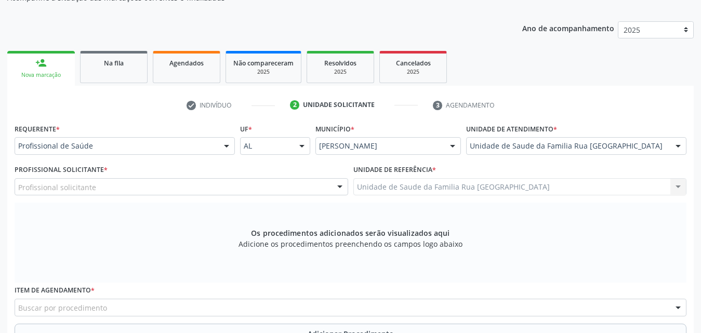
click at [164, 192] on div "Profissional solicitante" at bounding box center [182, 187] width 334 height 18
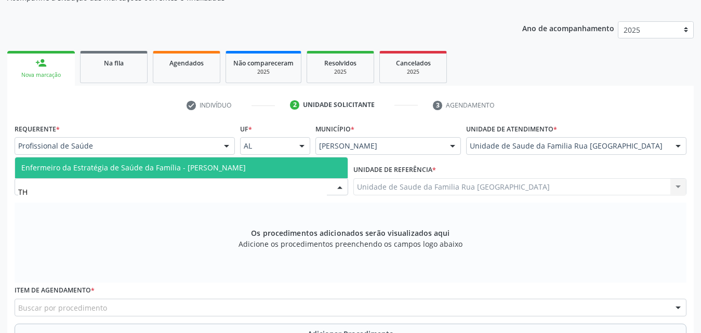
type input "THA"
click at [163, 170] on span "Enfermeiro da Estratégia de Saúde da Família - Thayslane Silva Cavalcante" at bounding box center [133, 168] width 224 height 10
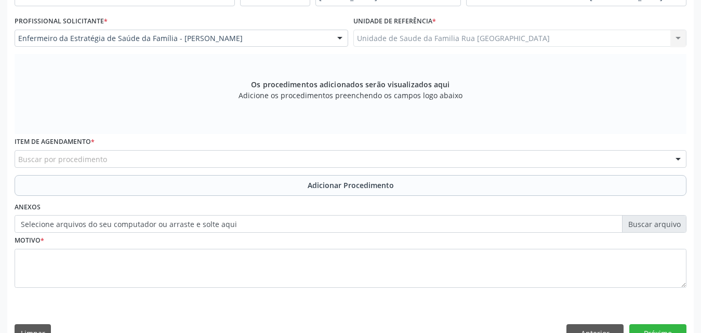
scroll to position [291, 0]
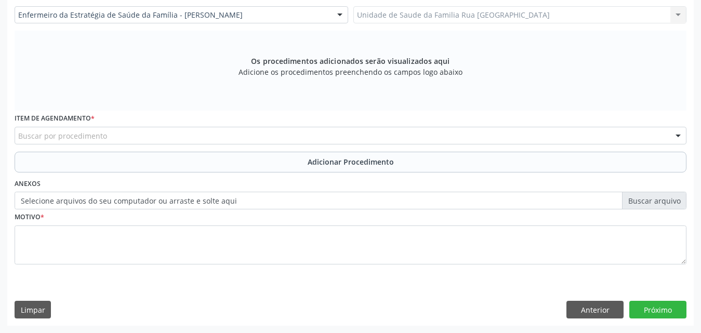
click at [220, 137] on div "Buscar por procedimento" at bounding box center [351, 136] width 672 height 18
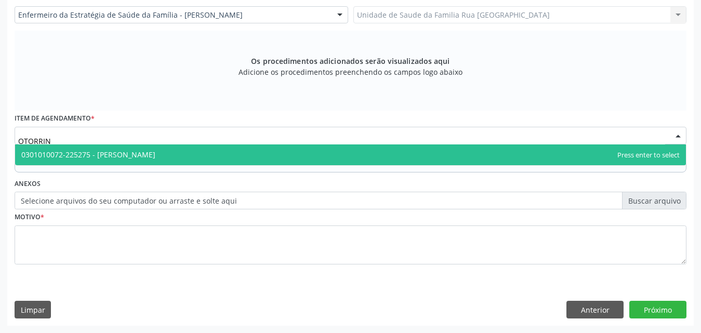
type input "OTORRINO"
click at [206, 160] on span "0301010072-225275 - Médico Otorrinolaringologista" at bounding box center [350, 154] width 671 height 21
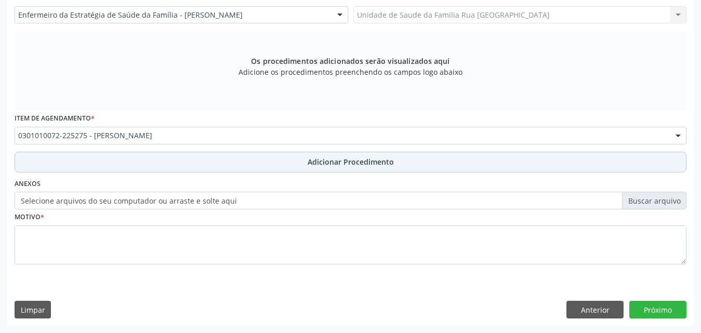
click at [357, 163] on span "Adicionar Procedimento" at bounding box center [351, 161] width 86 height 11
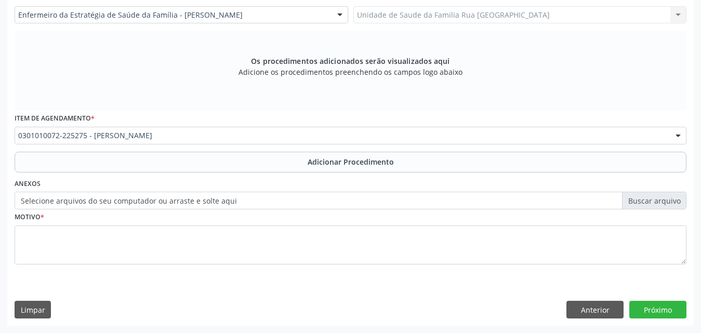
scroll to position [251, 0]
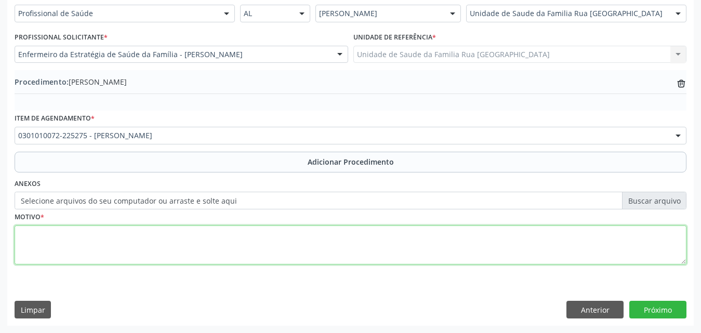
click at [141, 242] on textarea at bounding box center [351, 245] width 672 height 39
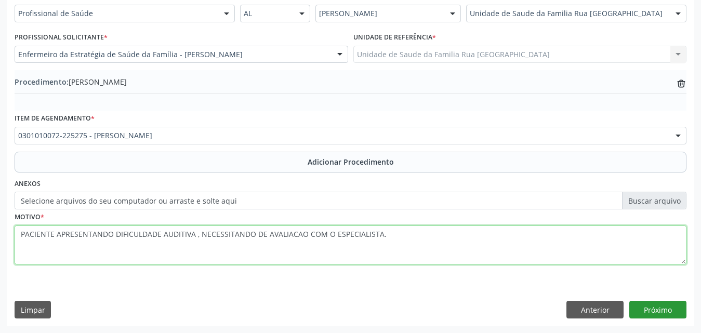
type textarea "PACIENTE APRESENTANDO DIFICULDADE AUDITIVA , NECESSITANDO DE AVALIACAO COM O ES…"
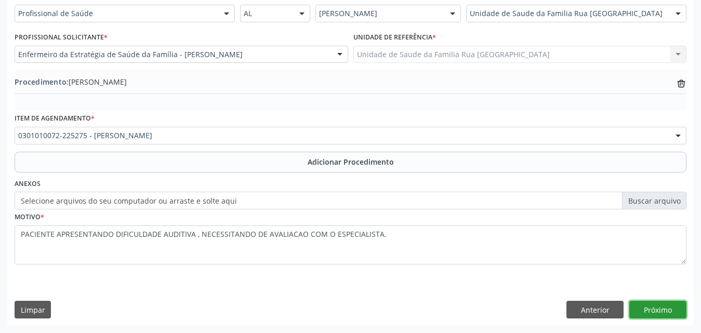
click at [656, 303] on button "Próximo" at bounding box center [657, 310] width 57 height 18
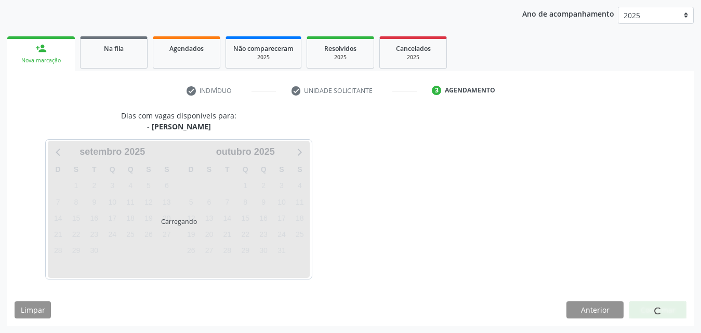
scroll to position [164, 0]
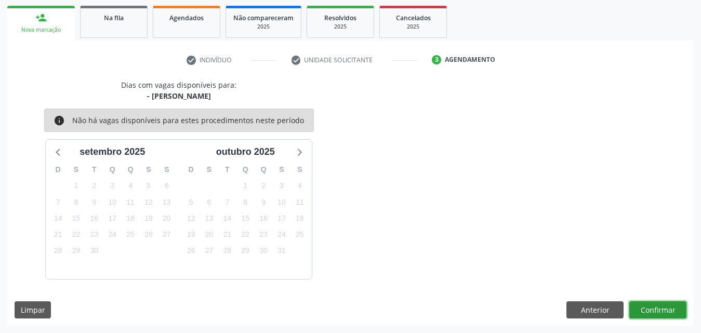
click at [659, 312] on button "Confirmar" at bounding box center [657, 310] width 57 height 18
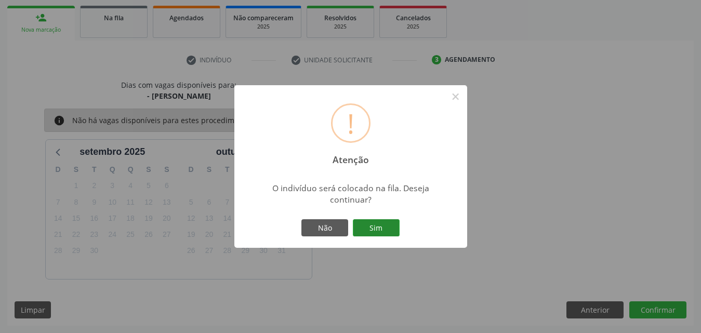
click at [390, 228] on button "Sim" at bounding box center [376, 228] width 47 height 18
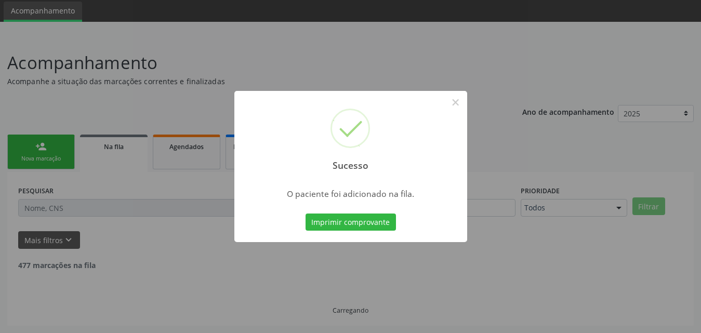
scroll to position [24, 0]
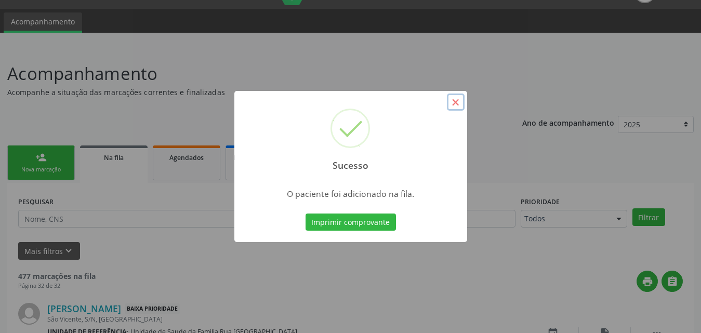
click at [457, 102] on button "×" at bounding box center [456, 103] width 18 height 18
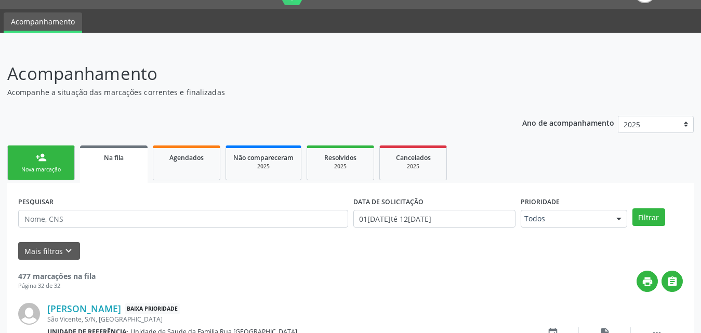
click at [54, 165] on link "person_add Nova marcação" at bounding box center [41, 162] width 68 height 35
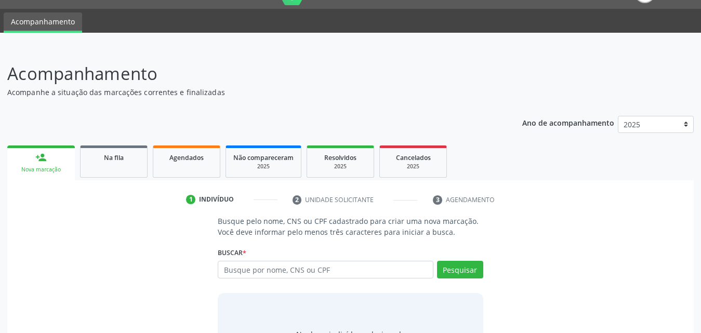
click at [52, 168] on div "Nova marcação" at bounding box center [41, 170] width 53 height 8
click at [379, 268] on input "text" at bounding box center [326, 270] width 216 height 18
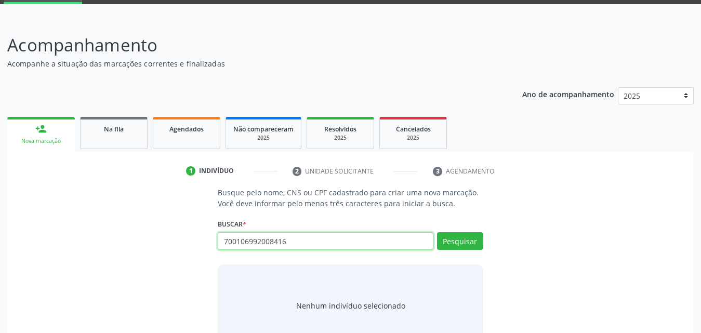
scroll to position [82, 0]
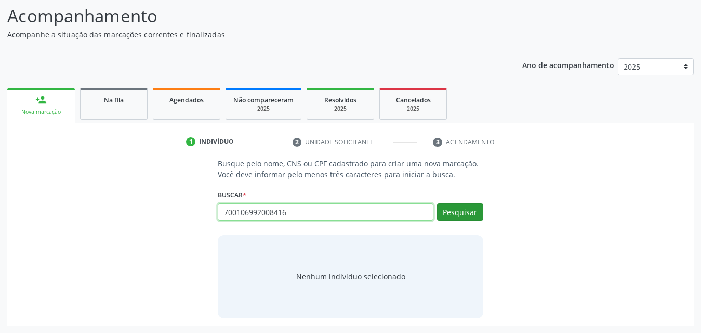
type input "700106992008416"
click at [457, 213] on button "Pesquisar" at bounding box center [460, 212] width 46 height 18
type input "700106992008416"
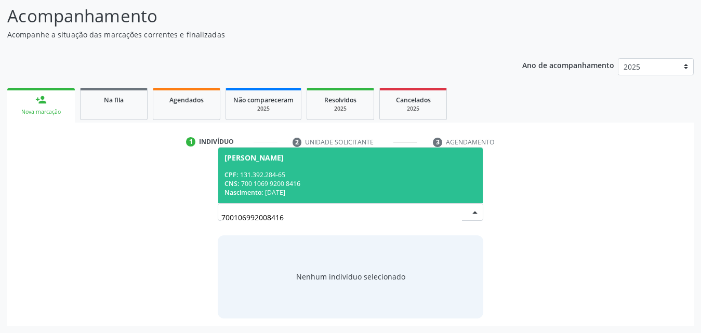
click at [280, 179] on div "CNS: 700 1069 9200 8416" at bounding box center [350, 183] width 252 height 9
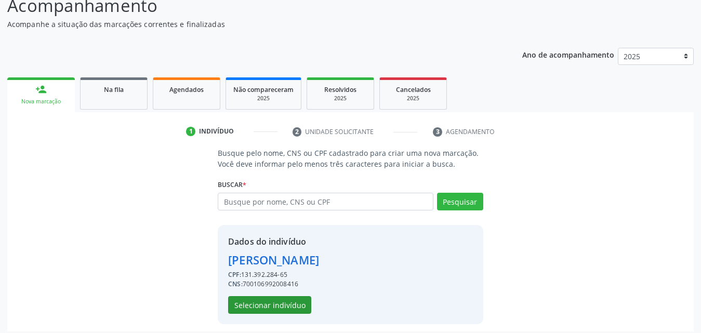
scroll to position [98, 0]
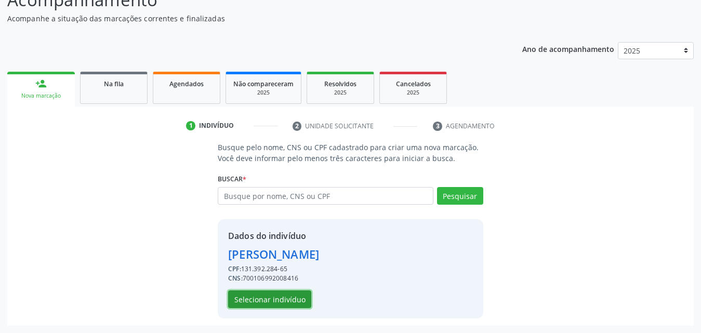
click at [261, 300] on button "Selecionar indivíduo" at bounding box center [269, 299] width 83 height 18
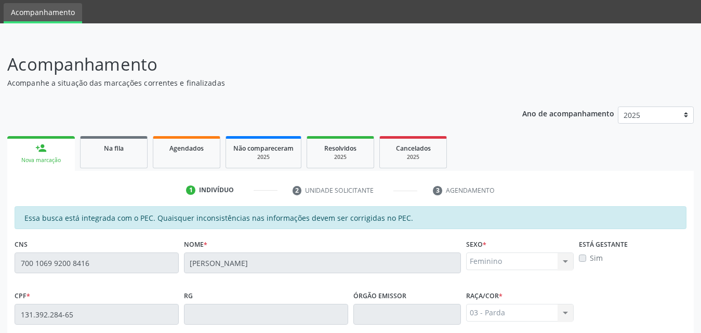
scroll to position [0, 0]
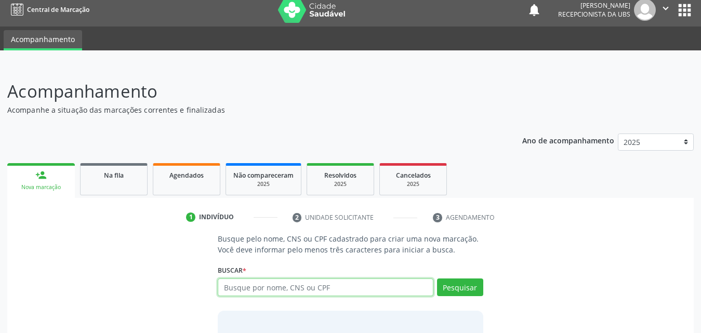
scroll to position [82, 0]
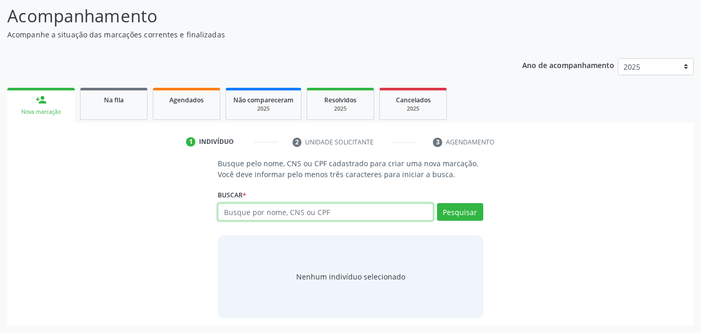
click at [360, 210] on input "text" at bounding box center [326, 212] width 216 height 18
type input "700106992008416"
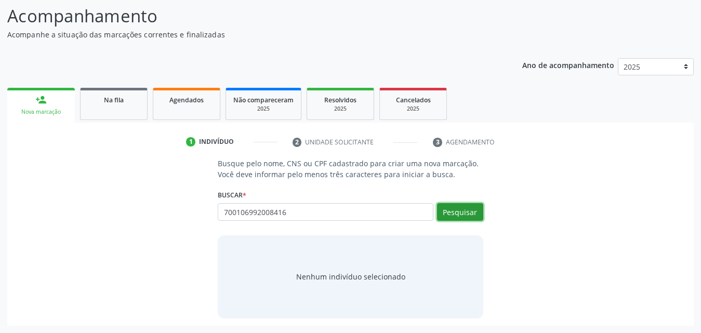
click at [466, 215] on button "Pesquisar" at bounding box center [460, 212] width 46 height 18
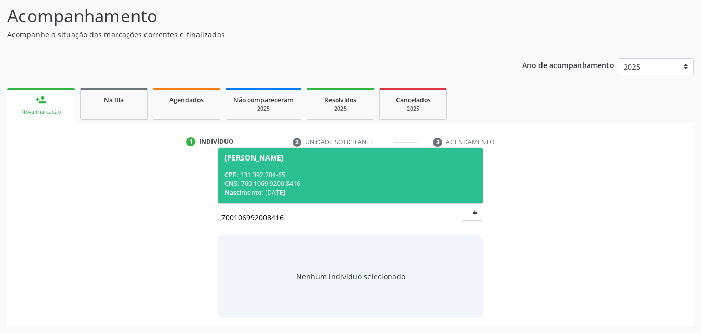
click at [272, 177] on div "CPF: 131.392.284-65" at bounding box center [350, 174] width 252 height 9
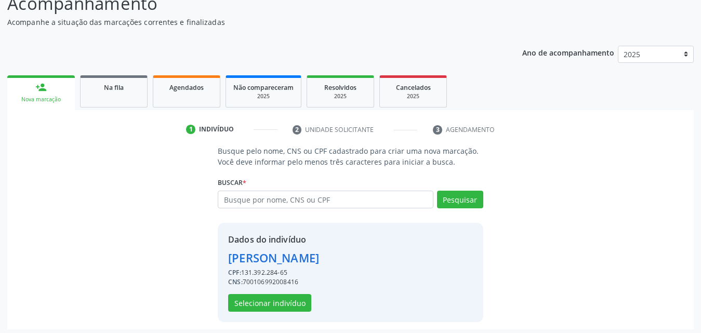
scroll to position [98, 0]
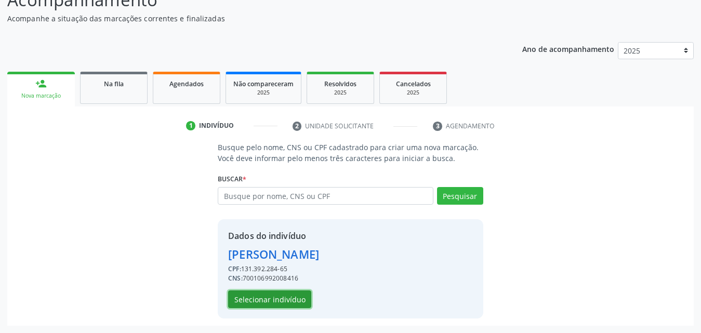
click at [274, 302] on button "Selecionar indivíduo" at bounding box center [269, 299] width 83 height 18
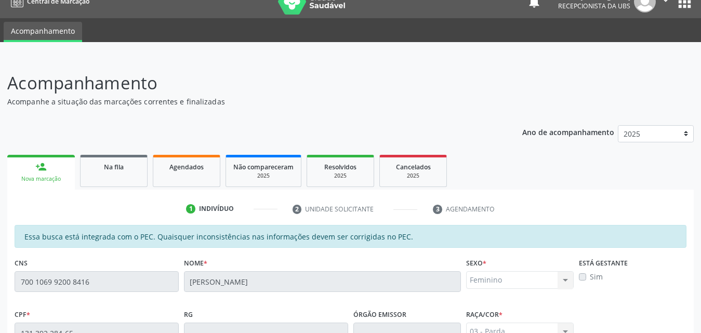
scroll to position [0, 0]
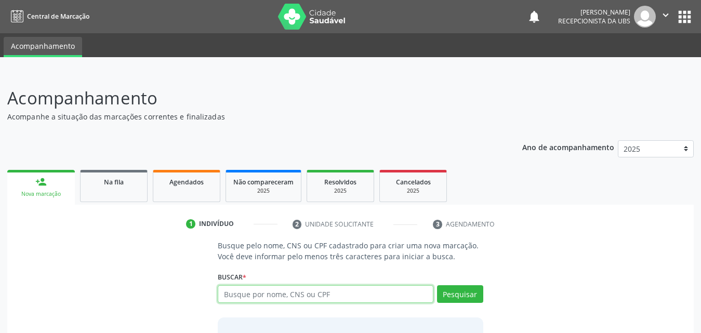
click at [324, 292] on input "text" at bounding box center [326, 294] width 216 height 18
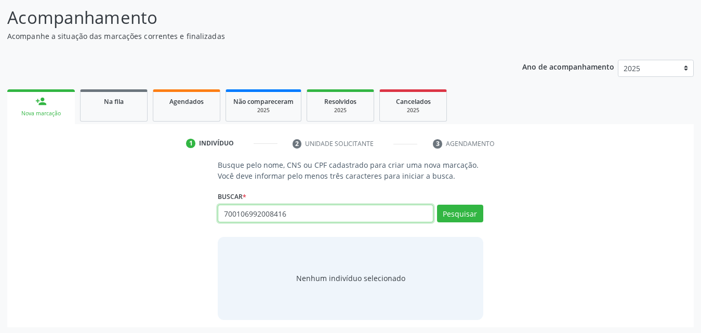
scroll to position [82, 0]
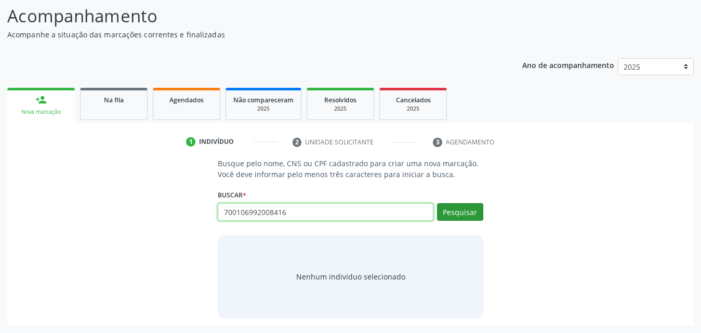
type input "700106992008416"
click at [464, 220] on button "Pesquisar" at bounding box center [460, 212] width 46 height 18
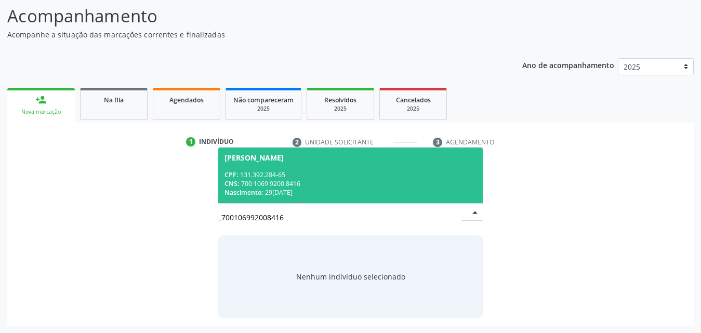
click at [307, 186] on div "CNS: 700 1069 9200 8416" at bounding box center [350, 183] width 252 height 9
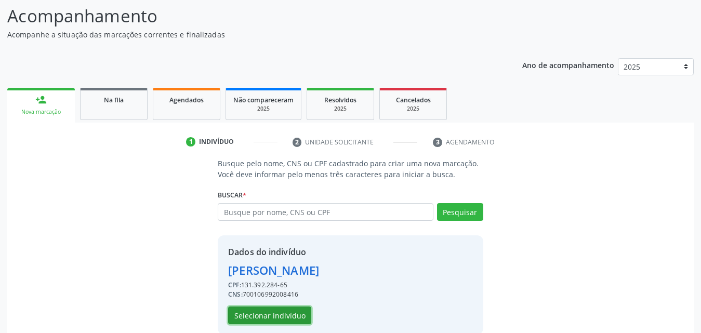
click at [260, 322] on button "Selecionar indivíduo" at bounding box center [269, 316] width 83 height 18
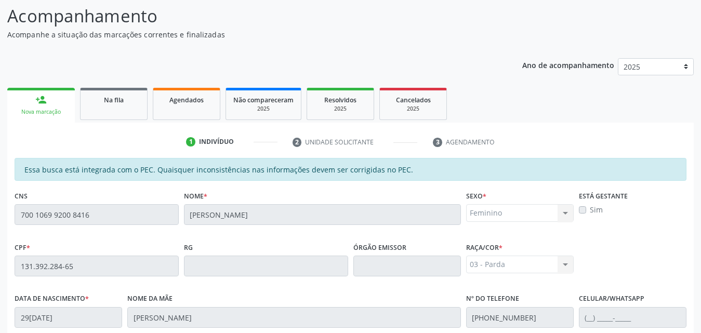
scroll to position [275, 0]
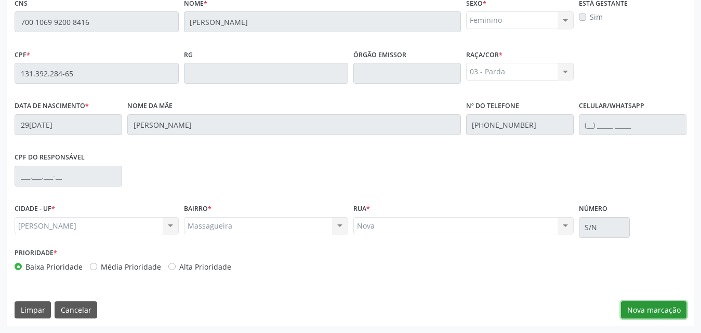
click at [644, 305] on button "Nova marcação" at bounding box center [653, 310] width 65 height 18
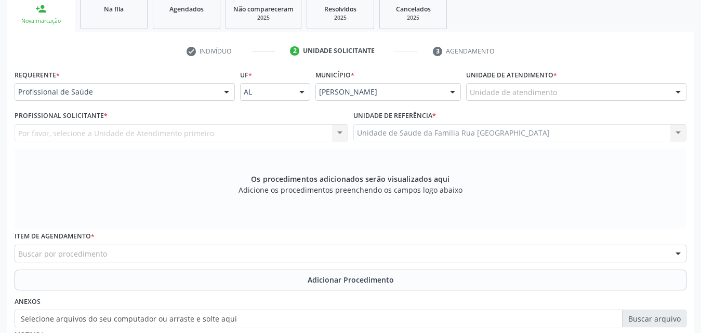
scroll to position [171, 0]
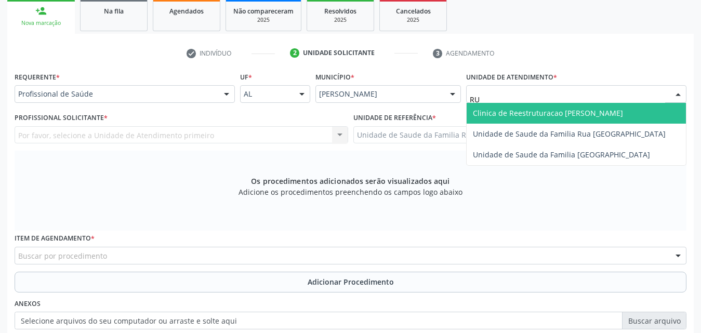
type input "RUA"
click at [629, 115] on span "Unidade de Saude da Familia Rua [GEOGRAPHIC_DATA]" at bounding box center [569, 113] width 193 height 10
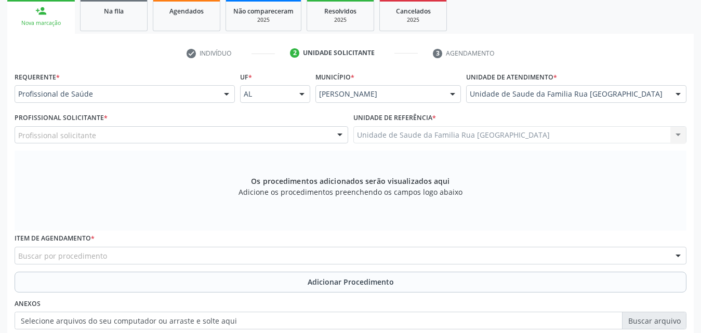
click at [170, 140] on div "Profissional solicitante" at bounding box center [182, 135] width 334 height 18
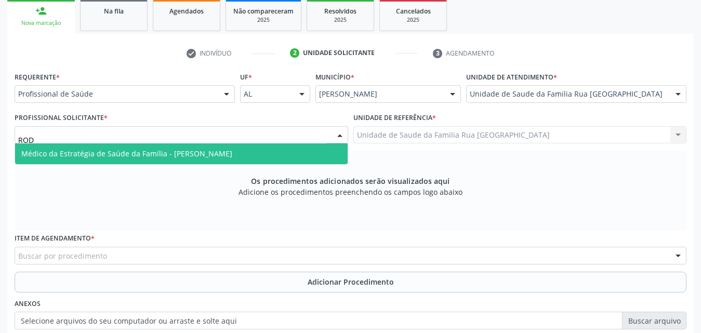
type input "RODR"
click at [171, 150] on span "Médico da Estratégia de Saúde da Família - [PERSON_NAME]" at bounding box center [126, 154] width 211 height 10
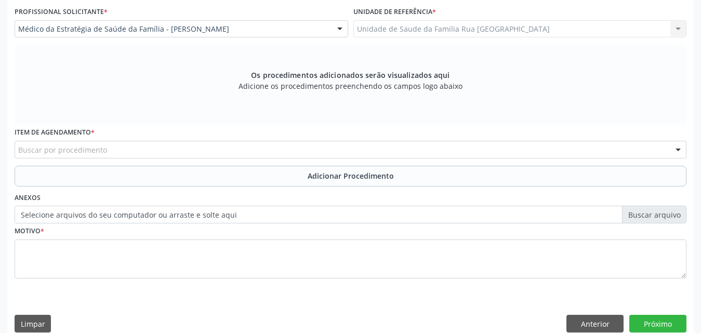
scroll to position [291, 0]
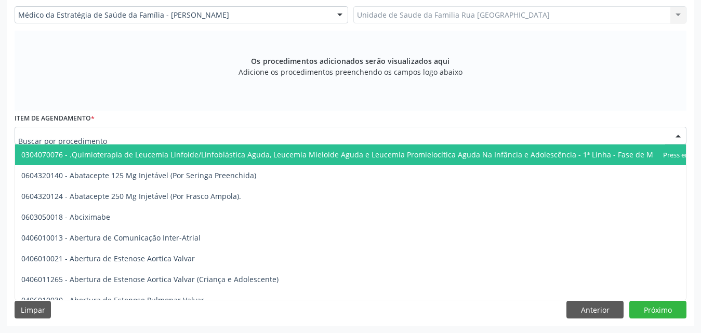
click at [165, 137] on div at bounding box center [351, 136] width 672 height 18
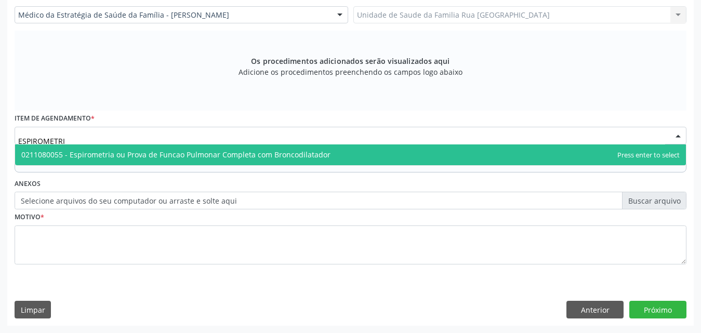
type input "ESPIROMETRIA"
click at [186, 154] on span "0211080055 - Espirometria ou Prova de Funcao Pulmonar Completa com Broncodilata…" at bounding box center [175, 155] width 309 height 10
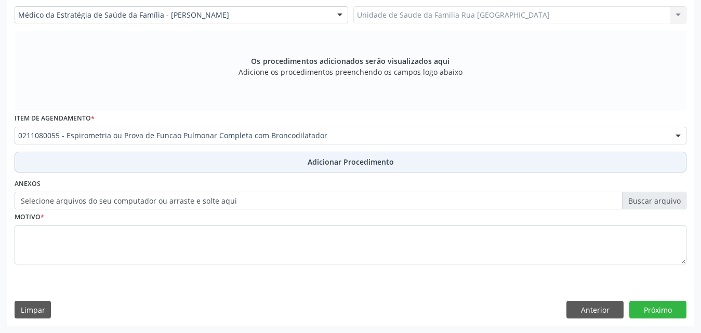
click at [335, 157] on span "Adicionar Procedimento" at bounding box center [351, 161] width 86 height 11
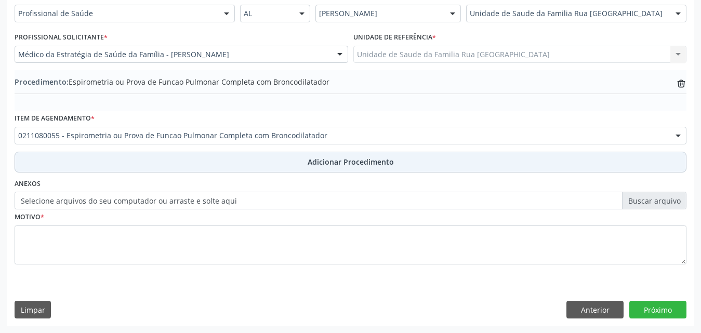
scroll to position [251, 0]
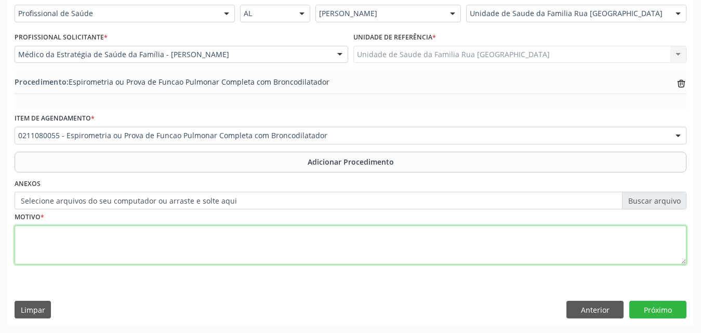
click at [163, 247] on textarea at bounding box center [351, 245] width 672 height 39
type textarea "DISPNEIA A/E"
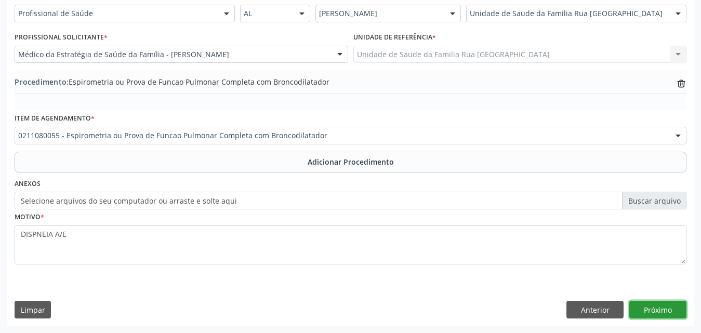
click at [653, 315] on button "Próximo" at bounding box center [657, 310] width 57 height 18
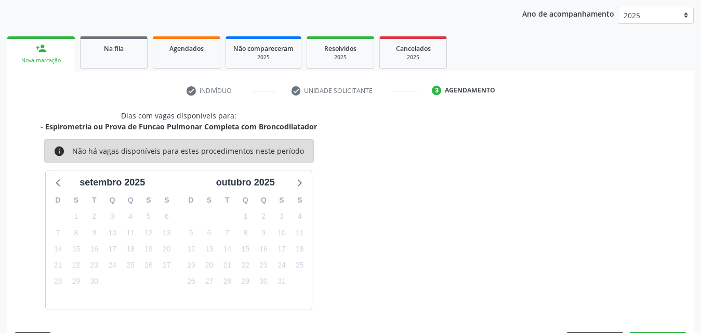
scroll to position [164, 0]
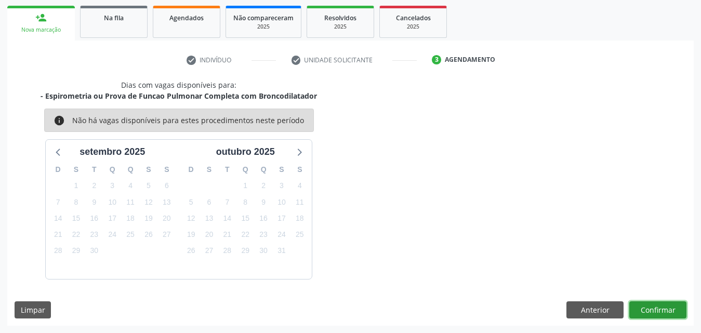
click at [651, 311] on button "Confirmar" at bounding box center [657, 310] width 57 height 18
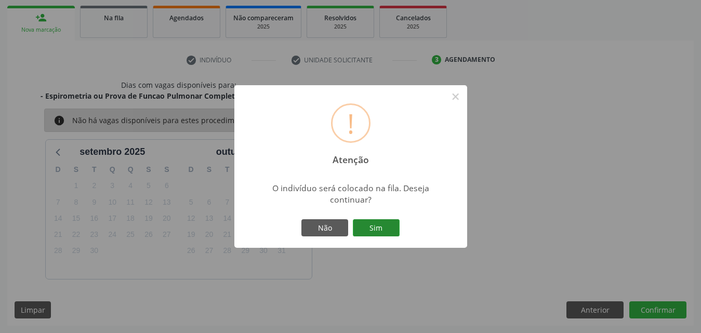
click at [387, 231] on button "Sim" at bounding box center [376, 228] width 47 height 18
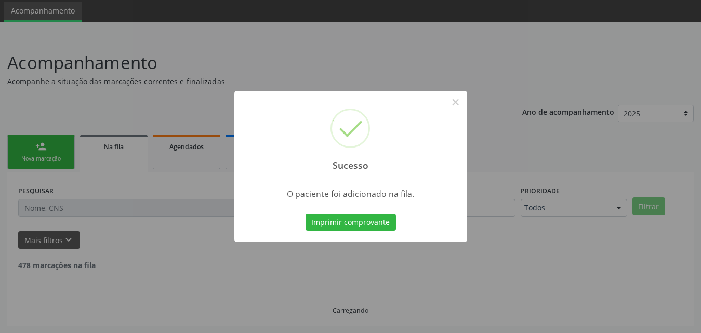
scroll to position [24, 0]
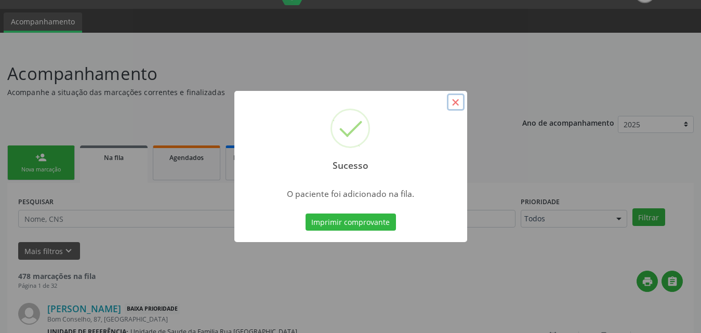
click at [457, 99] on button "×" at bounding box center [456, 103] width 18 height 18
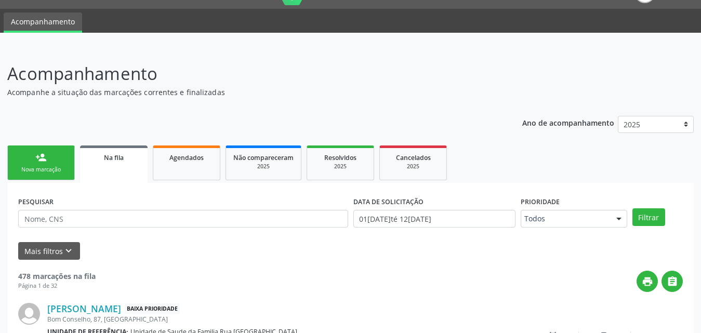
click at [60, 170] on div "Nova marcação" at bounding box center [41, 170] width 52 height 8
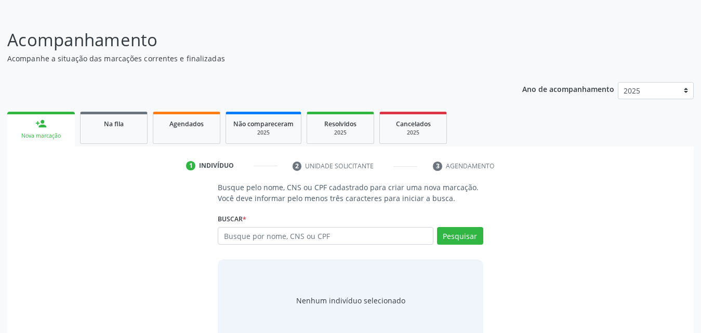
scroll to position [76, 0]
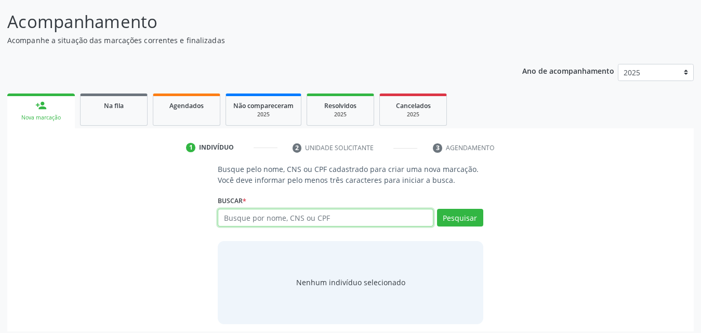
click at [362, 214] on input "text" at bounding box center [326, 218] width 216 height 18
type input "702707626102260"
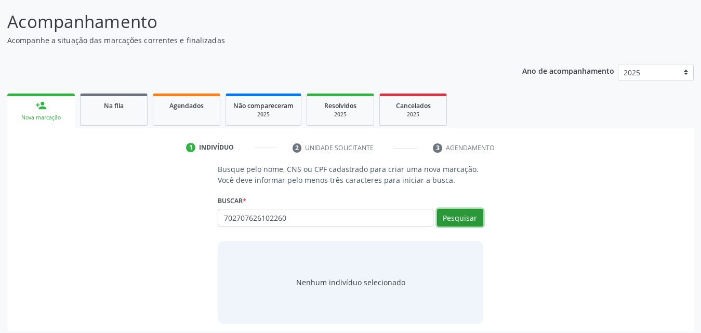
click at [450, 221] on button "Pesquisar" at bounding box center [460, 218] width 46 height 18
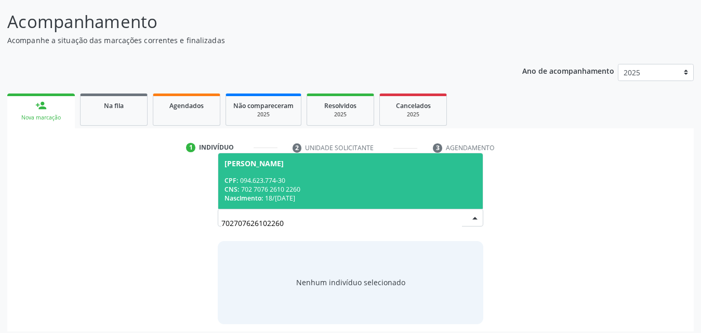
click at [235, 193] on span "CNS:" at bounding box center [231, 189] width 15 height 9
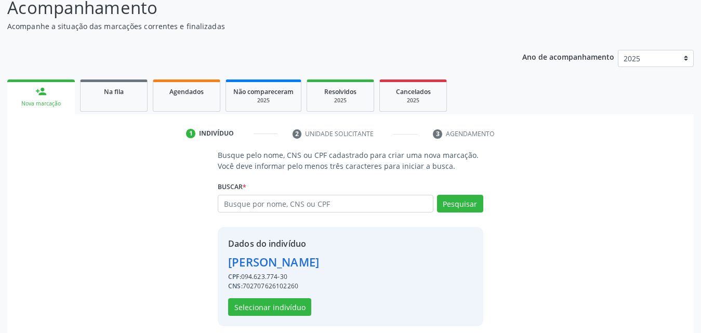
scroll to position [98, 0]
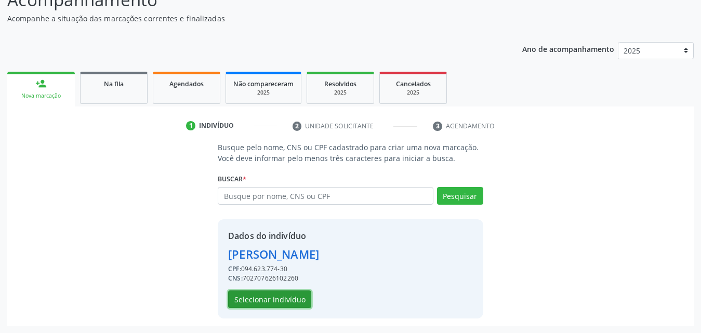
click at [286, 299] on button "Selecionar indivíduo" at bounding box center [269, 299] width 83 height 18
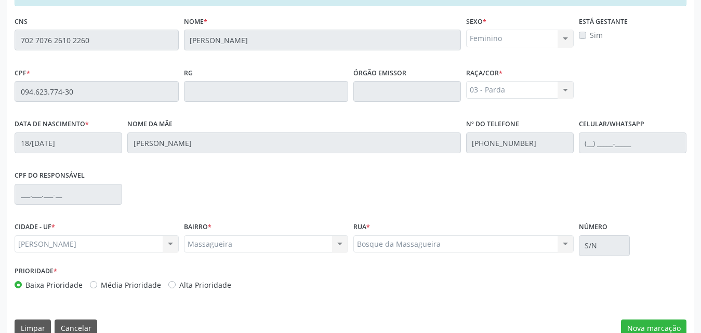
scroll to position [275, 0]
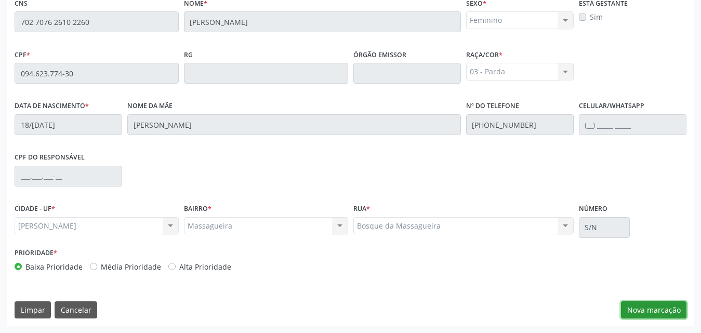
click at [671, 315] on button "Nova marcação" at bounding box center [653, 310] width 65 height 18
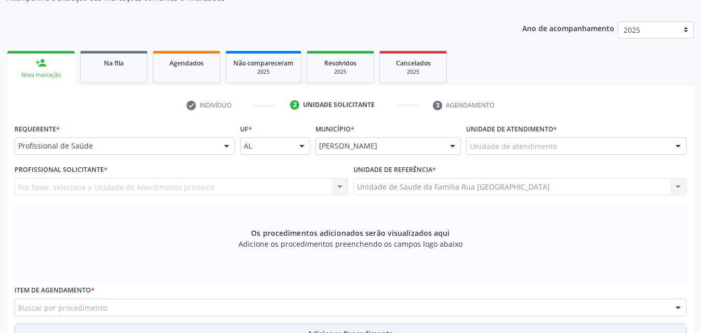
scroll to position [67, 0]
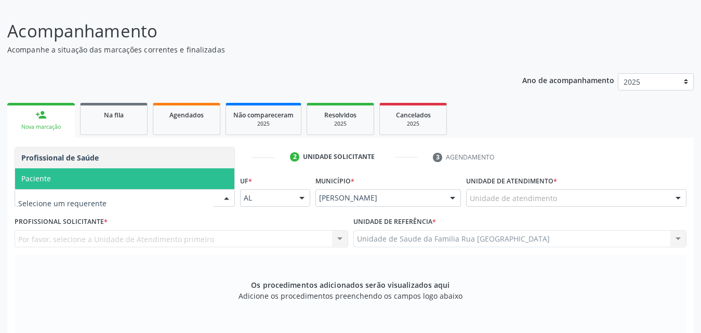
click at [67, 183] on span "Paciente" at bounding box center [124, 178] width 219 height 21
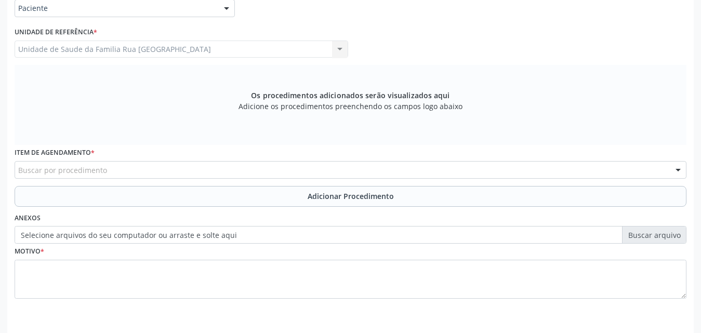
scroll to position [275, 0]
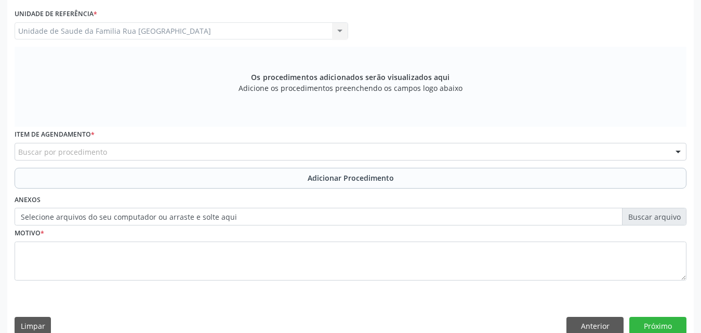
click at [227, 156] on div "Buscar por procedimento" at bounding box center [351, 152] width 672 height 18
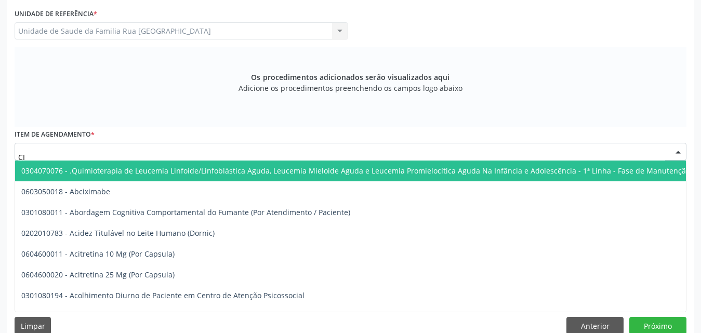
type input "C"
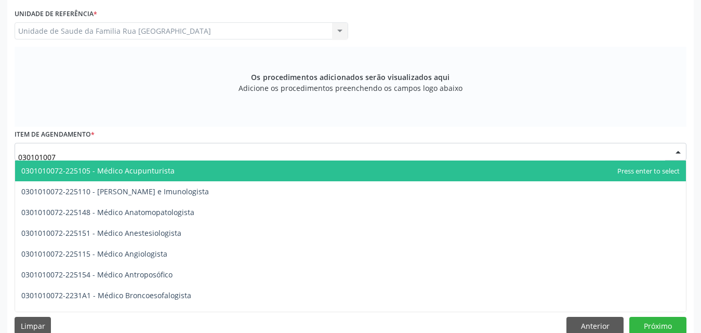
type input "0301010072"
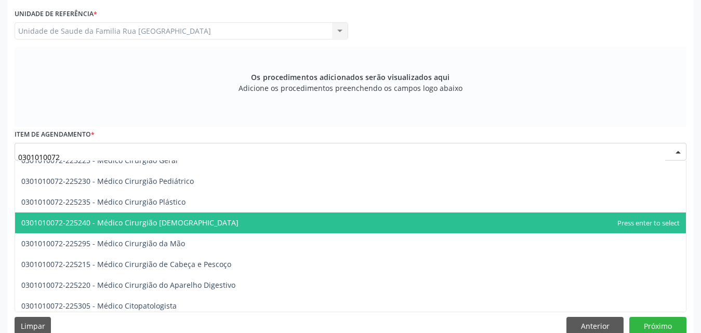
scroll to position [208, 0]
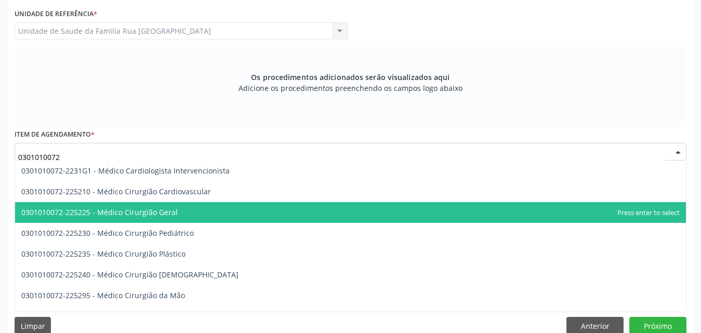
click at [187, 213] on span "0301010072-225225 - Médico Cirurgião Geral" at bounding box center [350, 212] width 671 height 21
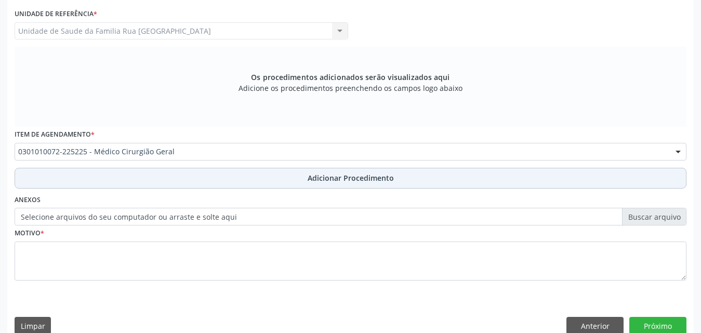
click at [357, 177] on span "Adicionar Procedimento" at bounding box center [351, 178] width 86 height 11
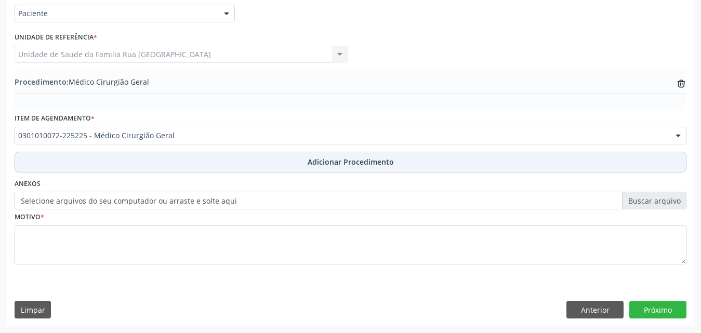
scroll to position [251, 0]
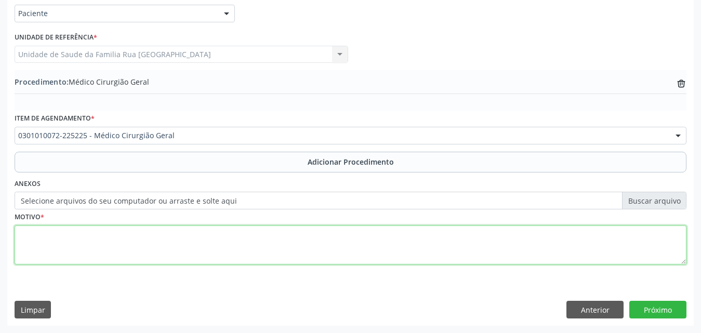
click at [126, 241] on textarea at bounding box center [351, 245] width 672 height 39
type textarea "RETORNO - POS-CIRUGICO."
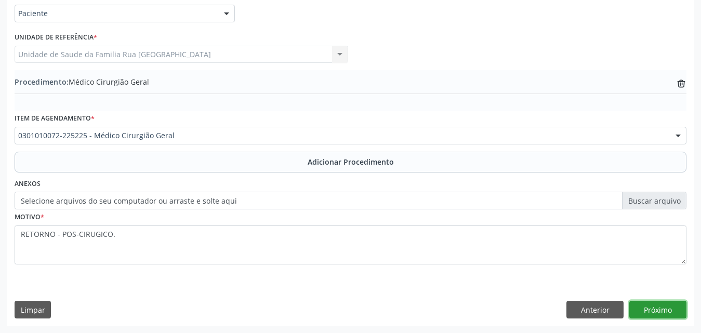
click at [662, 309] on button "Próximo" at bounding box center [657, 310] width 57 height 18
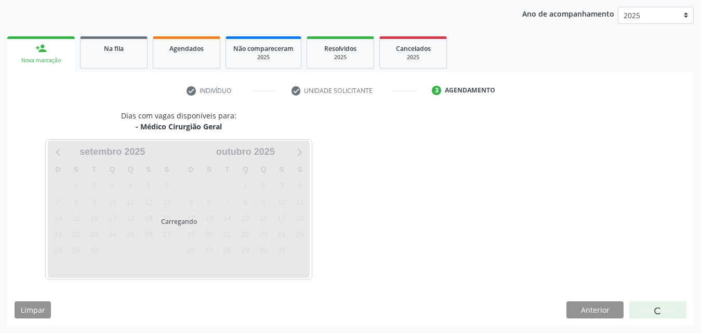
scroll to position [164, 0]
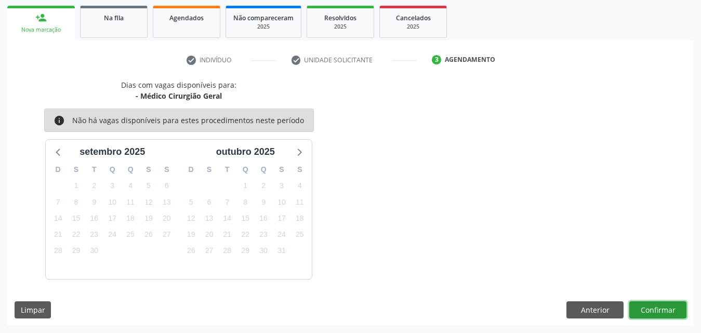
click at [657, 313] on button "Confirmar" at bounding box center [657, 310] width 57 height 18
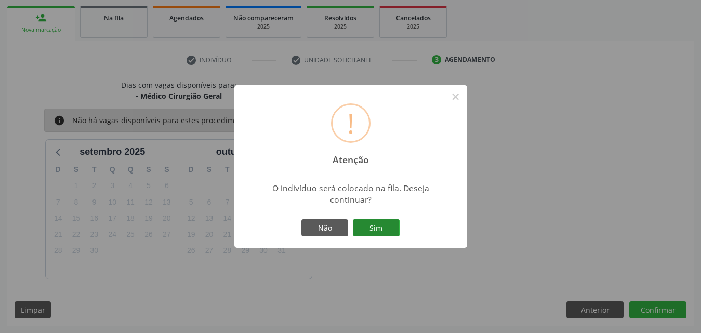
click at [381, 222] on button "Sim" at bounding box center [376, 228] width 47 height 18
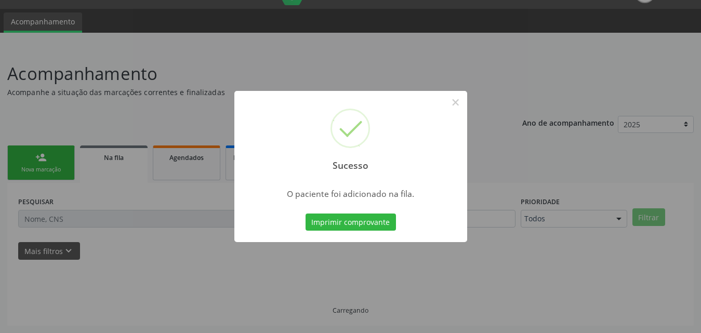
scroll to position [24, 0]
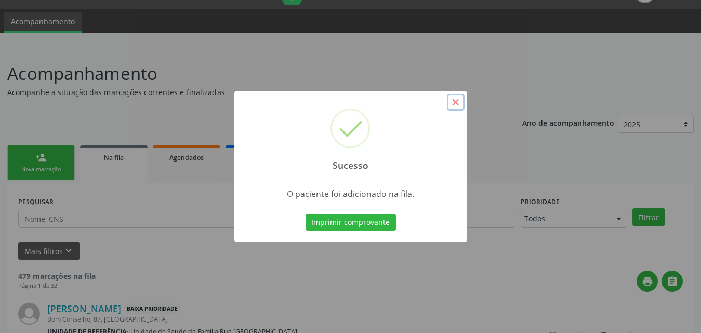
click at [458, 104] on button "×" at bounding box center [456, 103] width 18 height 18
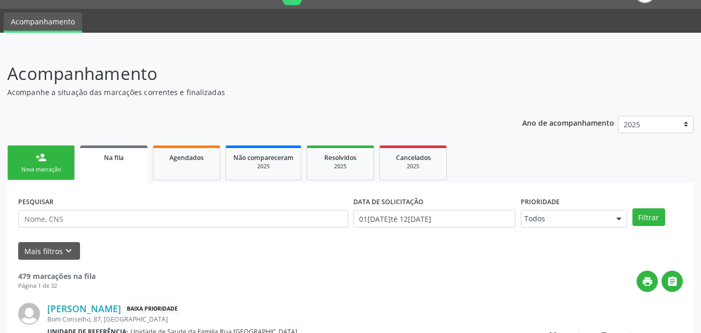
click at [117, 170] on link "Na fila" at bounding box center [114, 163] width 68 height 37
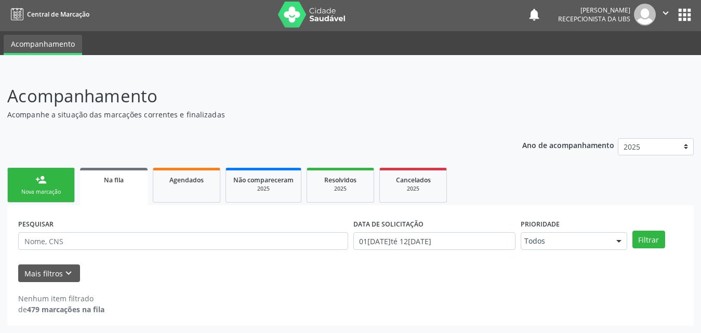
click at [129, 180] on div "Na fila" at bounding box center [113, 179] width 53 height 11
click at [174, 188] on link "Agendados" at bounding box center [187, 185] width 68 height 35
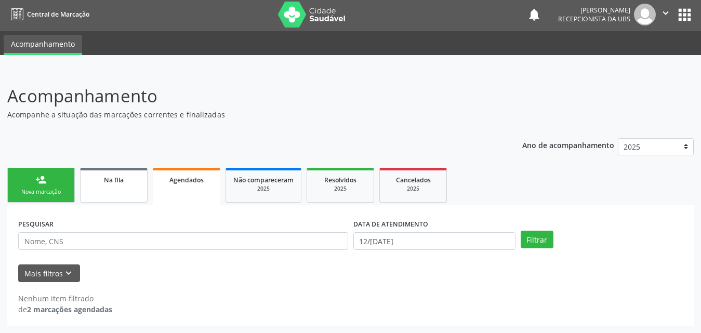
click at [109, 182] on span "Na fila" at bounding box center [114, 180] width 20 height 9
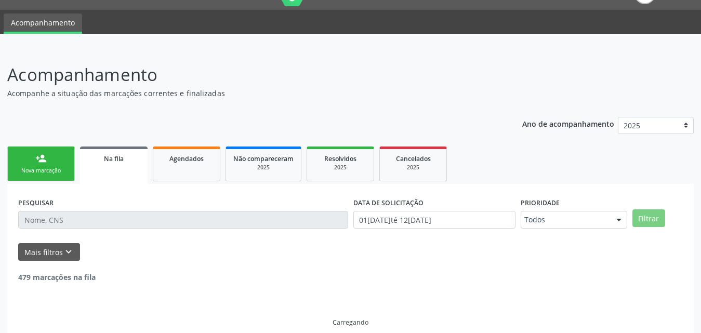
scroll to position [35, 0]
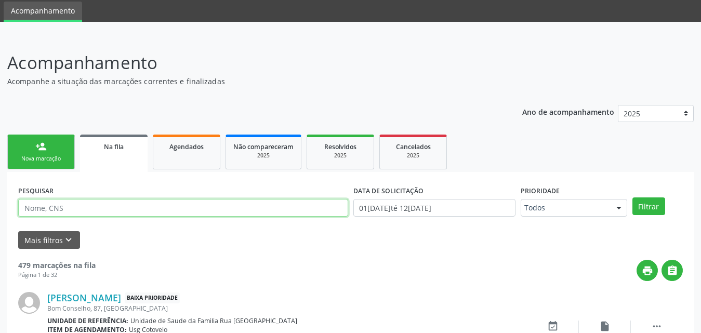
click at [109, 203] on input "text" at bounding box center [183, 208] width 330 height 18
type input "706200768001570"
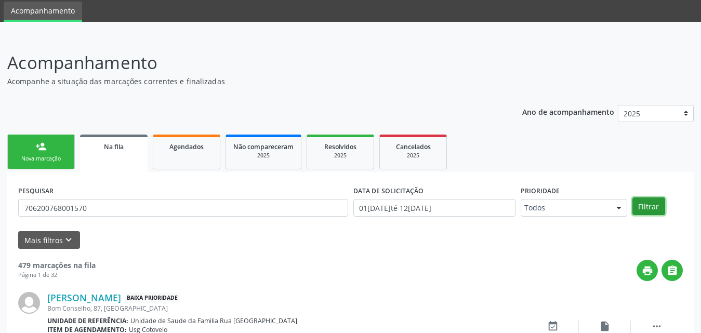
click at [651, 207] on button "Filtrar" at bounding box center [648, 206] width 33 height 18
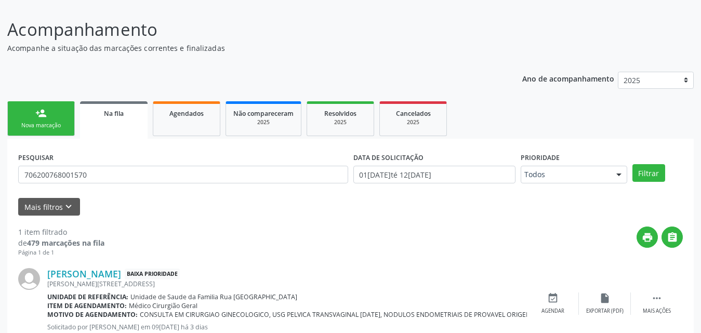
scroll to position [103, 0]
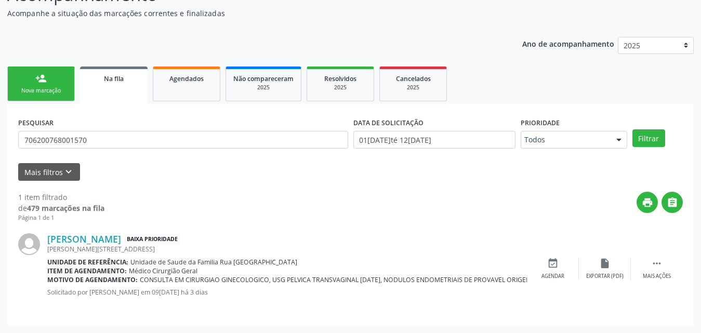
click at [581, 245] on div "Glaucia Maria dos Santos Baixa Prioridade Adalto de Moraes Lima, 514, Esf Rua N…" at bounding box center [350, 268] width 665 height 92
click at [101, 141] on input "706200768001570" at bounding box center [183, 140] width 330 height 18
type input "702506350516032"
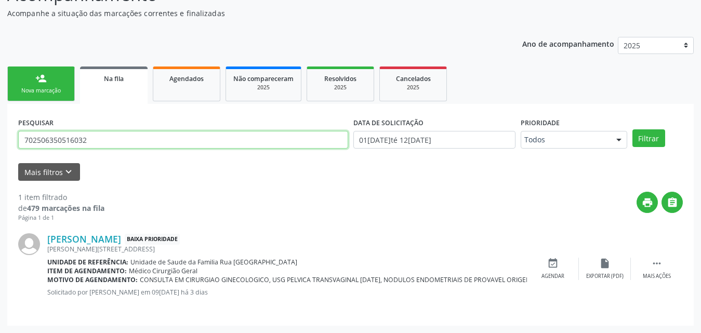
click at [632, 129] on button "Filtrar" at bounding box center [648, 138] width 33 height 18
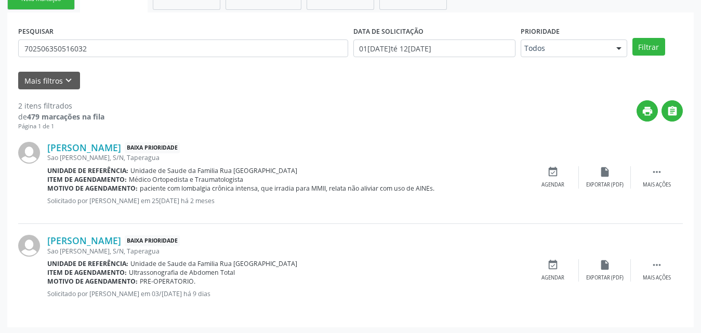
scroll to position [196, 0]
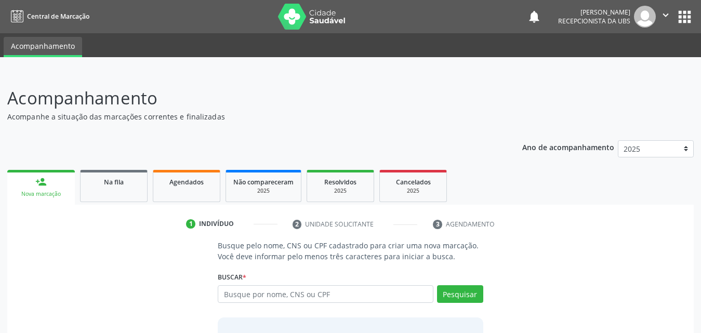
click at [33, 193] on div "Nova marcação" at bounding box center [41, 194] width 53 height 8
click at [385, 296] on input "text" at bounding box center [326, 294] width 216 height 18
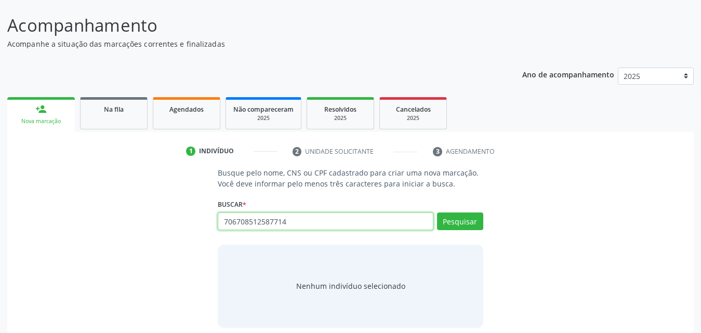
scroll to position [82, 0]
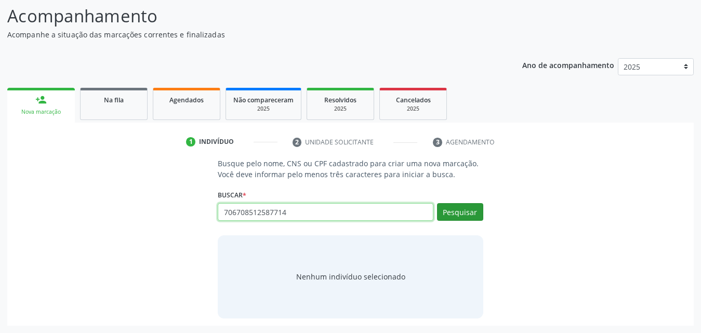
type input "706708512587714"
click at [462, 210] on button "Pesquisar" at bounding box center [460, 212] width 46 height 18
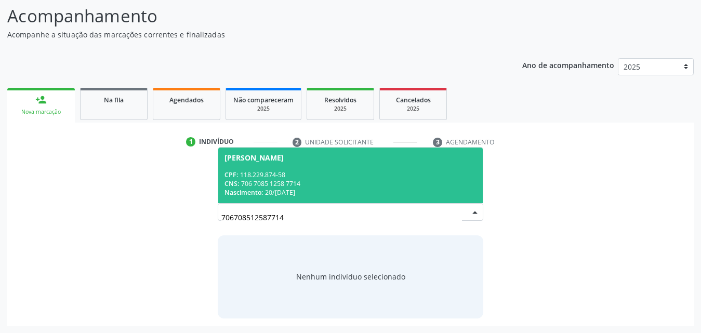
click at [354, 178] on div "CPF: 118.229.874-58" at bounding box center [350, 174] width 252 height 9
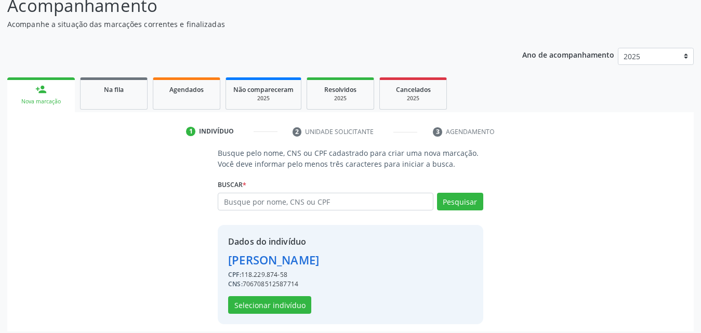
scroll to position [98, 0]
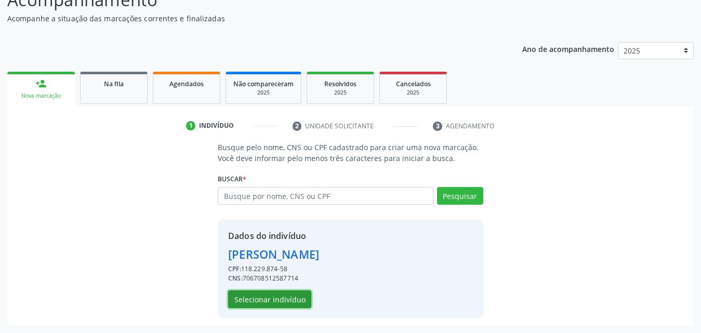
click at [276, 299] on button "Selecionar indivíduo" at bounding box center [269, 299] width 83 height 18
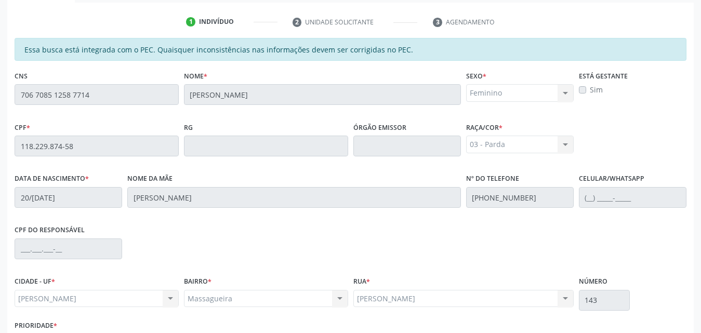
scroll to position [275, 0]
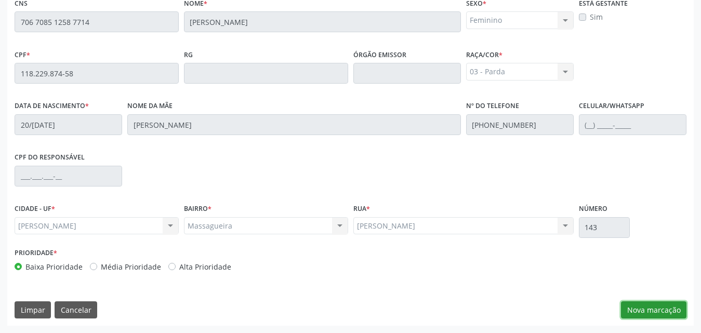
click at [642, 308] on button "Nova marcação" at bounding box center [653, 310] width 65 height 18
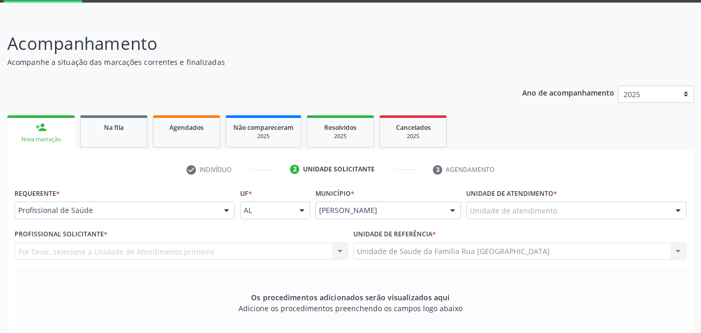
scroll to position [119, 0]
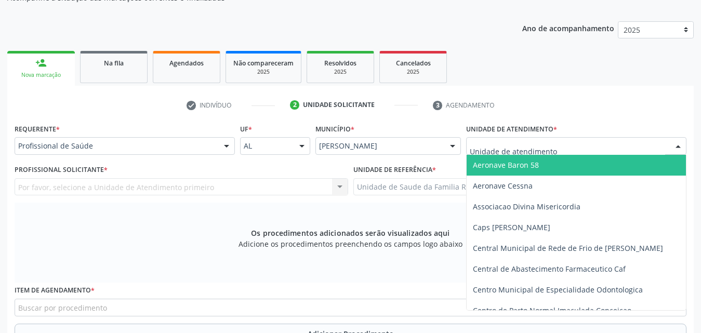
click at [564, 144] on div at bounding box center [576, 146] width 220 height 18
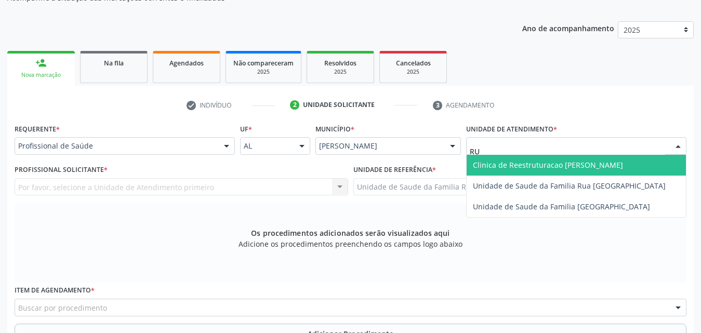
type input "RUA"
click at [571, 161] on span "Unidade de Saude da Familia Rua [GEOGRAPHIC_DATA]" at bounding box center [569, 165] width 193 height 10
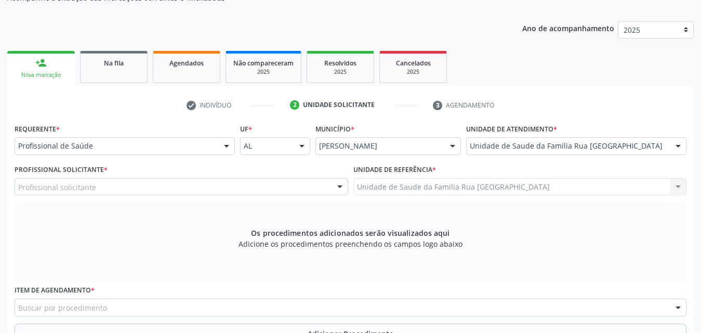
click at [210, 185] on div "Profissional solicitante" at bounding box center [182, 187] width 334 height 18
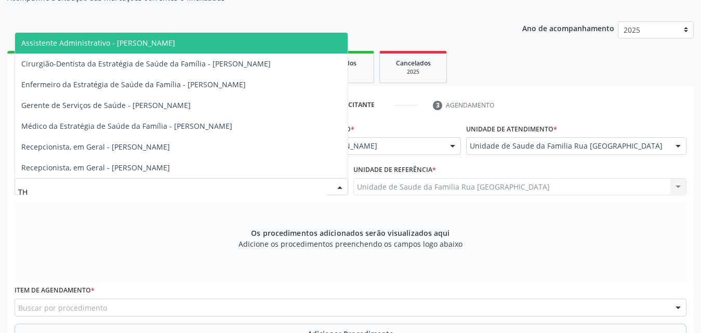
type input "THA"
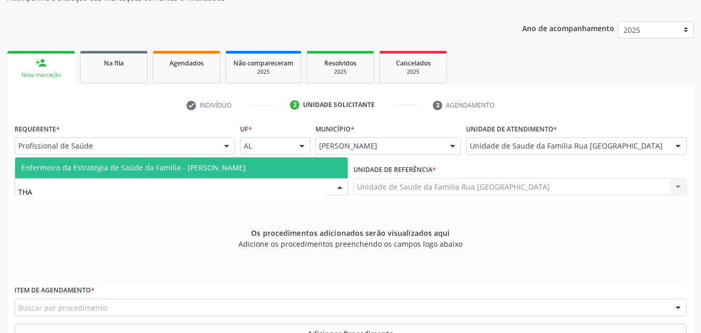
click at [178, 175] on span "Enfermeiro da Estratégia de Saúde da Família - [PERSON_NAME]" at bounding box center [181, 167] width 333 height 21
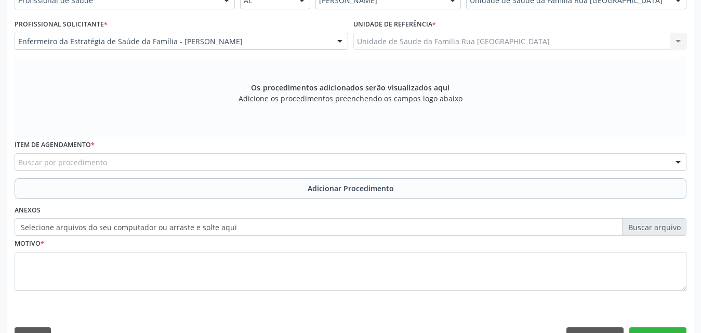
scroll to position [291, 0]
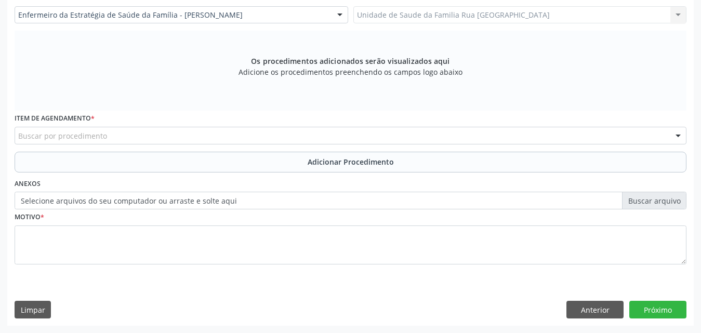
click at [263, 139] on div "Buscar por procedimento" at bounding box center [351, 136] width 672 height 18
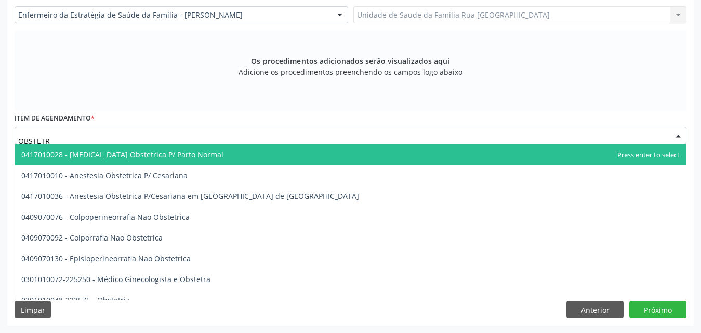
type input "OBSTETRI"
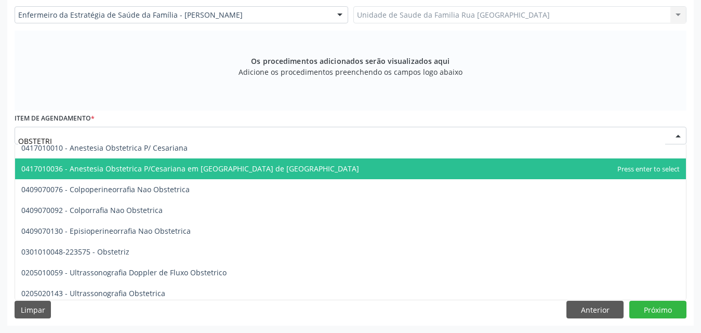
scroll to position [52, 0]
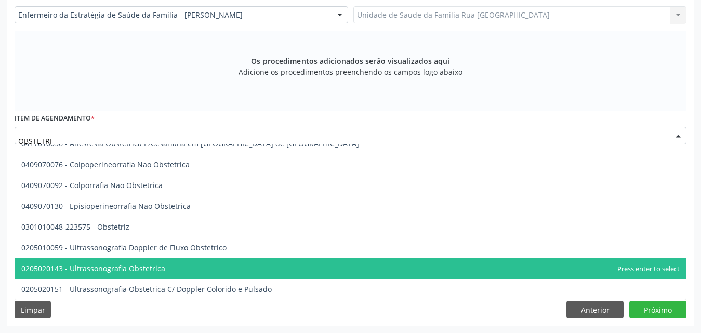
click at [206, 263] on span "0205020143 - Ultrassonografia Obstetrica" at bounding box center [350, 268] width 671 height 21
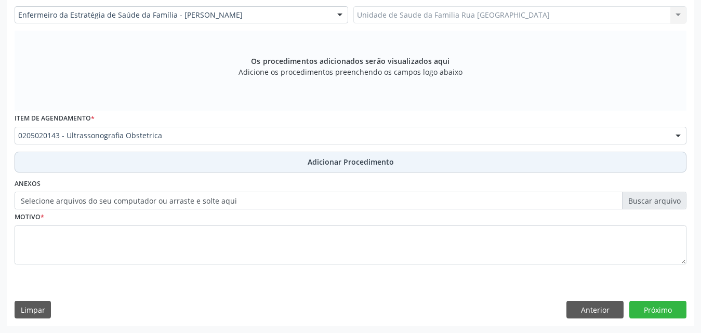
click at [357, 165] on span "Adicionar Procedimento" at bounding box center [351, 161] width 86 height 11
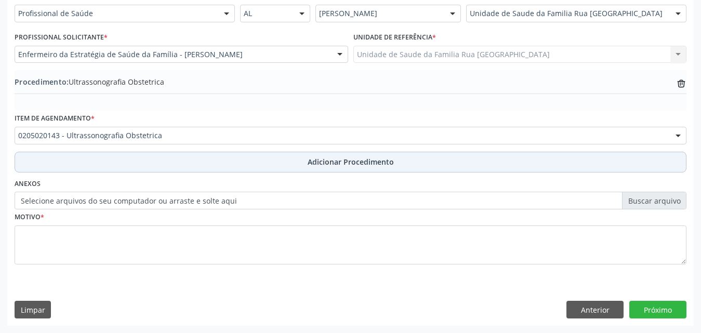
scroll to position [251, 0]
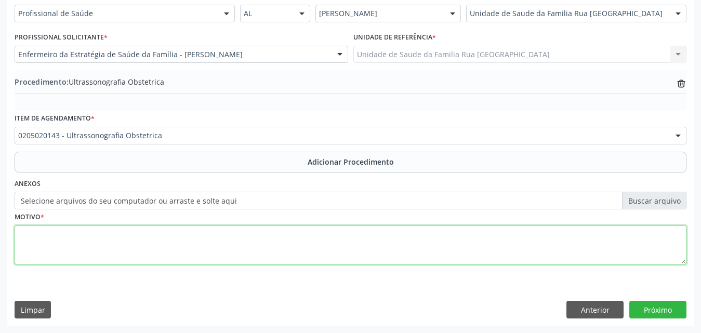
click at [145, 245] on textarea at bounding box center [351, 245] width 672 height 39
type textarea "GRAVIDEZ."
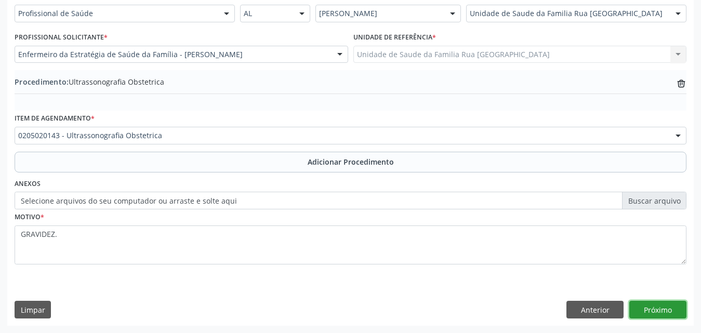
click at [657, 309] on button "Próximo" at bounding box center [657, 310] width 57 height 18
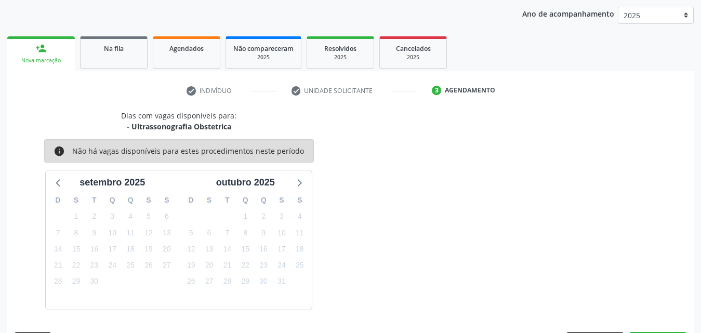
scroll to position [164, 0]
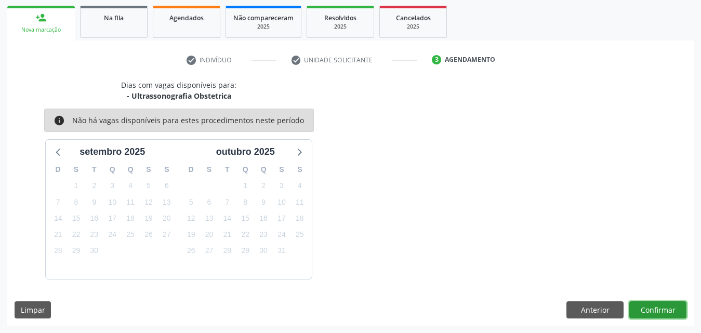
click at [657, 309] on button "Confirmar" at bounding box center [657, 310] width 57 height 18
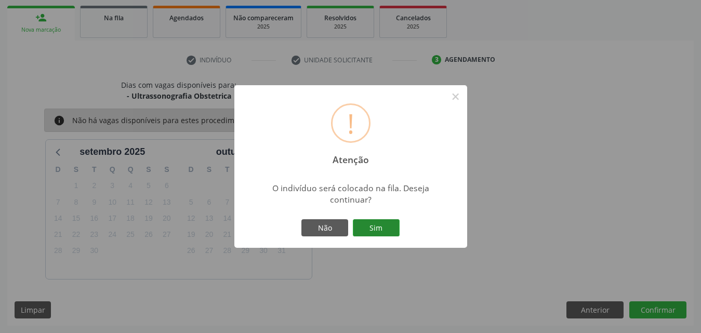
click at [369, 229] on button "Sim" at bounding box center [376, 228] width 47 height 18
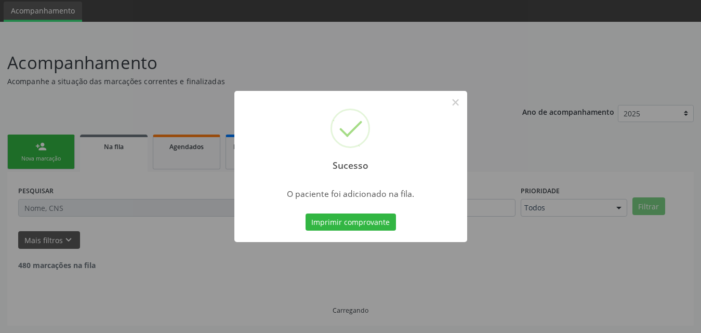
scroll to position [24, 0]
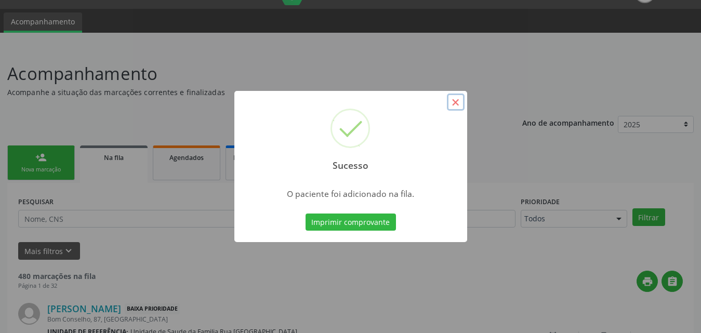
click at [459, 105] on button "×" at bounding box center [456, 103] width 18 height 18
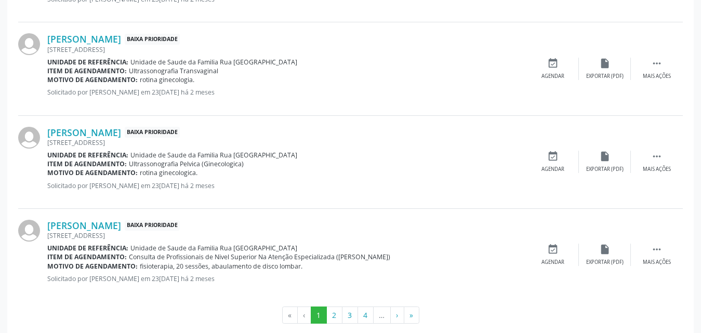
scroll to position [1472, 0]
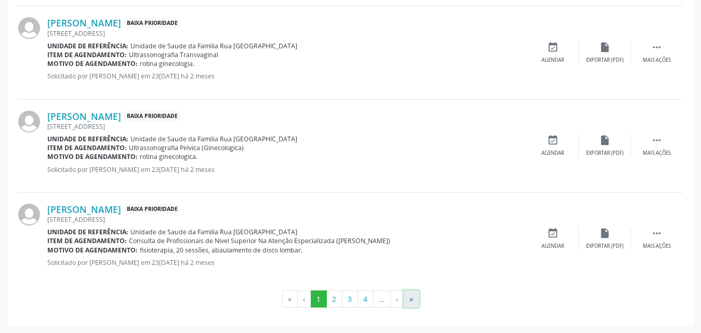
click at [408, 300] on button "»" at bounding box center [412, 299] width 16 height 18
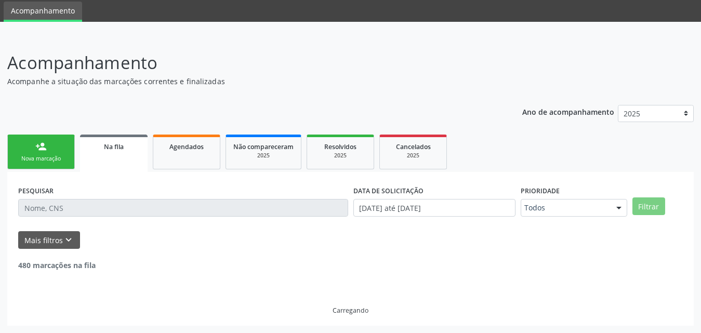
scroll to position [0, 0]
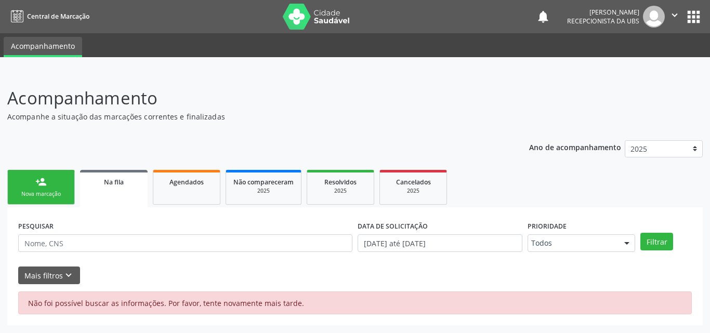
click at [99, 189] on link "Na fila" at bounding box center [114, 188] width 68 height 37
click at [102, 185] on div "Na fila" at bounding box center [113, 181] width 53 height 11
click at [187, 182] on span "Agendados" at bounding box center [186, 182] width 34 height 9
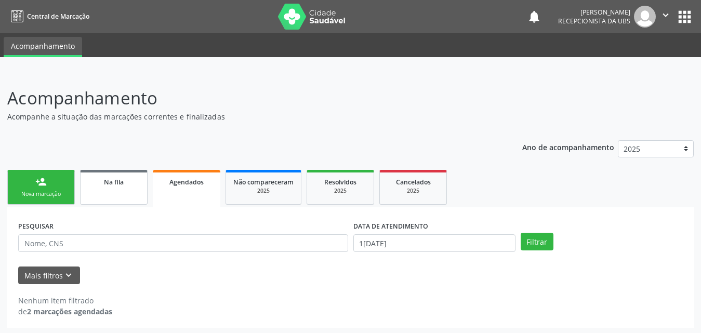
click at [119, 177] on div "Na fila" at bounding box center [114, 181] width 52 height 11
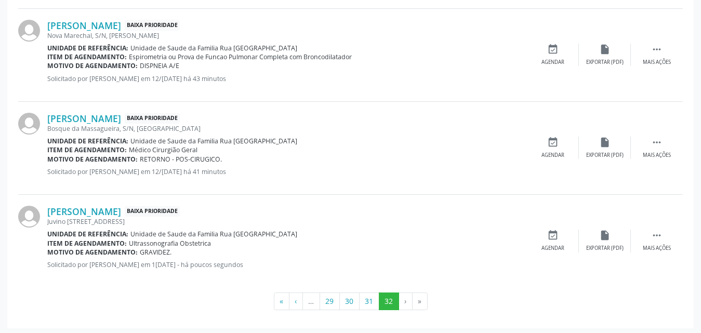
scroll to position [1428, 0]
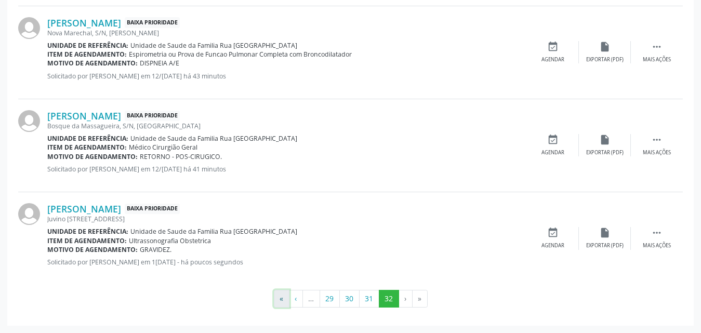
click at [280, 298] on button "«" at bounding box center [282, 299] width 16 height 18
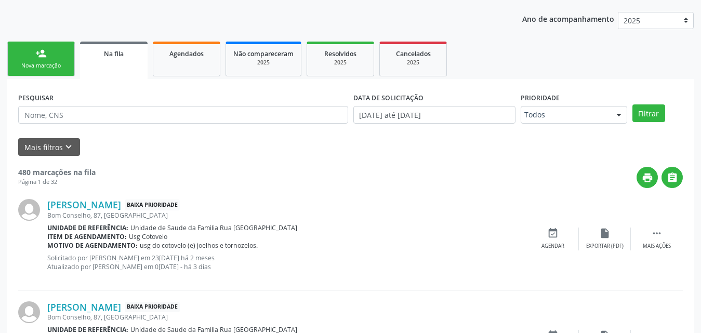
scroll to position [0, 0]
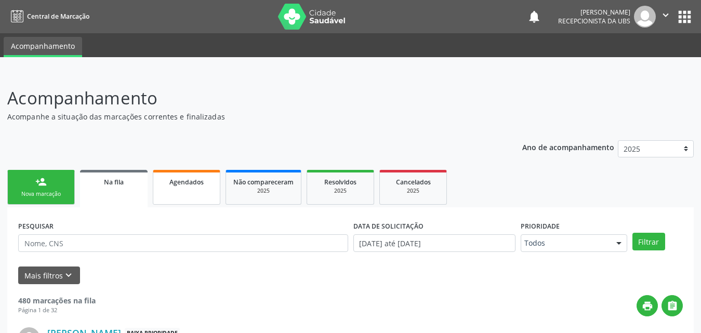
click at [178, 188] on link "Agendados" at bounding box center [187, 187] width 68 height 35
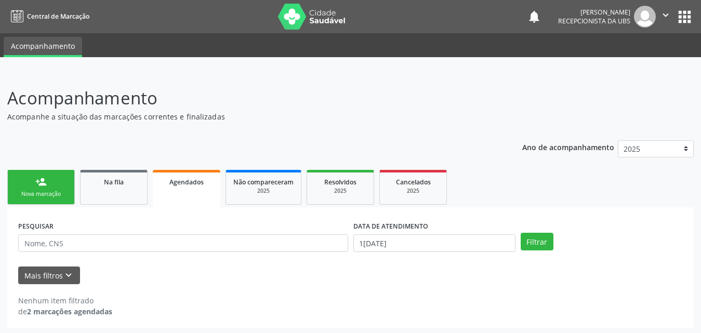
scroll to position [2, 0]
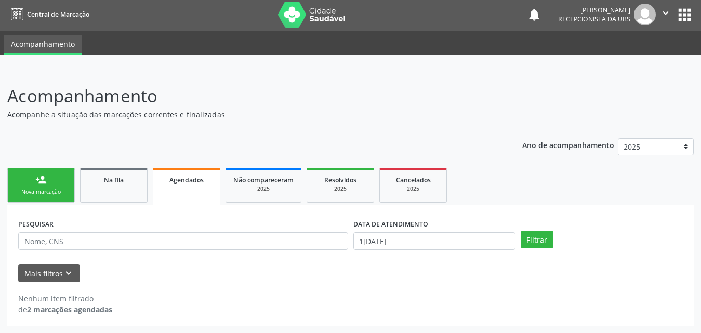
click at [46, 185] on div "person_add" at bounding box center [40, 179] width 11 height 11
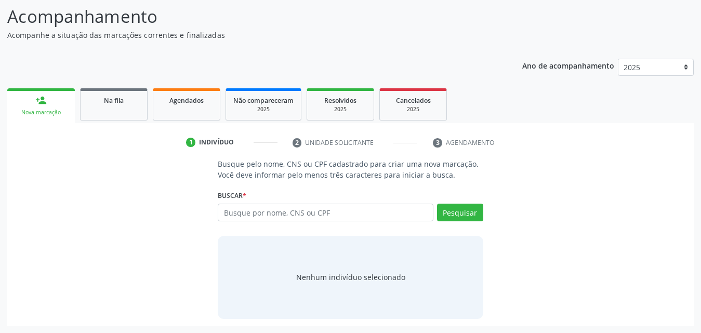
scroll to position [82, 0]
click at [316, 214] on input "text" at bounding box center [326, 212] width 216 height 18
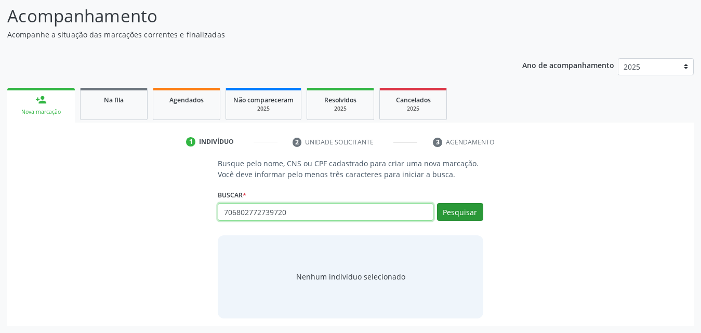
type input "706802772739720"
click at [467, 211] on button "Pesquisar" at bounding box center [460, 212] width 46 height 18
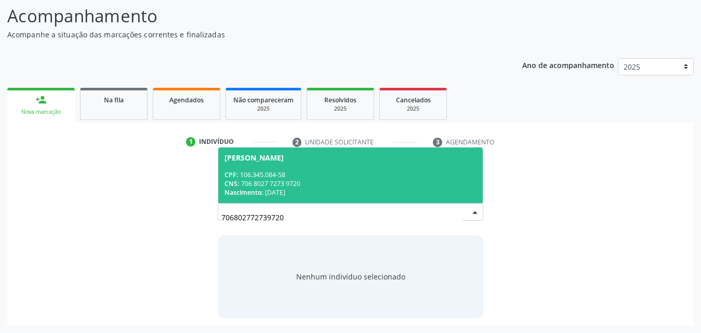
click at [292, 165] on span "[PERSON_NAME] CPF: 106.345.084-58 CNS: 706 8027 7273 9720 Nascimento: 03/[DATE]" at bounding box center [350, 176] width 264 height 56
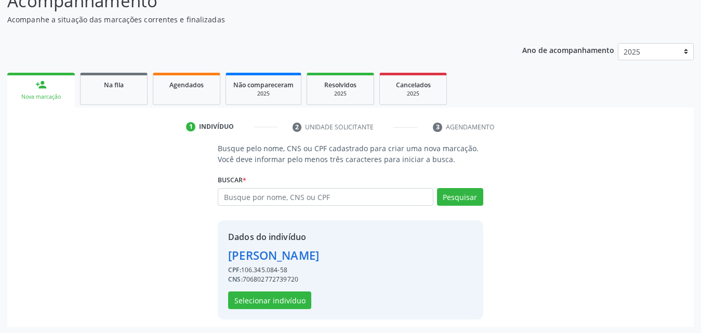
scroll to position [98, 0]
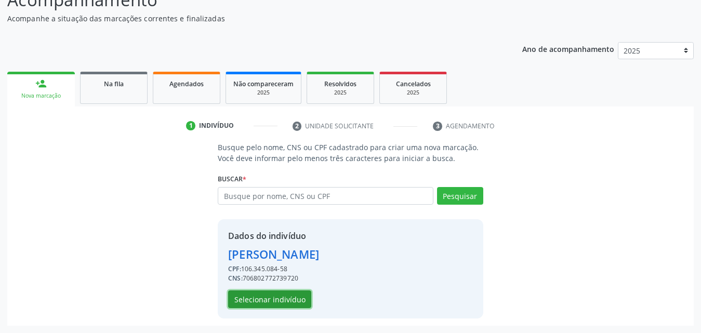
click at [257, 302] on button "Selecionar indivíduo" at bounding box center [269, 299] width 83 height 18
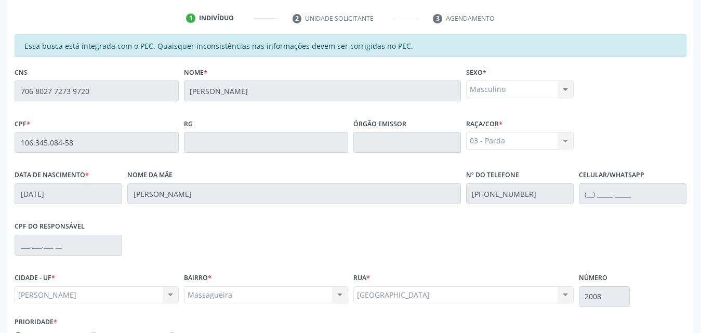
scroll to position [275, 0]
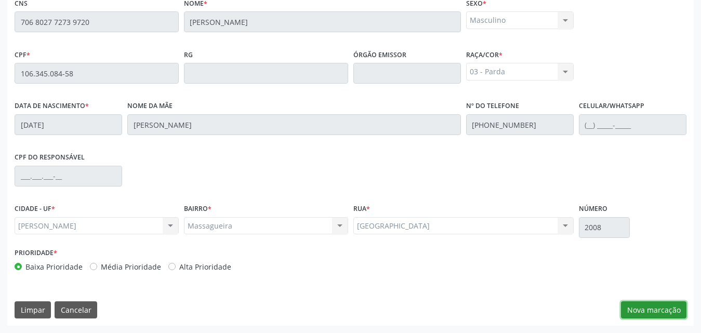
click at [667, 312] on button "Nova marcação" at bounding box center [653, 310] width 65 height 18
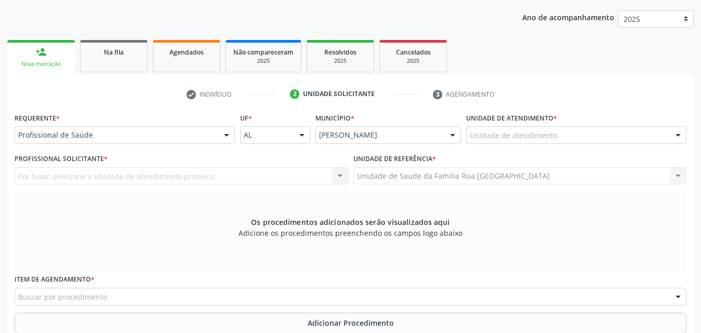
scroll to position [119, 0]
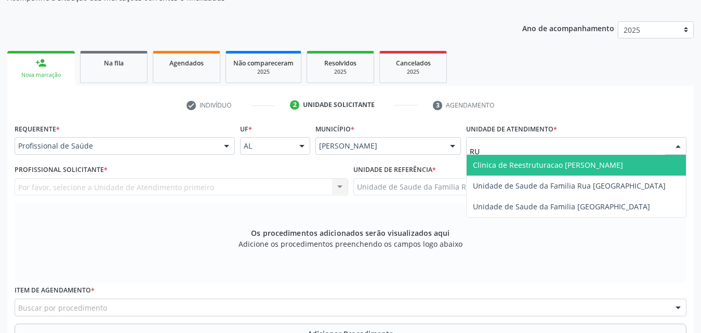
type input "RUA"
click at [542, 168] on span "Unidade de Saude da Familia Rua [GEOGRAPHIC_DATA]" at bounding box center [569, 165] width 193 height 10
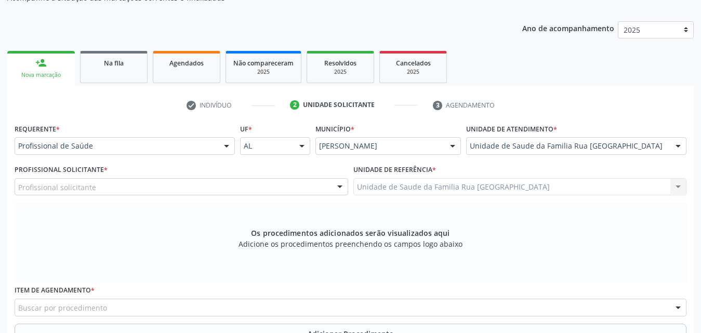
click at [107, 186] on div "Profissional solicitante" at bounding box center [182, 187] width 334 height 18
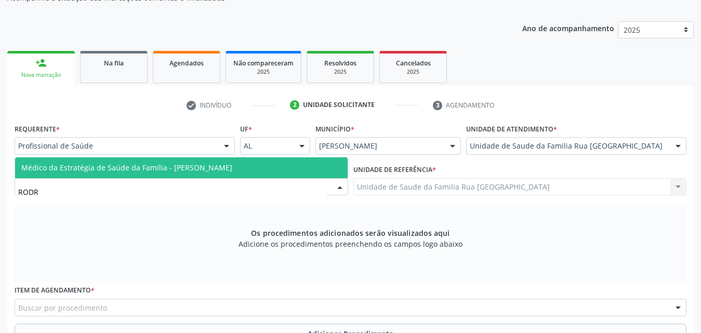
type input "RODRI"
click at [124, 167] on span "Médico da Estratégia de Saúde da Família - [PERSON_NAME]" at bounding box center [126, 168] width 211 height 10
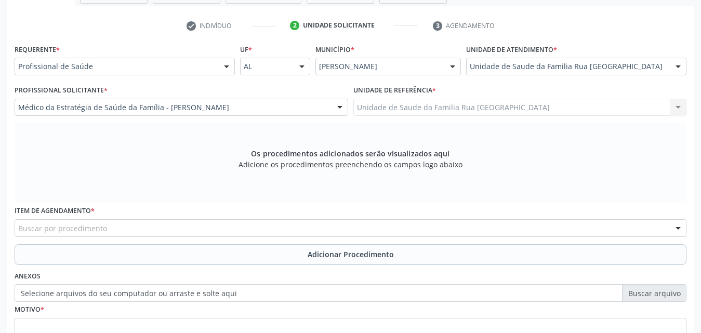
scroll to position [275, 0]
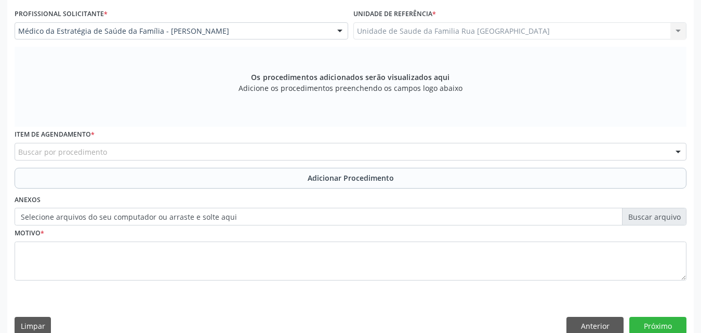
click at [225, 150] on div "Buscar por procedimento" at bounding box center [351, 152] width 672 height 18
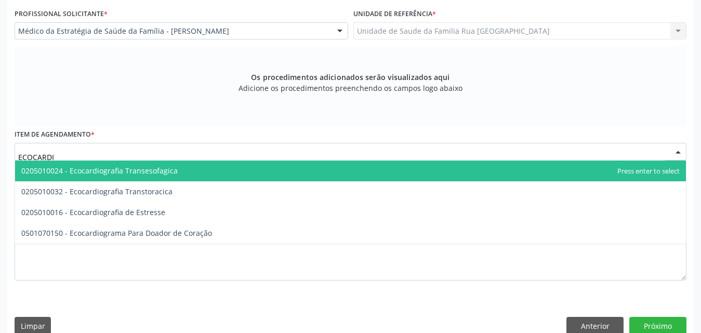
type input "ECOCARDIO"
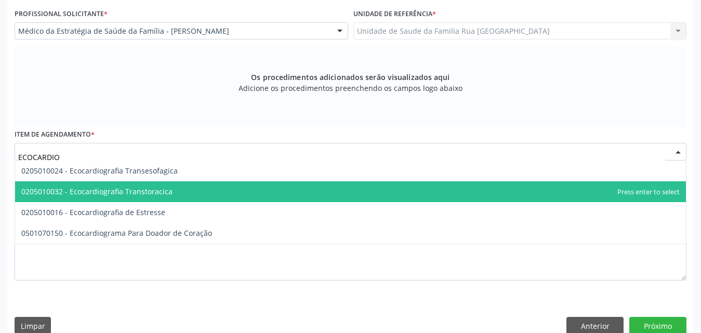
click at [156, 197] on span "0205010032 - Ecocardiografia Transtoracica" at bounding box center [350, 191] width 671 height 21
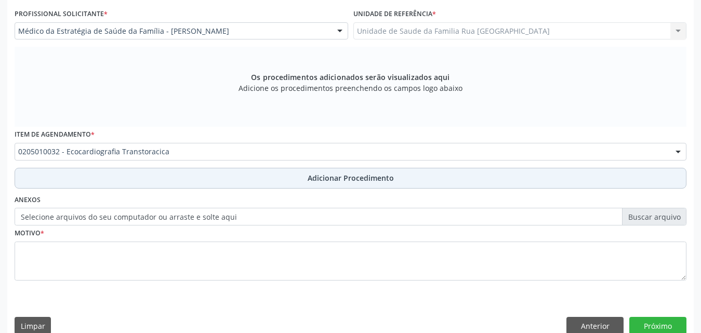
click at [366, 182] on span "Adicionar Procedimento" at bounding box center [351, 178] width 86 height 11
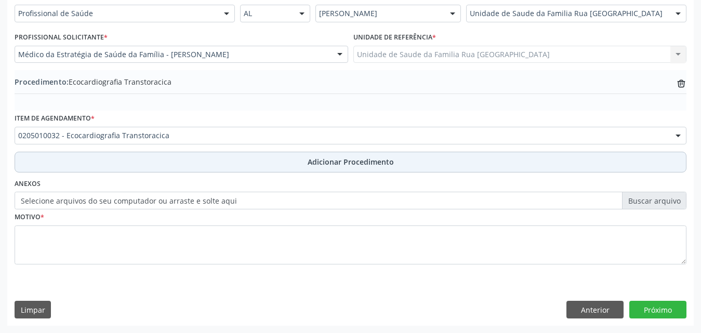
scroll to position [251, 0]
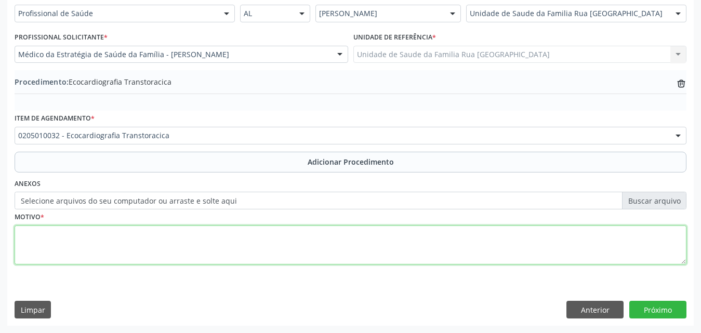
click at [134, 250] on textarea at bounding box center [351, 245] width 672 height 39
type textarea "PACIENTE , SUBSTITUICAO DE [PERSON_NAME] HA 08 ANOS, EM ACOMPANHAMENTO."
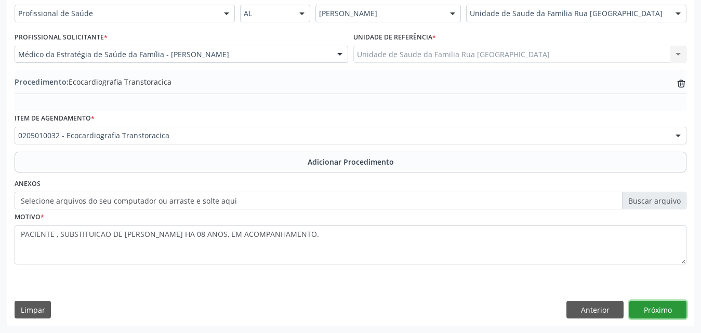
click at [659, 315] on button "Próximo" at bounding box center [657, 310] width 57 height 18
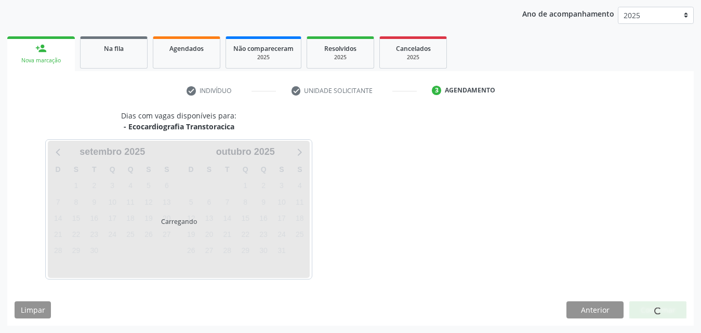
scroll to position [164, 0]
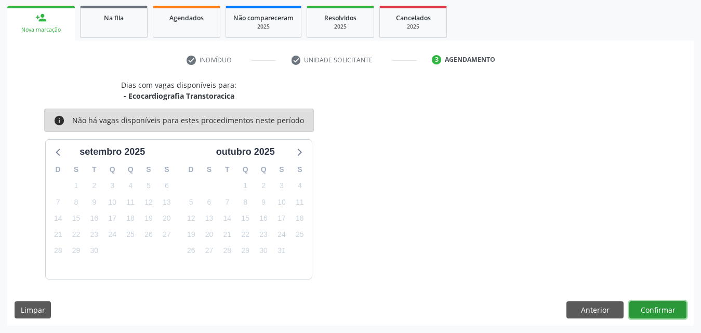
click at [656, 313] on button "Confirmar" at bounding box center [657, 310] width 57 height 18
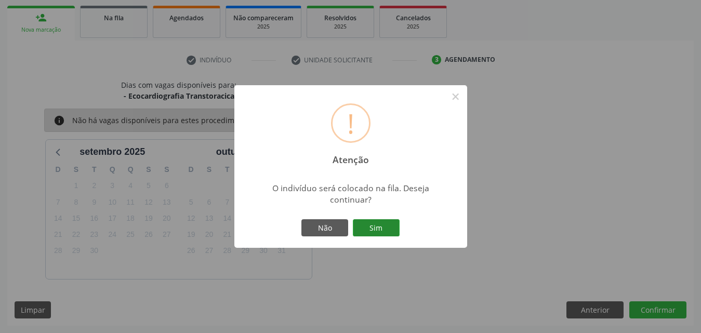
click at [380, 230] on button "Sim" at bounding box center [376, 228] width 47 height 18
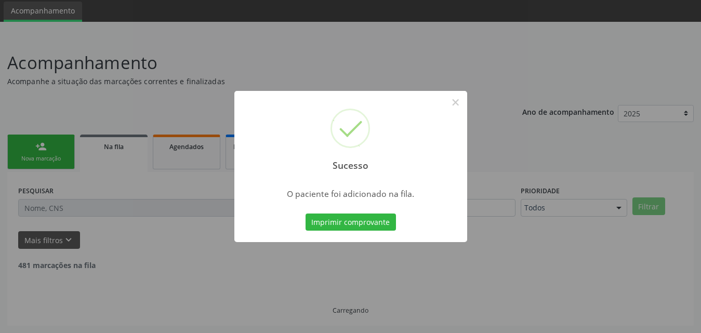
scroll to position [24, 0]
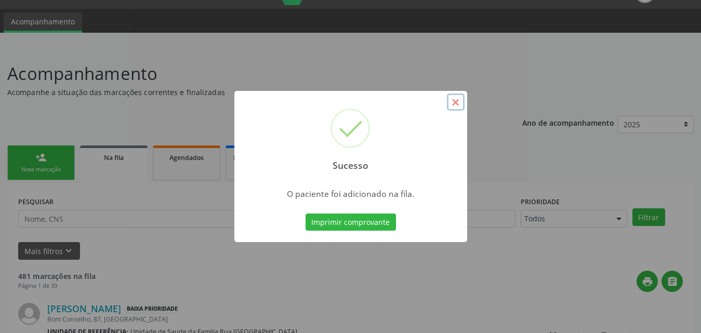
click at [456, 96] on button "×" at bounding box center [456, 103] width 18 height 18
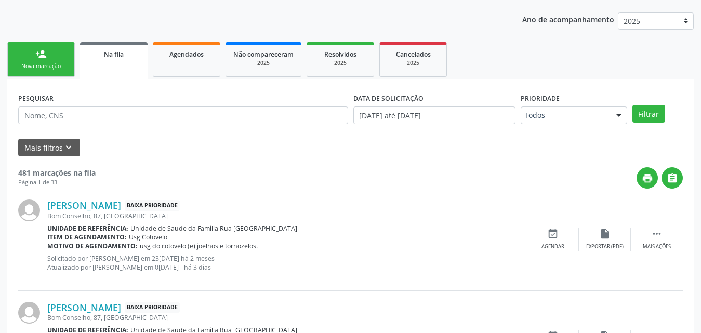
scroll to position [128, 0]
click at [59, 70] on link "person_add Nova marcação" at bounding box center [41, 59] width 68 height 35
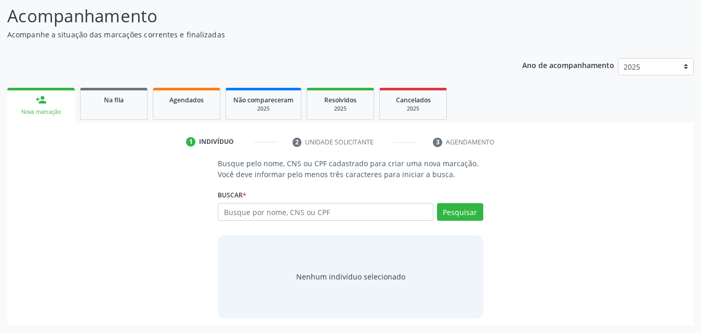
scroll to position [82, 0]
click at [347, 207] on input "text" at bounding box center [326, 212] width 216 height 18
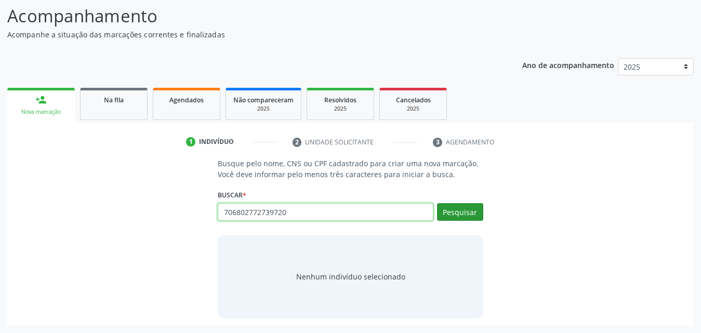
type input "706802772739720"
click at [475, 210] on button "Pesquisar" at bounding box center [460, 212] width 46 height 18
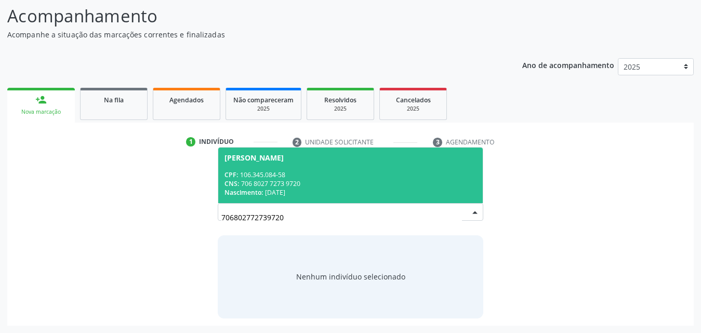
click at [315, 178] on div "CPF: 106.345.084-58" at bounding box center [350, 174] width 252 height 9
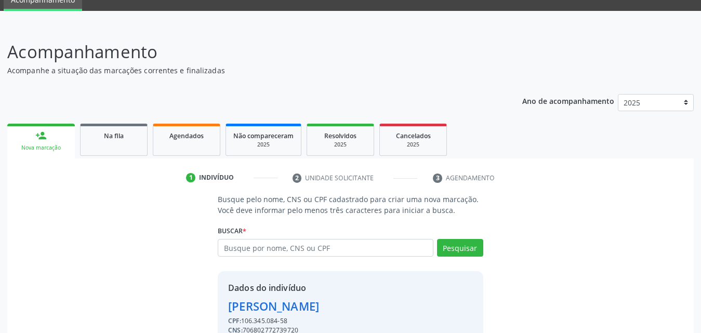
scroll to position [98, 0]
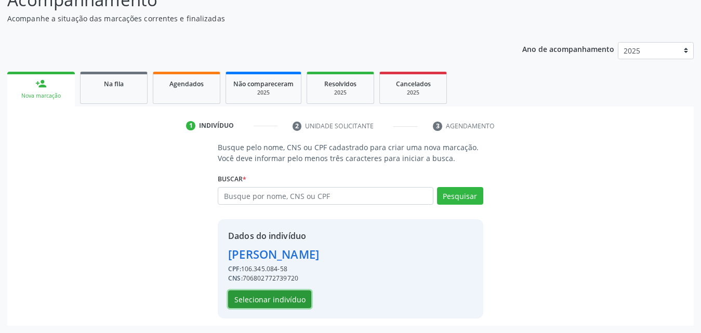
click at [257, 301] on button "Selecionar indivíduo" at bounding box center [269, 299] width 83 height 18
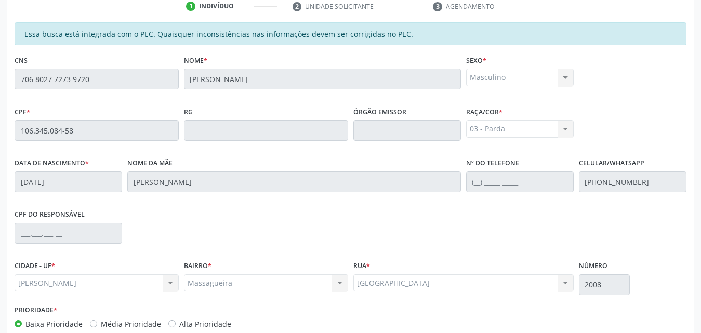
scroll to position [275, 0]
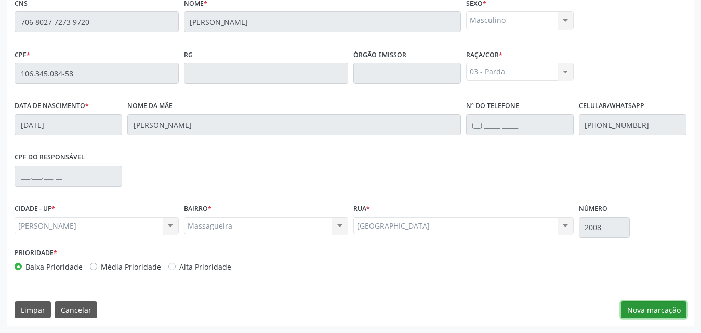
click at [639, 304] on button "Nova marcação" at bounding box center [653, 310] width 65 height 18
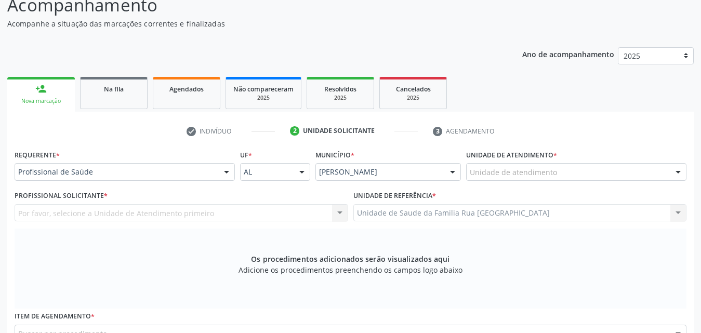
scroll to position [67, 0]
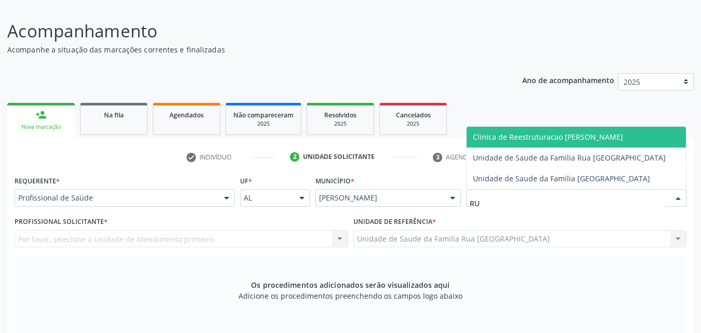
type input "RUA"
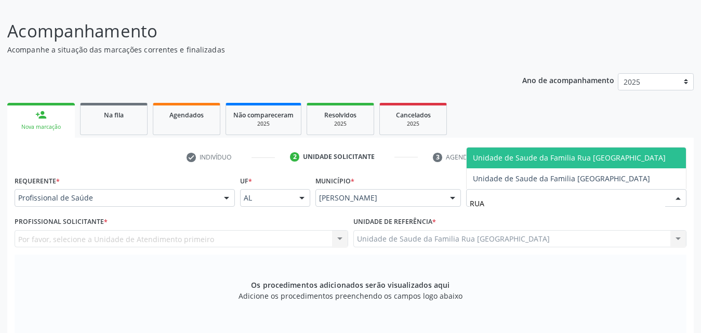
click at [546, 158] on span "Unidade de Saude da Familia Rua [GEOGRAPHIC_DATA]" at bounding box center [569, 158] width 193 height 10
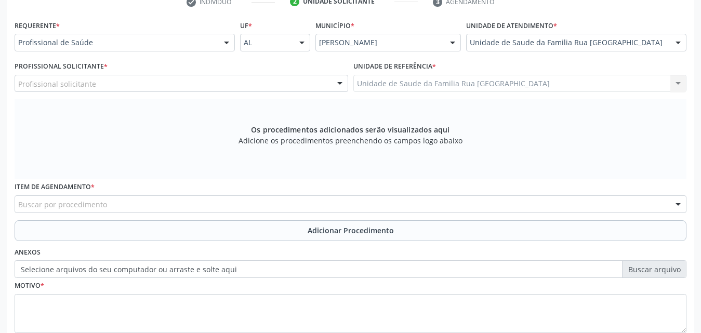
scroll to position [223, 0]
click at [146, 82] on div "Profissional solicitante" at bounding box center [182, 83] width 334 height 18
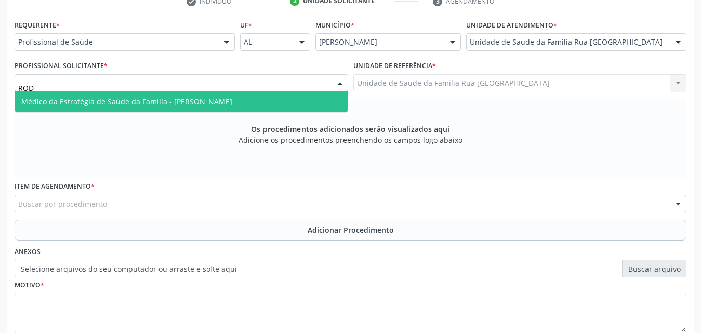
type input "RODR"
click at [154, 103] on span "Médico da Estratégia de Saúde da Família - [PERSON_NAME]" at bounding box center [126, 102] width 211 height 10
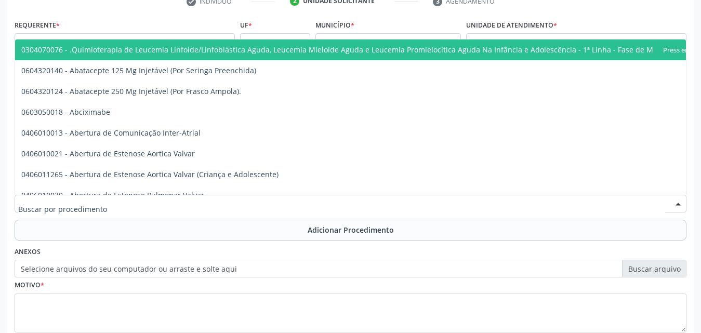
click at [282, 204] on div at bounding box center [351, 204] width 672 height 18
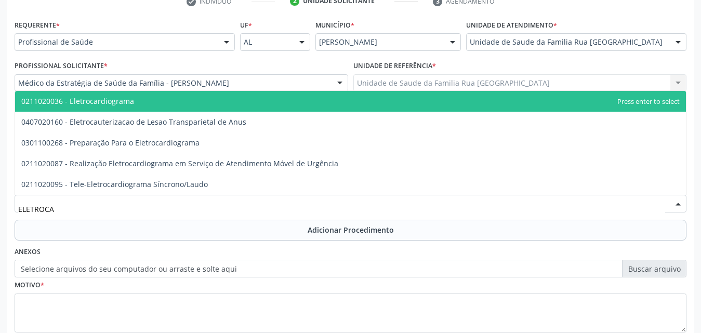
type input "ELETROCAR"
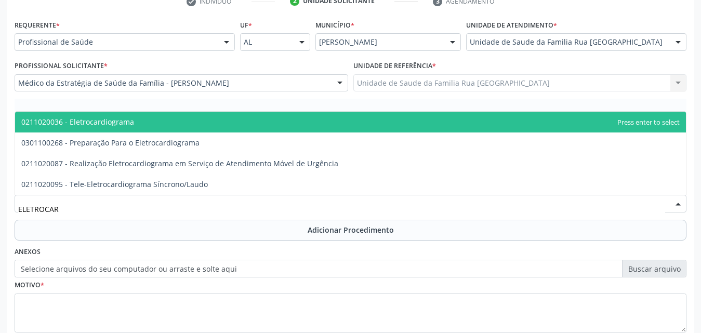
click at [173, 122] on span "0211020036 - Eletrocardiograma" at bounding box center [350, 122] width 671 height 21
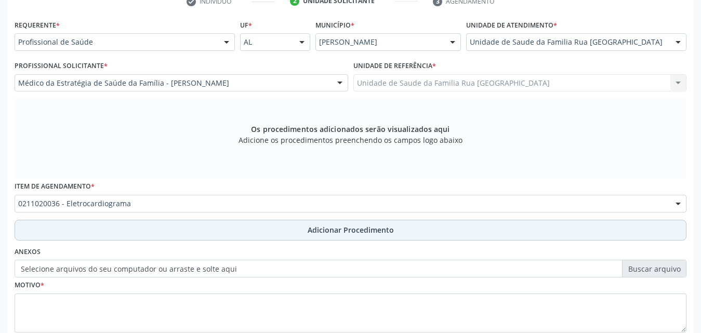
click at [343, 230] on span "Adicionar Procedimento" at bounding box center [351, 229] width 86 height 11
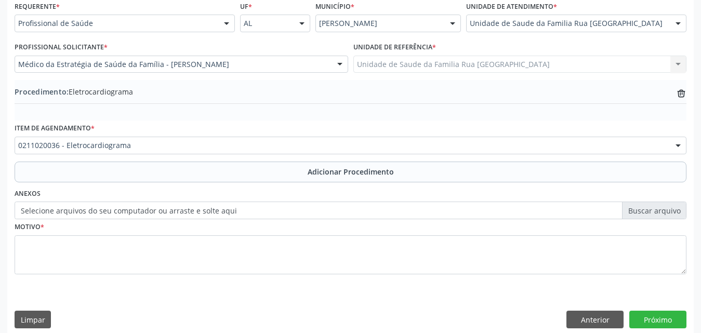
scroll to position [251, 0]
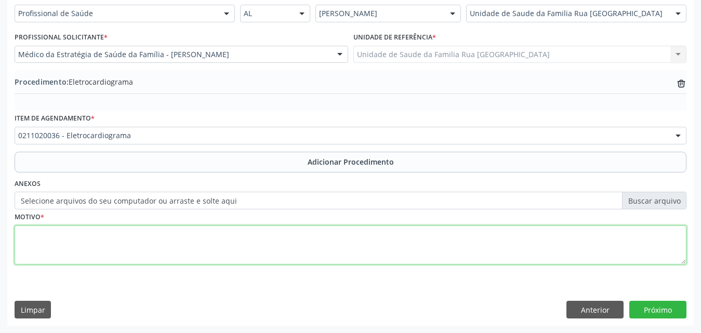
click at [171, 246] on textarea at bounding box center [351, 245] width 672 height 39
type textarea "PACIENTE SUBSTITUICA DE [PERSON_NAME] HA 08 ANOS, EM ACOMPANHAMENTO."
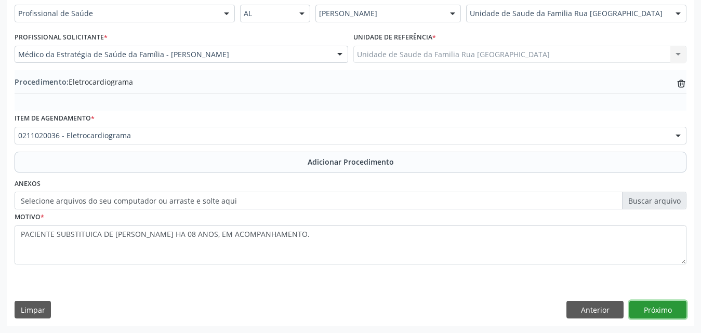
click at [658, 311] on button "Próximo" at bounding box center [657, 310] width 57 height 18
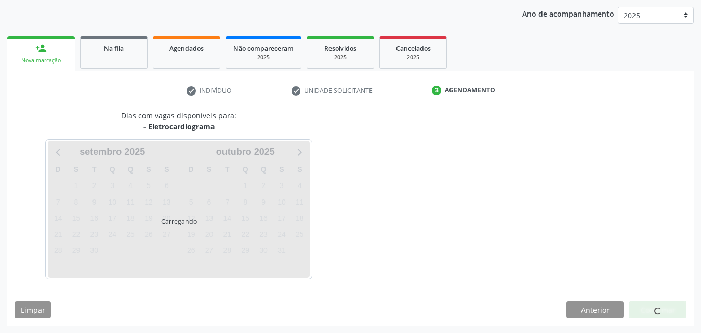
scroll to position [164, 0]
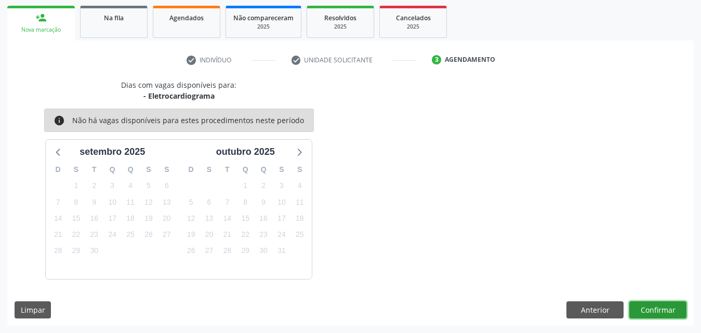
click at [643, 312] on button "Confirmar" at bounding box center [657, 310] width 57 height 18
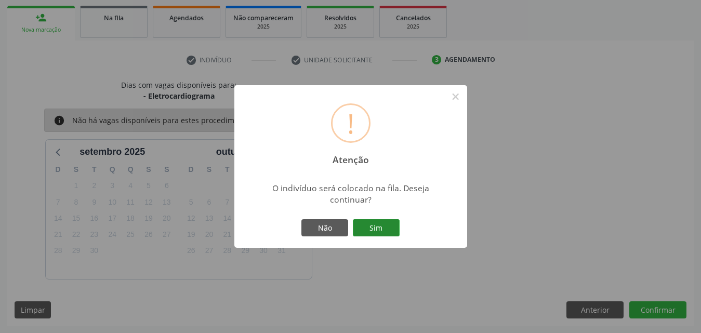
click at [388, 225] on button "Sim" at bounding box center [376, 228] width 47 height 18
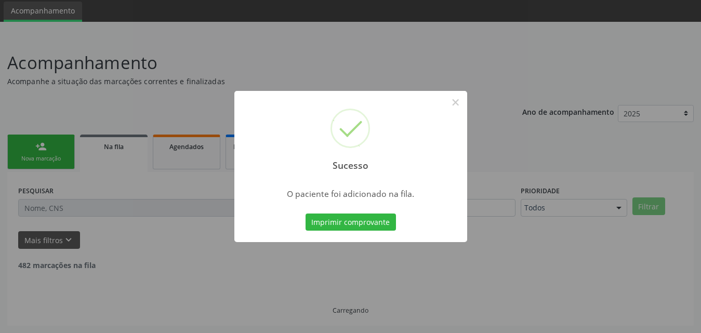
scroll to position [24, 0]
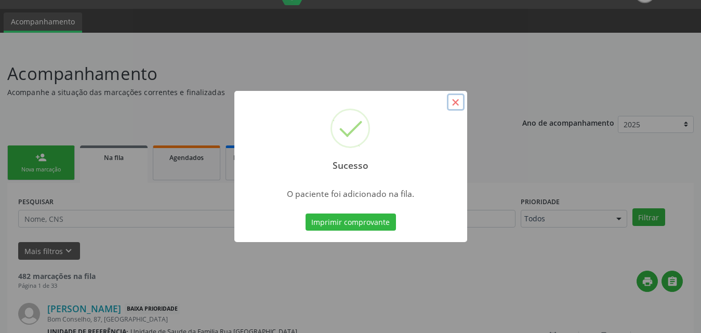
click at [457, 102] on button "×" at bounding box center [456, 103] width 18 height 18
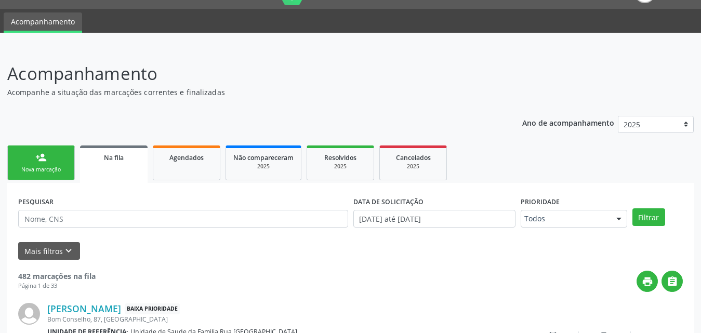
click at [55, 168] on div "Nova marcação" at bounding box center [41, 170] width 52 height 8
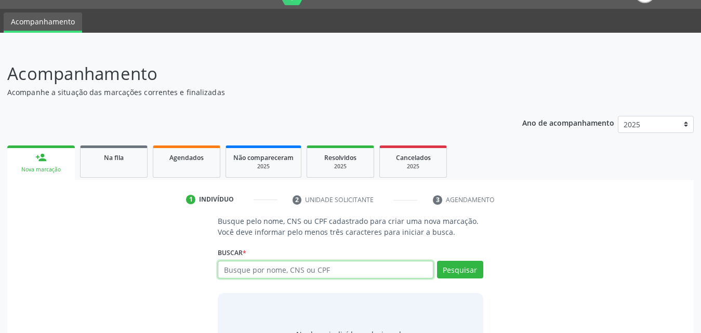
click at [311, 273] on input "text" at bounding box center [326, 270] width 216 height 18
type input "706802772739720"
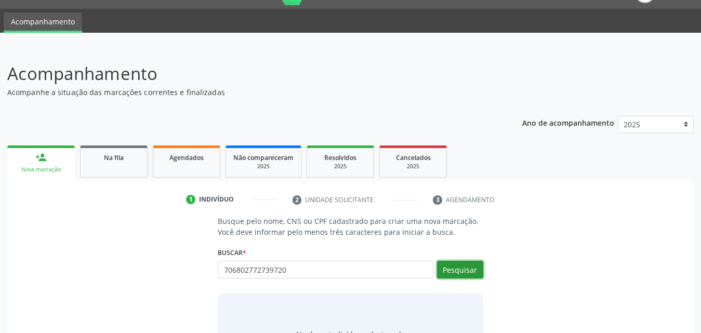
click at [453, 271] on button "Pesquisar" at bounding box center [460, 270] width 46 height 18
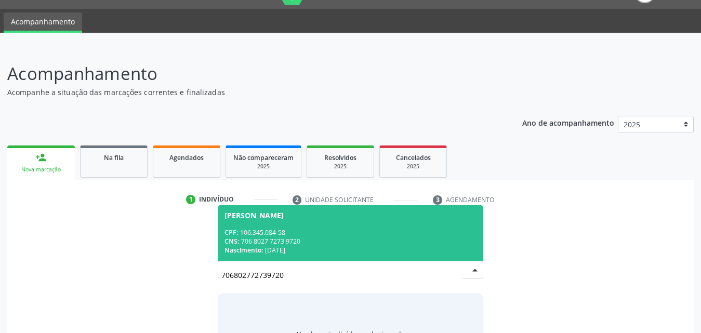
click at [238, 215] on div "[PERSON_NAME]" at bounding box center [253, 215] width 59 height 8
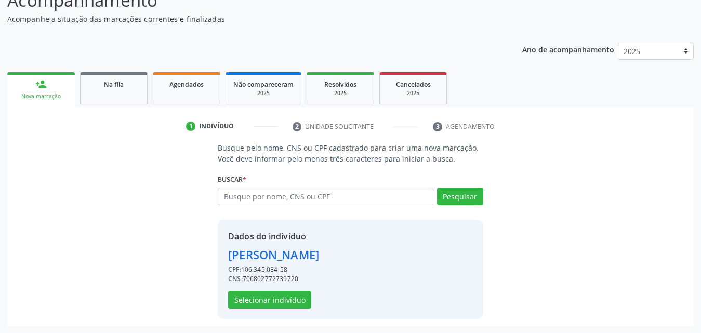
scroll to position [98, 0]
click at [268, 297] on button "Selecionar indivíduo" at bounding box center [269, 299] width 83 height 18
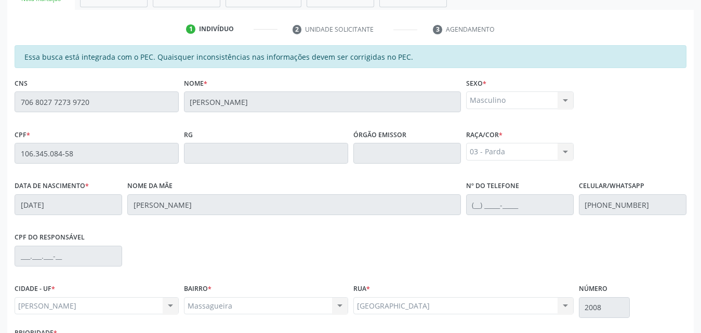
scroll to position [275, 0]
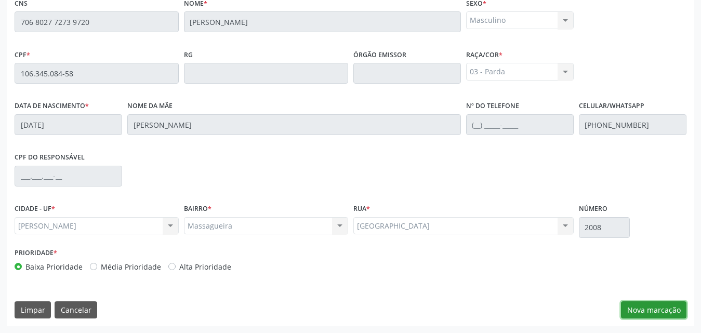
click at [671, 312] on button "Nova marcação" at bounding box center [653, 310] width 65 height 18
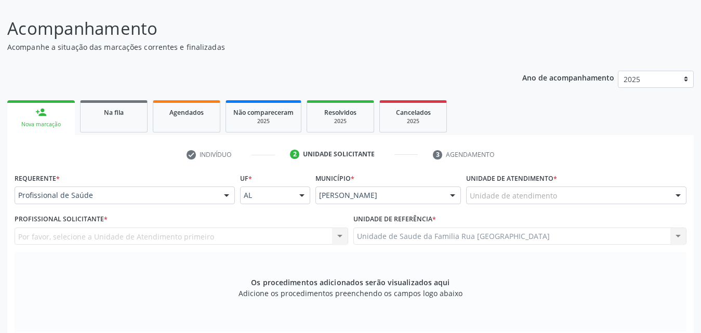
scroll to position [67, 0]
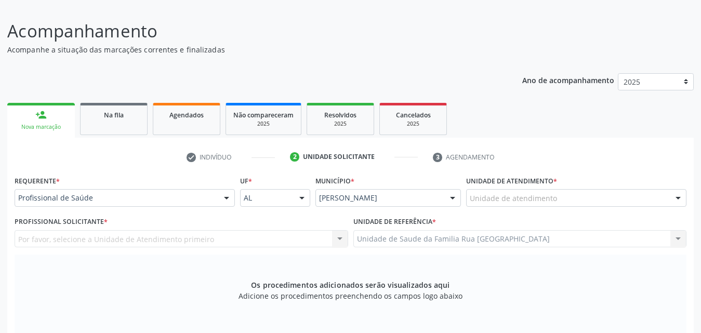
click at [586, 200] on div "Unidade de atendimento" at bounding box center [576, 198] width 220 height 18
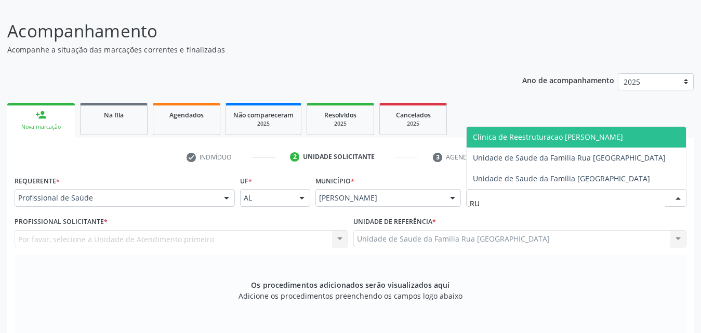
type input "RUA"
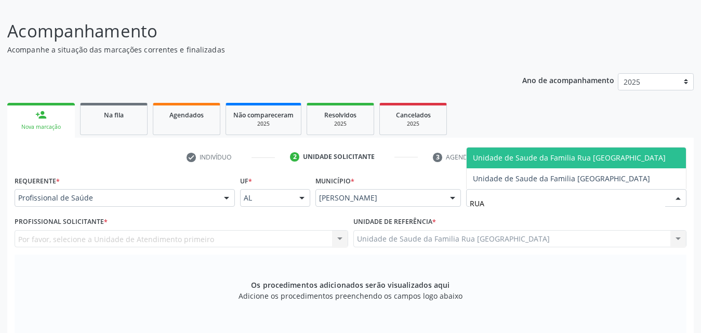
click at [583, 149] on span "Unidade de Saude da Familia Rua [GEOGRAPHIC_DATA]" at bounding box center [576, 158] width 219 height 21
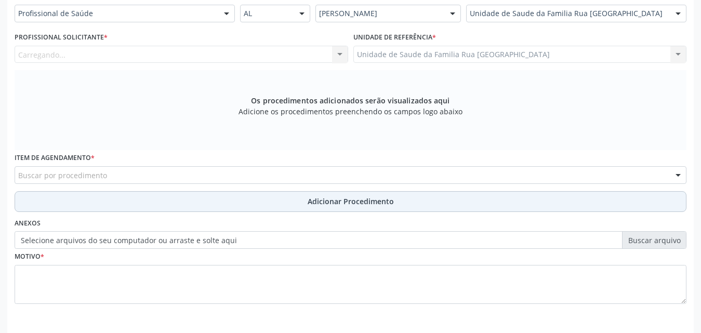
scroll to position [275, 0]
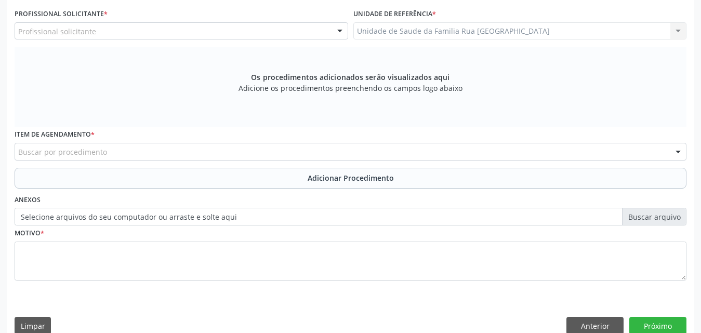
click at [156, 31] on div "Profissional solicitante" at bounding box center [182, 31] width 334 height 18
click at [215, 50] on span "Nenhum resultado encontrado para: " CARDIOLOG "" at bounding box center [181, 49] width 333 height 21
click at [84, 30] on input "CARDIOLOG" at bounding box center [172, 36] width 309 height 21
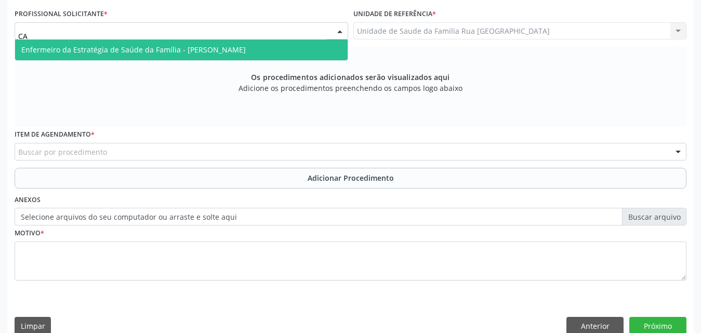
type input "C"
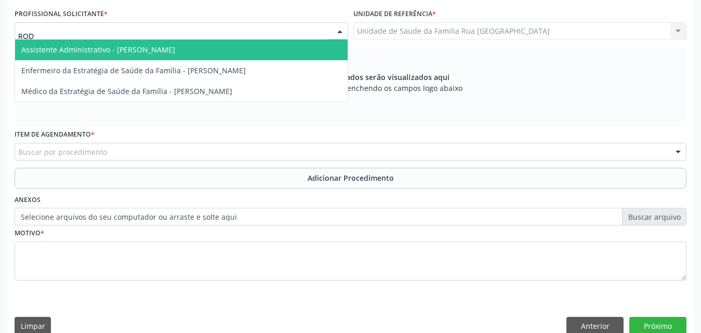
type input "RODR"
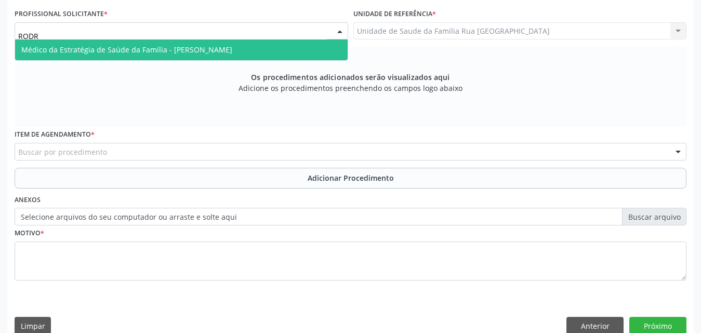
click at [148, 48] on span "Médico da Estratégia de Saúde da Família - [PERSON_NAME]" at bounding box center [126, 50] width 211 height 10
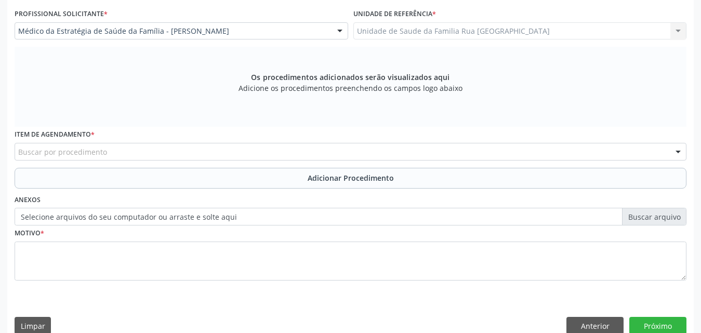
click at [153, 155] on div "Buscar por procedimento" at bounding box center [351, 152] width 672 height 18
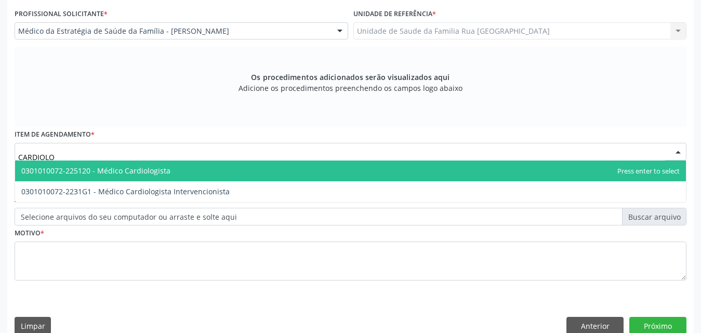
type input "CARDIOLOG"
click at [154, 166] on span "0301010072-225120 - Médico Cardiologista" at bounding box center [95, 171] width 149 height 10
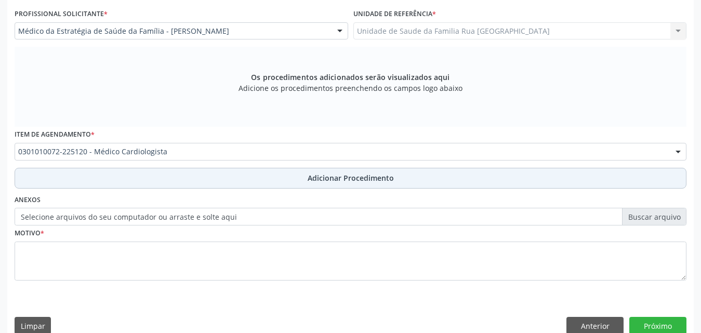
click at [364, 184] on button "Adicionar Procedimento" at bounding box center [351, 178] width 672 height 21
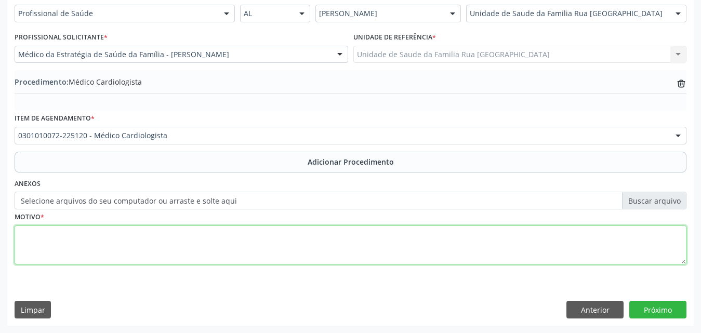
click at [125, 245] on textarea at bounding box center [351, 245] width 672 height 39
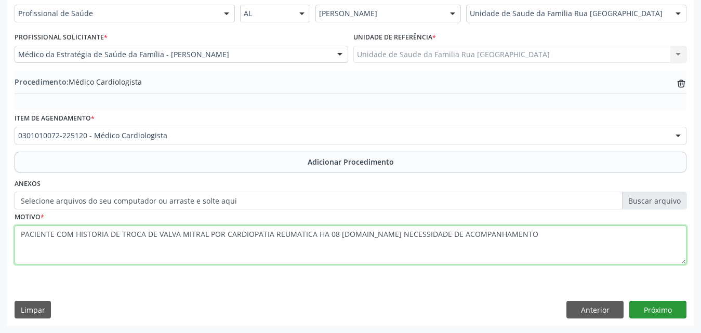
type textarea "PACIENTE COM HISTORIA DE TROCA DE VALVA MITRAL POR CARDIOPATIA REUMATICA HA 08 …"
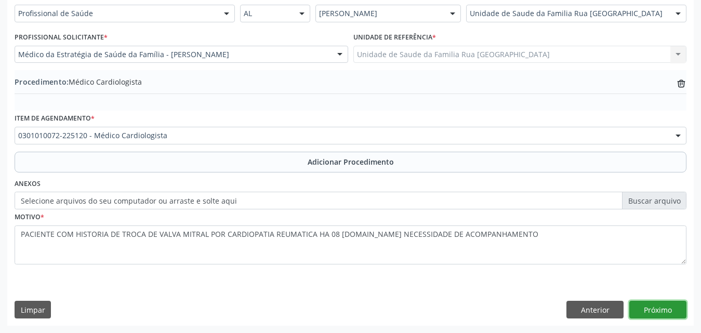
click at [649, 314] on button "Próximo" at bounding box center [657, 310] width 57 height 18
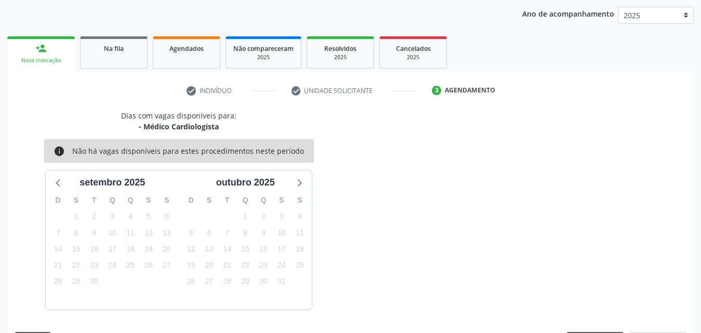
scroll to position [164, 0]
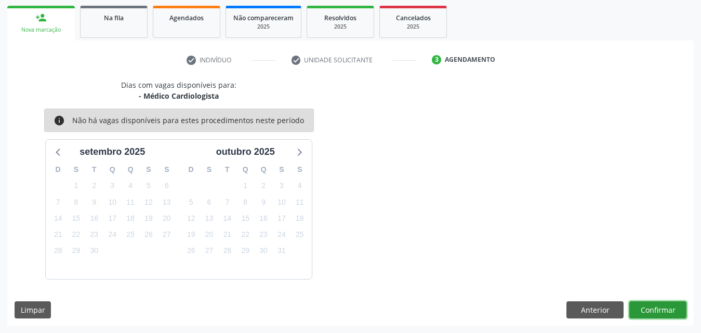
click at [655, 312] on button "Confirmar" at bounding box center [657, 310] width 57 height 18
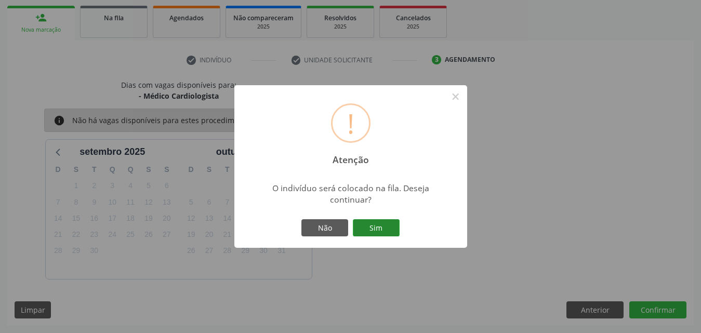
click at [379, 231] on button "Sim" at bounding box center [376, 228] width 47 height 18
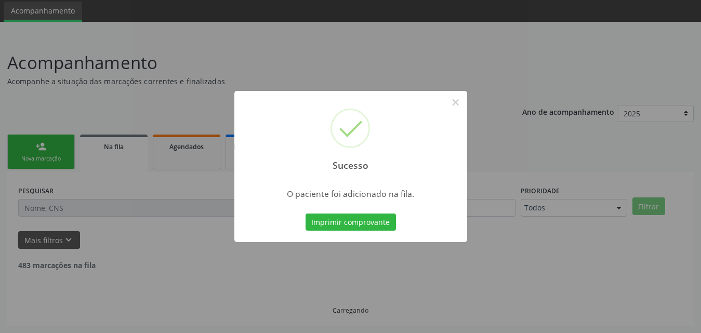
scroll to position [24, 0]
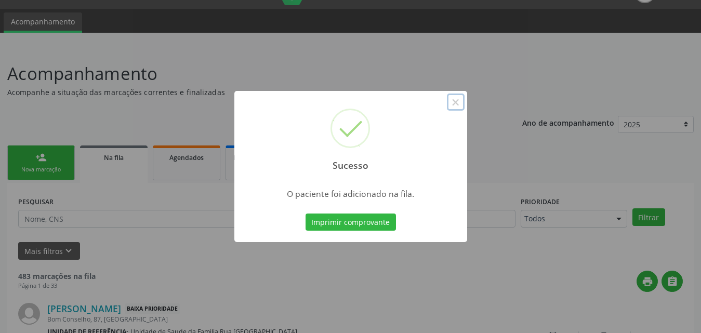
drag, startPoint x: 455, startPoint y: 103, endPoint x: 446, endPoint y: 109, distance: 11.2
click at [454, 103] on button "×" at bounding box center [456, 103] width 18 height 18
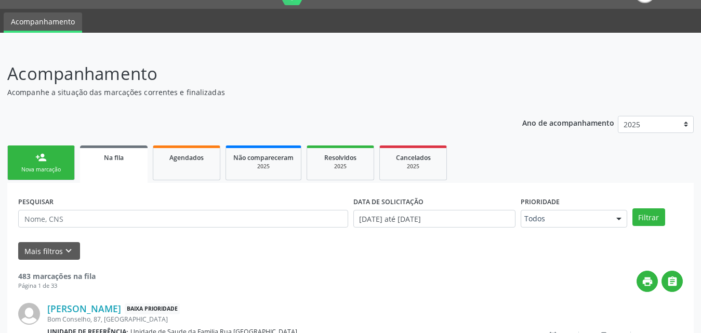
click at [49, 166] on div "Nova marcação" at bounding box center [41, 170] width 52 height 8
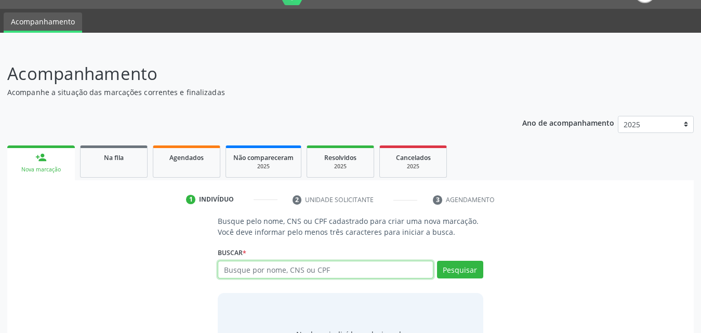
click at [360, 273] on input "text" at bounding box center [326, 270] width 216 height 18
type input "708206634066041"
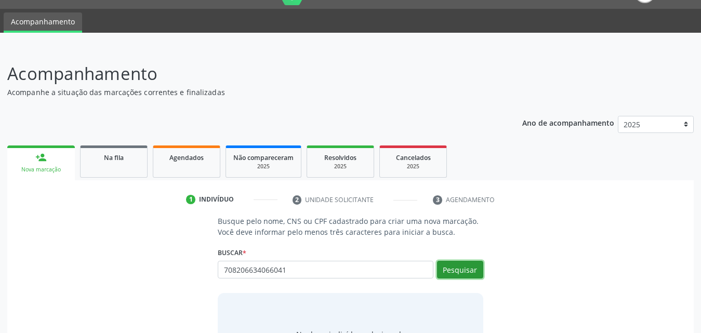
click at [457, 274] on button "Pesquisar" at bounding box center [460, 270] width 46 height 18
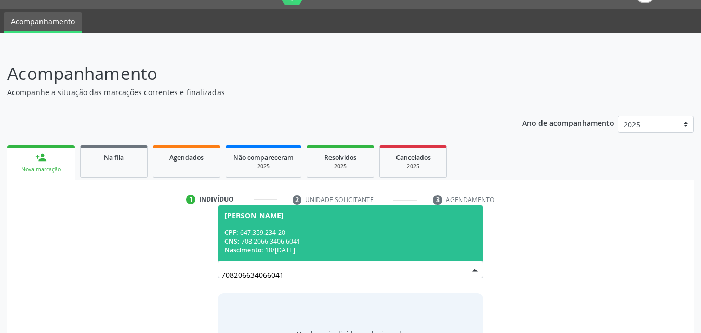
click at [398, 233] on div "CPF: 647.359.234-20" at bounding box center [350, 232] width 252 height 9
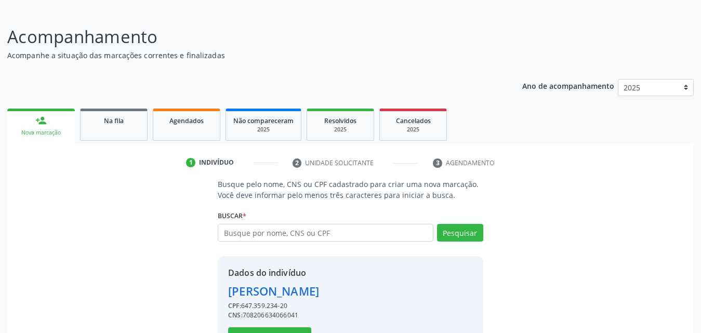
scroll to position [98, 0]
